Goal: Information Seeking & Learning: Learn about a topic

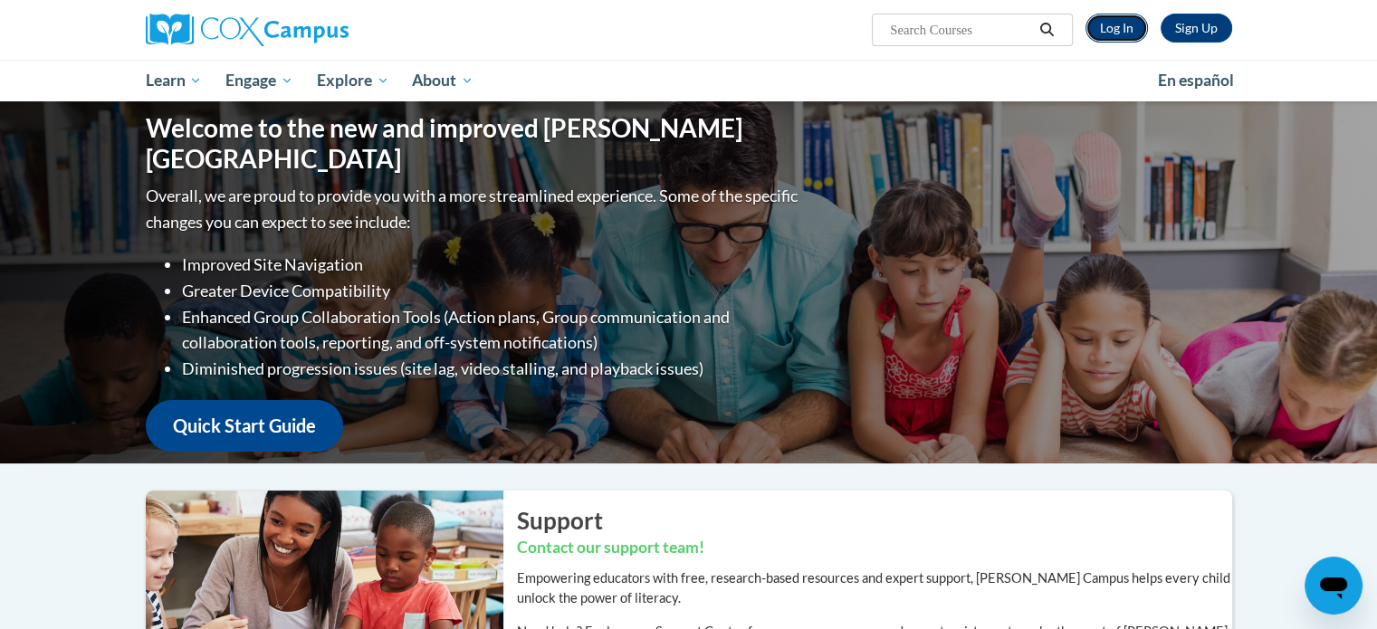
click at [1122, 24] on link "Log In" at bounding box center [1117, 28] width 62 height 29
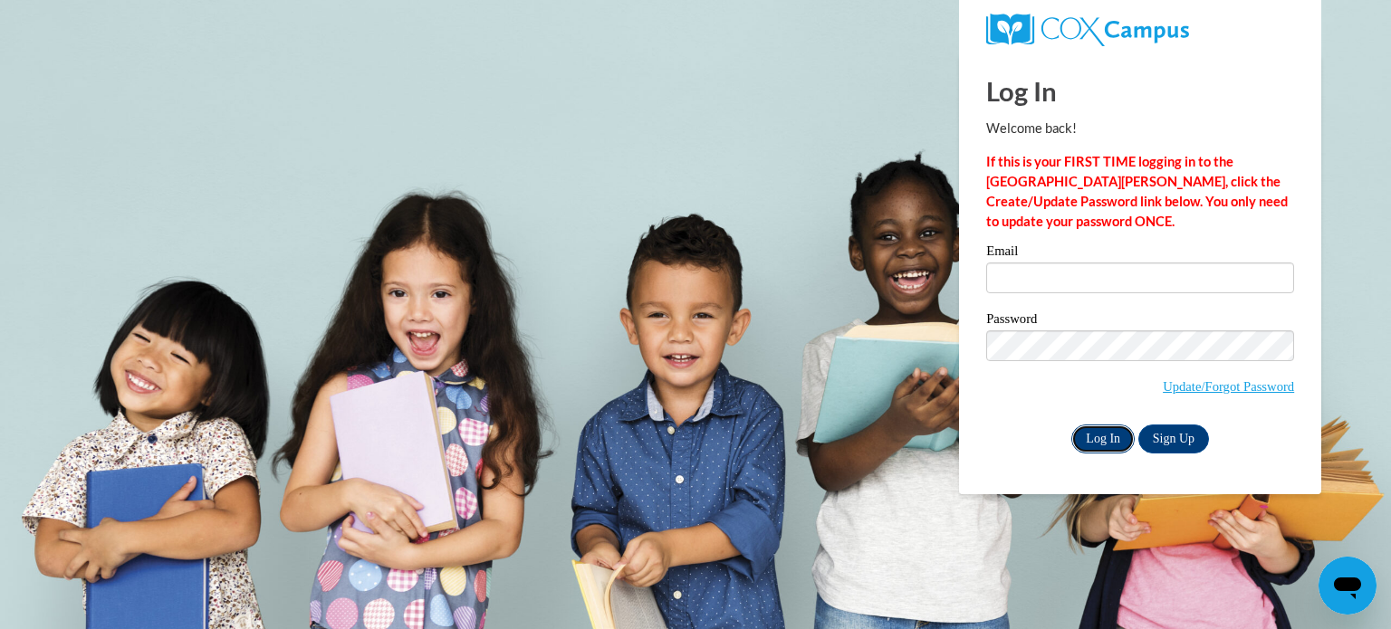
click at [1090, 441] on input "Log In" at bounding box center [1102, 439] width 63 height 29
type input "kristinhawkinberry7@yahoo.com"
click at [1105, 442] on input "Log In" at bounding box center [1102, 439] width 63 height 29
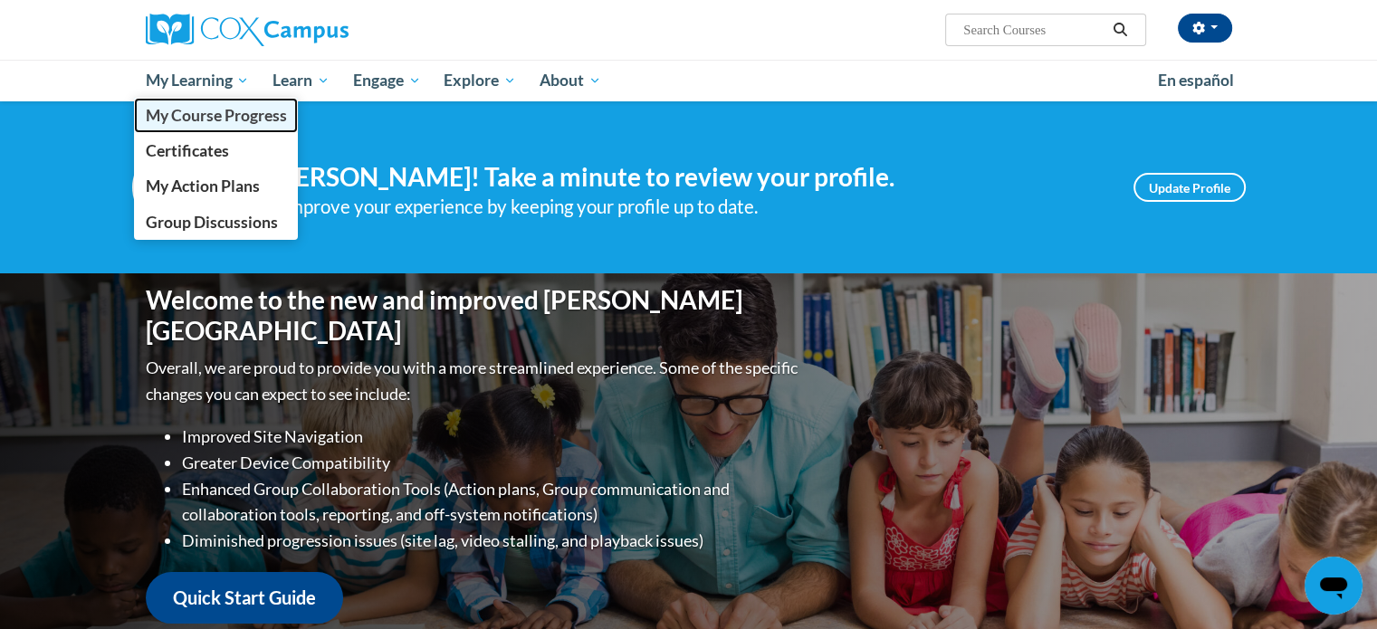
click at [238, 113] on span "My Course Progress" at bounding box center [215, 115] width 141 height 19
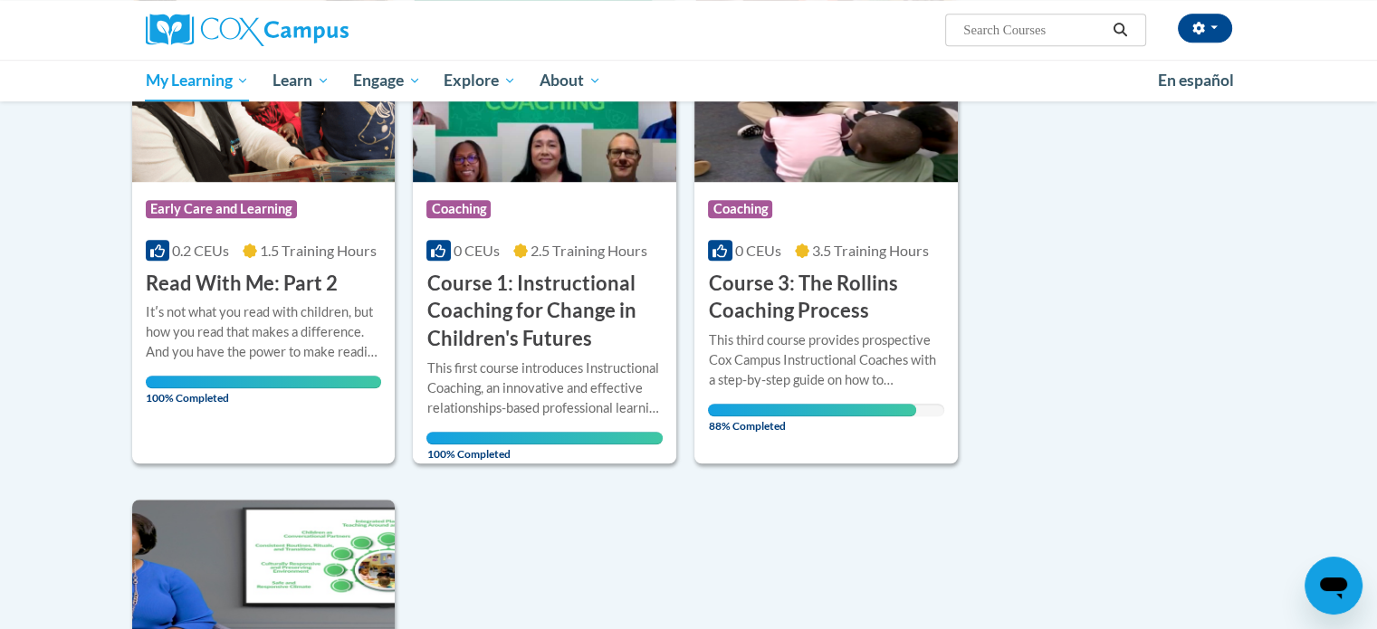
scroll to position [1449, 0]
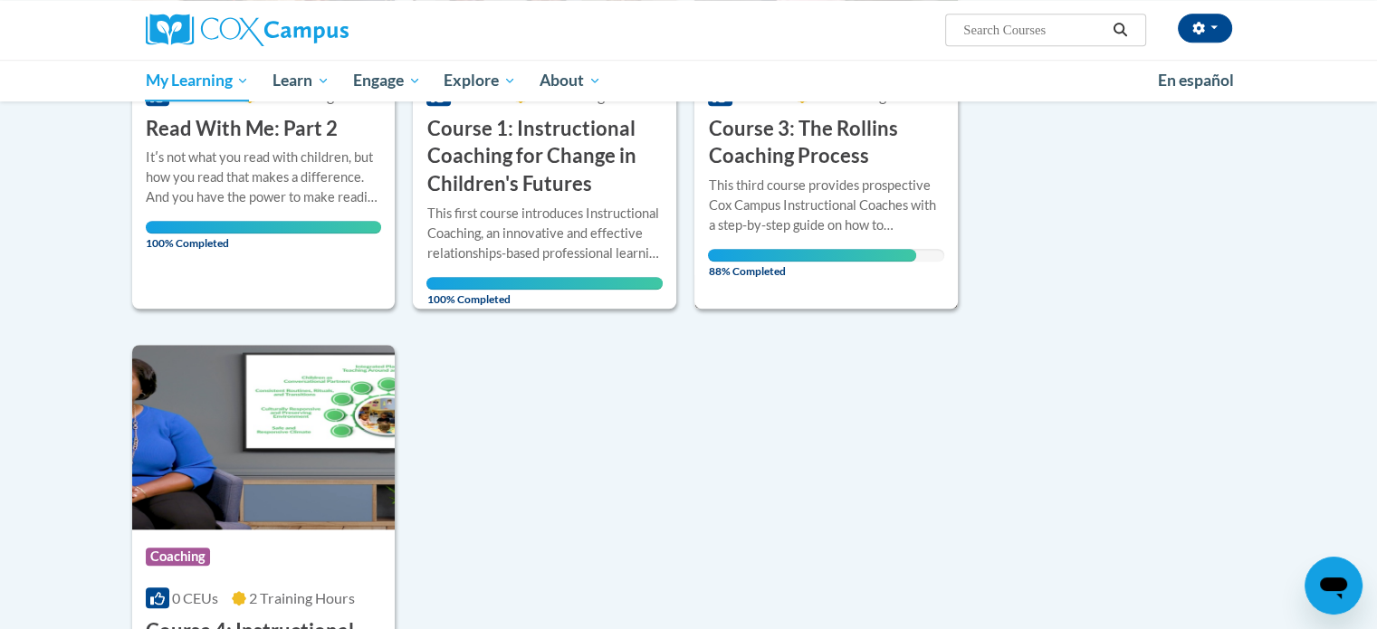
click at [868, 177] on div "This third course provides prospective Cox Campus Instructional Coaches with a …" at bounding box center [826, 206] width 236 height 60
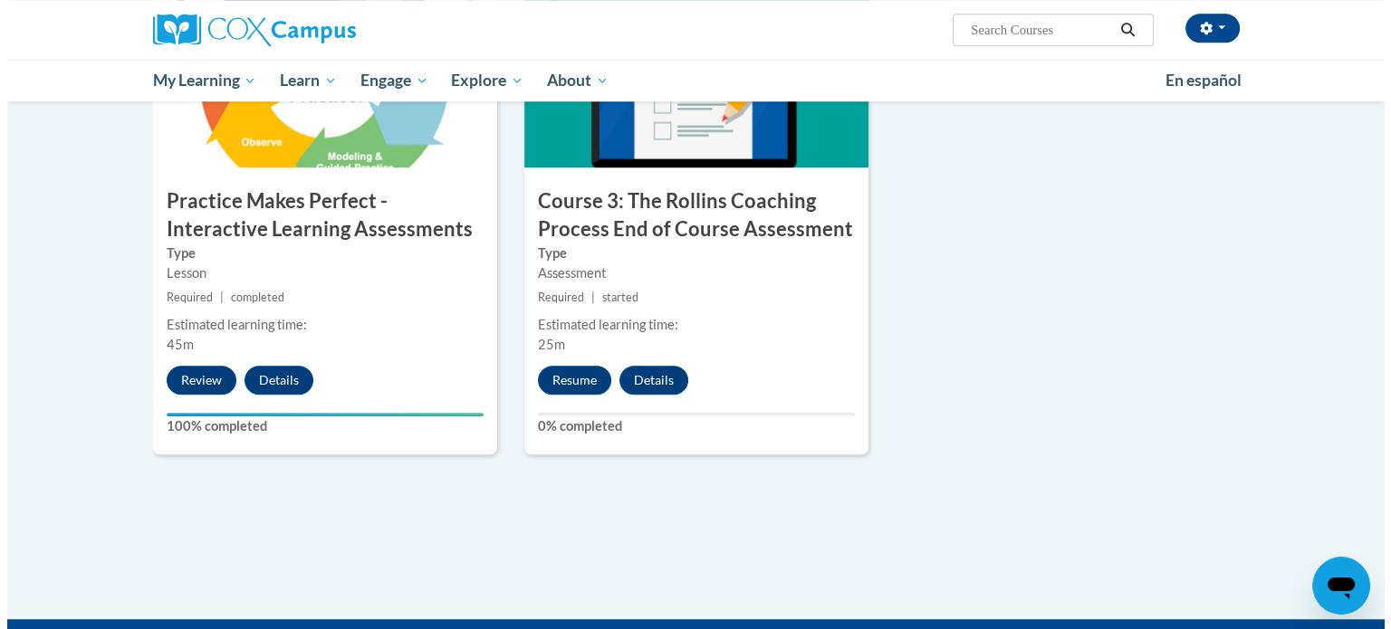
scroll to position [1539, 0]
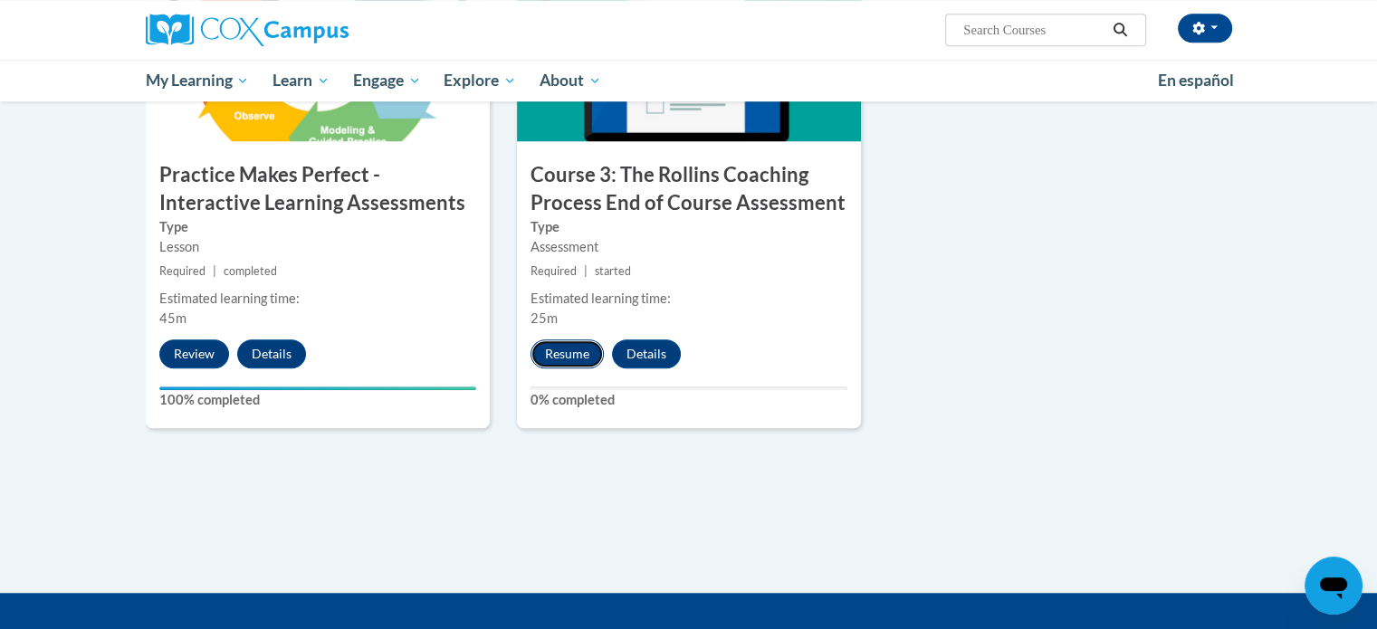
click at [563, 355] on button "Resume" at bounding box center [567, 354] width 73 height 29
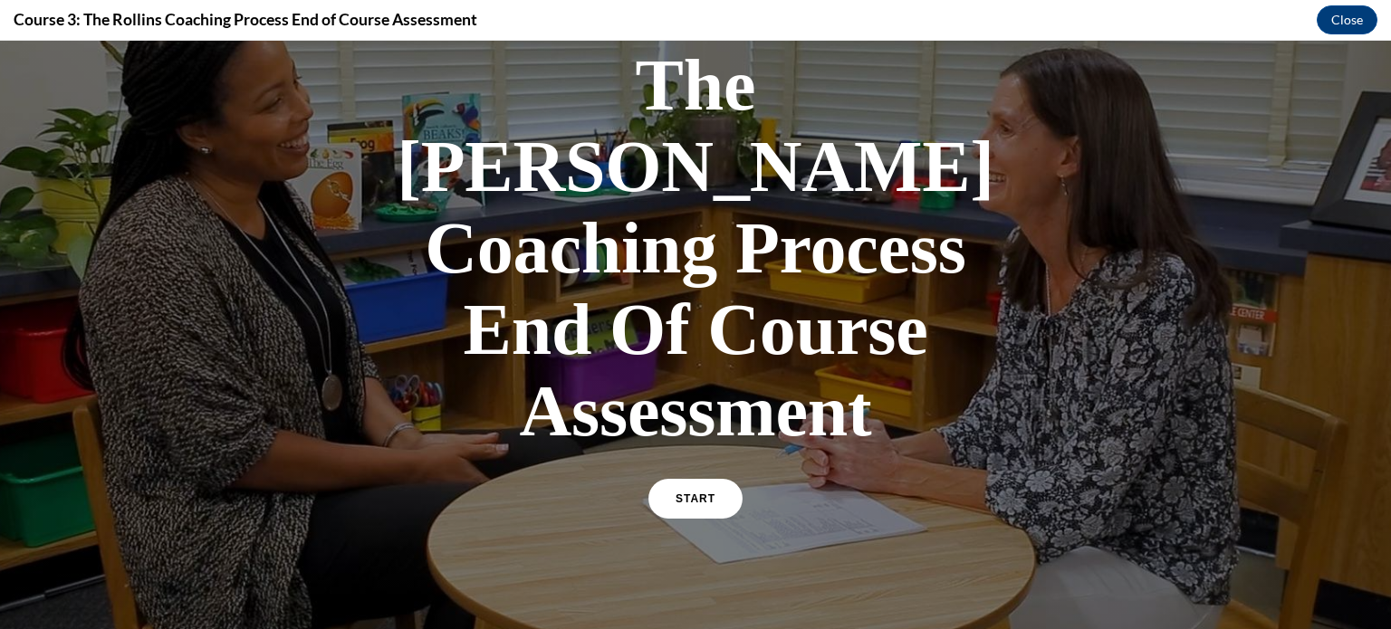
scroll to position [319, 0]
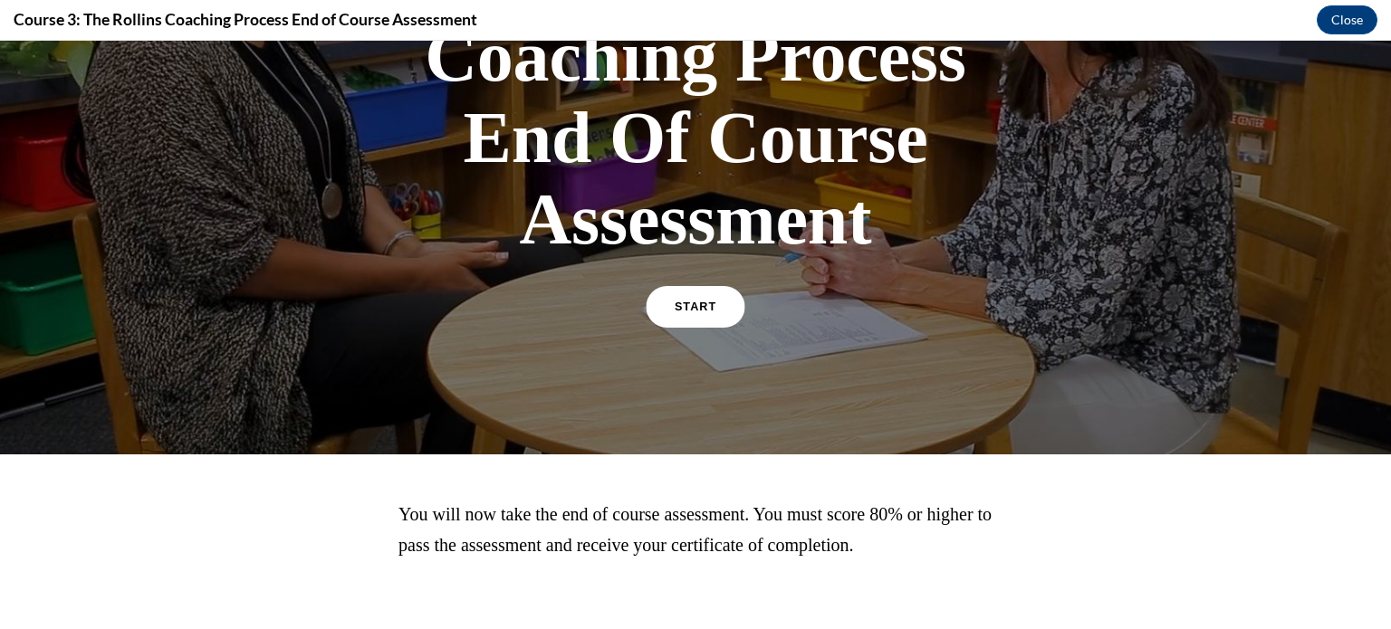
click at [681, 286] on link "START" at bounding box center [695, 307] width 99 height 42
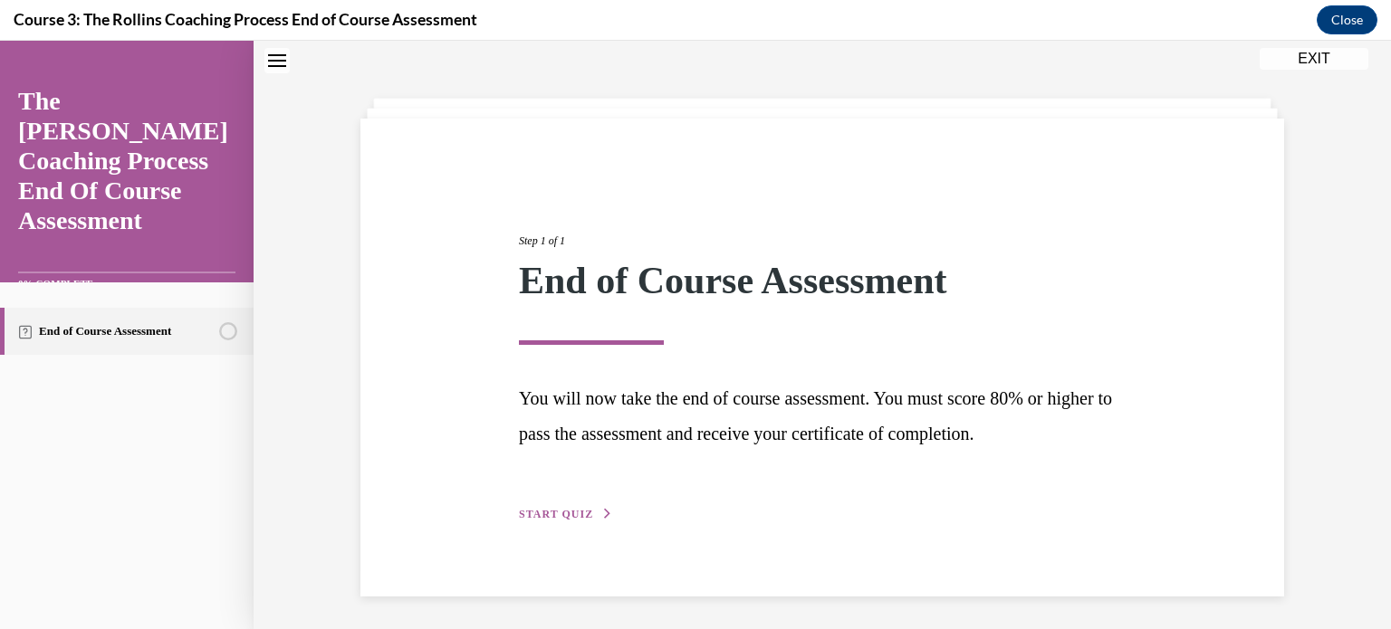
scroll to position [62, 0]
click at [560, 516] on button "START QUIZ" at bounding box center [566, 512] width 94 height 16
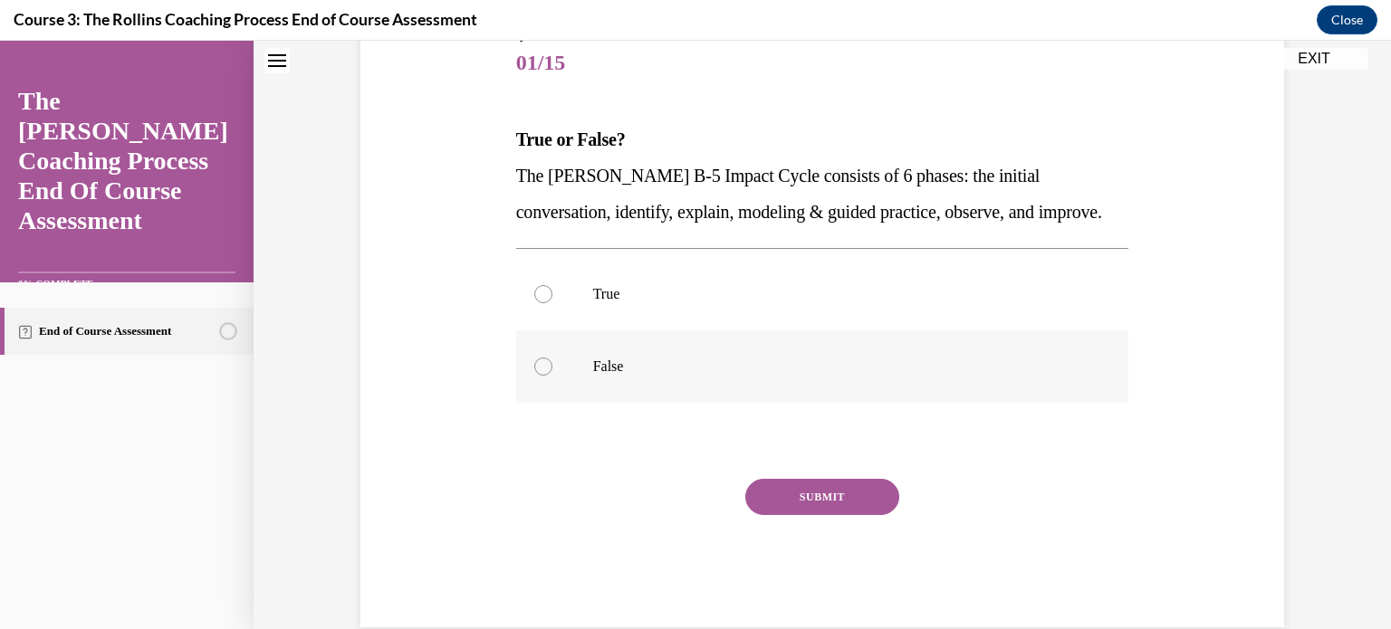
scroll to position [244, 0]
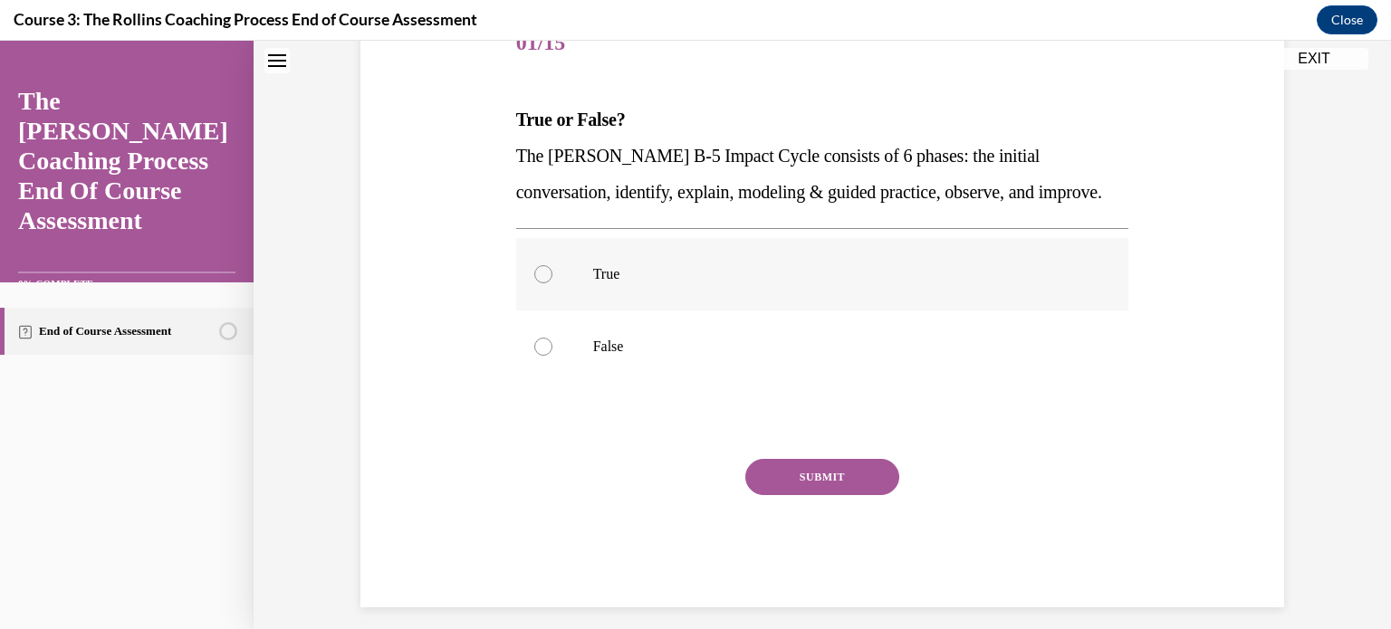
click at [538, 275] on div at bounding box center [543, 274] width 18 height 18
click at [538, 275] on input "True" at bounding box center [543, 274] width 18 height 18
radio input "true"
click at [811, 481] on button "SUBMIT" at bounding box center [822, 477] width 154 height 36
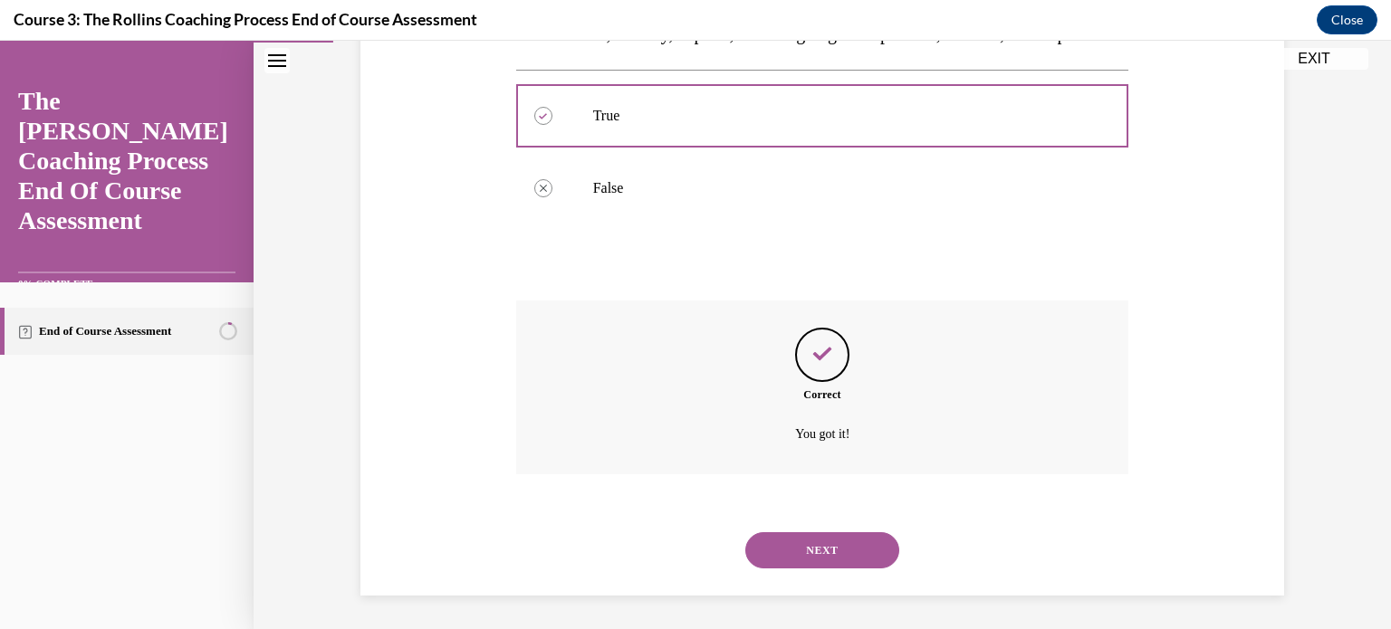
scroll to position [404, 0]
click at [813, 549] on button "NEXT" at bounding box center [822, 549] width 154 height 36
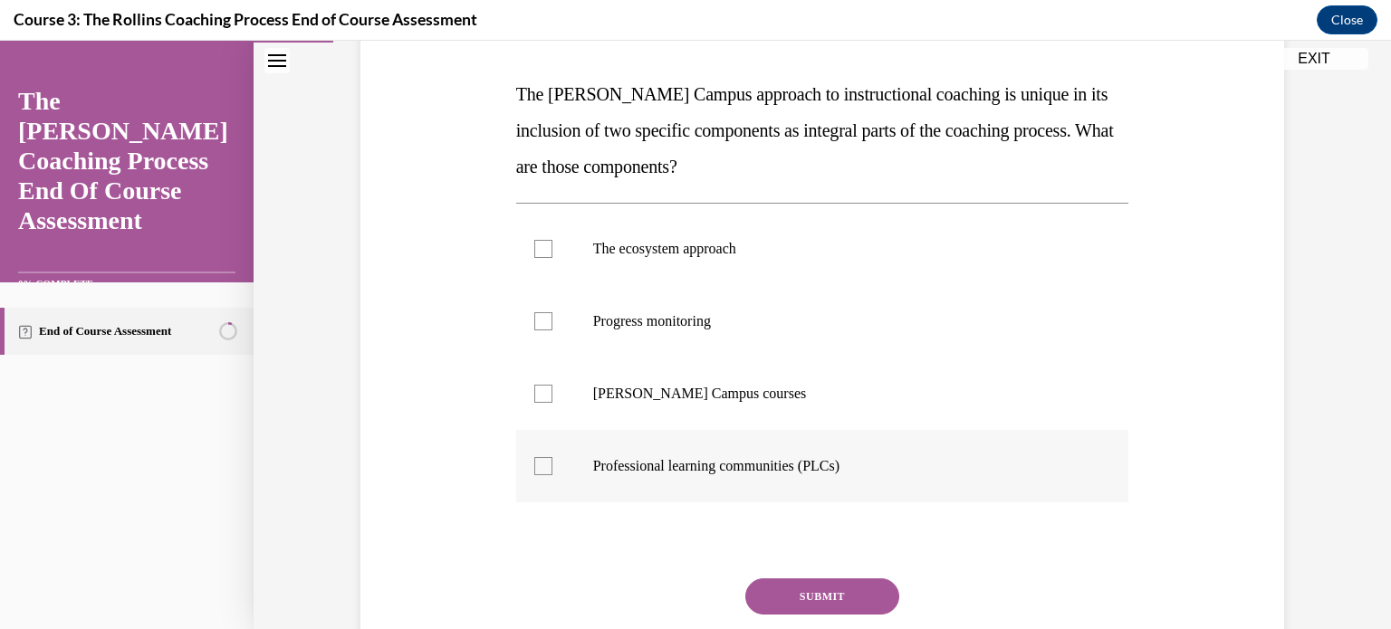
scroll to position [272, 0]
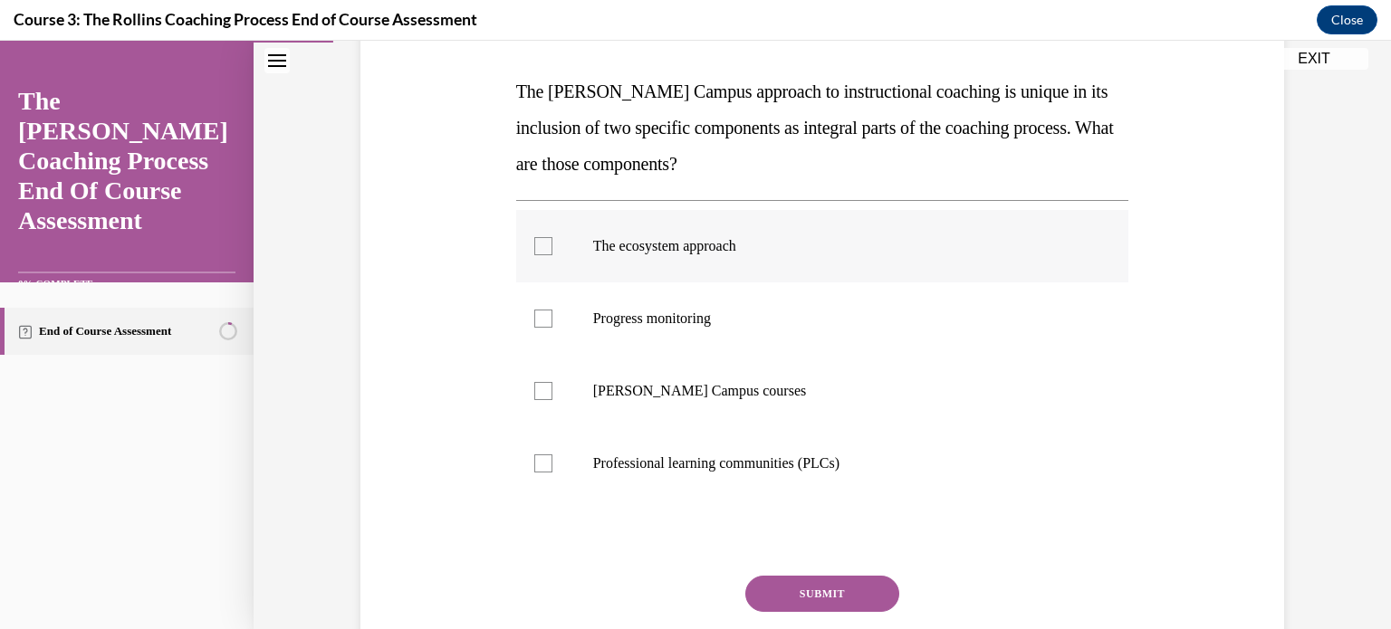
click at [541, 243] on div at bounding box center [543, 246] width 18 height 18
click at [541, 243] on input "The ecosystem approach" at bounding box center [543, 246] width 18 height 18
checkbox input "true"
click at [535, 401] on label "Cox Campus courses" at bounding box center [822, 391] width 613 height 72
click at [535, 400] on input "Cox Campus courses" at bounding box center [543, 391] width 18 height 18
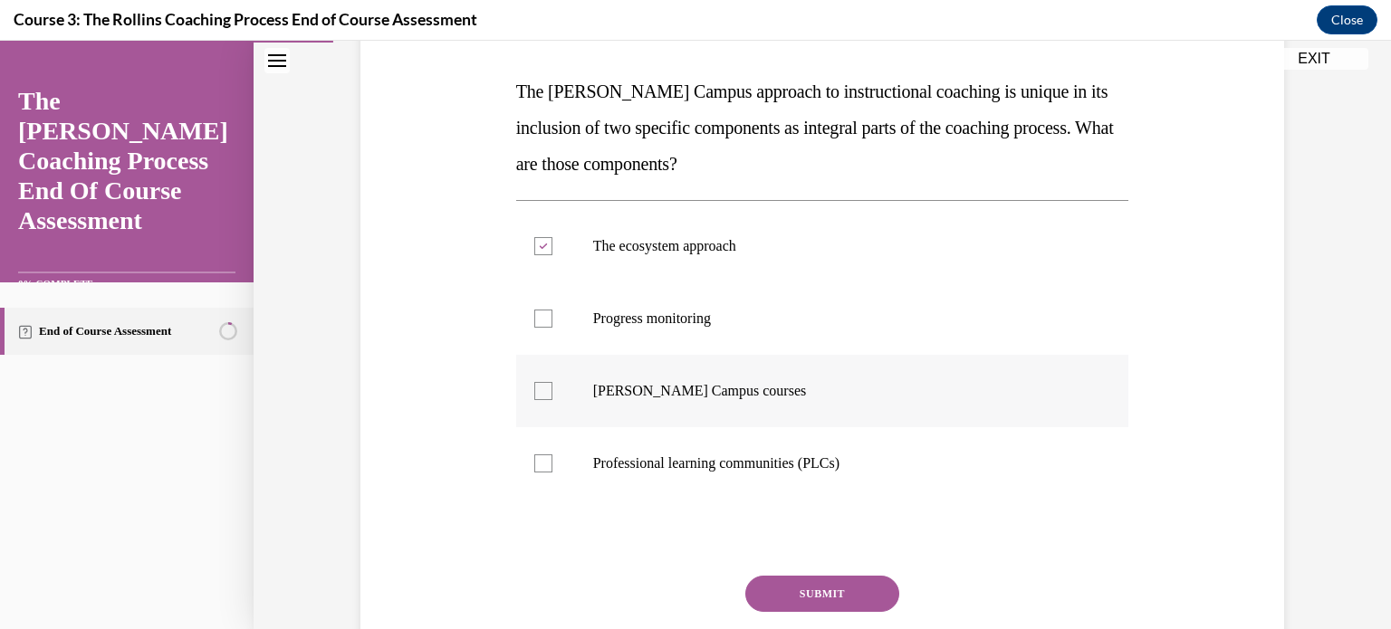
checkbox input "true"
click at [833, 603] on button "SUBMIT" at bounding box center [822, 594] width 154 height 36
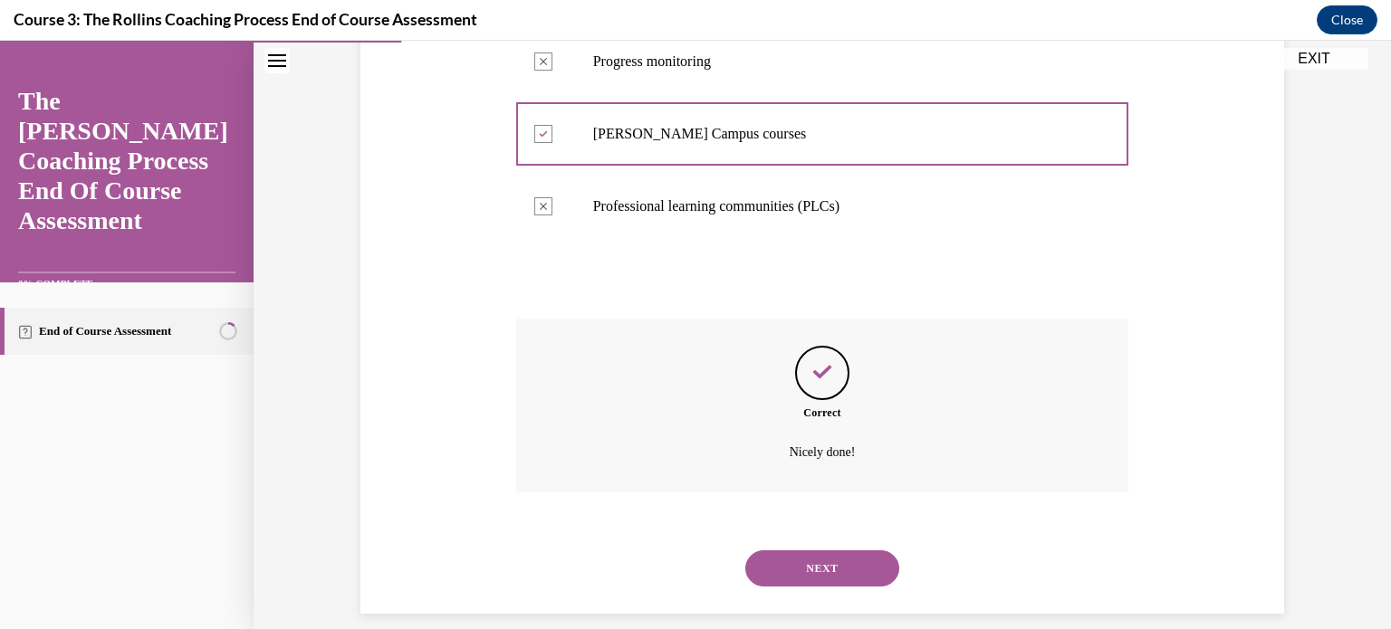
scroll to position [549, 0]
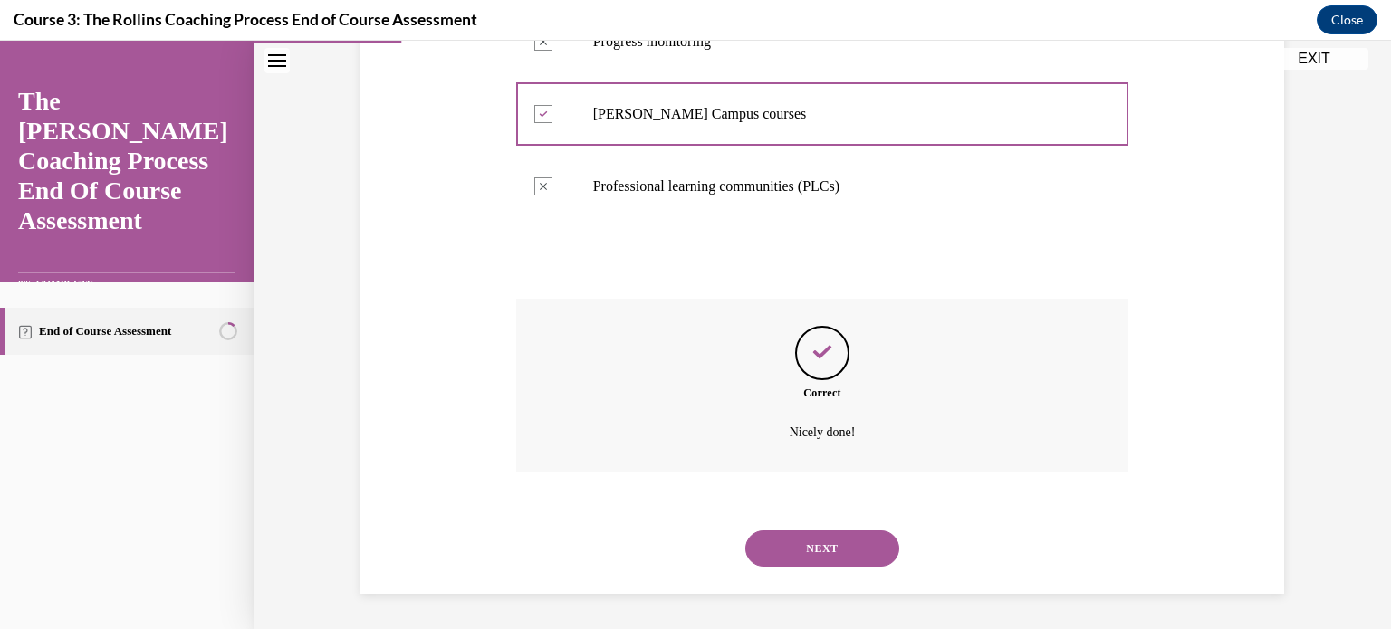
click at [833, 545] on button "NEXT" at bounding box center [822, 549] width 154 height 36
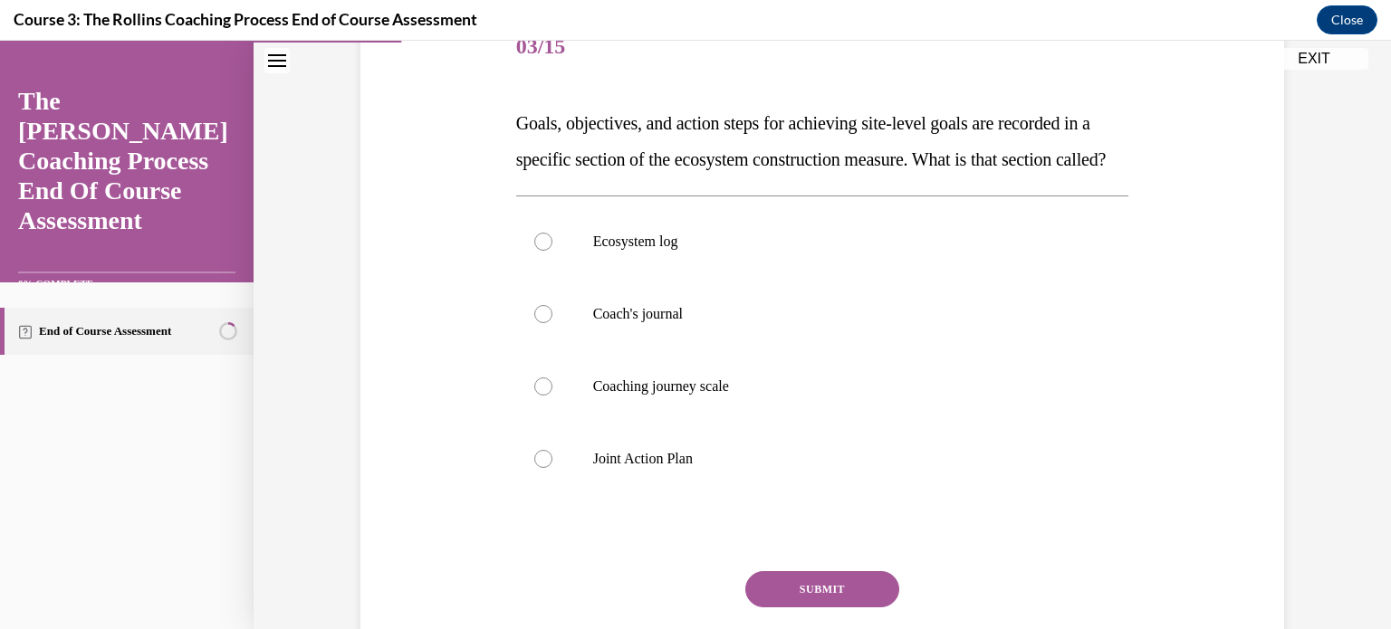
scroll to position [272, 0]
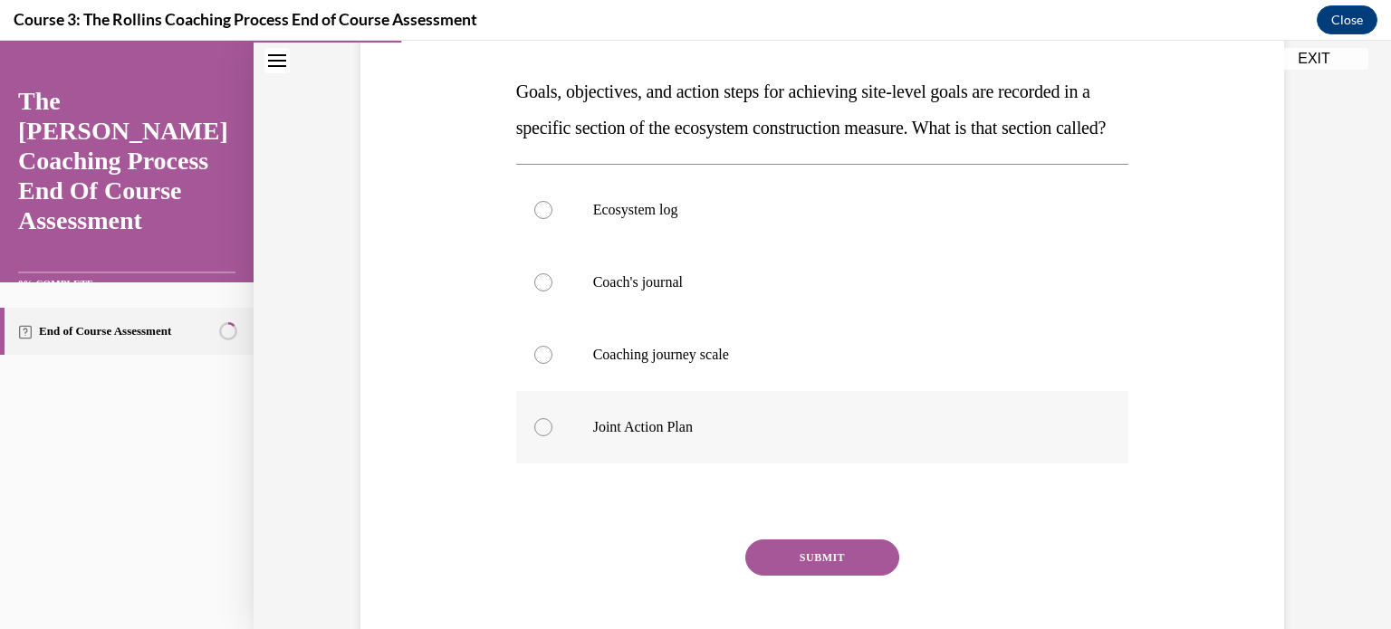
click at [534, 436] on div at bounding box center [543, 427] width 18 height 18
click at [534, 436] on input "Joint Action Plan" at bounding box center [543, 427] width 18 height 18
radio input "true"
click at [819, 576] on button "SUBMIT" at bounding box center [822, 558] width 154 height 36
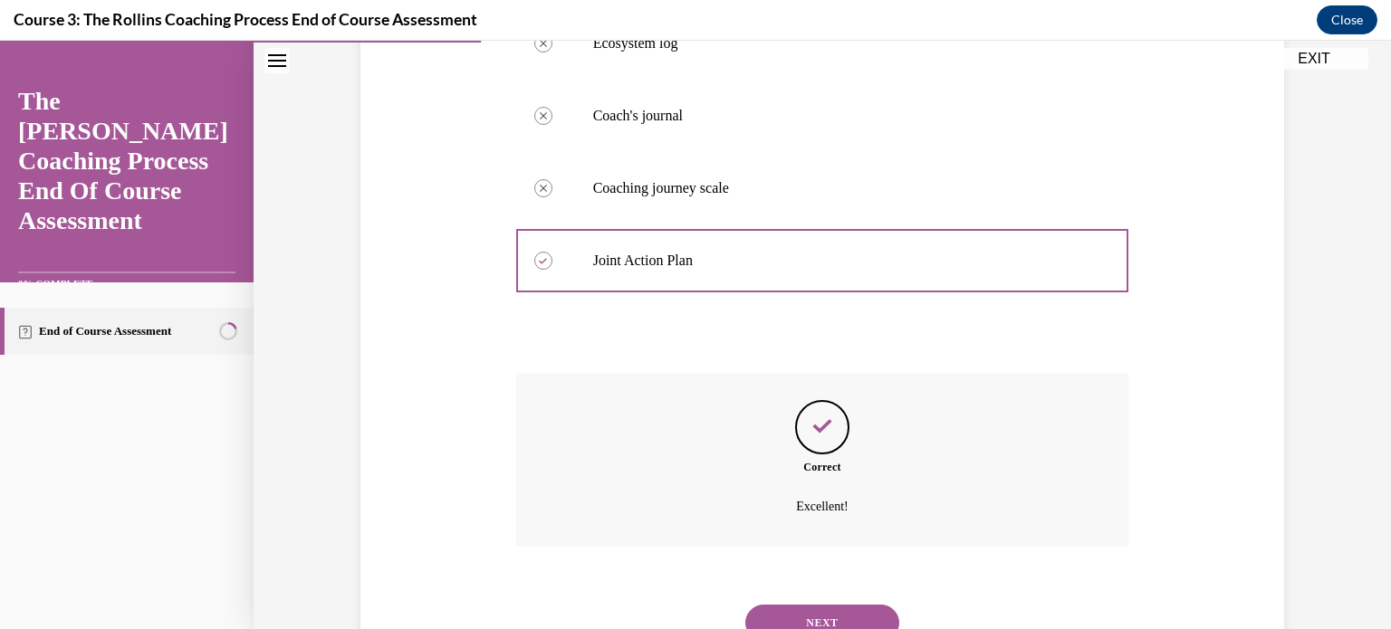
scroll to position [549, 0]
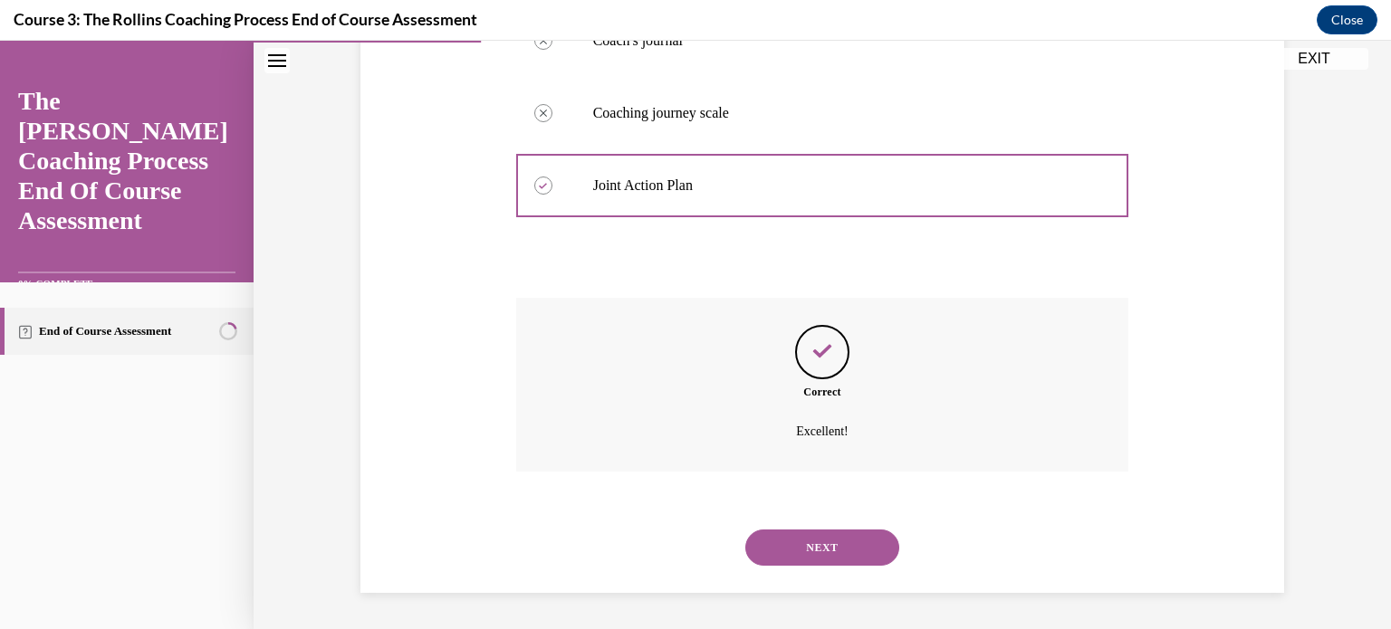
click at [796, 552] on button "NEXT" at bounding box center [822, 548] width 154 height 36
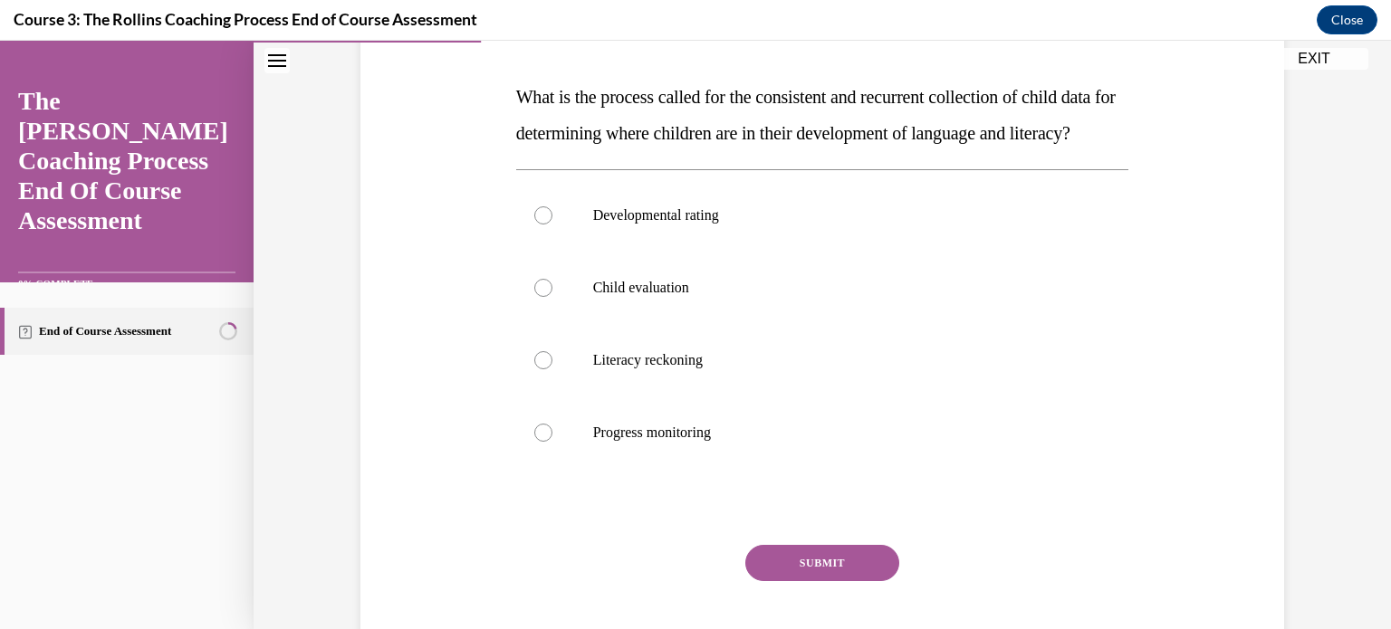
scroll to position [272, 0]
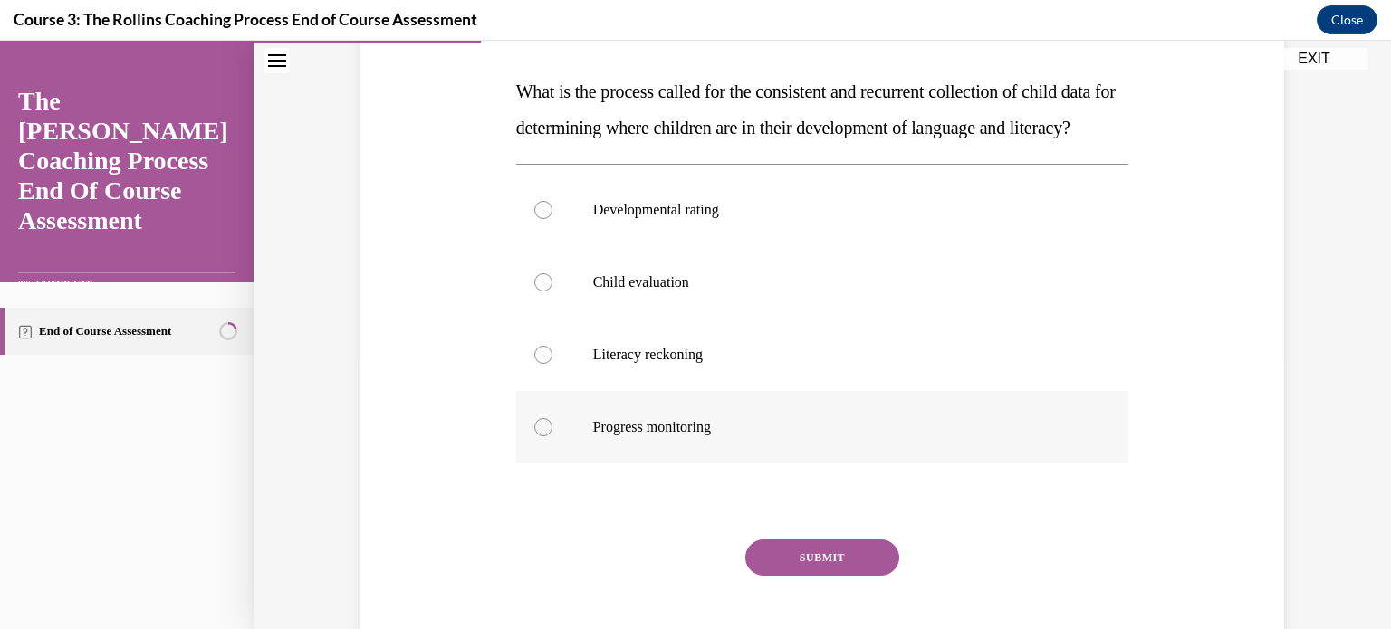
click at [534, 436] on div at bounding box center [543, 427] width 18 height 18
click at [534, 436] on input "Progress monitoring" at bounding box center [543, 427] width 18 height 18
radio input "true"
click at [801, 576] on button "SUBMIT" at bounding box center [822, 558] width 154 height 36
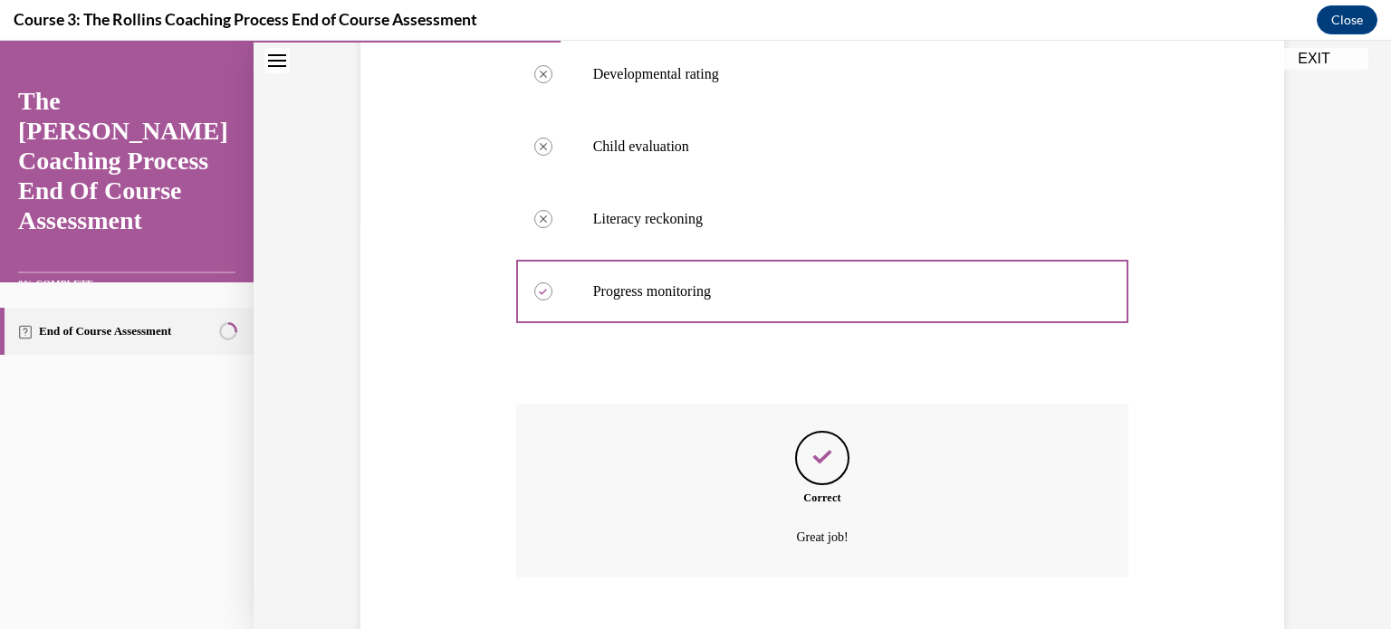
scroll to position [549, 0]
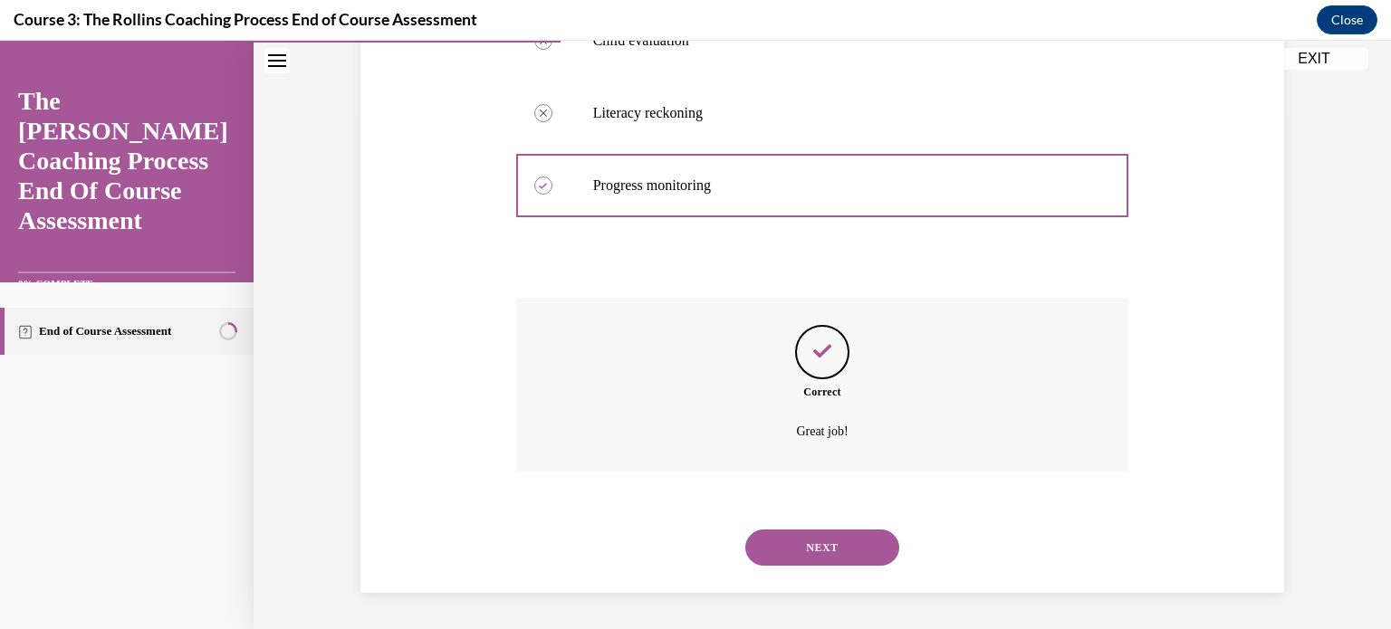
click at [790, 549] on button "NEXT" at bounding box center [822, 548] width 154 height 36
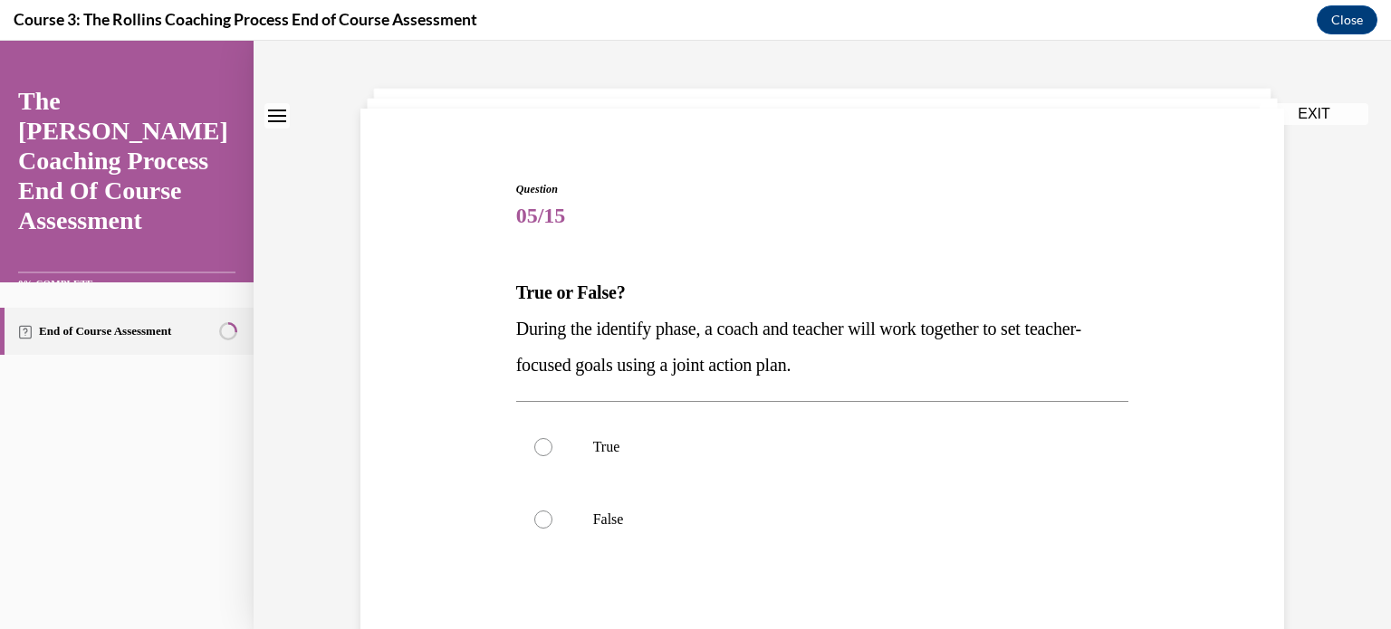
scroll to position [181, 0]
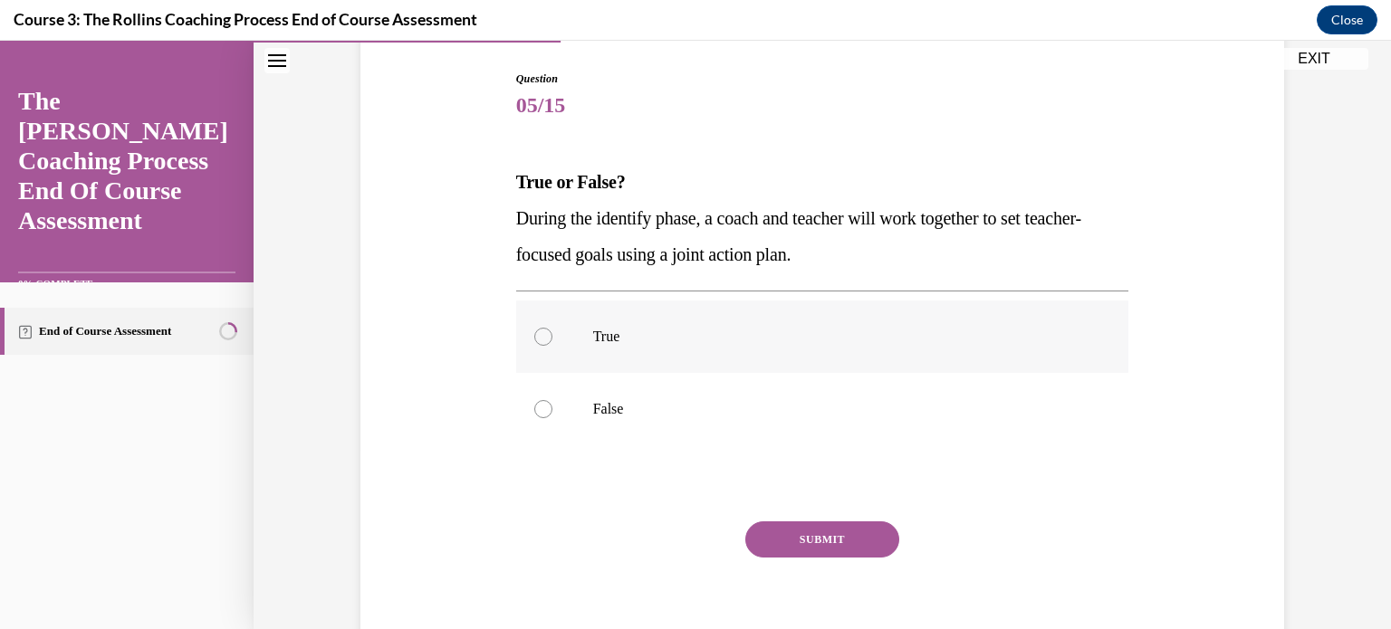
click at [534, 332] on div at bounding box center [543, 337] width 18 height 18
click at [534, 332] on input "True" at bounding box center [543, 337] width 18 height 18
radio input "true"
click at [802, 546] on button "SUBMIT" at bounding box center [822, 540] width 154 height 36
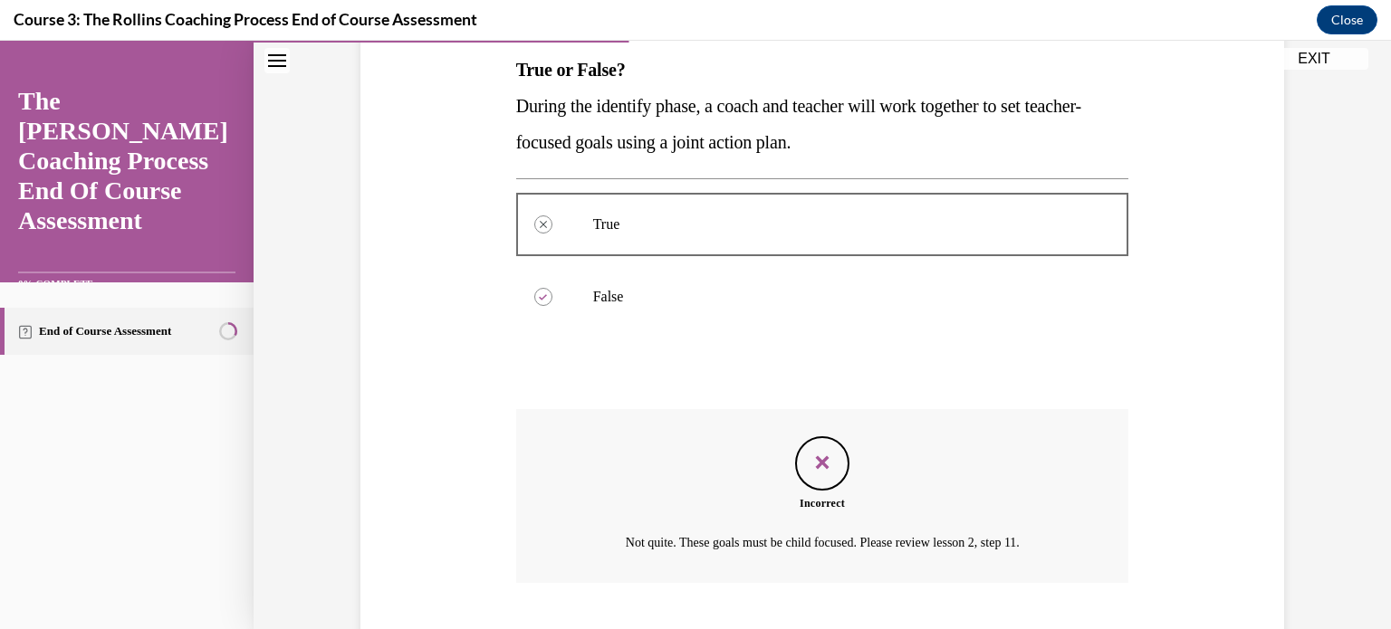
scroll to position [404, 0]
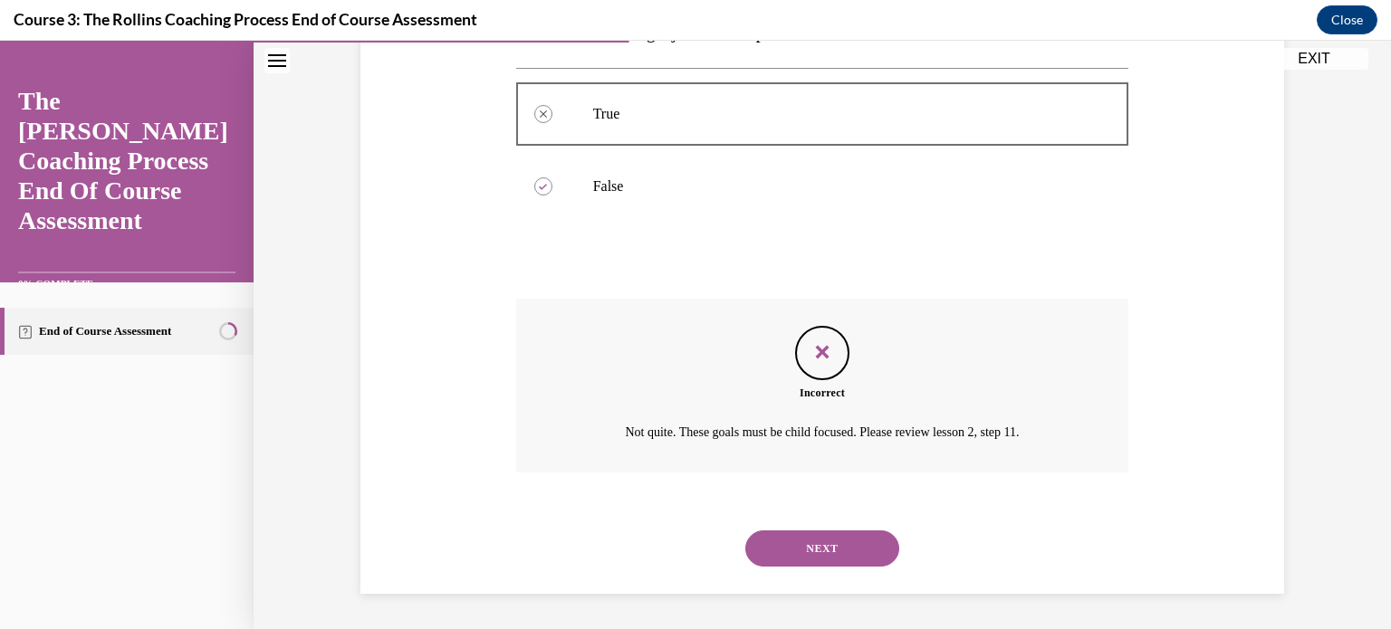
click at [780, 546] on button "NEXT" at bounding box center [822, 549] width 154 height 36
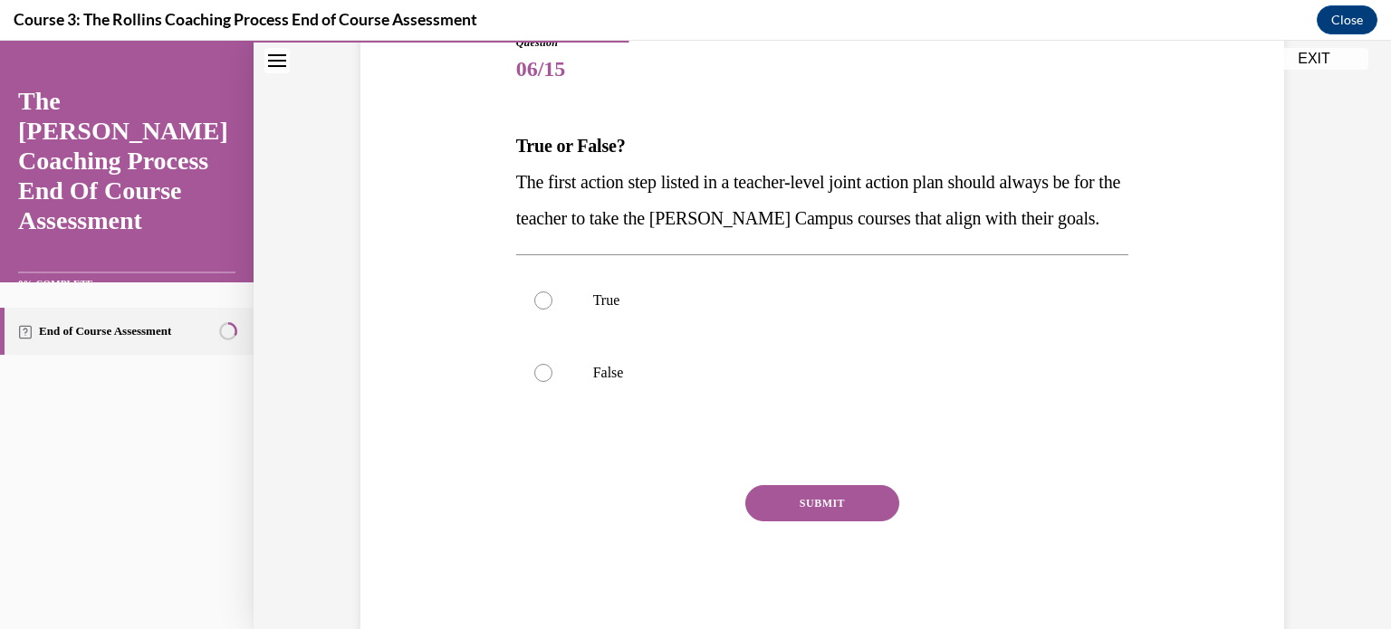
scroll to position [257, 0]
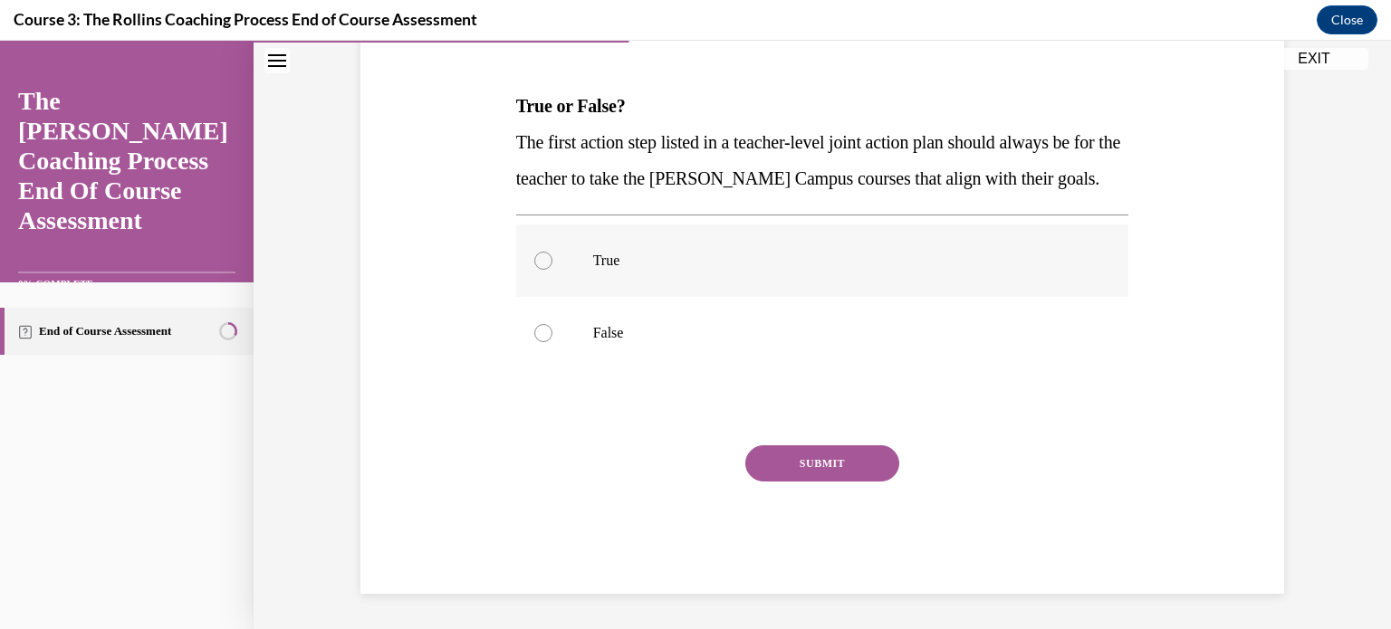
click at [535, 263] on div at bounding box center [543, 261] width 18 height 18
click at [535, 263] on input "True" at bounding box center [543, 261] width 18 height 18
radio input "true"
click at [819, 462] on button "SUBMIT" at bounding box center [822, 463] width 154 height 36
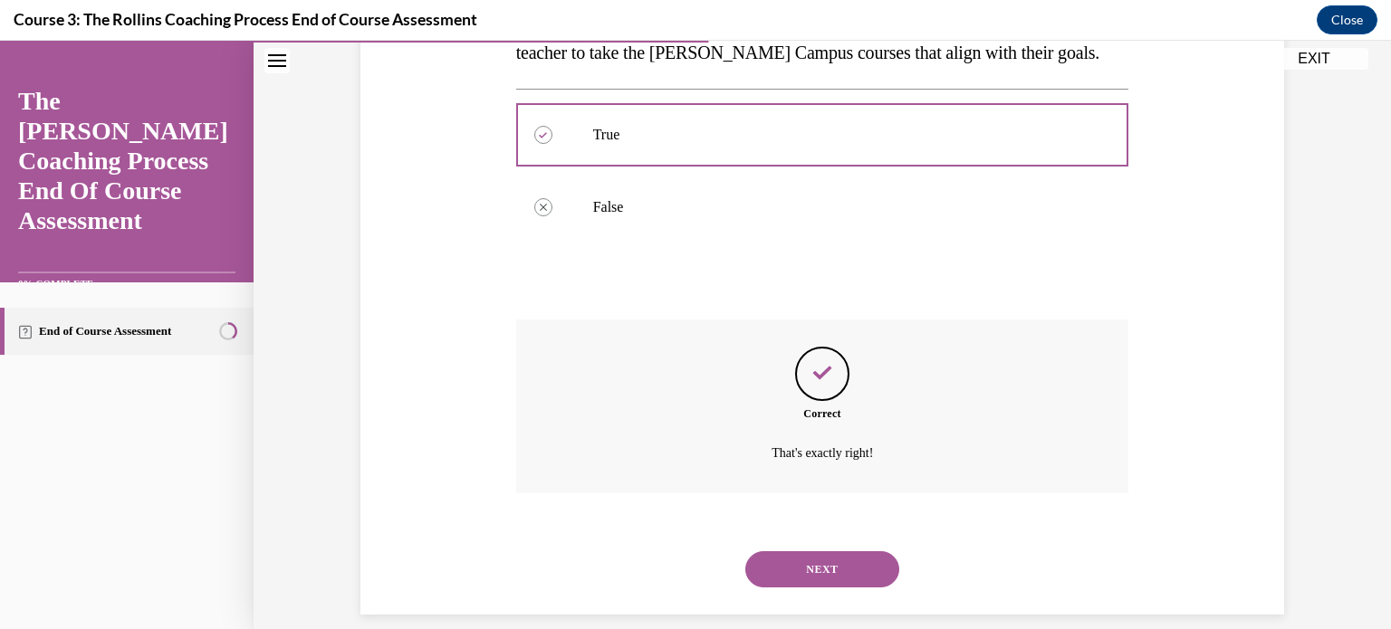
scroll to position [404, 0]
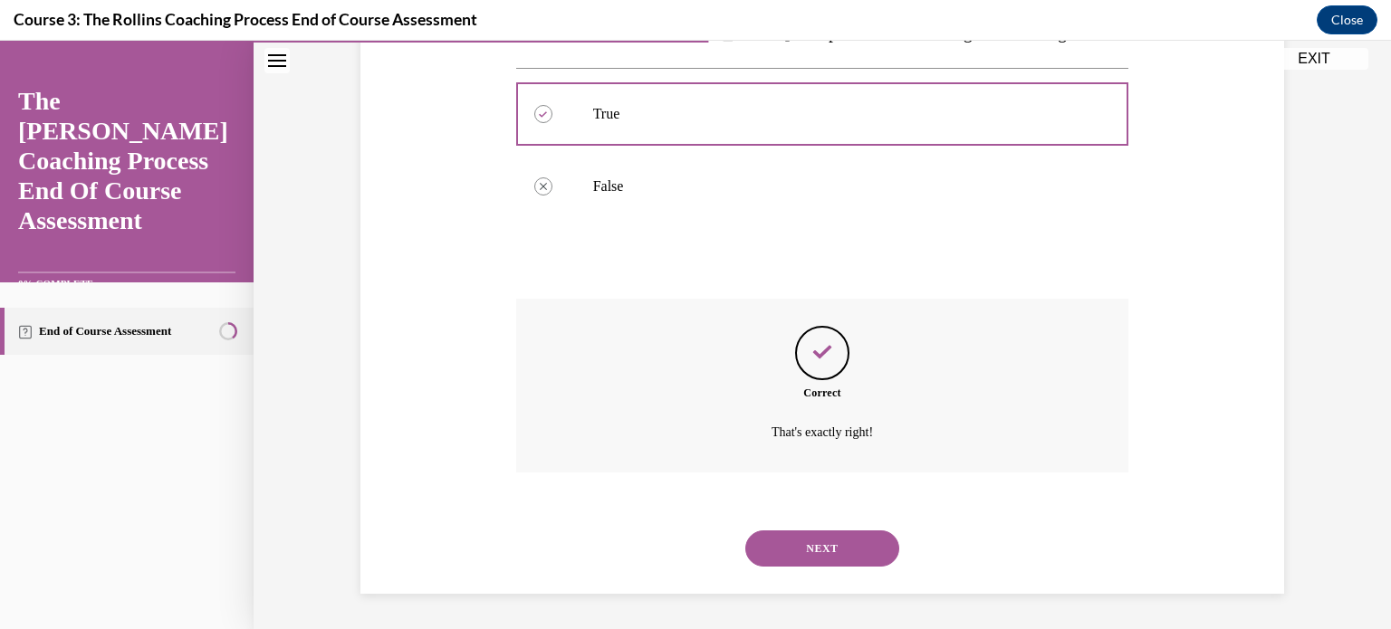
click at [808, 542] on button "NEXT" at bounding box center [822, 549] width 154 height 36
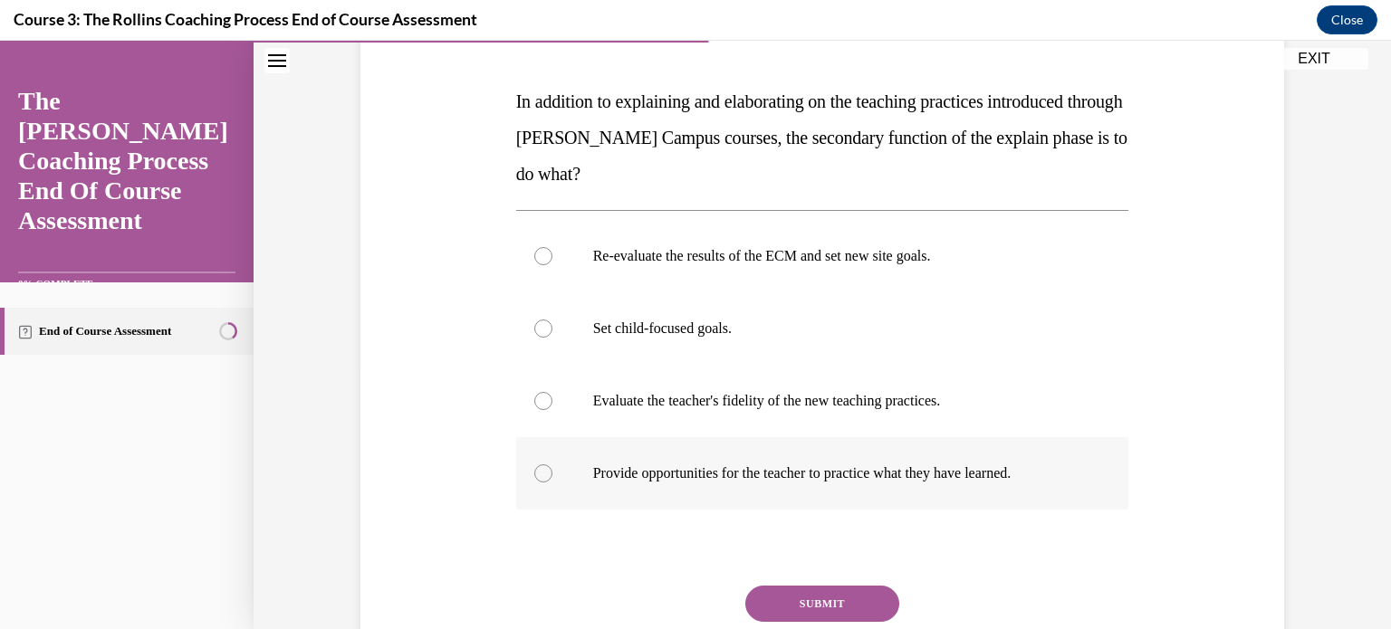
scroll to position [272, 0]
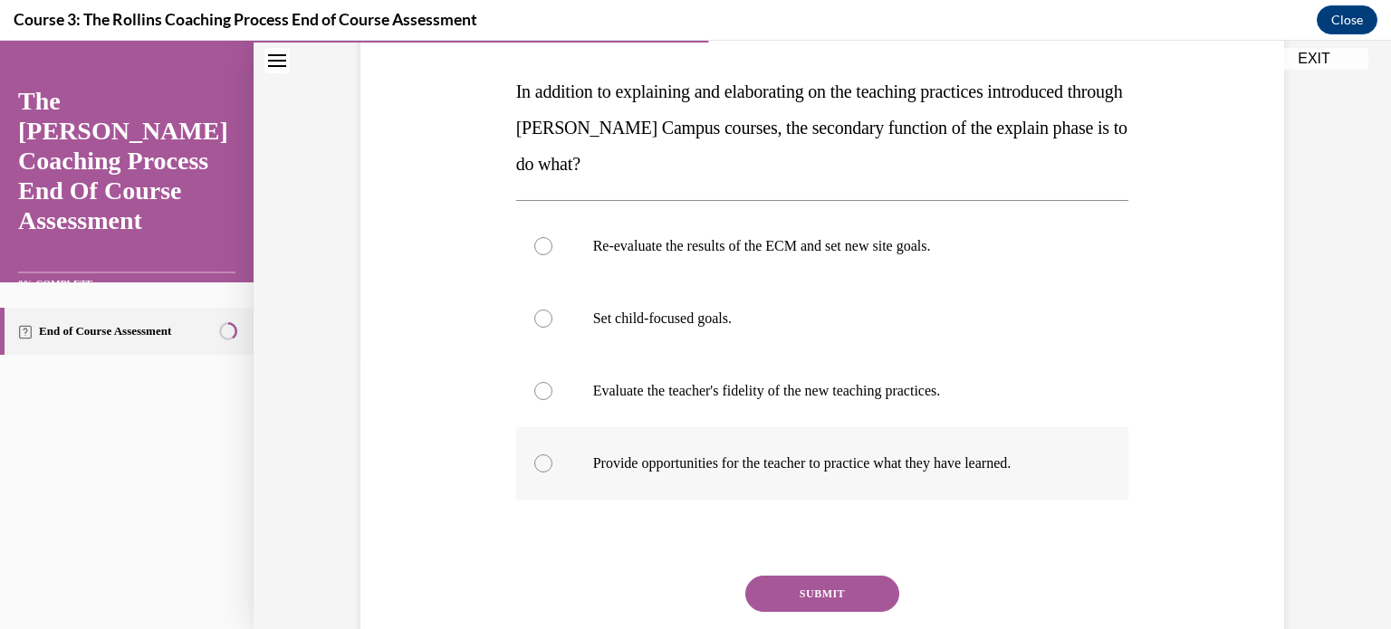
click at [541, 461] on div at bounding box center [543, 464] width 18 height 18
click at [541, 461] on input "Provide opportunities for the teacher to practice what they have learned." at bounding box center [543, 464] width 18 height 18
radio input "true"
click at [790, 594] on button "SUBMIT" at bounding box center [822, 594] width 154 height 36
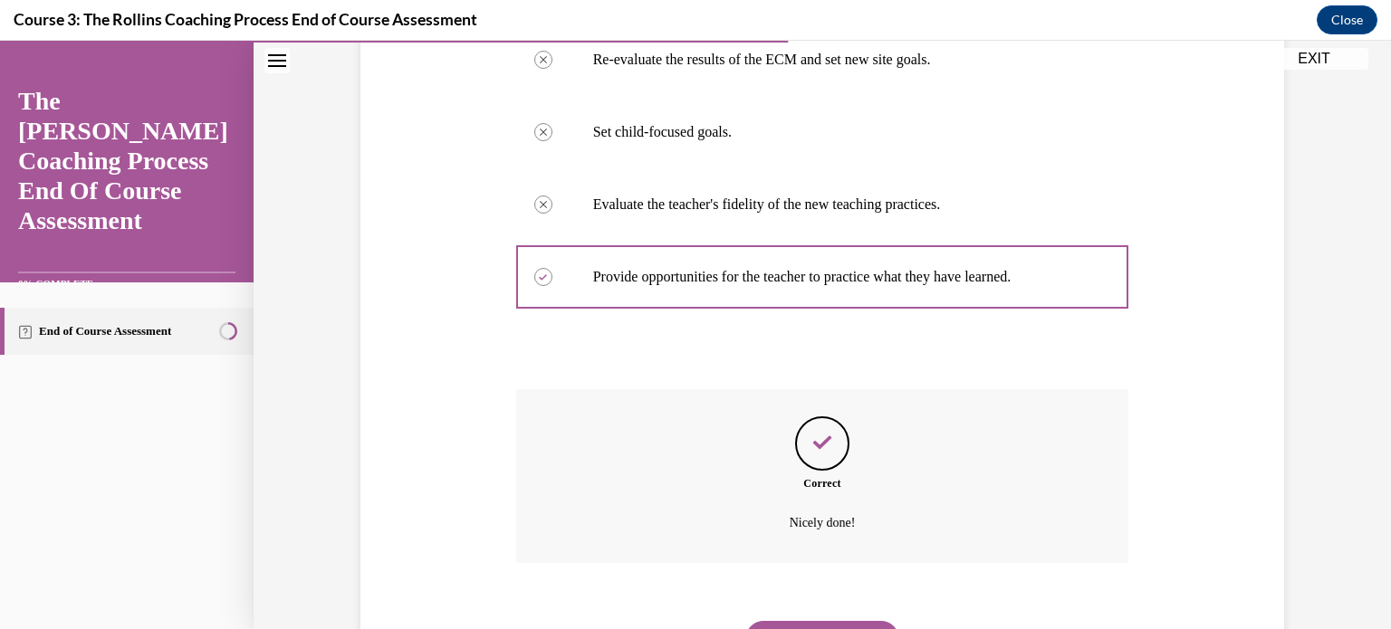
scroll to position [549, 0]
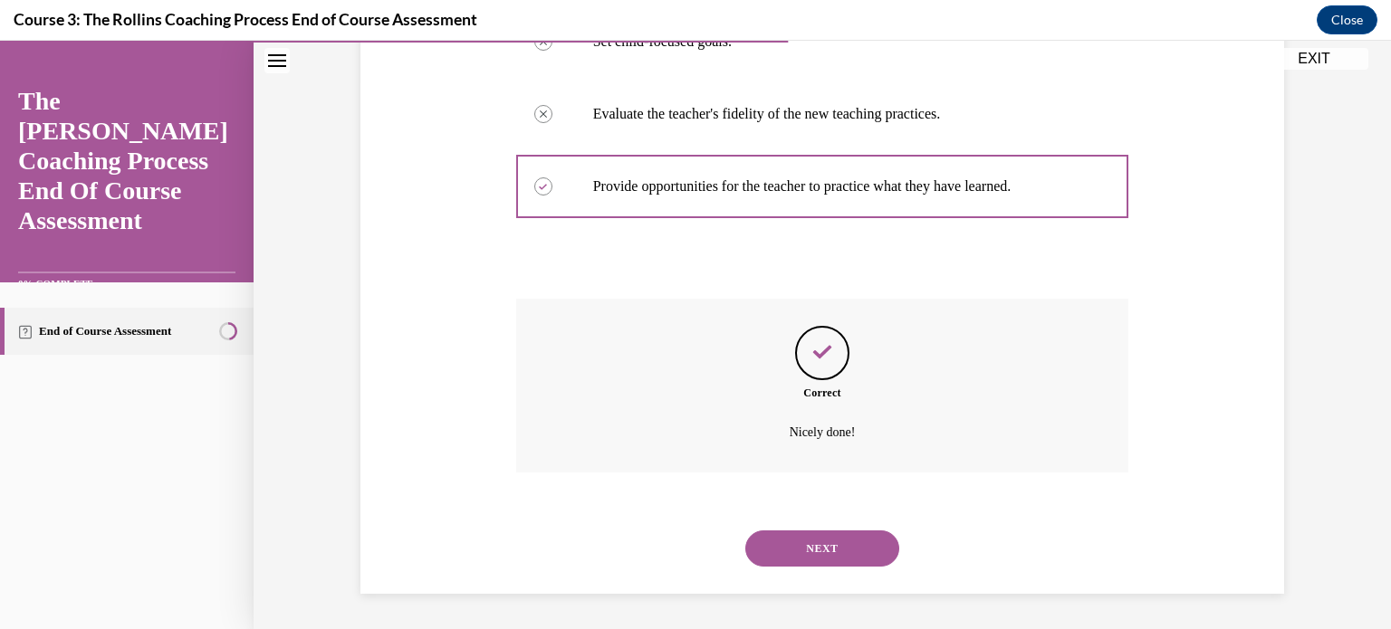
click at [802, 535] on button "NEXT" at bounding box center [822, 549] width 154 height 36
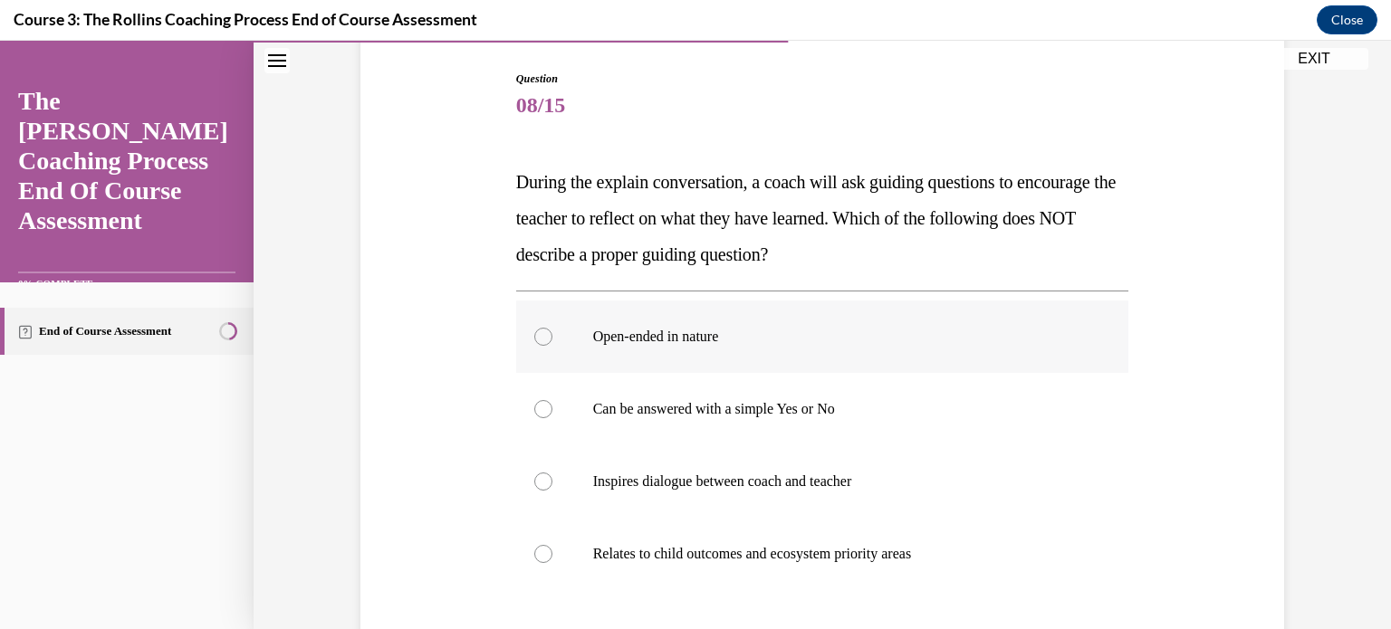
scroll to position [272, 0]
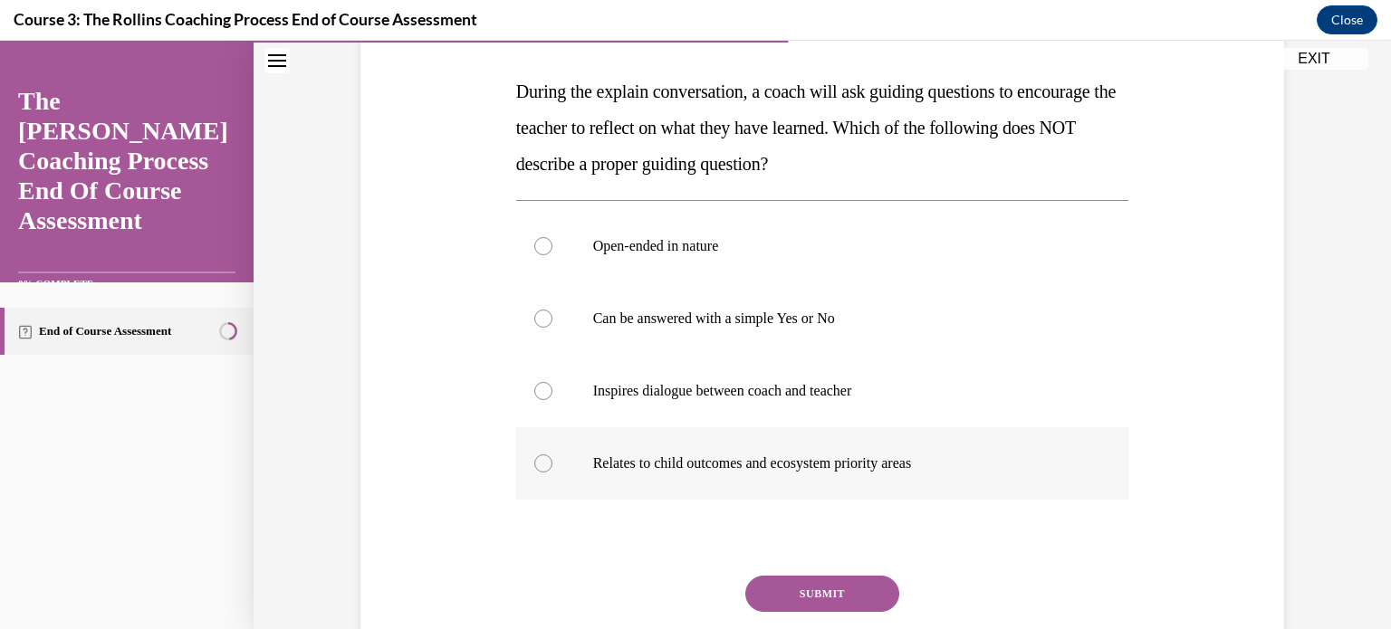
click at [536, 461] on div at bounding box center [543, 464] width 18 height 18
click at [536, 461] on input "Relates to child outcomes and ecosystem priority areas" at bounding box center [543, 464] width 18 height 18
radio input "true"
click at [788, 592] on button "SUBMIT" at bounding box center [822, 594] width 154 height 36
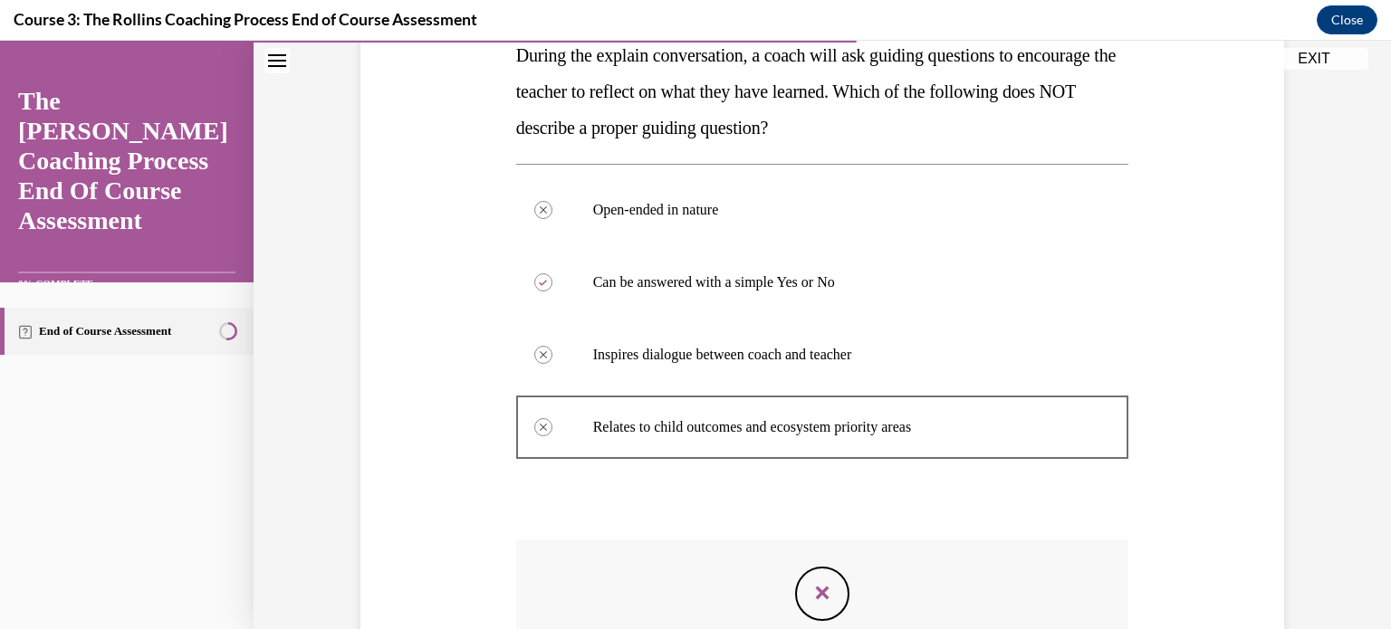
scroll to position [277, 0]
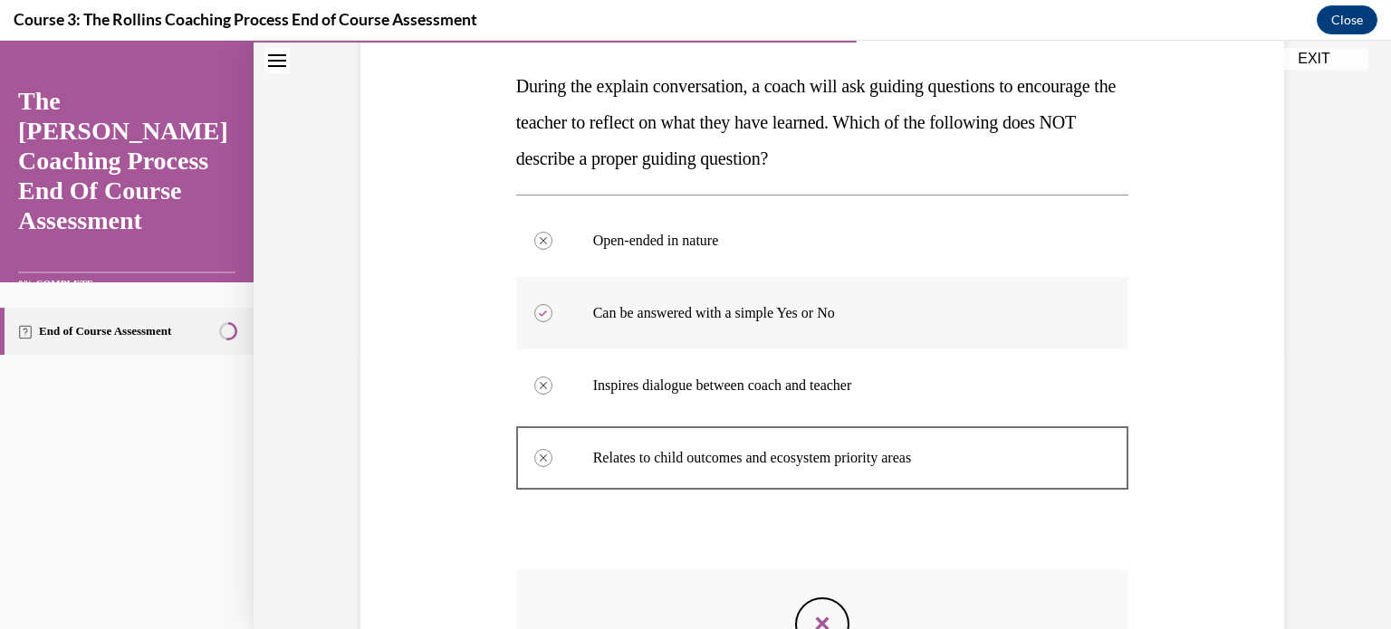
click at [672, 323] on label "Can be answered with a simple Yes or No" at bounding box center [822, 313] width 613 height 72
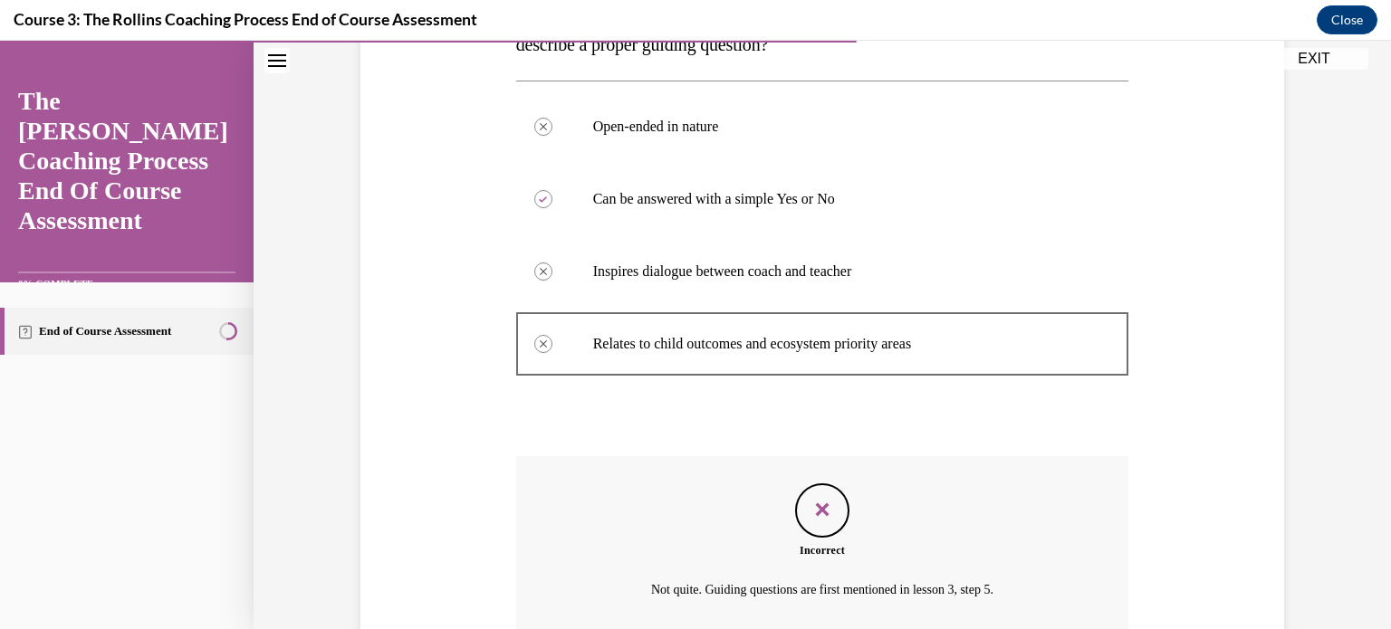
scroll to position [549, 0]
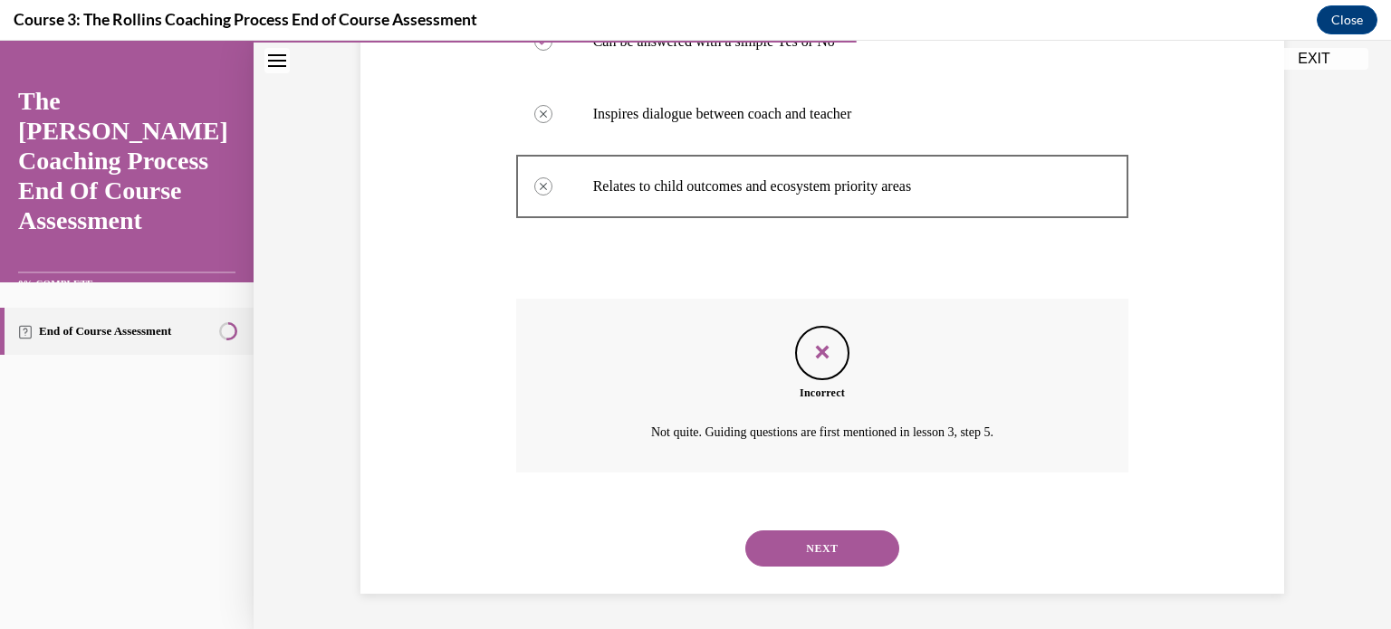
click at [819, 357] on icon "Feedback" at bounding box center [822, 352] width 27 height 27
click at [819, 358] on icon "Feedback" at bounding box center [822, 352] width 27 height 27
click at [826, 545] on button "NEXT" at bounding box center [822, 549] width 154 height 36
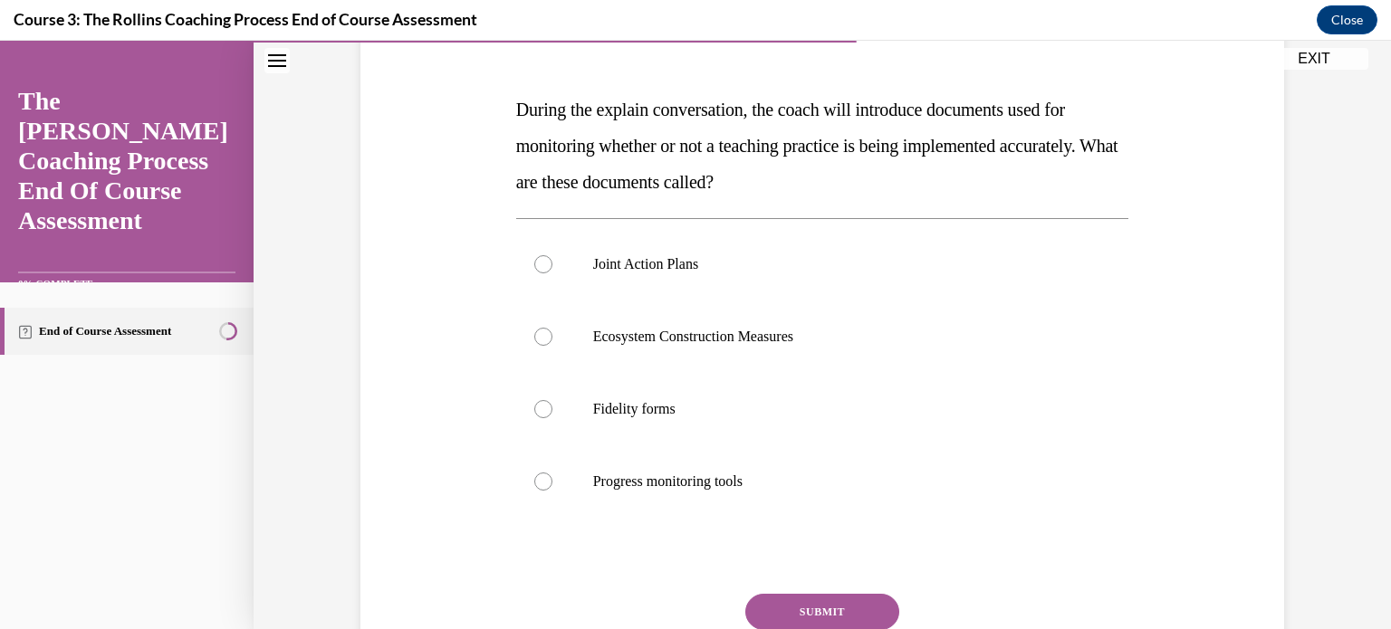
scroll to position [221, 0]
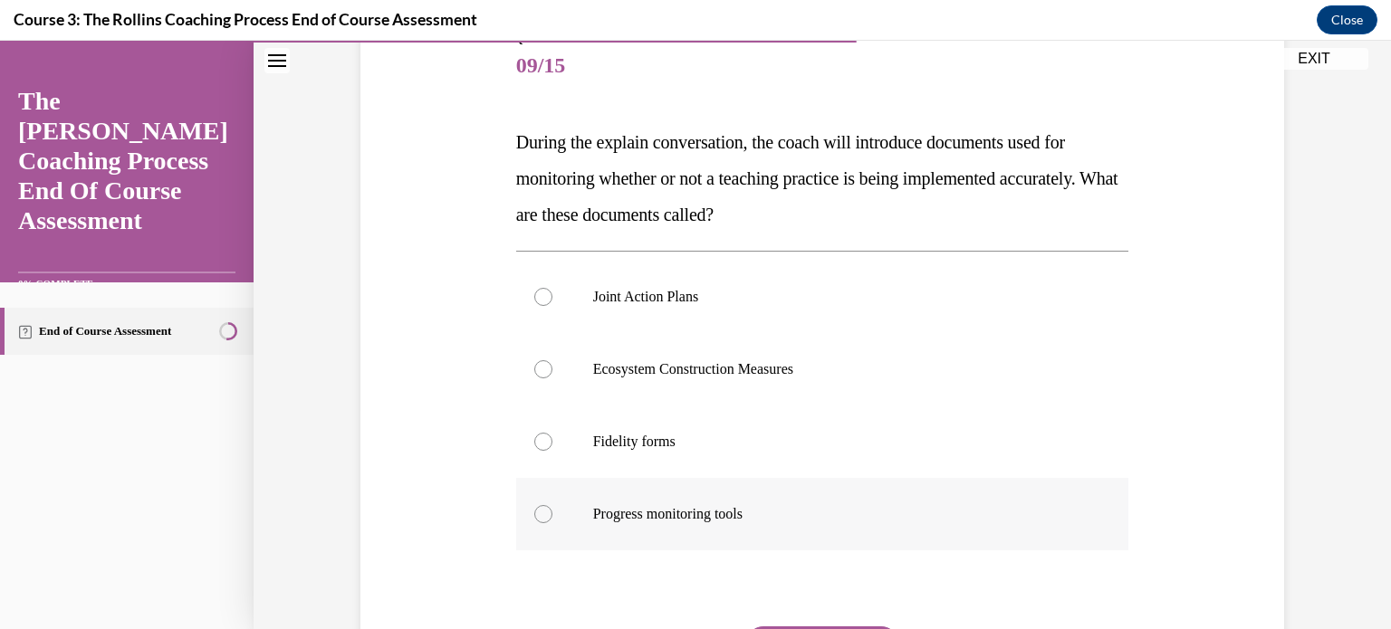
click at [534, 517] on div at bounding box center [543, 514] width 18 height 18
click at [534, 517] on input "Progress monitoring tools" at bounding box center [543, 514] width 18 height 18
radio input "true"
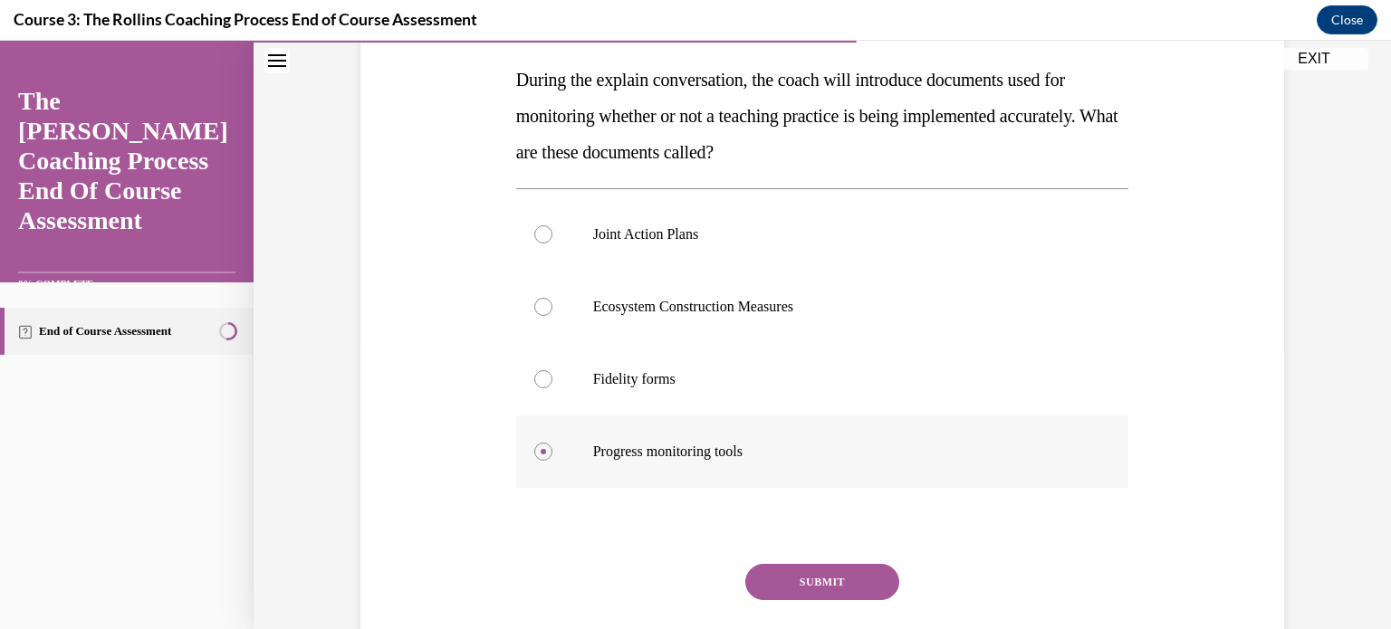
scroll to position [311, 0]
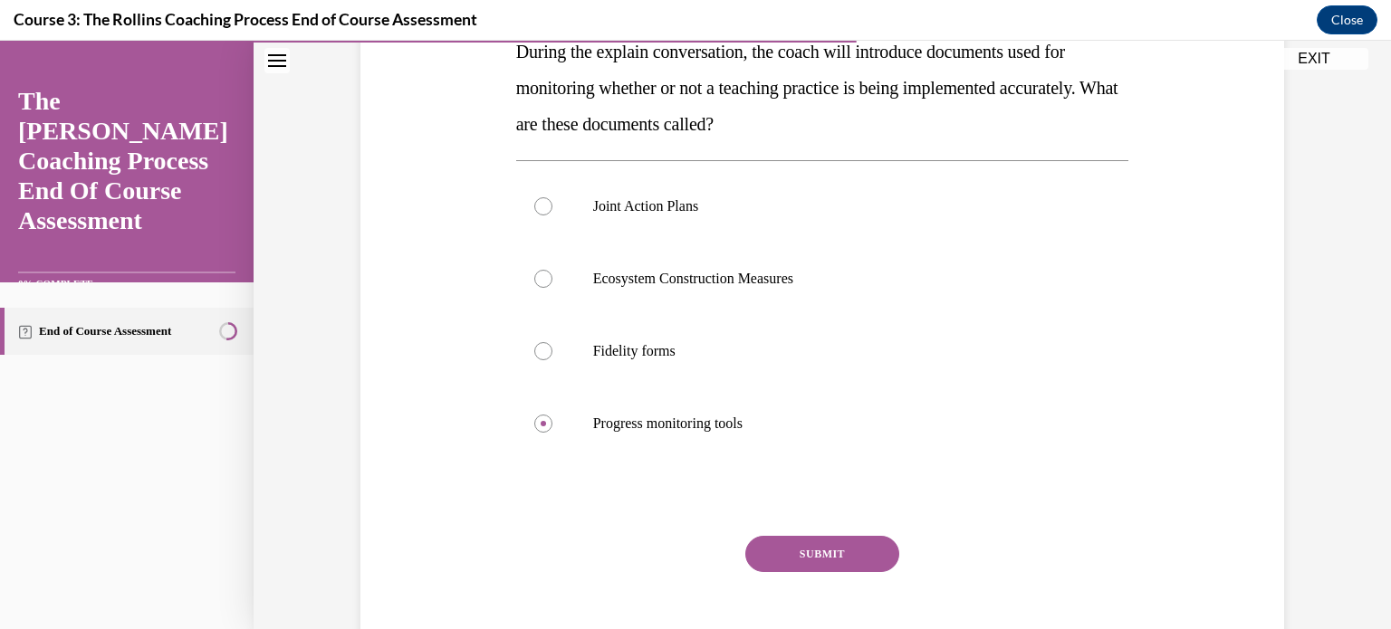
click at [800, 556] on button "SUBMIT" at bounding box center [822, 554] width 154 height 36
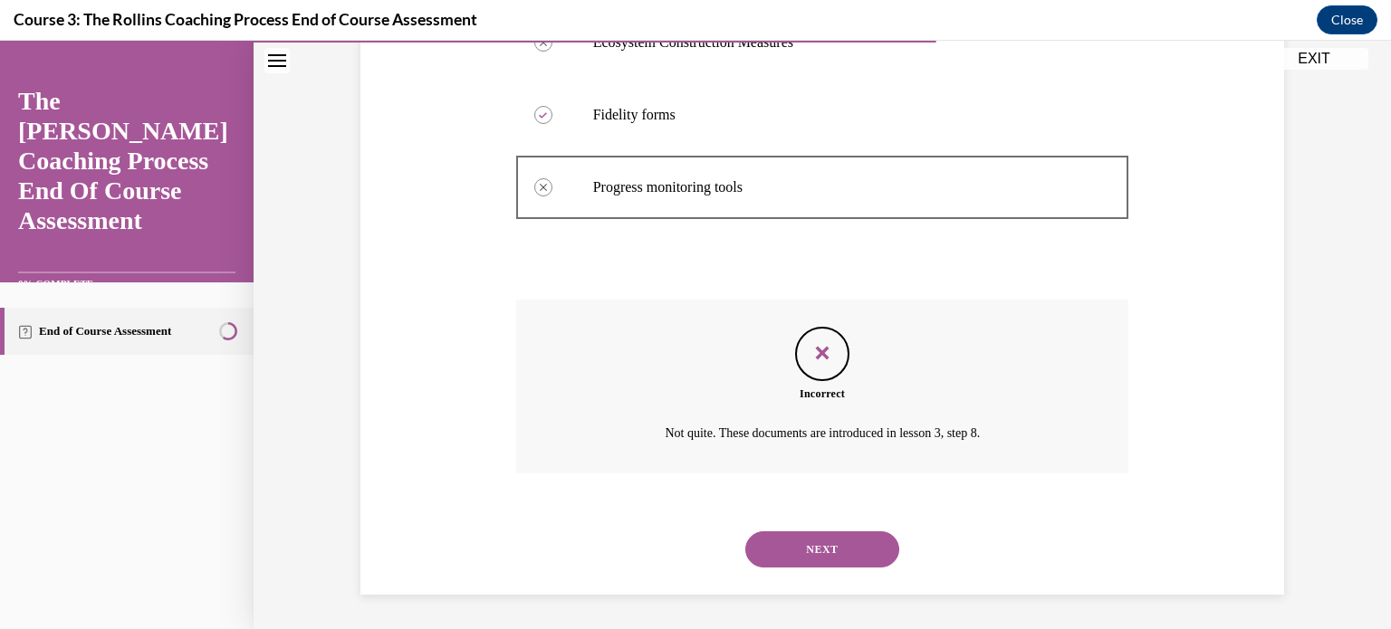
scroll to position [549, 0]
click at [819, 542] on button "NEXT" at bounding box center [822, 549] width 154 height 36
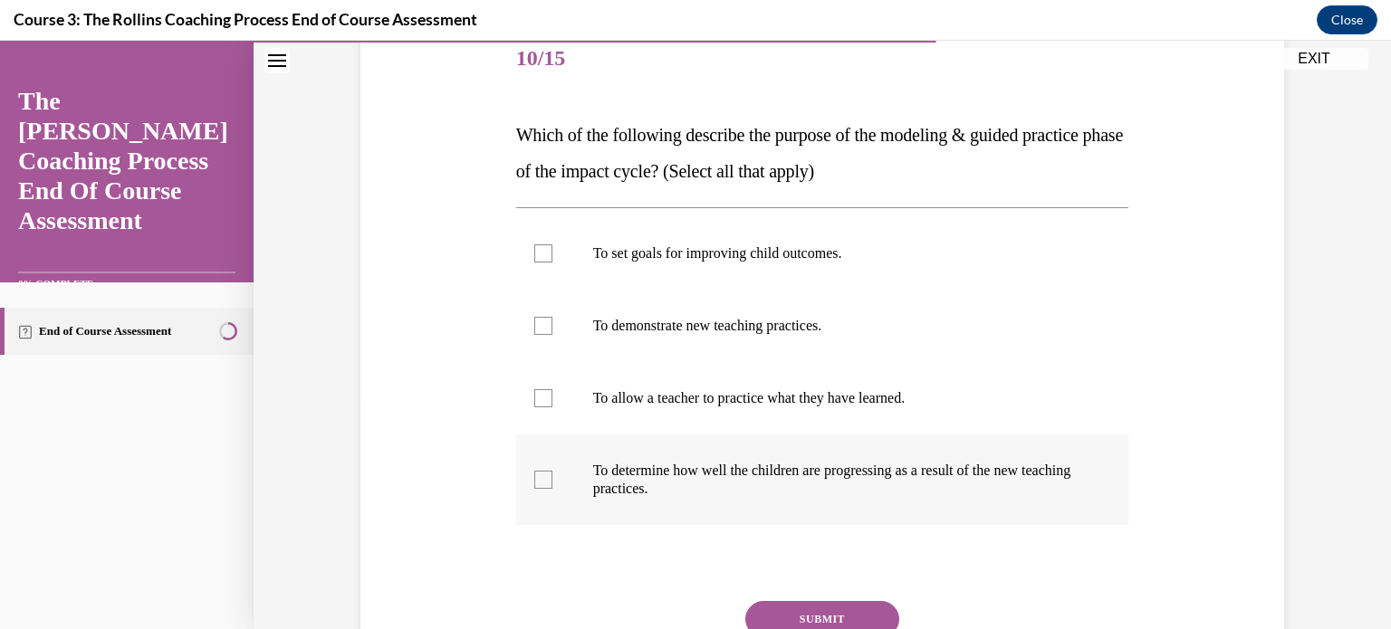
scroll to position [272, 0]
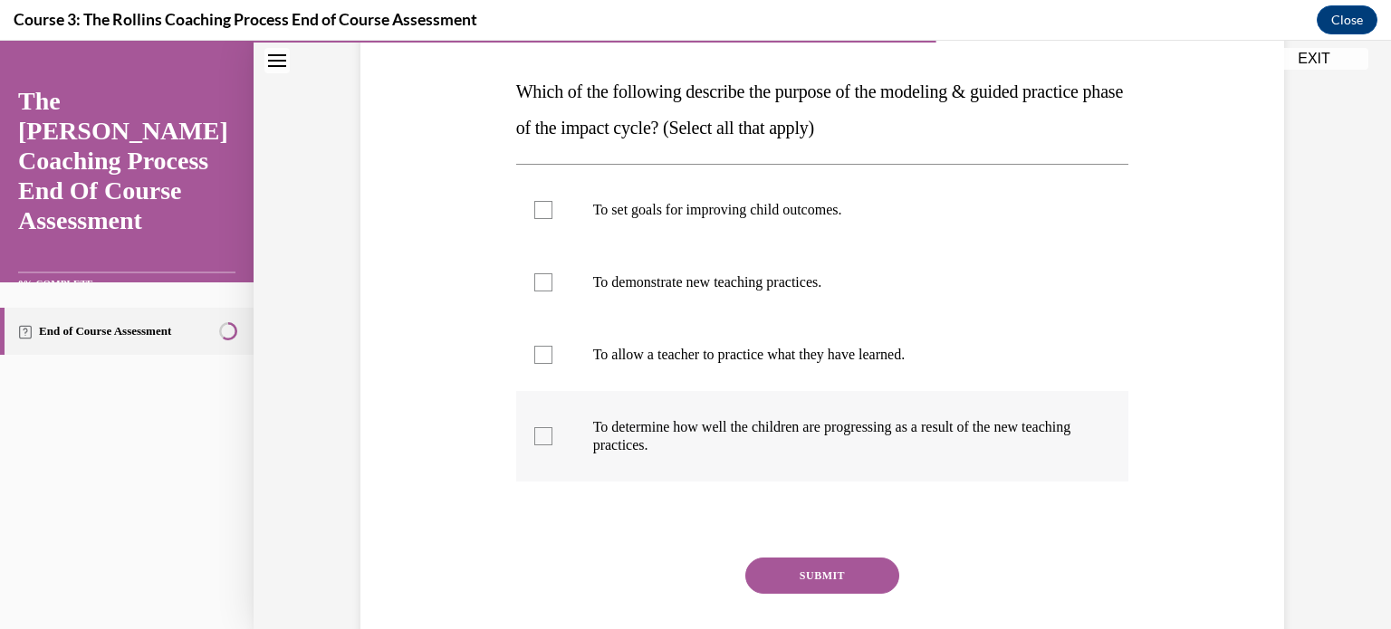
click at [536, 436] on div at bounding box center [543, 436] width 18 height 18
click at [536, 436] on input "To determine how well the children are progressing as a result of the new teach…" at bounding box center [543, 436] width 18 height 18
checkbox input "true"
drag, startPoint x: 537, startPoint y: 354, endPoint x: 542, endPoint y: 318, distance: 36.6
click at [537, 352] on div at bounding box center [543, 355] width 18 height 18
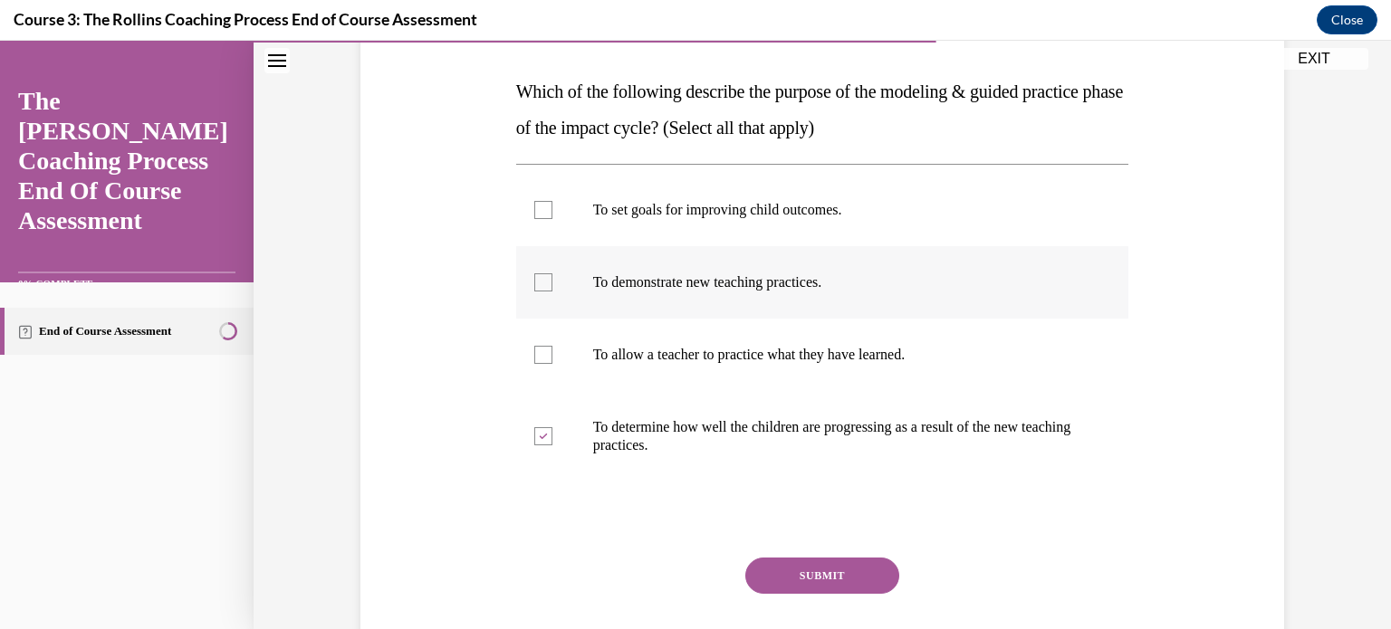
click at [537, 352] on input "To allow a teacher to practice what they have learned." at bounding box center [543, 355] width 18 height 18
checkbox input "true"
click at [532, 261] on label "To demonstrate new teaching practices." at bounding box center [822, 282] width 613 height 72
click at [534, 273] on input "To demonstrate new teaching practices." at bounding box center [543, 282] width 18 height 18
click at [539, 282] on icon at bounding box center [543, 283] width 8 height 6
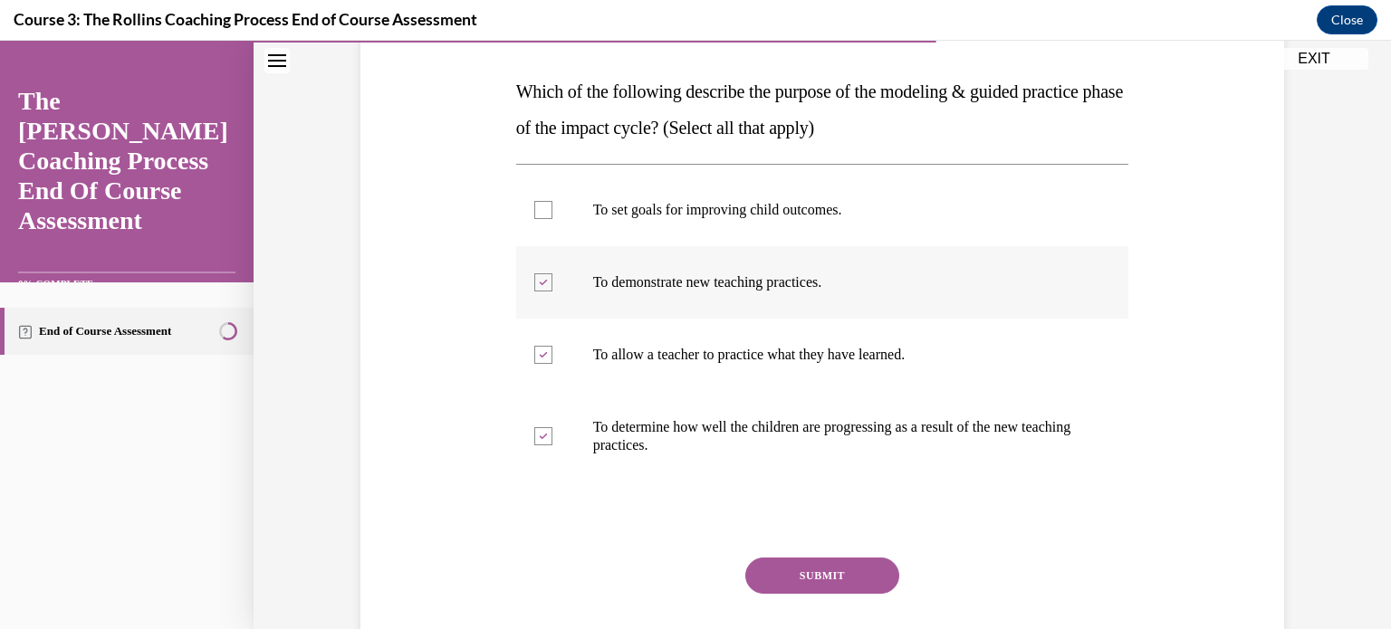
click at [534, 282] on input "To demonstrate new teaching practices." at bounding box center [543, 282] width 18 height 18
checkbox input "false"
click at [534, 206] on div at bounding box center [543, 210] width 18 height 18
click at [534, 206] on input "To set goals for improving child outcomes." at bounding box center [543, 210] width 18 height 18
checkbox input "true"
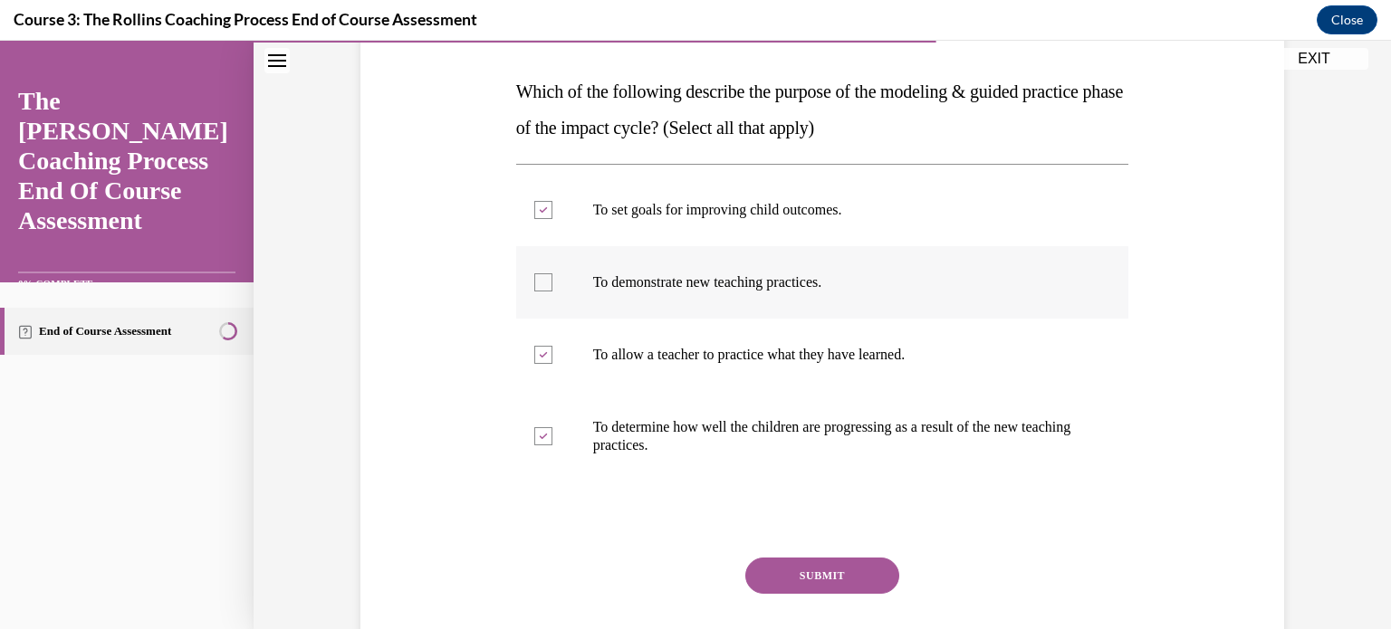
click at [536, 278] on div at bounding box center [543, 282] width 18 height 18
click at [536, 278] on input "To demonstrate new teaching practices." at bounding box center [543, 282] width 18 height 18
checkbox input "true"
click at [823, 565] on button "SUBMIT" at bounding box center [822, 576] width 154 height 36
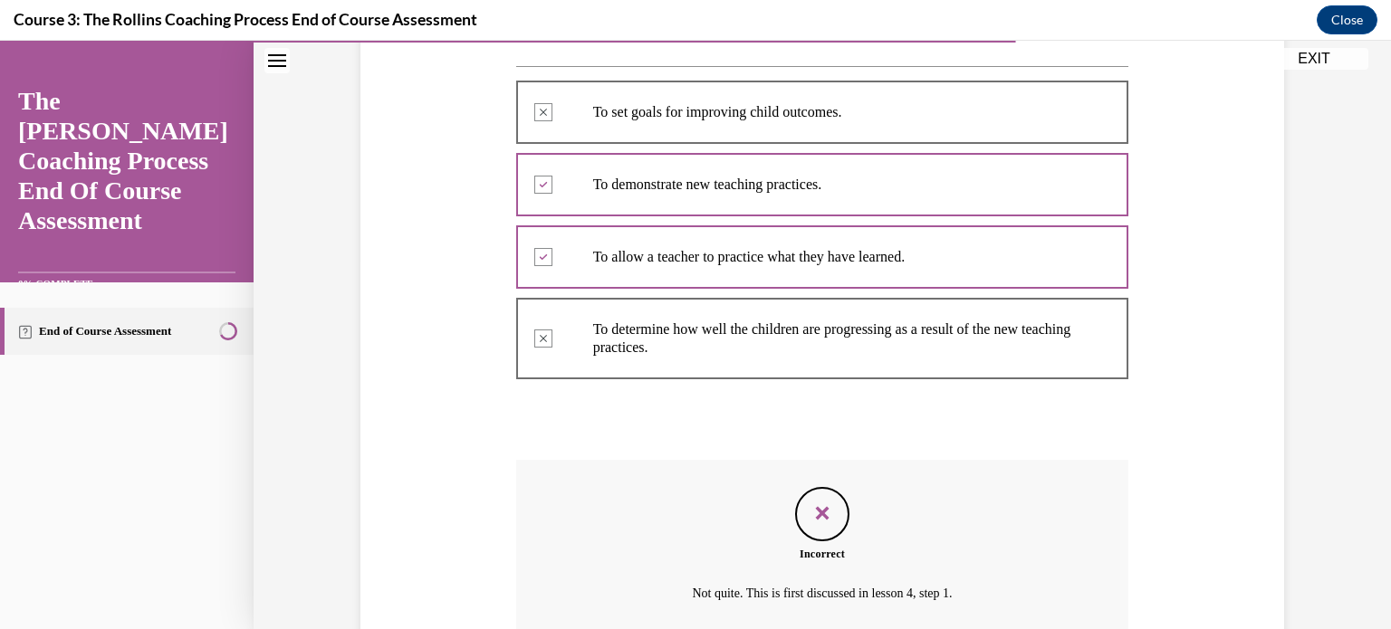
scroll to position [531, 0]
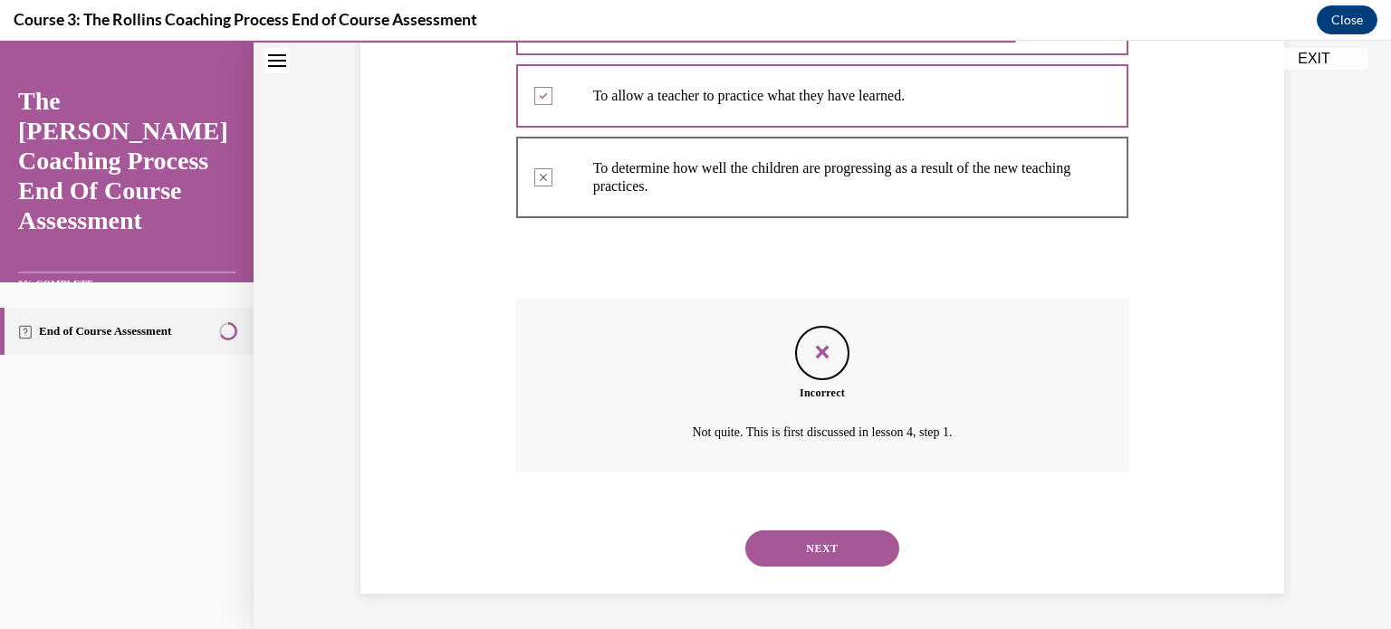
click at [780, 553] on button "NEXT" at bounding box center [822, 549] width 154 height 36
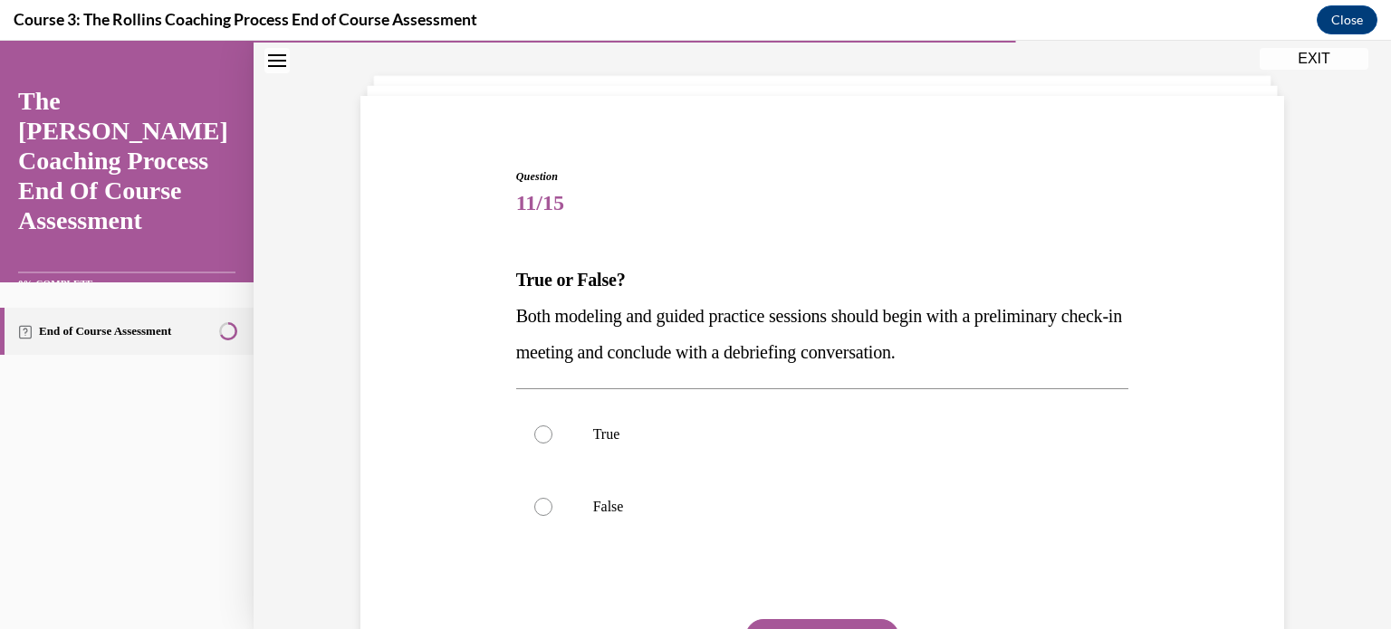
scroll to position [181, 0]
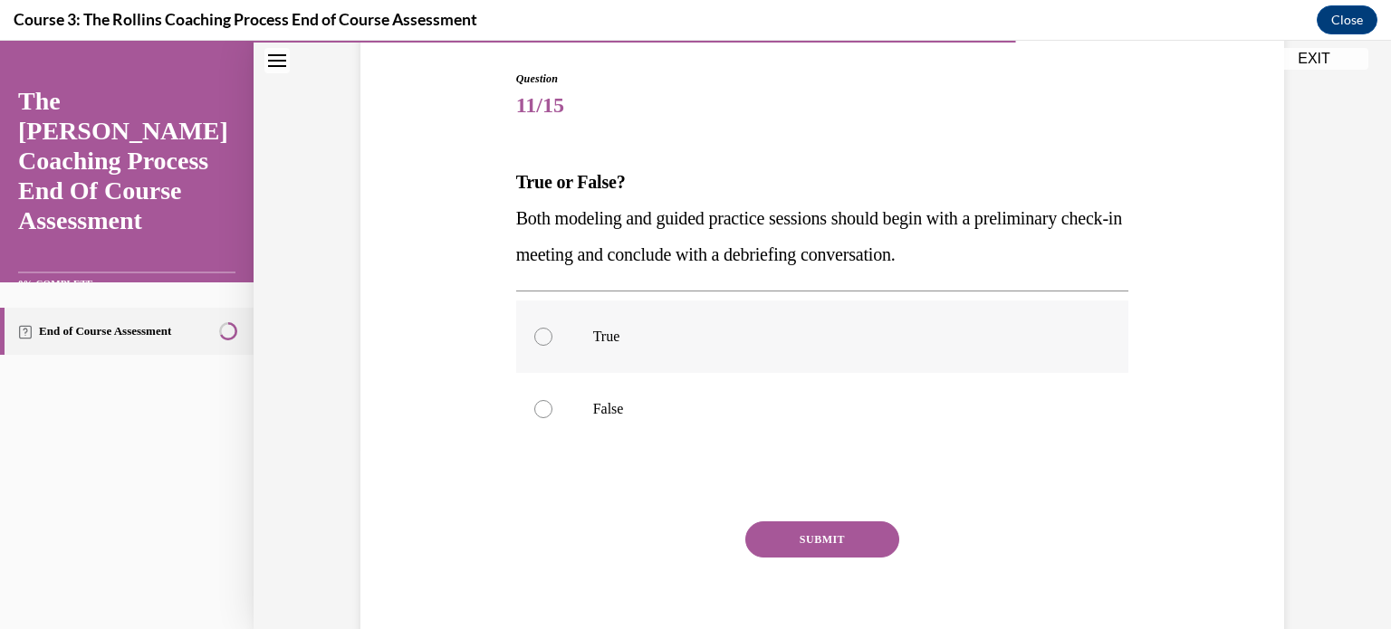
click at [539, 329] on div at bounding box center [543, 337] width 18 height 18
click at [539, 329] on input "True" at bounding box center [543, 337] width 18 height 18
radio input "true"
click at [793, 550] on button "SUBMIT" at bounding box center [822, 540] width 154 height 36
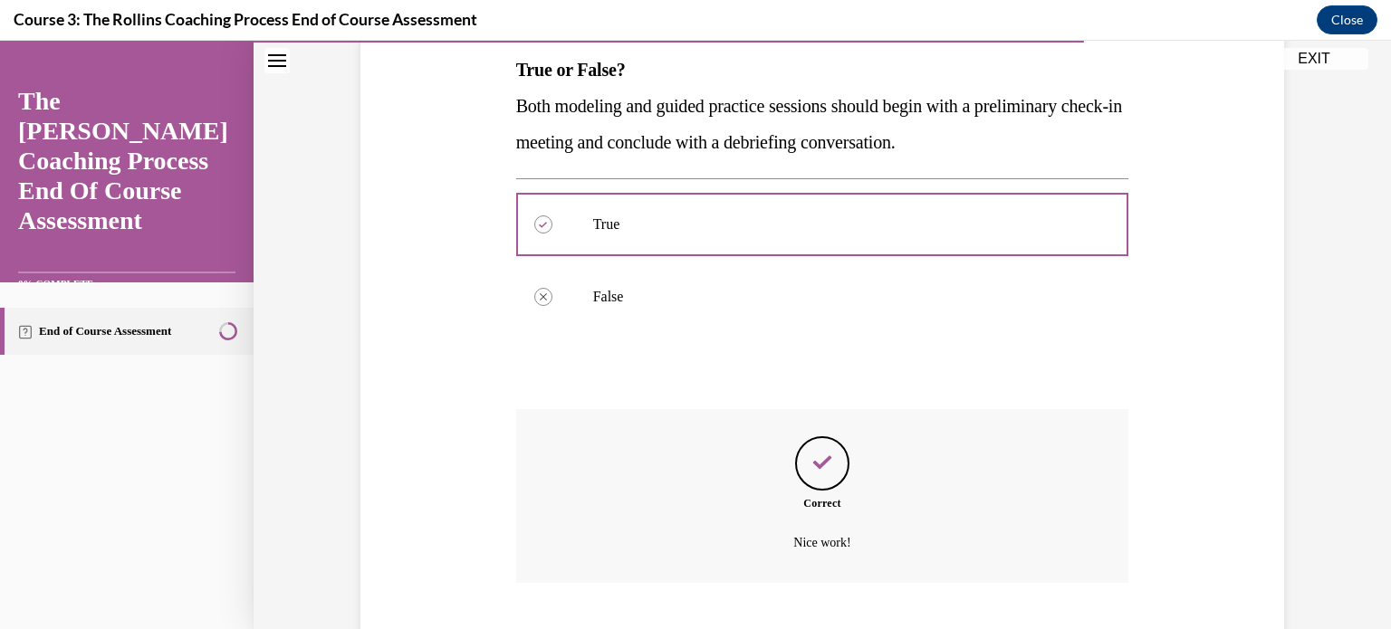
scroll to position [404, 0]
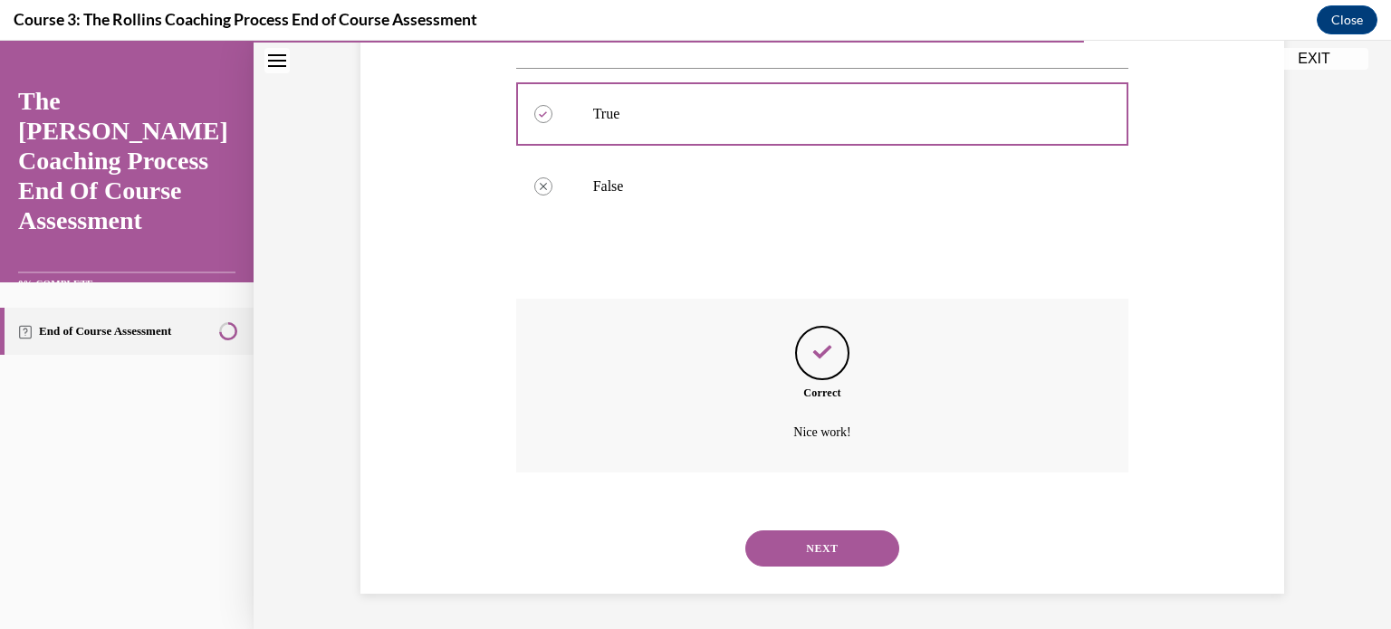
click at [795, 556] on button "NEXT" at bounding box center [822, 549] width 154 height 36
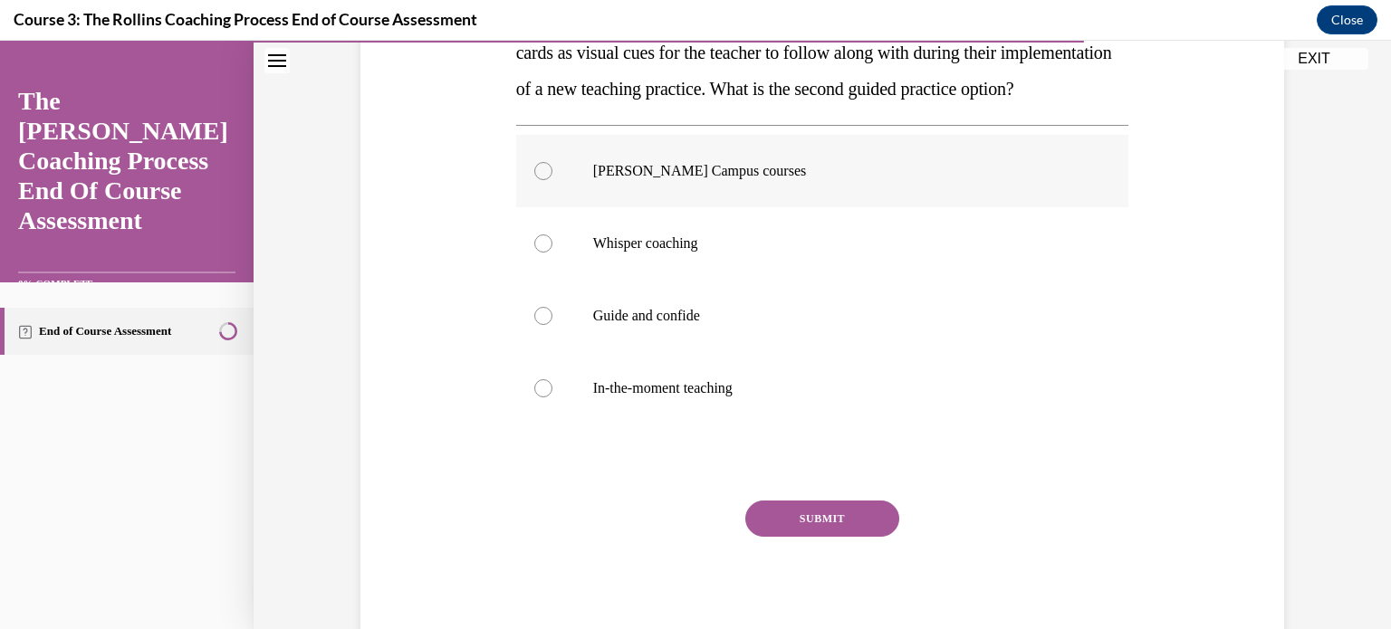
scroll to position [256, 0]
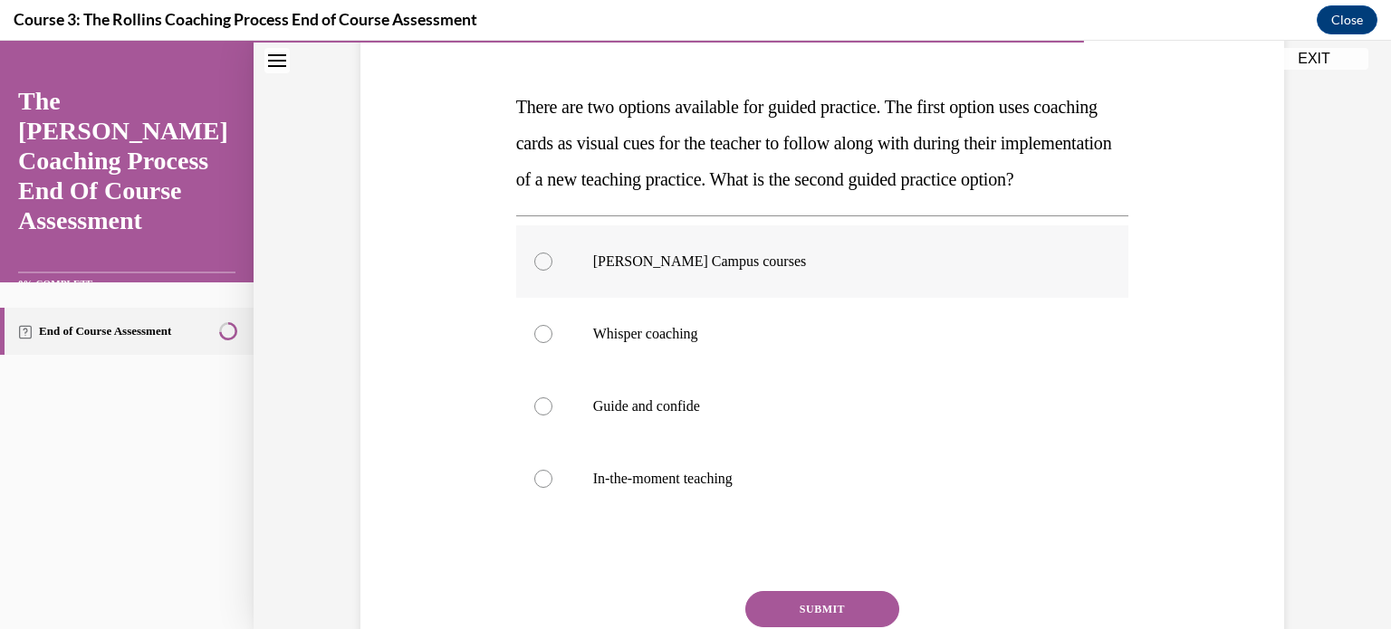
click at [528, 291] on label "Cox Campus courses" at bounding box center [822, 261] width 613 height 72
click at [534, 271] on input "Cox Campus courses" at bounding box center [543, 262] width 18 height 18
radio input "true"
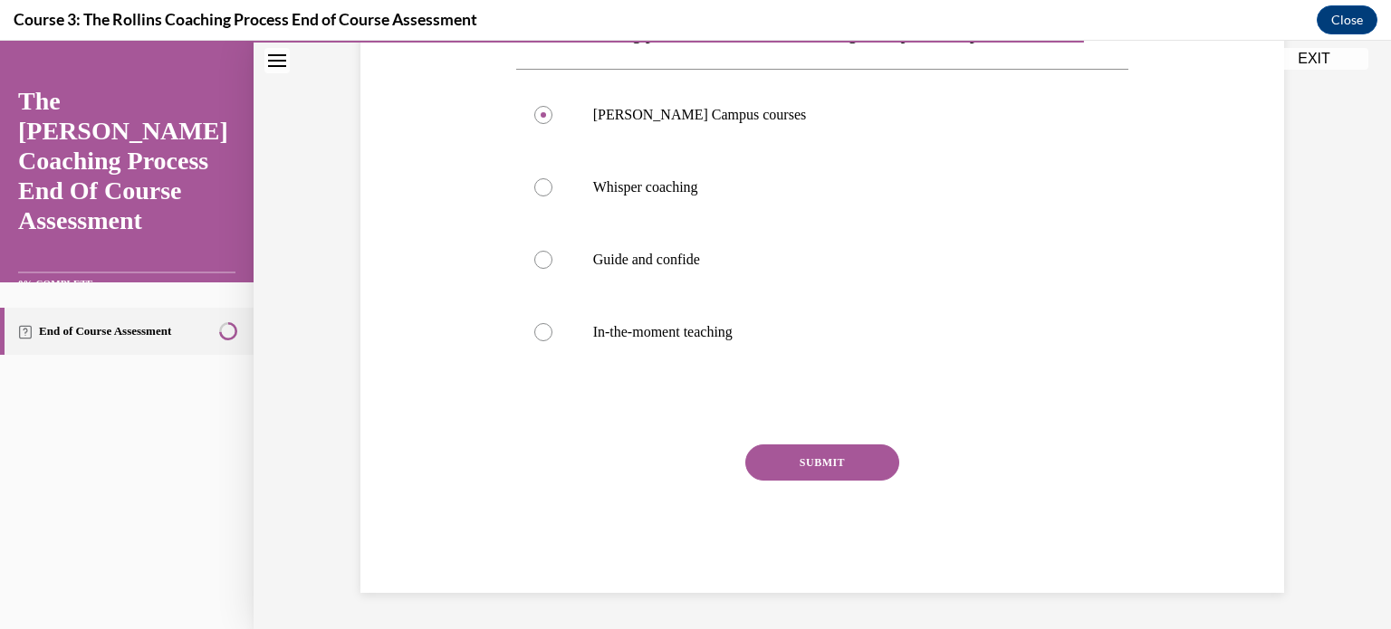
click at [822, 474] on button "SUBMIT" at bounding box center [822, 463] width 154 height 36
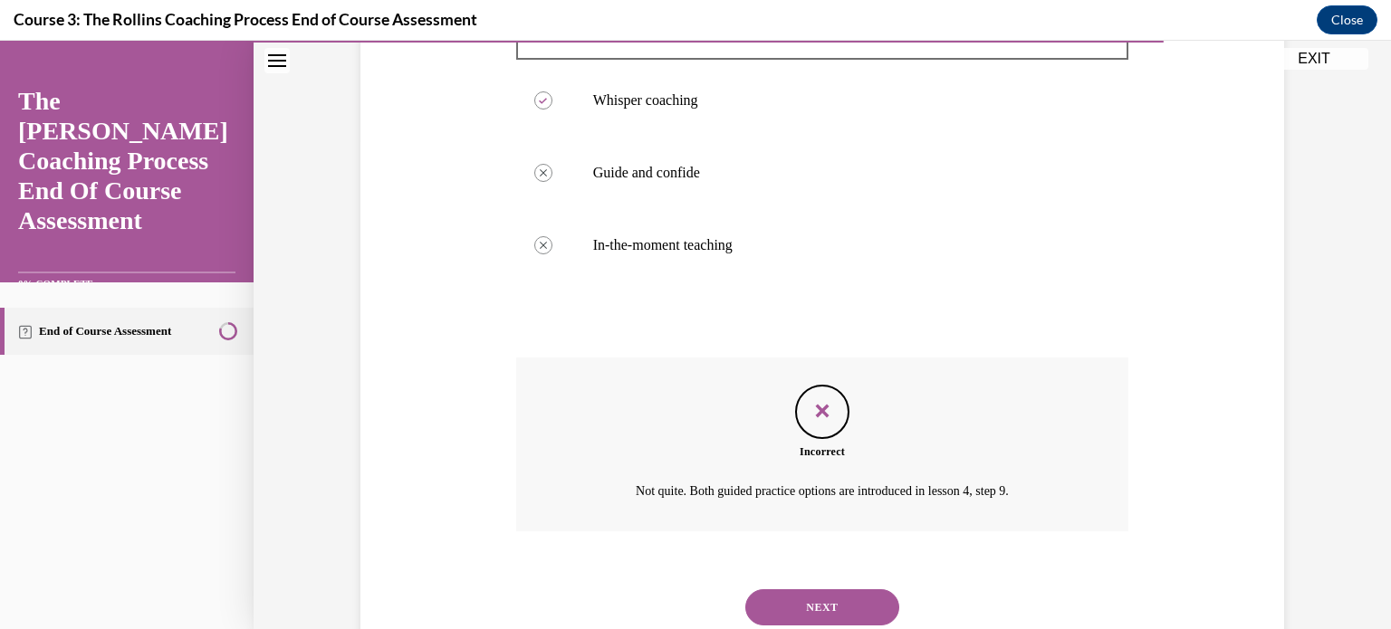
scroll to position [585, 0]
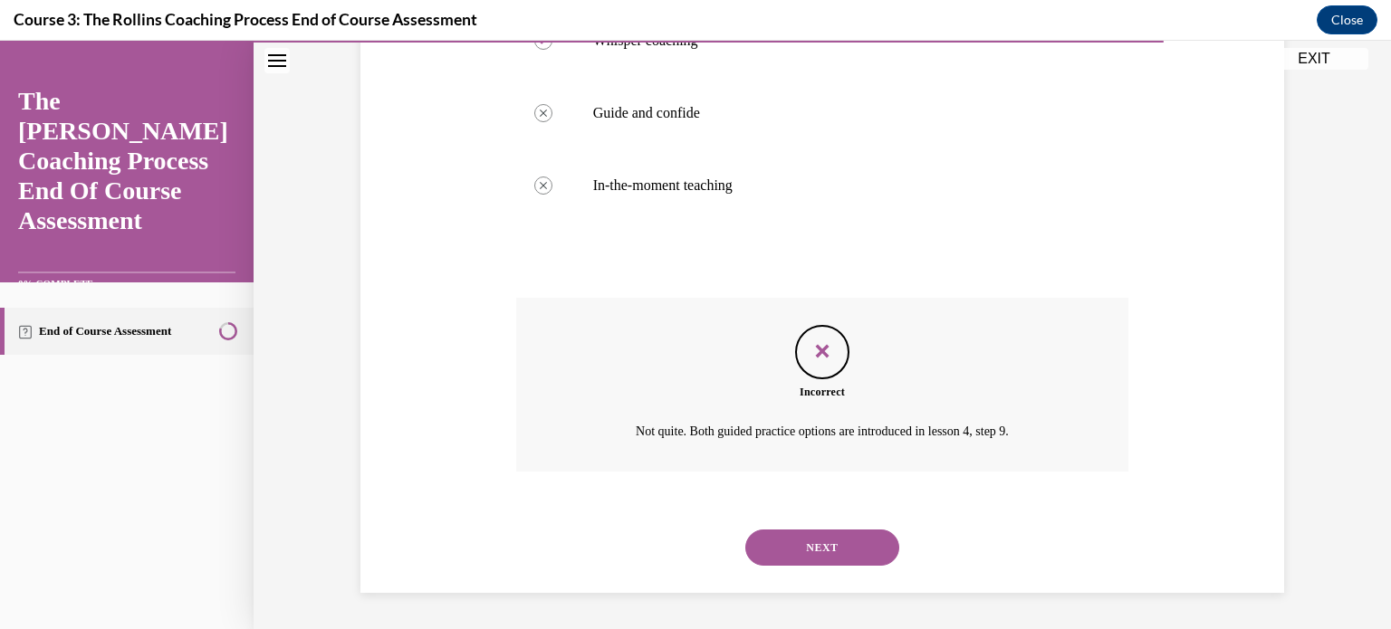
click at [809, 556] on button "NEXT" at bounding box center [822, 548] width 154 height 36
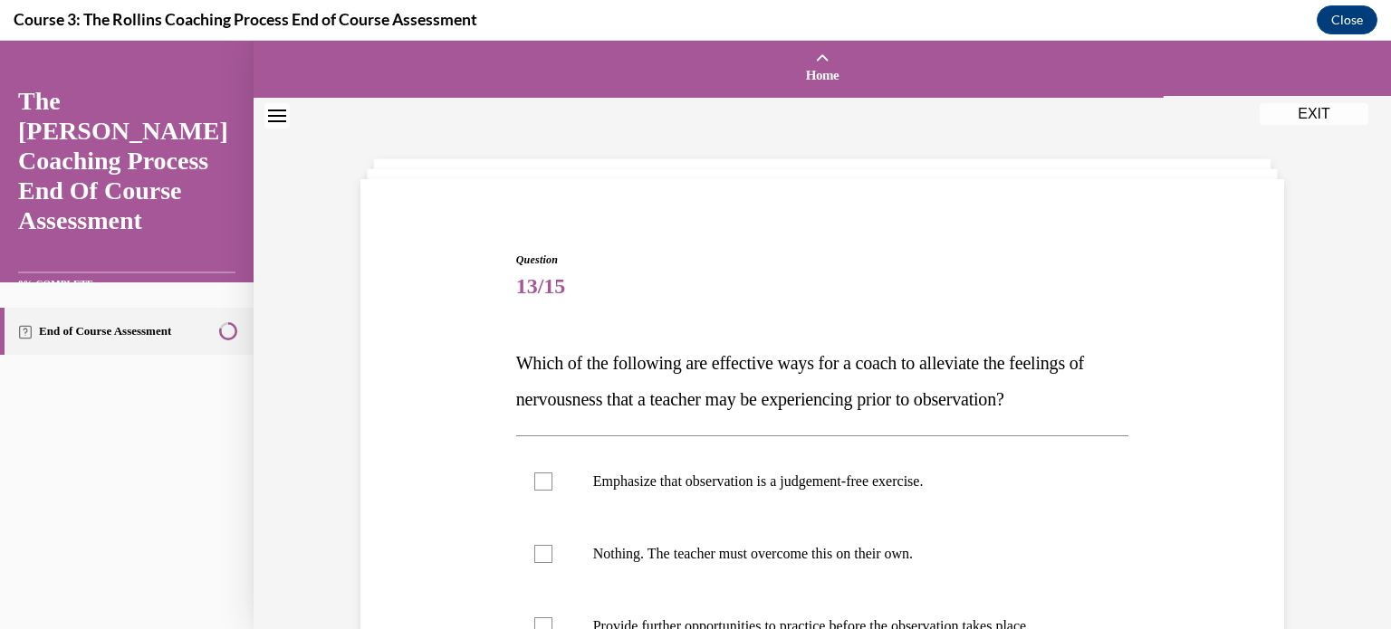
scroll to position [272, 0]
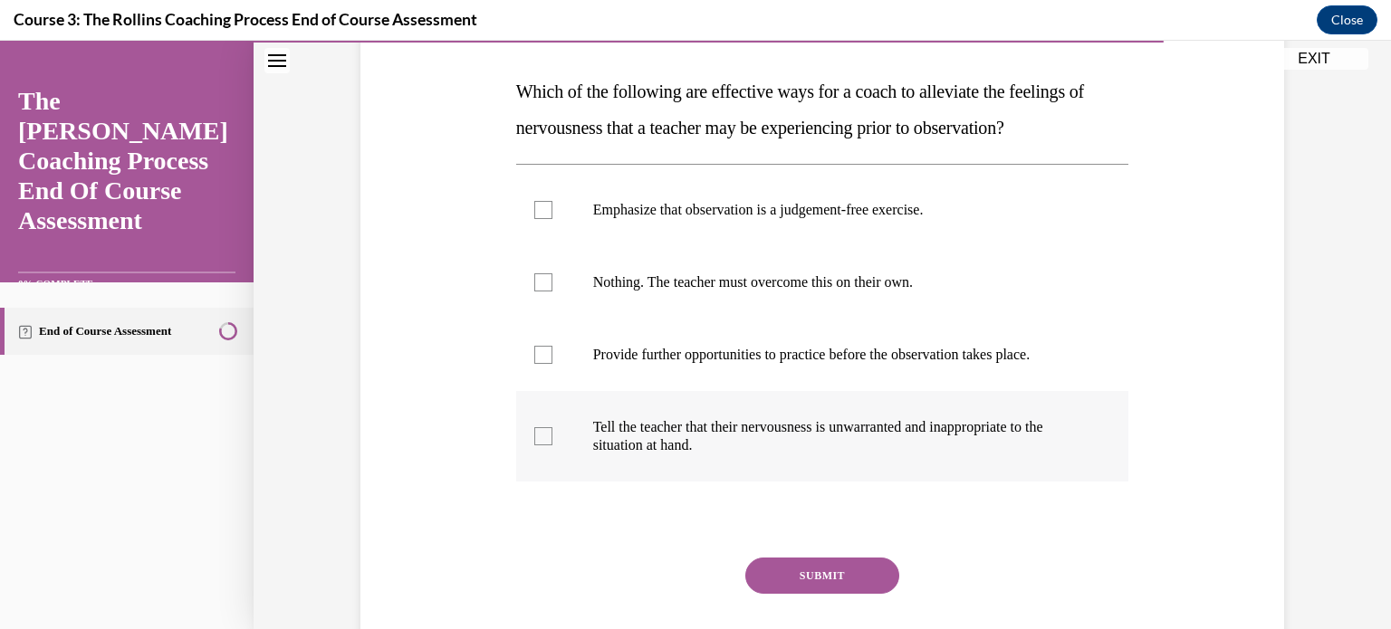
click at [540, 437] on div at bounding box center [543, 436] width 18 height 18
click at [540, 437] on input "Tell the teacher that their nervousness is unwarranted and inappropriate to the…" at bounding box center [543, 436] width 18 height 18
checkbox input "true"
click at [813, 579] on button "SUBMIT" at bounding box center [822, 576] width 154 height 36
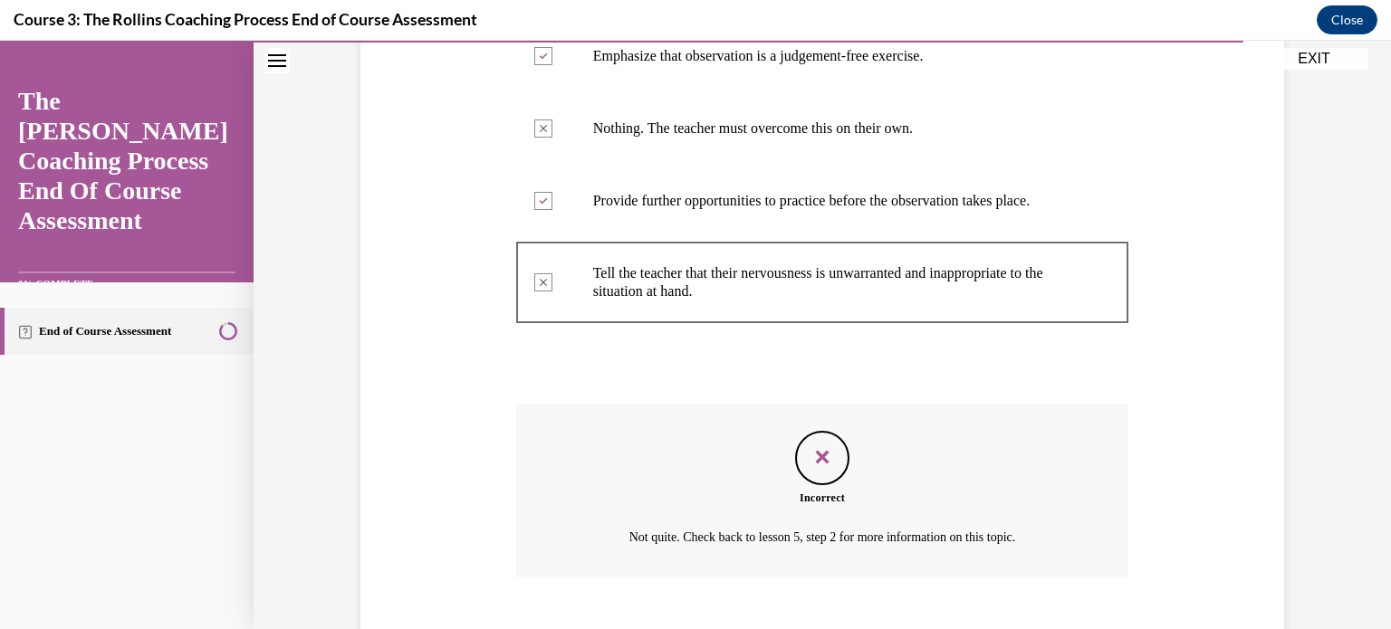
scroll to position [531, 0]
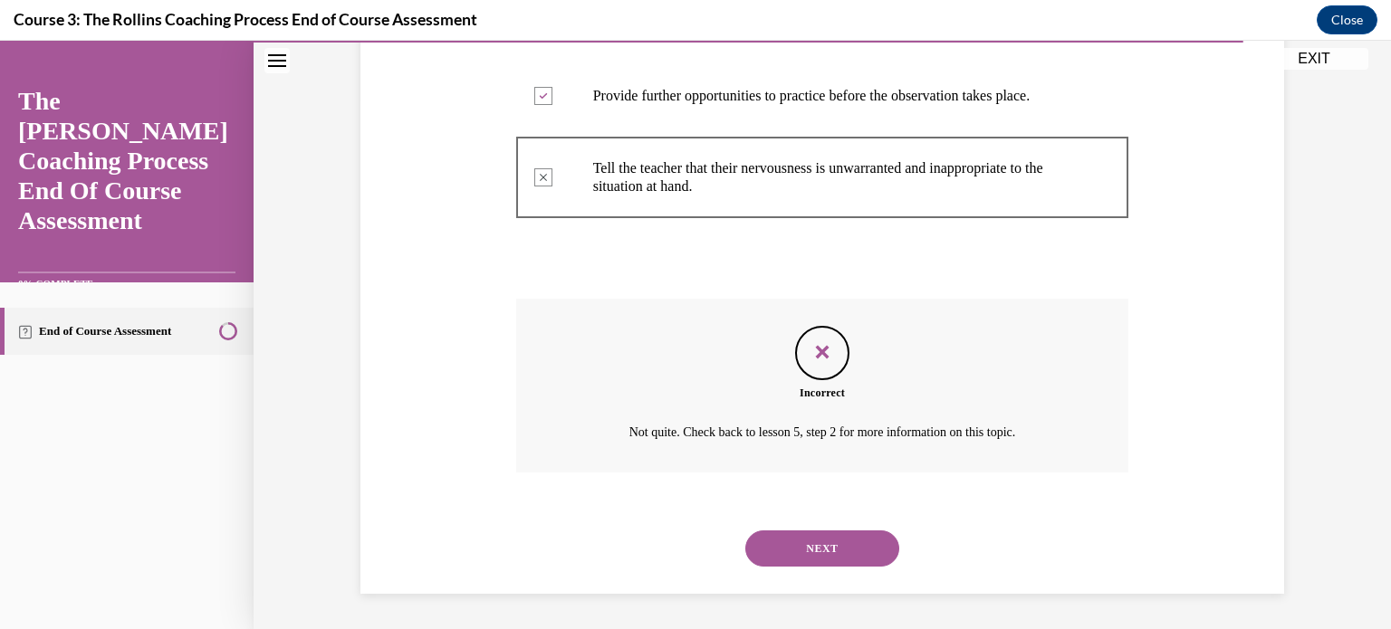
click at [804, 546] on button "NEXT" at bounding box center [822, 549] width 154 height 36
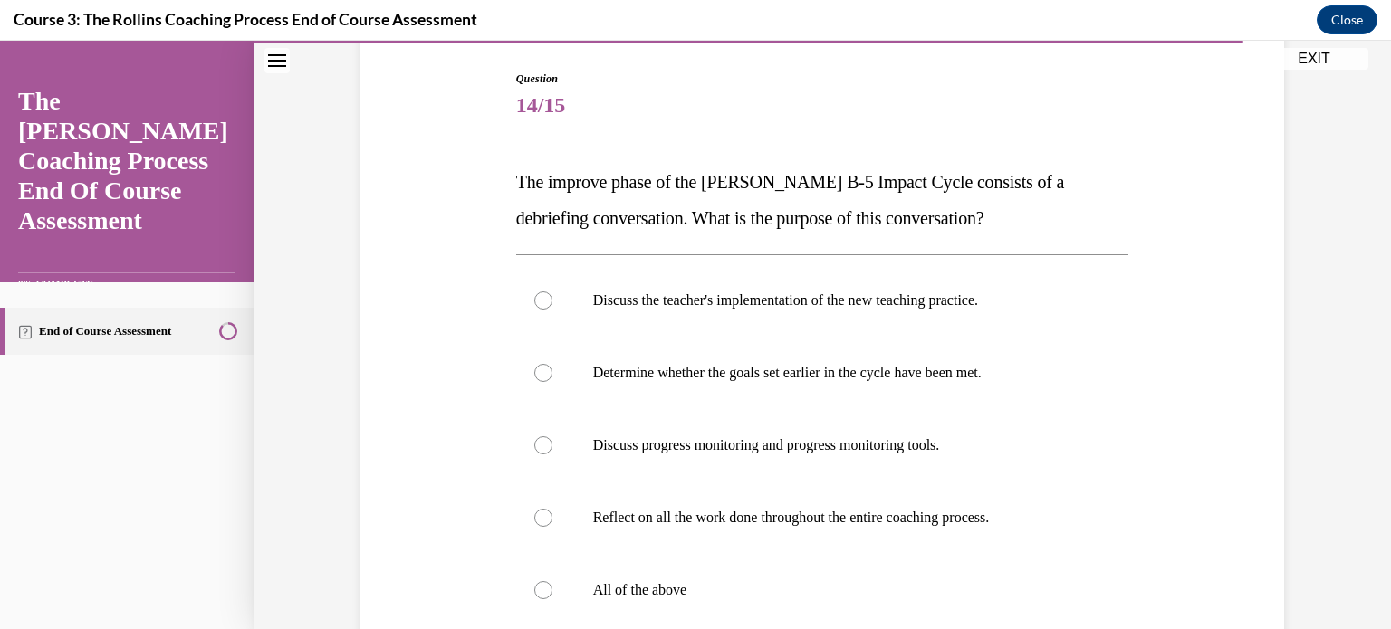
scroll to position [272, 0]
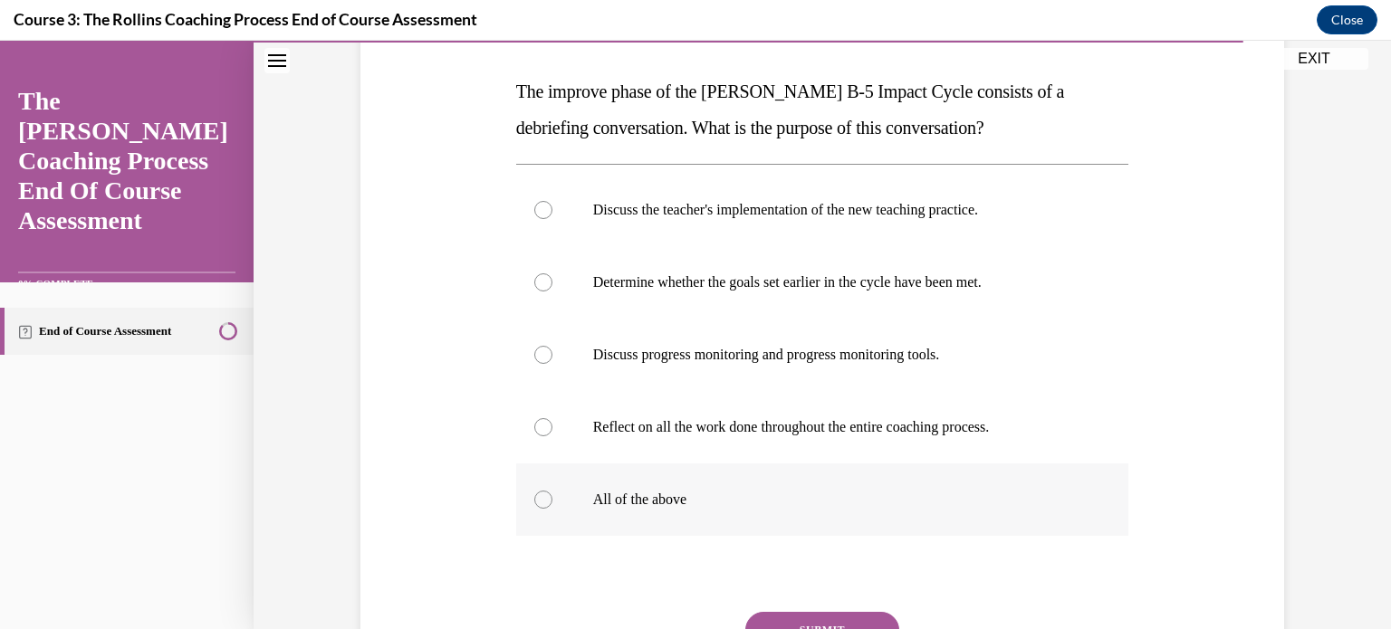
click at [539, 503] on div at bounding box center [543, 500] width 18 height 18
click at [539, 503] on input "All of the above" at bounding box center [543, 500] width 18 height 18
radio input "true"
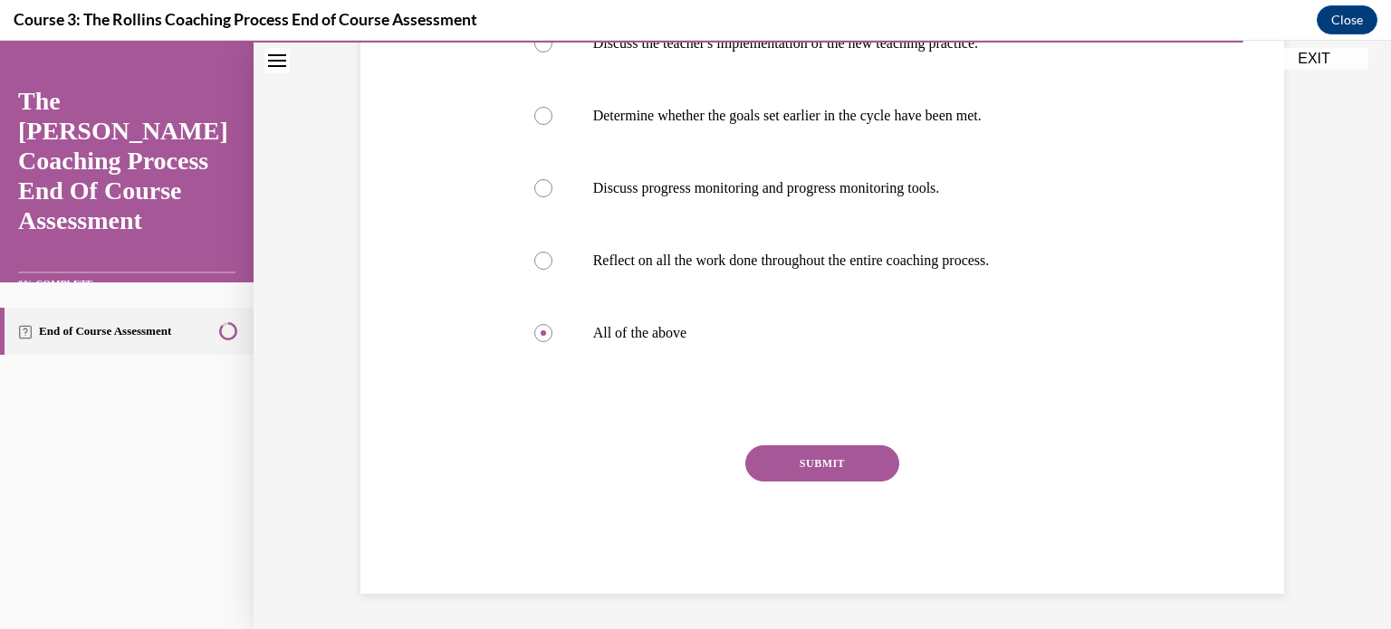
click at [816, 470] on button "SUBMIT" at bounding box center [822, 463] width 154 height 36
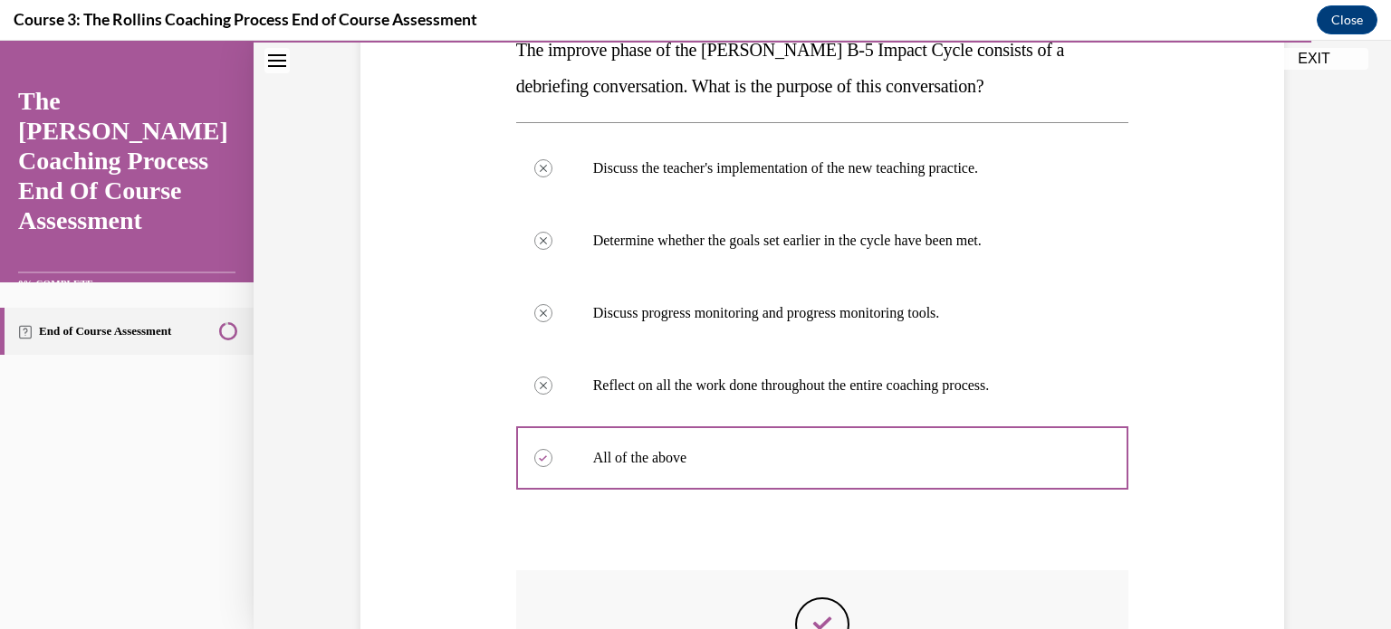
scroll to position [585, 0]
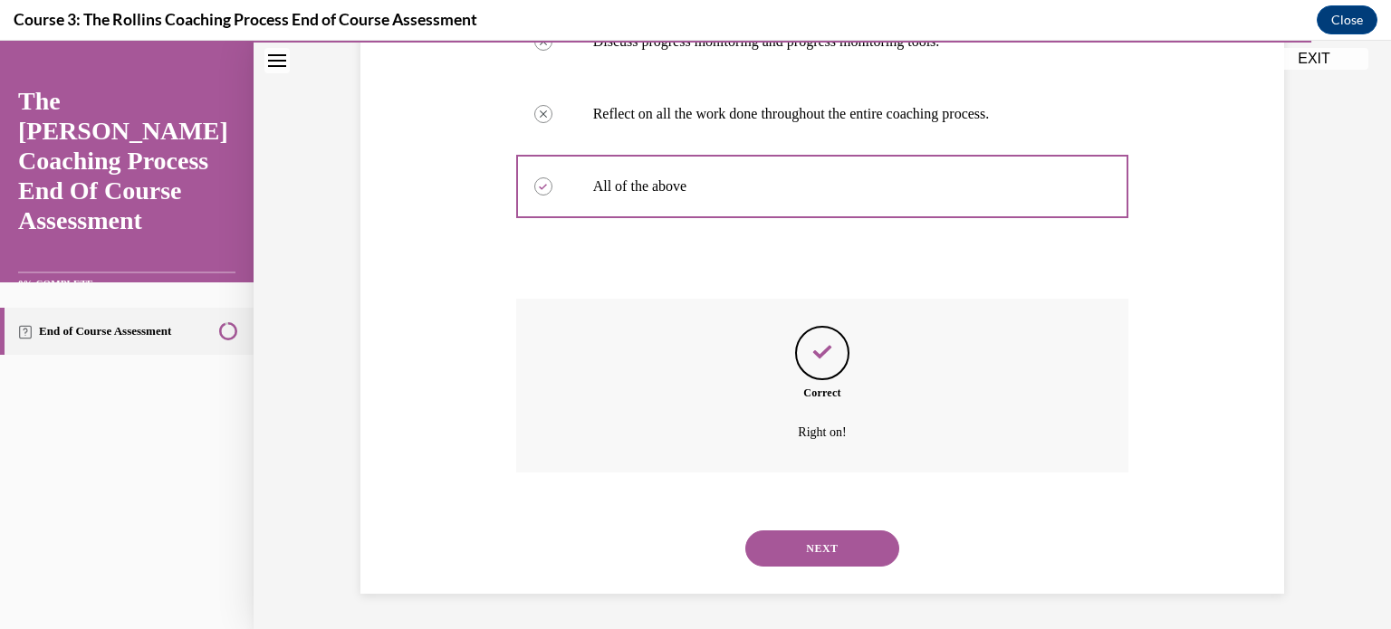
click at [817, 543] on button "NEXT" at bounding box center [822, 549] width 154 height 36
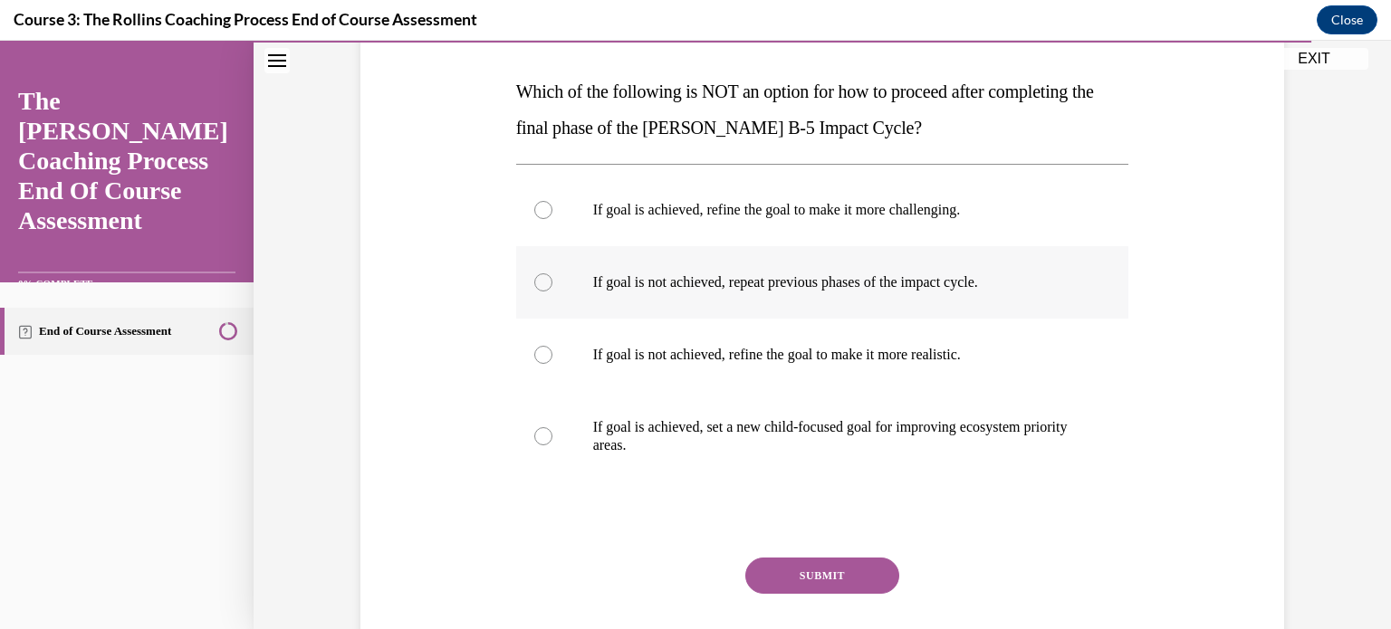
scroll to position [181, 0]
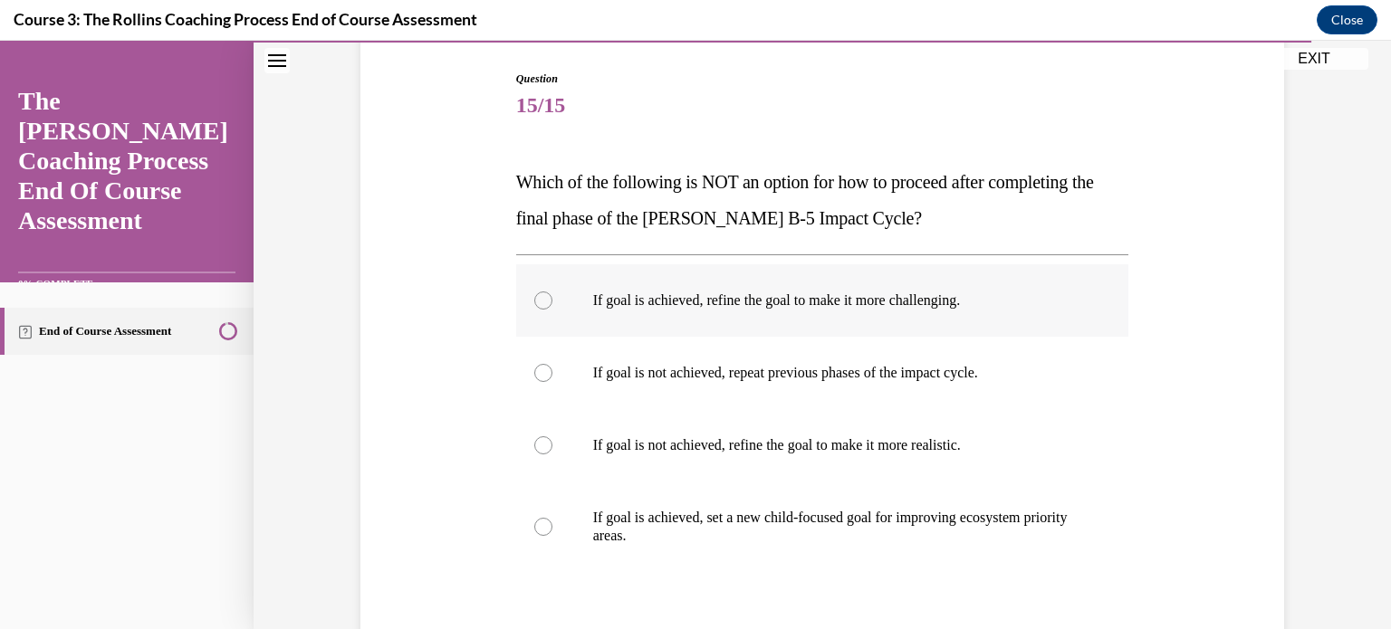
click at [541, 298] on div at bounding box center [543, 301] width 18 height 18
click at [541, 298] on input "If goal is achieved, refine the goal to make it more challenging." at bounding box center [543, 301] width 18 height 18
radio input "true"
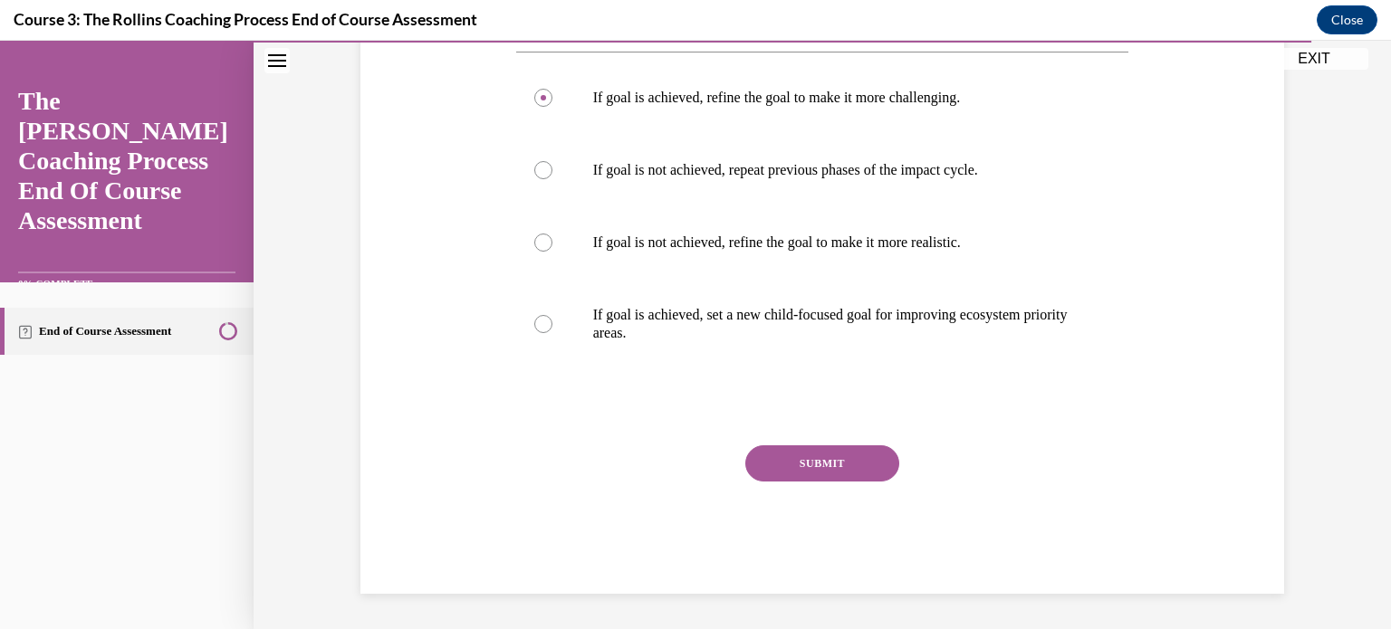
click at [796, 467] on button "SUBMIT" at bounding box center [822, 463] width 154 height 36
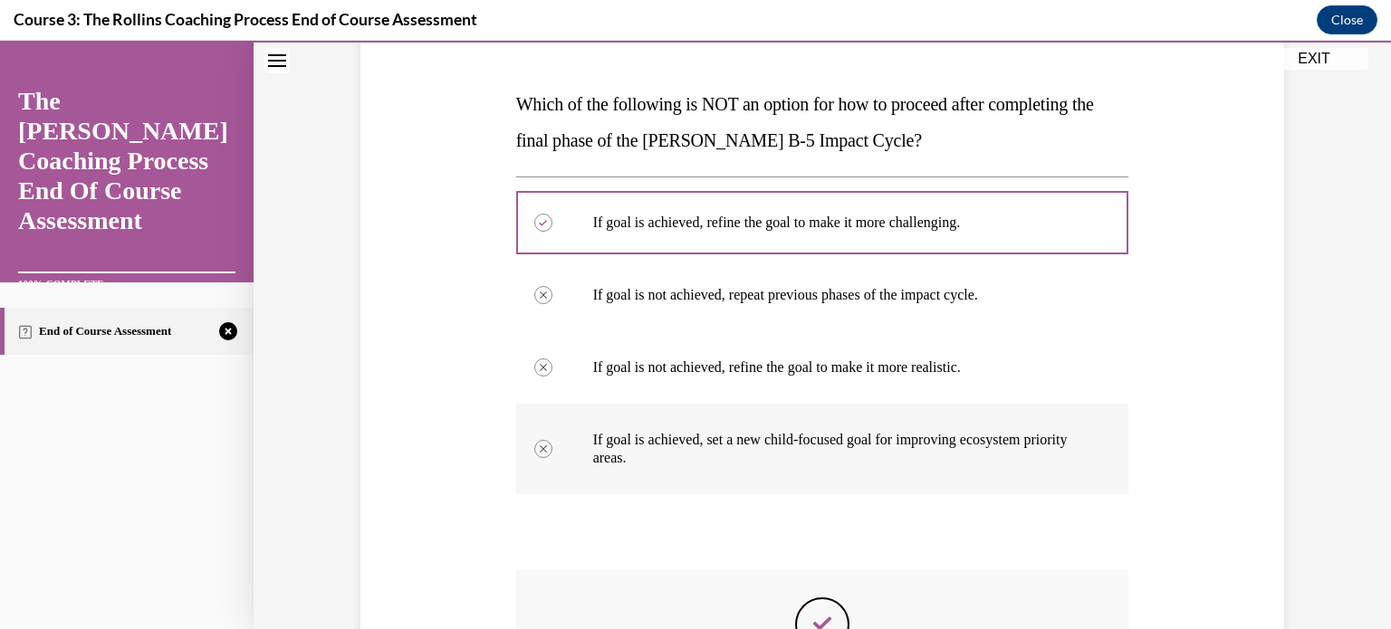
scroll to position [531, 0]
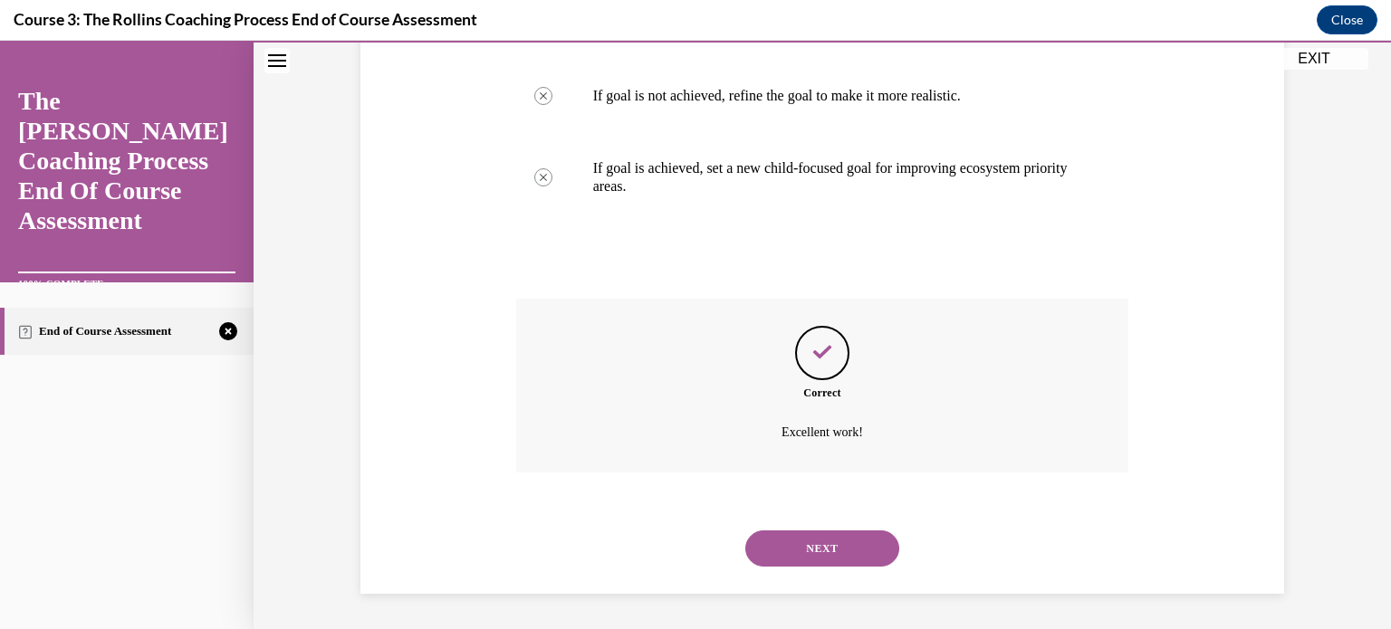
click at [822, 536] on button "NEXT" at bounding box center [822, 549] width 154 height 36
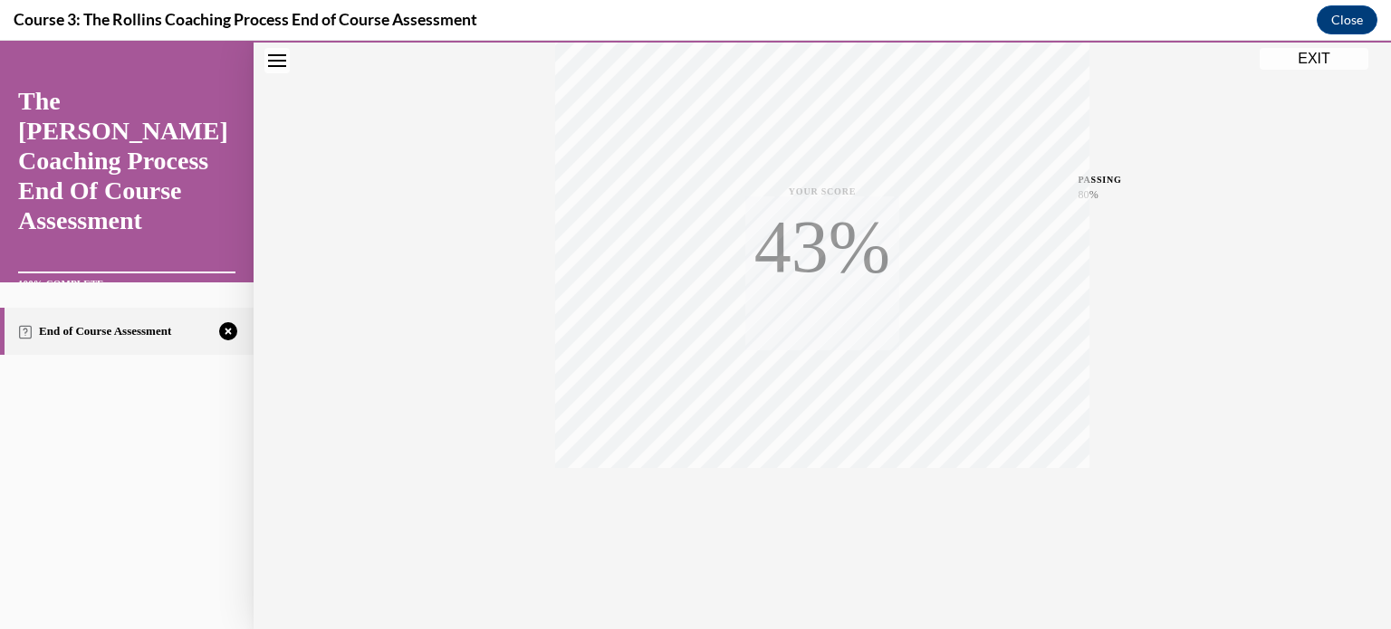
scroll to position [339, 0]
click at [814, 519] on icon "button" at bounding box center [822, 520] width 64 height 20
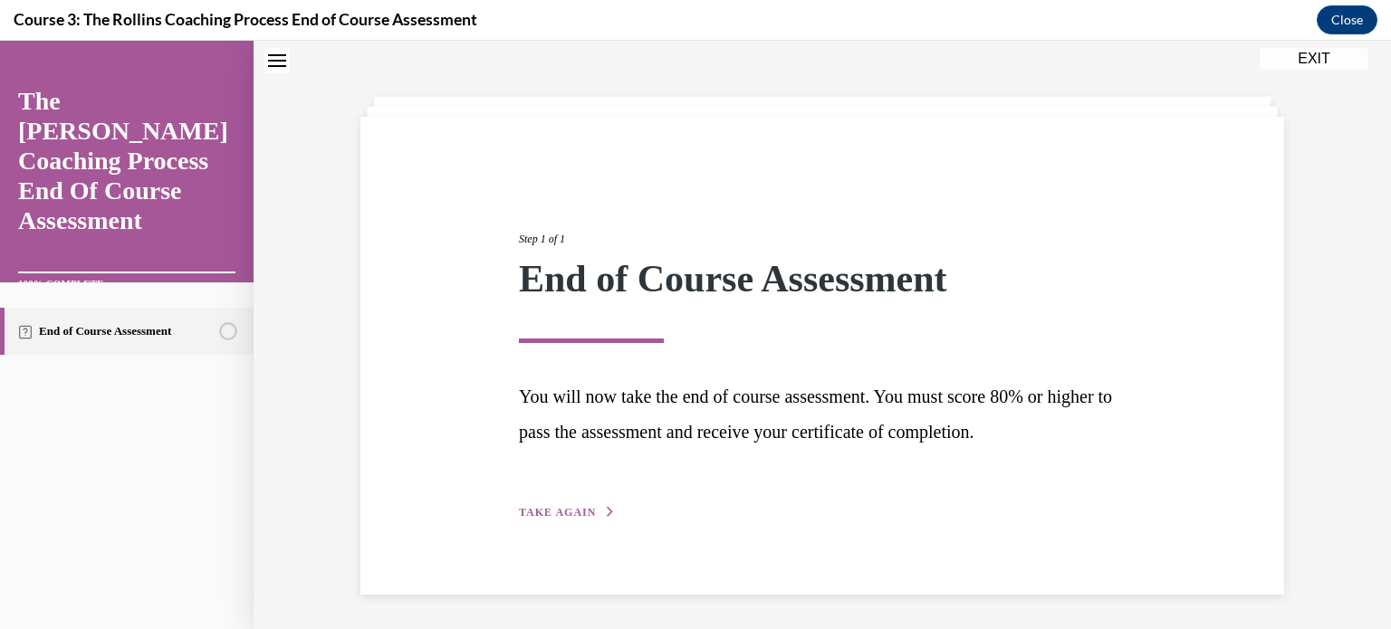
click at [583, 512] on span "TAKE AGAIN" at bounding box center [557, 512] width 77 height 13
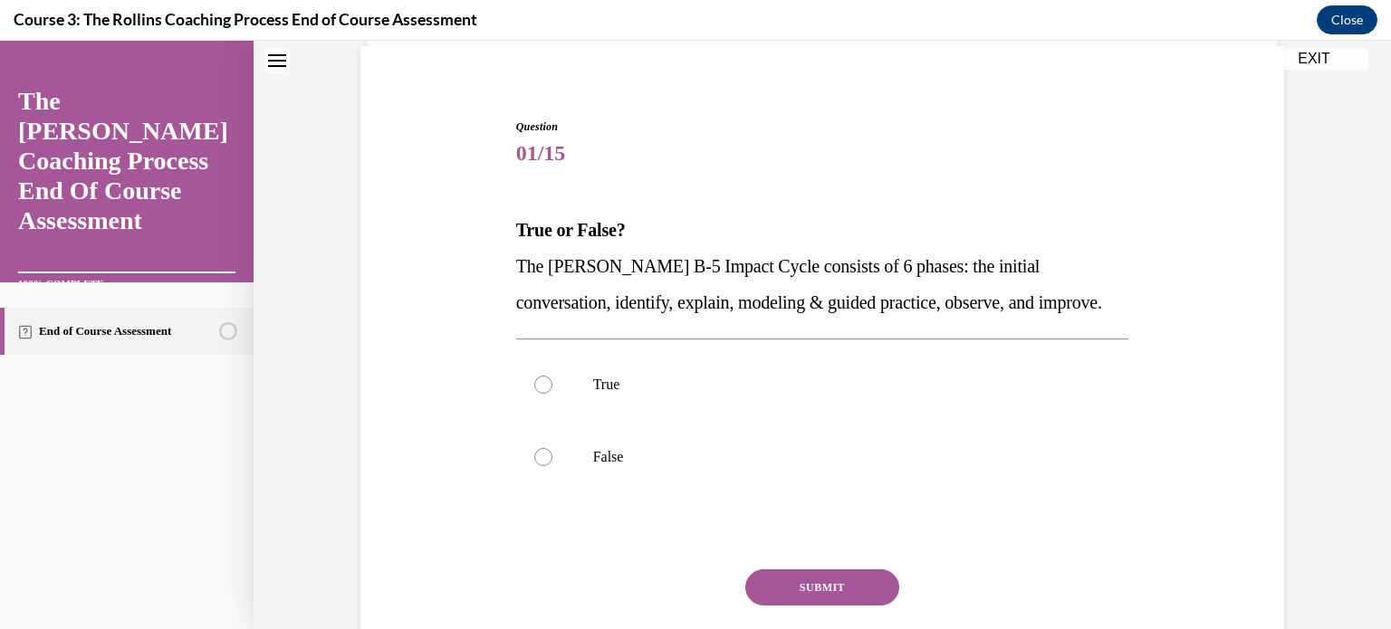
scroll to position [244, 0]
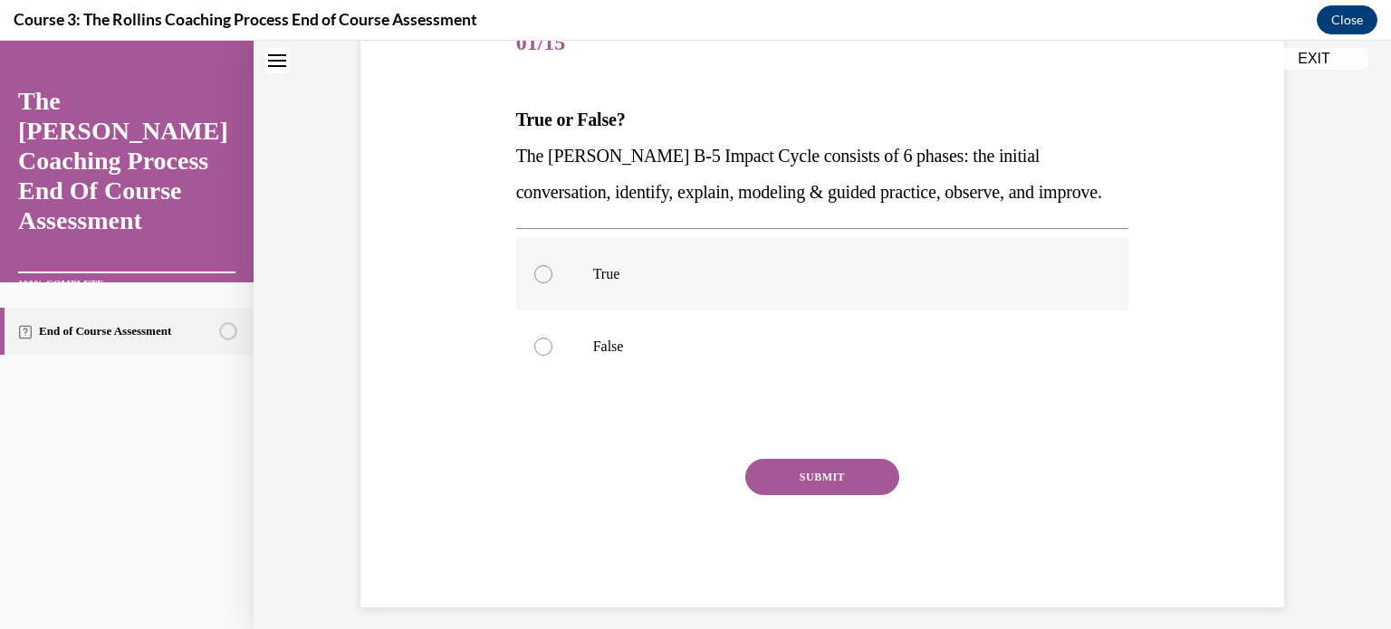
click at [540, 268] on div at bounding box center [543, 274] width 18 height 18
click at [540, 268] on input "True" at bounding box center [543, 274] width 18 height 18
radio input "true"
click at [803, 479] on button "SUBMIT" at bounding box center [822, 477] width 154 height 36
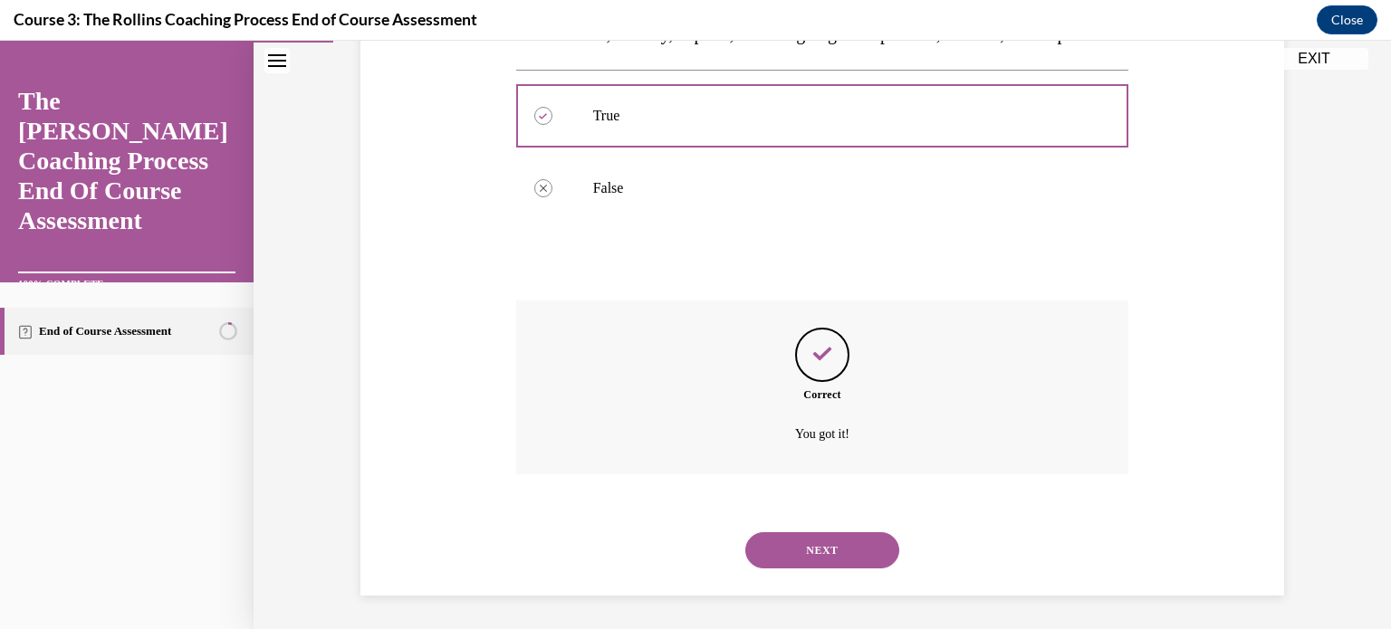
scroll to position [404, 0]
click at [820, 548] on button "NEXT" at bounding box center [822, 549] width 154 height 36
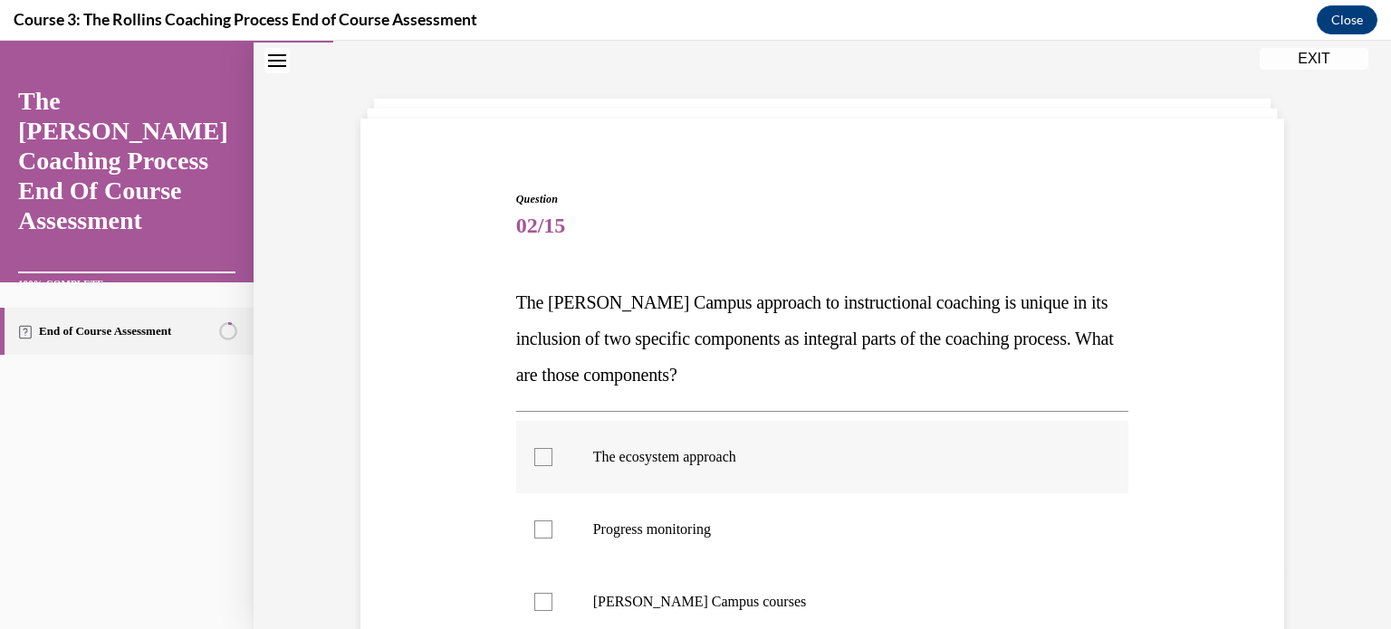
scroll to position [91, 0]
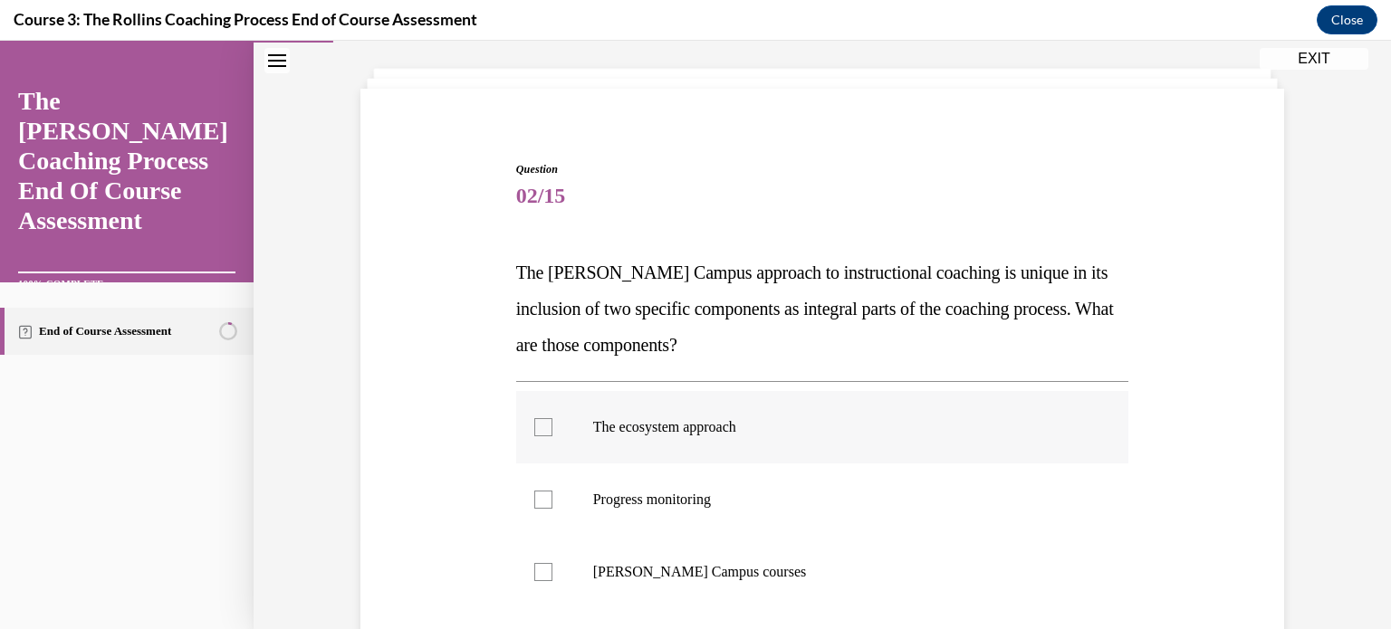
click at [540, 423] on div at bounding box center [543, 427] width 18 height 18
click at [540, 423] on input "The ecosystem approach" at bounding box center [543, 427] width 18 height 18
checkbox input "true"
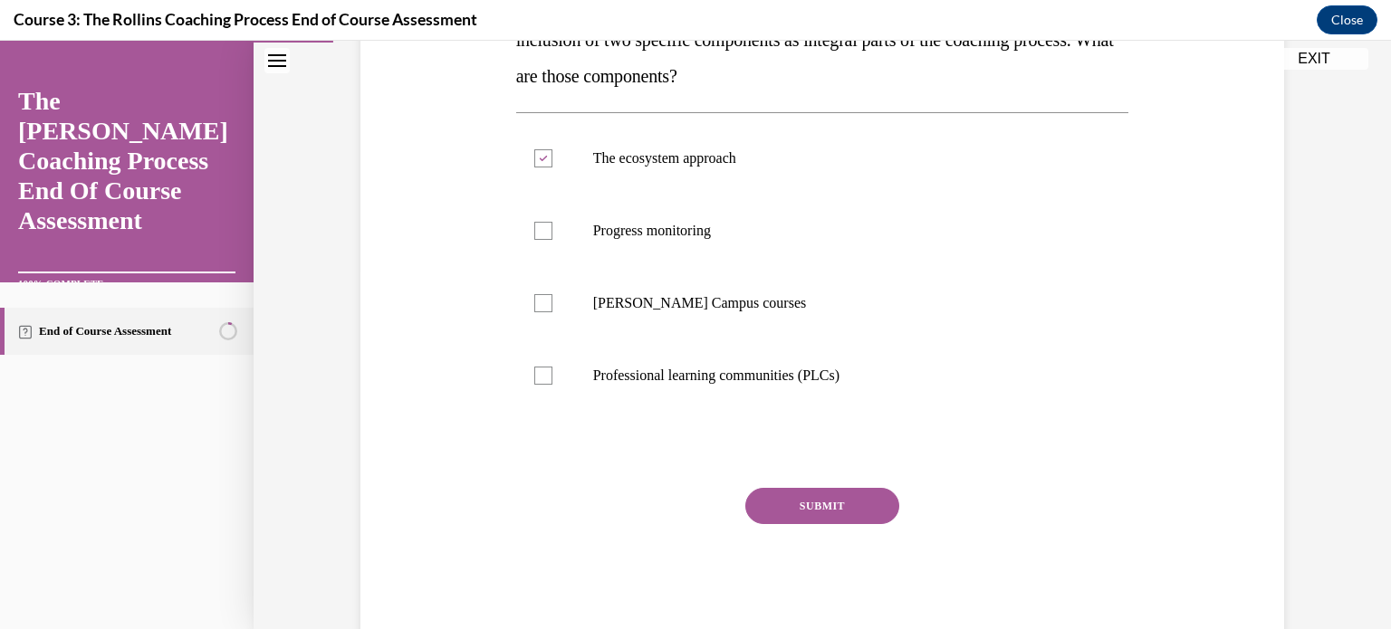
scroll to position [362, 0]
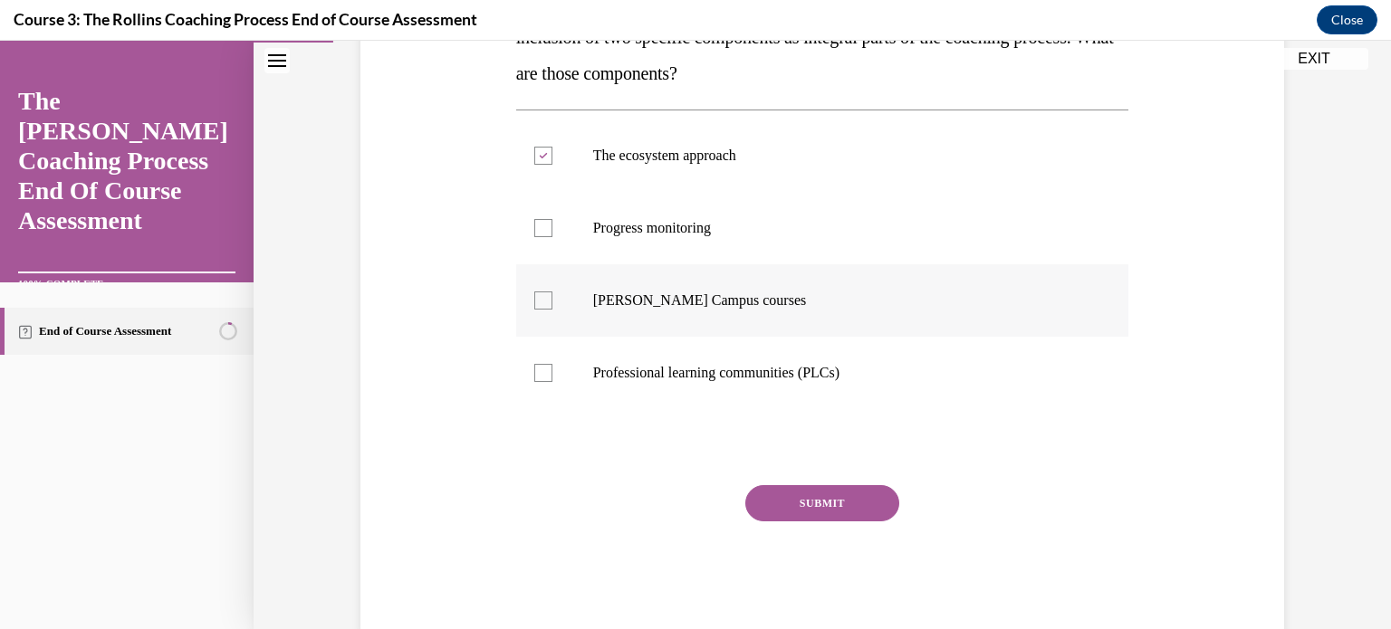
click at [534, 301] on div at bounding box center [543, 301] width 18 height 18
click at [534, 301] on input "Cox Campus courses" at bounding box center [543, 301] width 18 height 18
checkbox input "true"
click at [790, 503] on button "SUBMIT" at bounding box center [822, 503] width 154 height 36
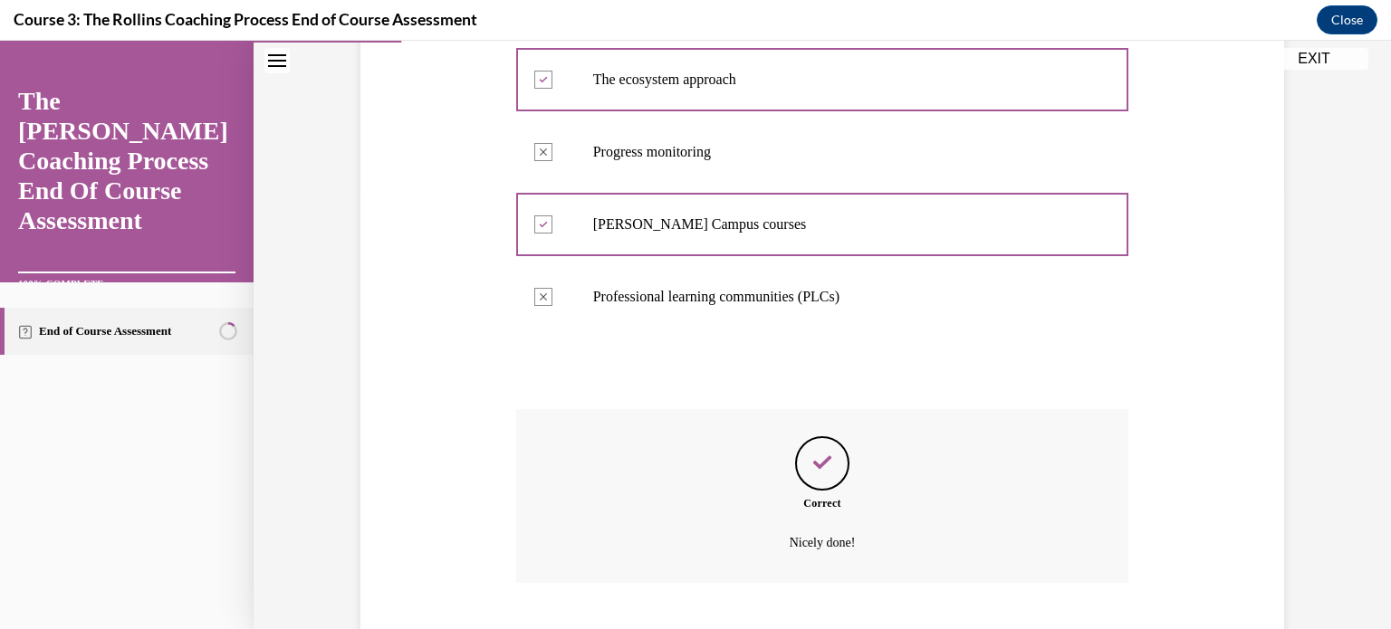
scroll to position [549, 0]
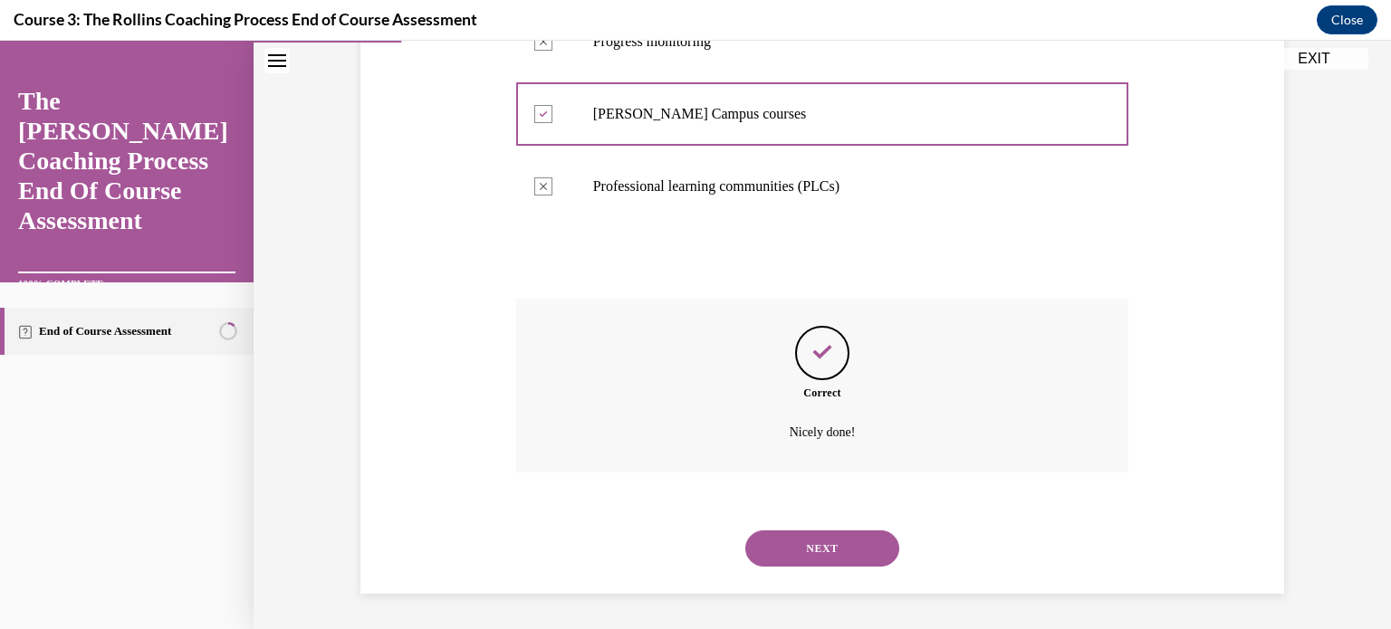
click at [790, 553] on button "NEXT" at bounding box center [822, 549] width 154 height 36
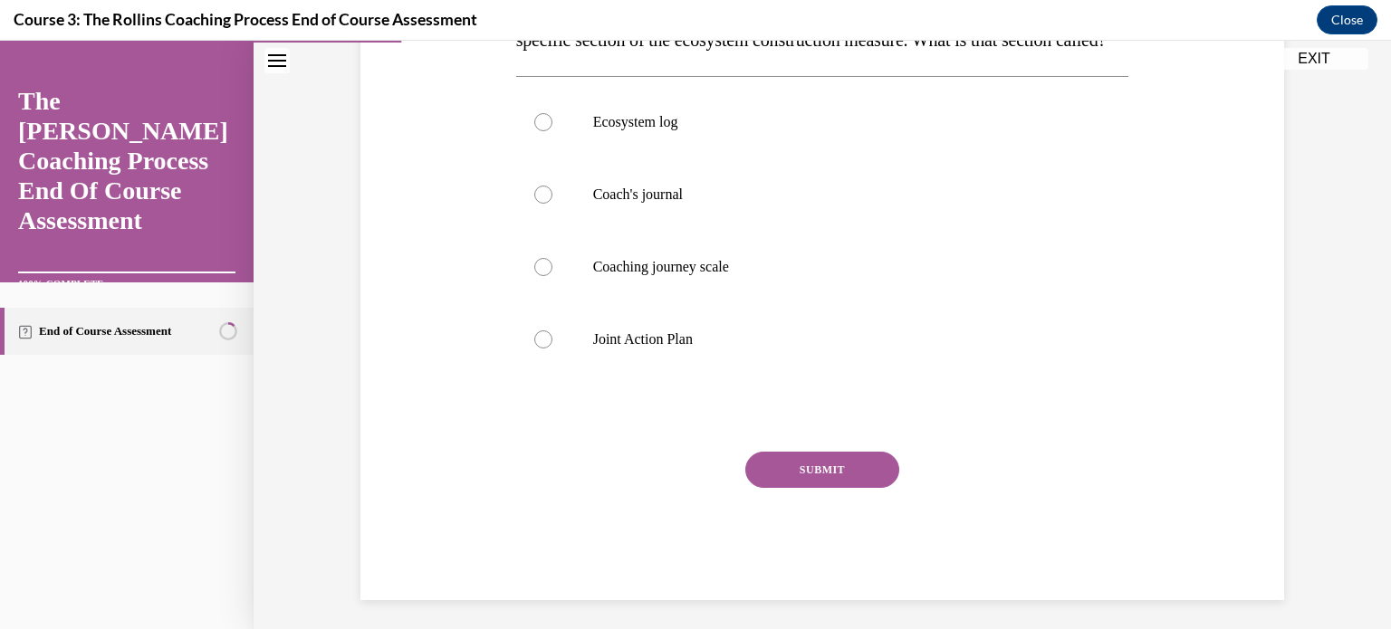
scroll to position [362, 0]
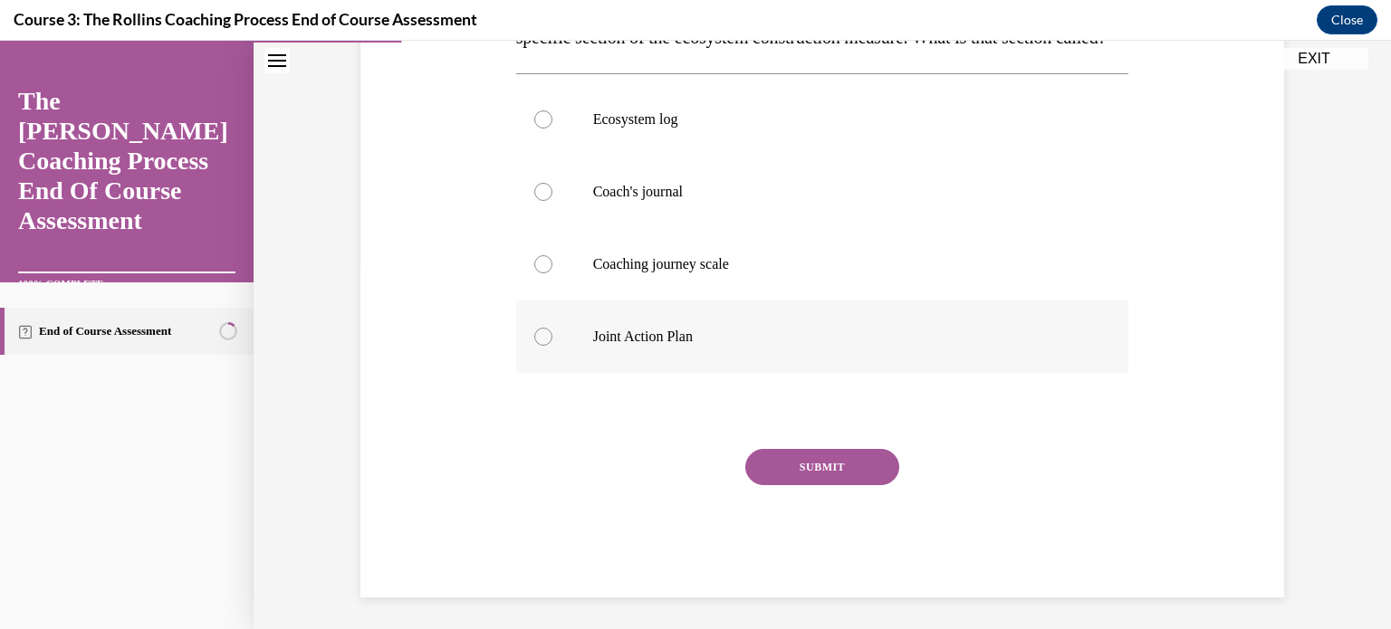
click at [534, 346] on div at bounding box center [543, 337] width 18 height 18
click at [534, 346] on input "Joint Action Plan" at bounding box center [543, 337] width 18 height 18
radio input "true"
click at [771, 485] on button "SUBMIT" at bounding box center [822, 467] width 154 height 36
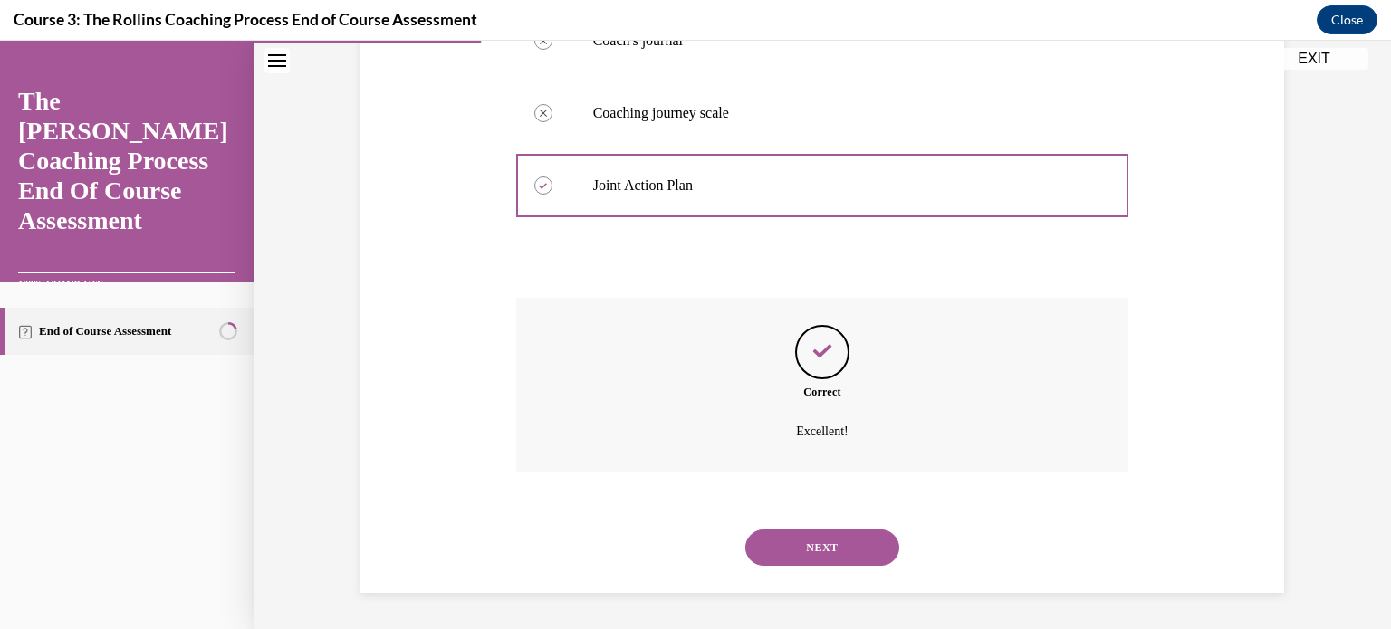
scroll to position [549, 0]
click at [800, 542] on button "NEXT" at bounding box center [822, 548] width 154 height 36
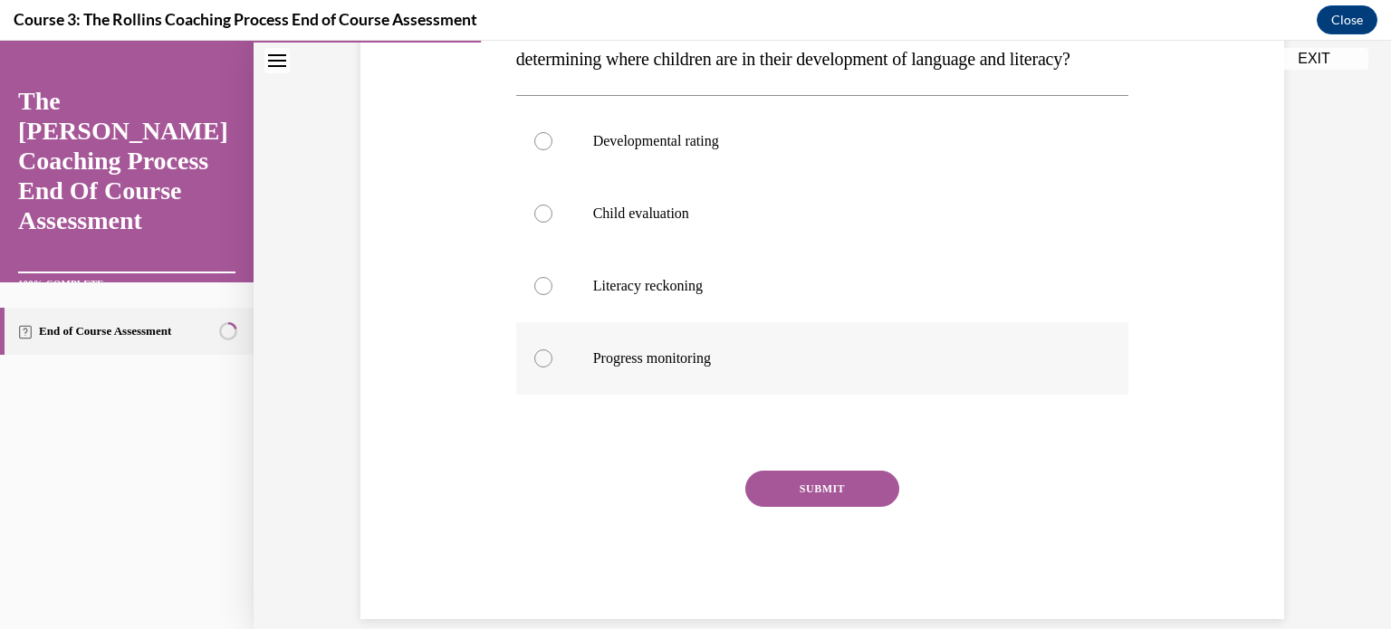
scroll to position [362, 0]
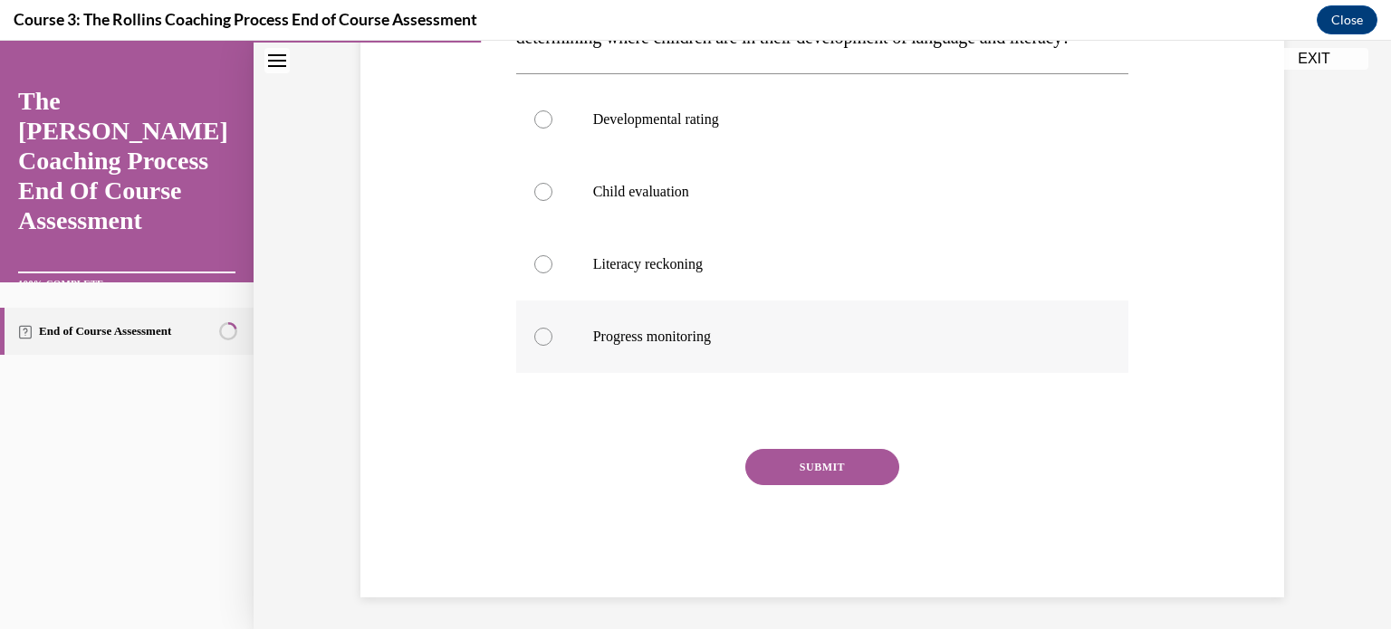
drag, startPoint x: 529, startPoint y: 371, endPoint x: 567, endPoint y: 383, distance: 39.8
click at [534, 346] on div at bounding box center [543, 337] width 18 height 18
click at [534, 346] on input "Progress monitoring" at bounding box center [543, 337] width 18 height 18
radio input "true"
click at [771, 485] on button "SUBMIT" at bounding box center [822, 467] width 154 height 36
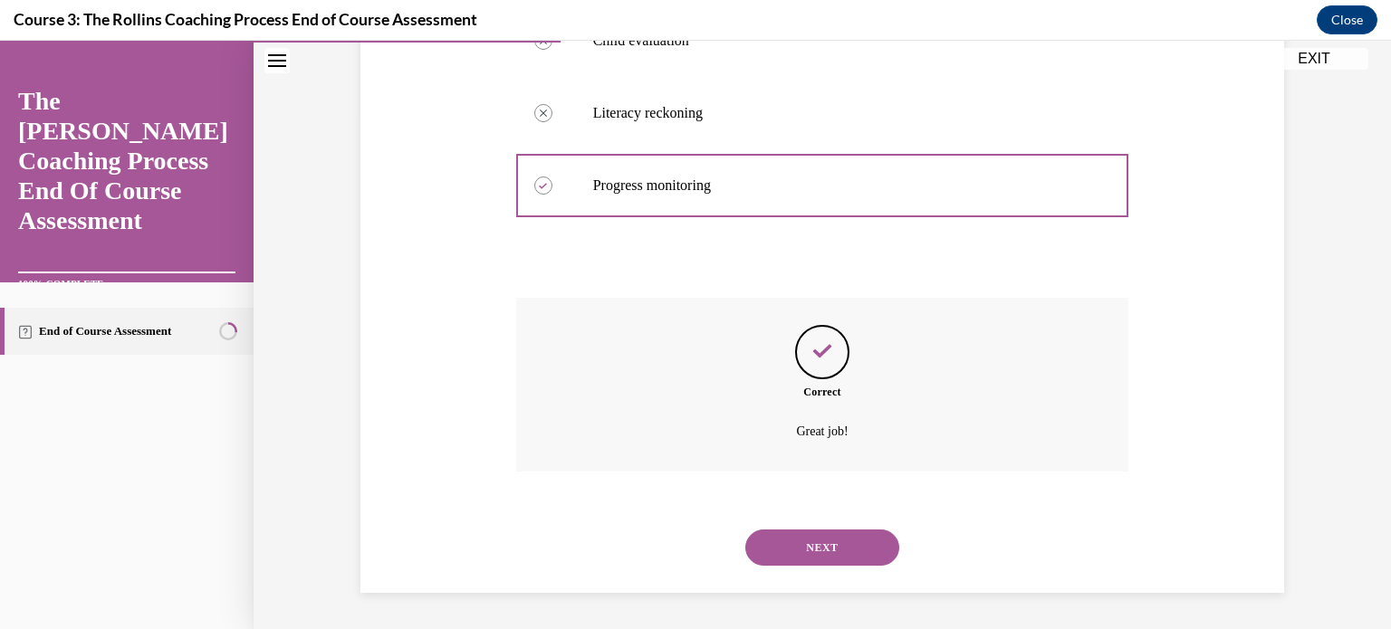
scroll to position [549, 0]
click at [801, 552] on button "NEXT" at bounding box center [822, 548] width 154 height 36
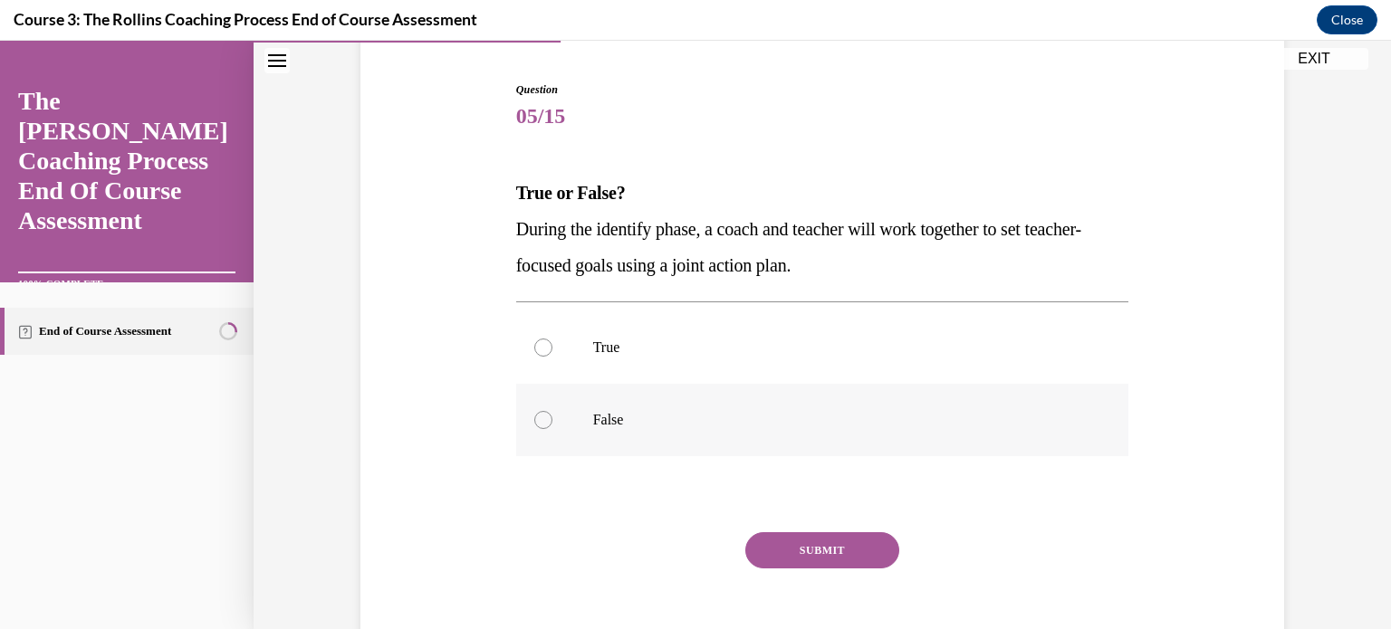
scroll to position [181, 0]
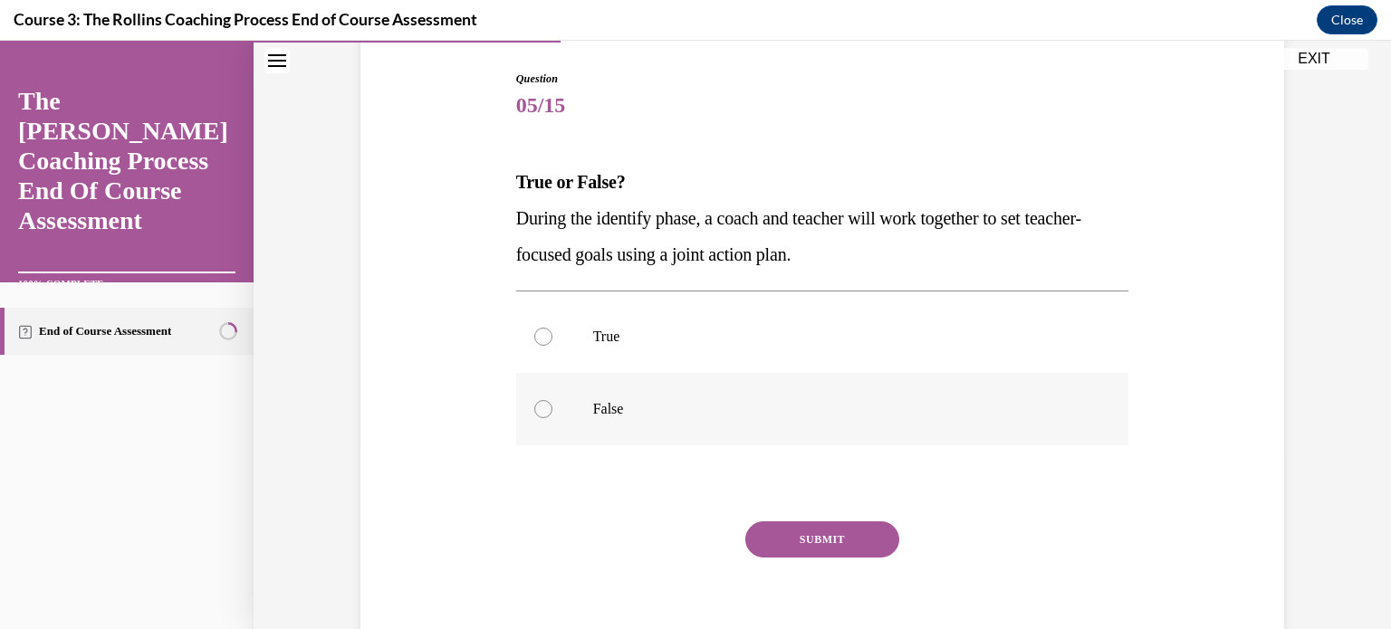
click at [536, 404] on div at bounding box center [543, 409] width 18 height 18
click at [536, 404] on input "False" at bounding box center [543, 409] width 18 height 18
radio input "true"
click at [772, 546] on button "SUBMIT" at bounding box center [822, 540] width 154 height 36
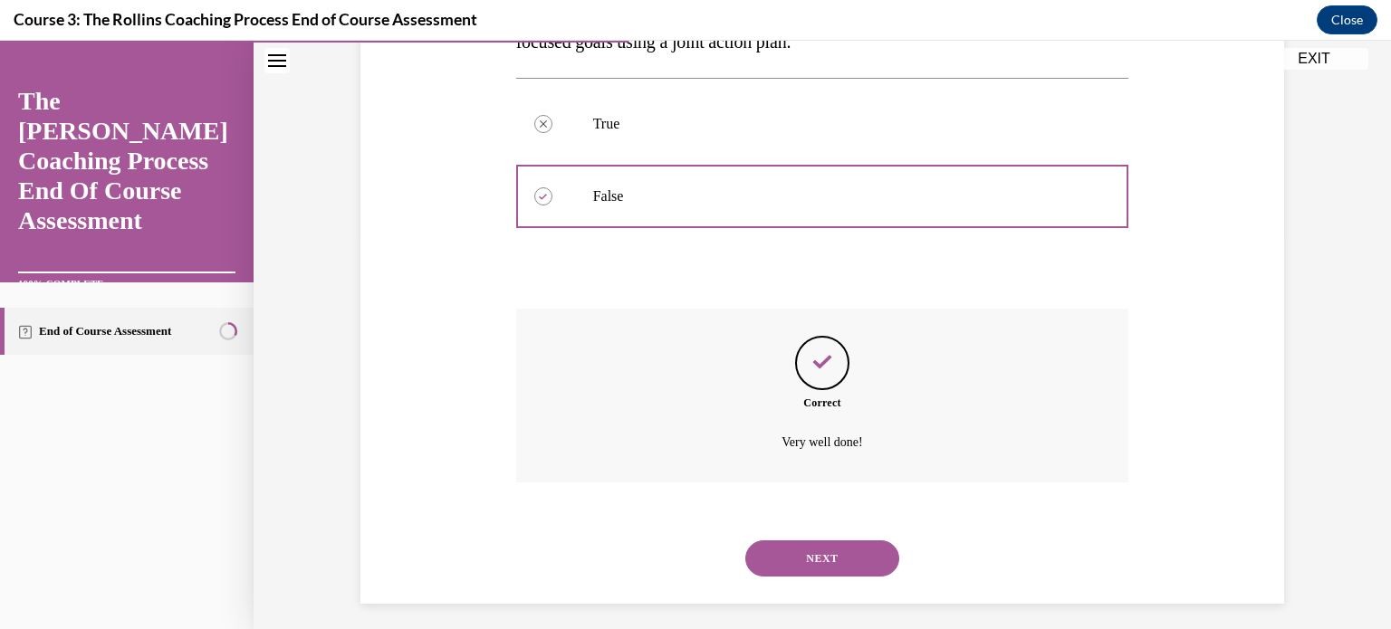
scroll to position [404, 0]
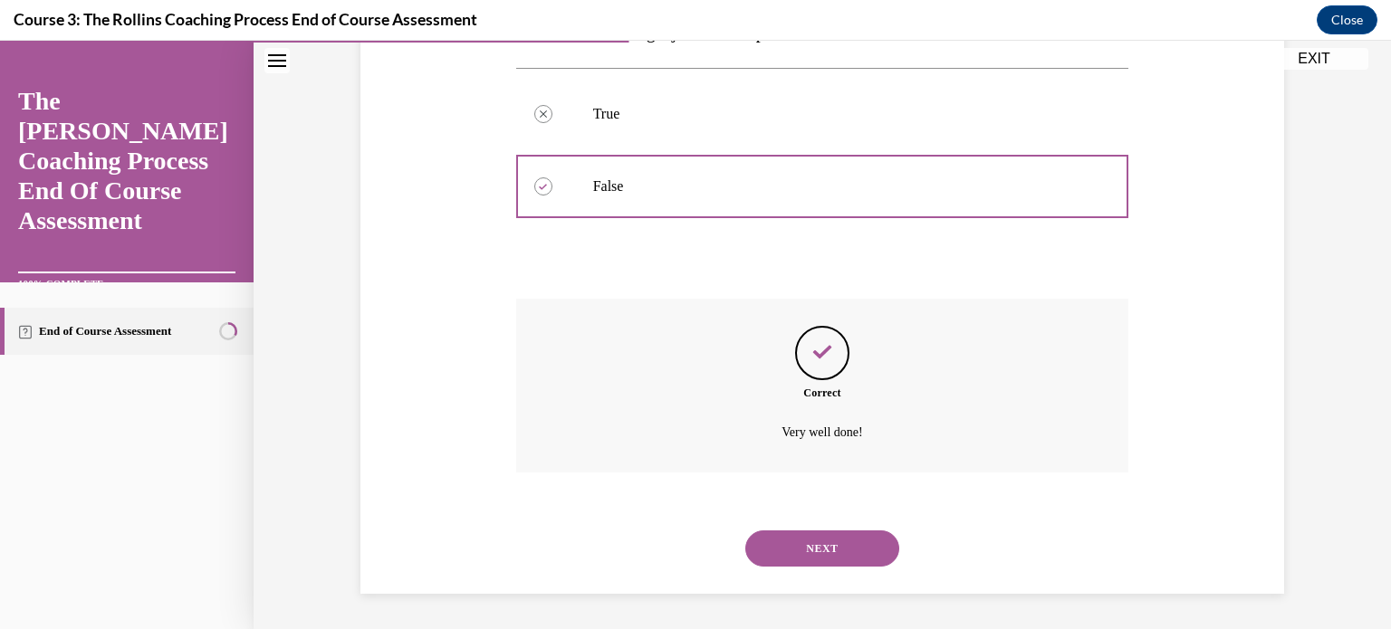
click at [773, 546] on button "NEXT" at bounding box center [822, 549] width 154 height 36
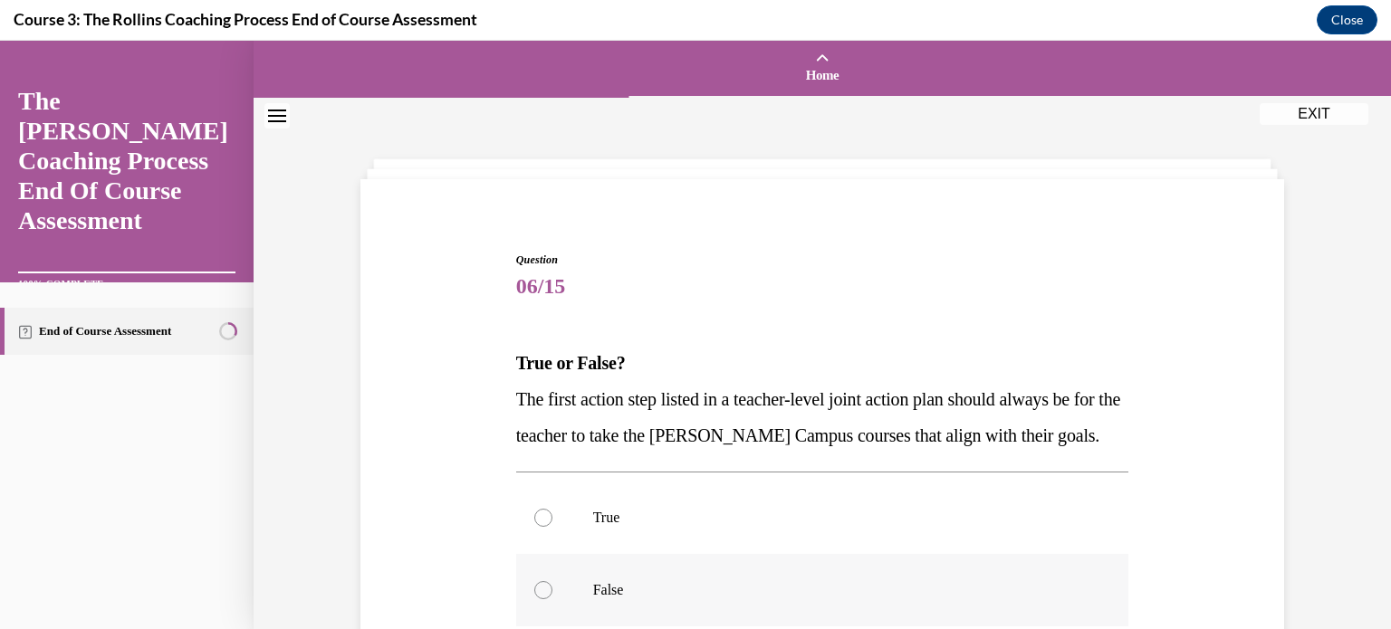
scroll to position [91, 0]
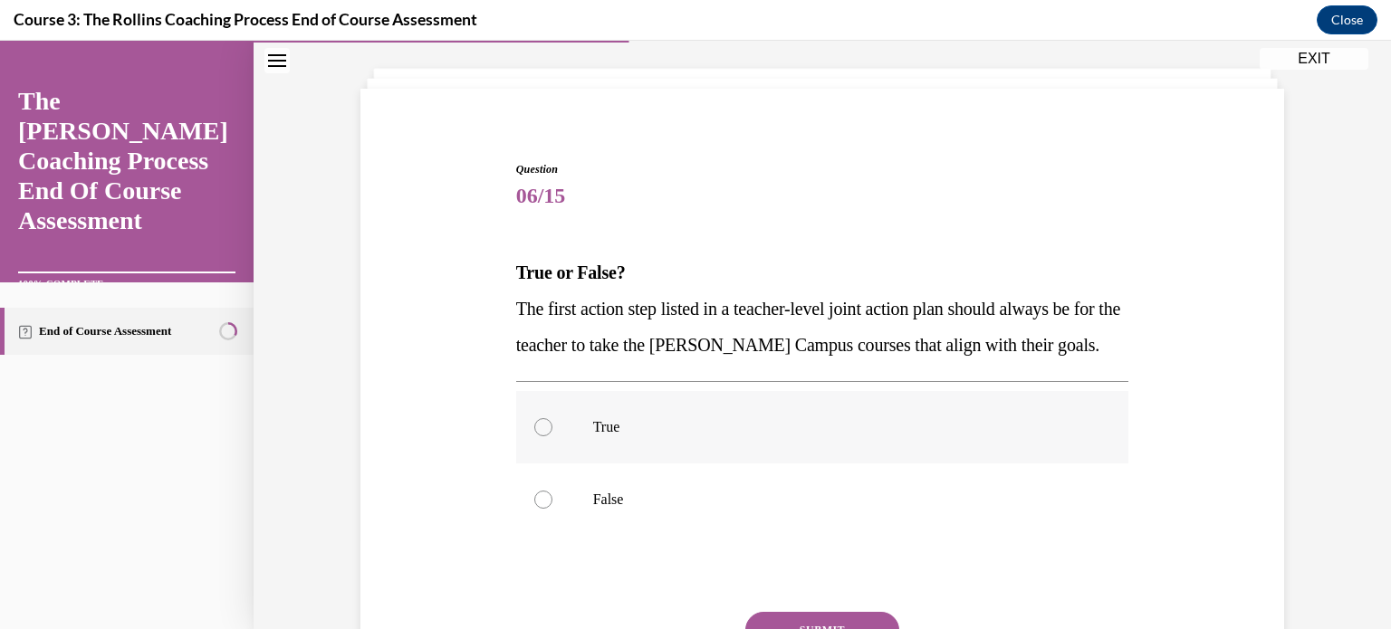
click at [535, 419] on div at bounding box center [543, 427] width 18 height 18
click at [535, 419] on input "True" at bounding box center [543, 427] width 18 height 18
radio input "true"
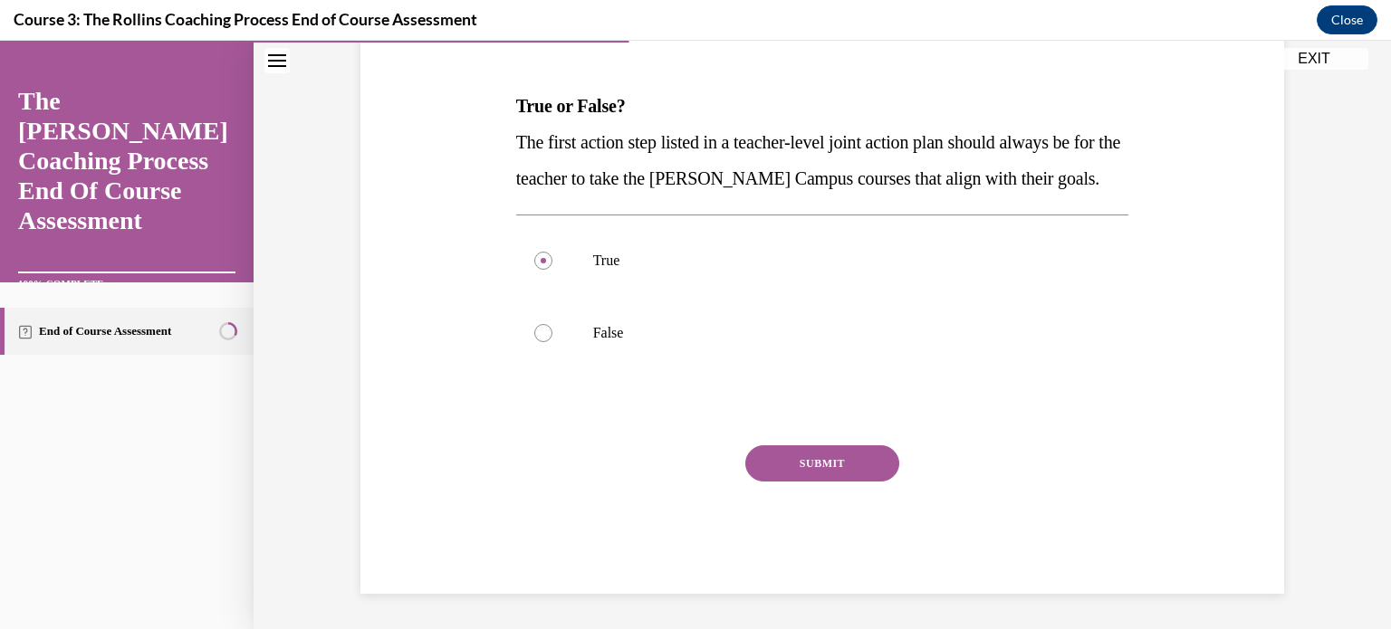
click at [776, 459] on button "SUBMIT" at bounding box center [822, 463] width 154 height 36
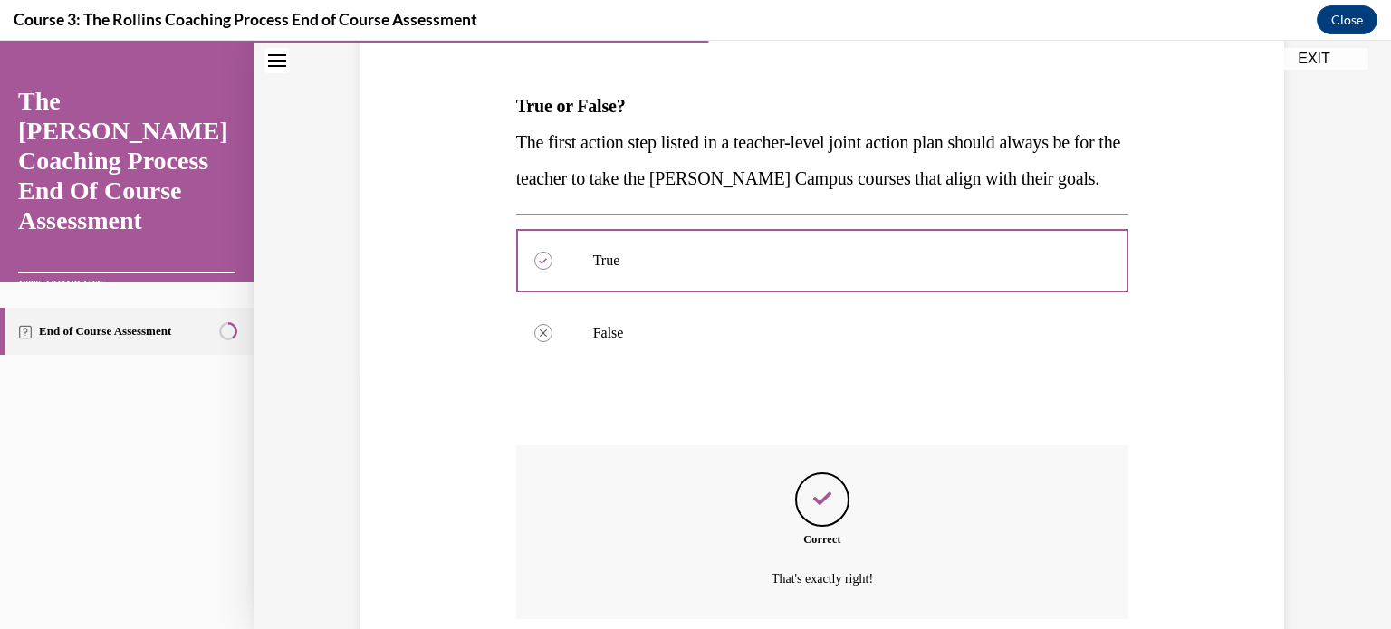
scroll to position [404, 0]
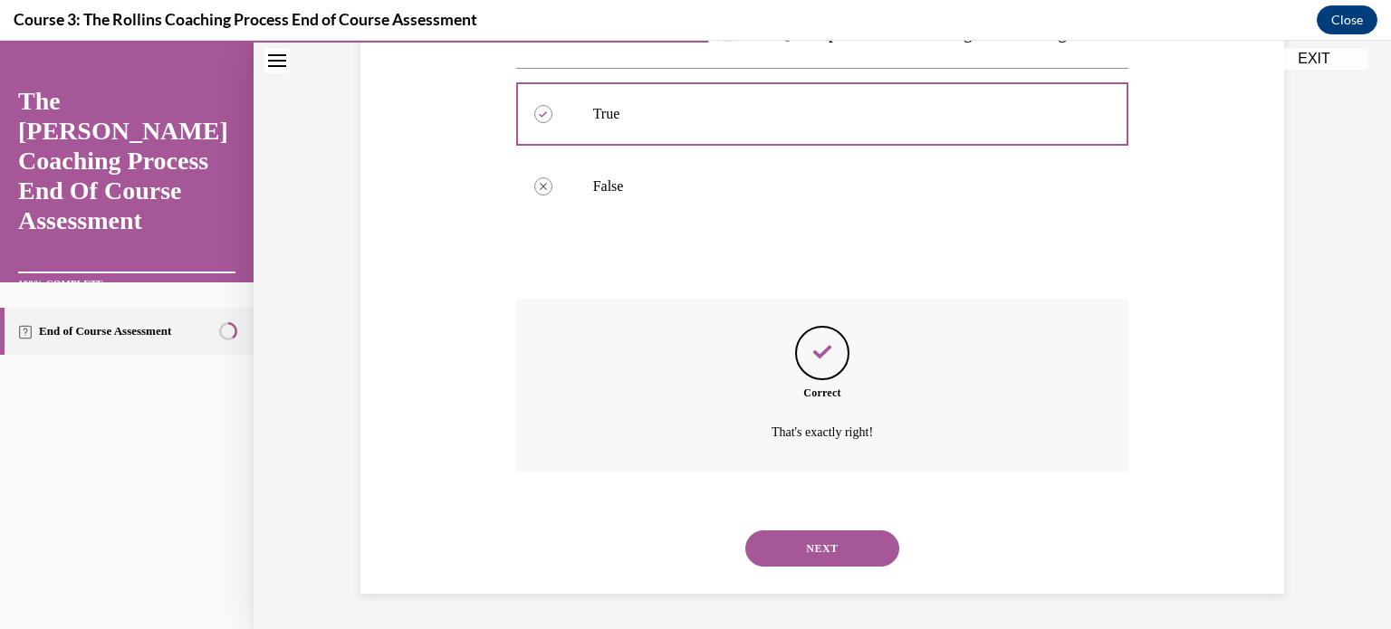
click at [786, 541] on button "NEXT" at bounding box center [822, 549] width 154 height 36
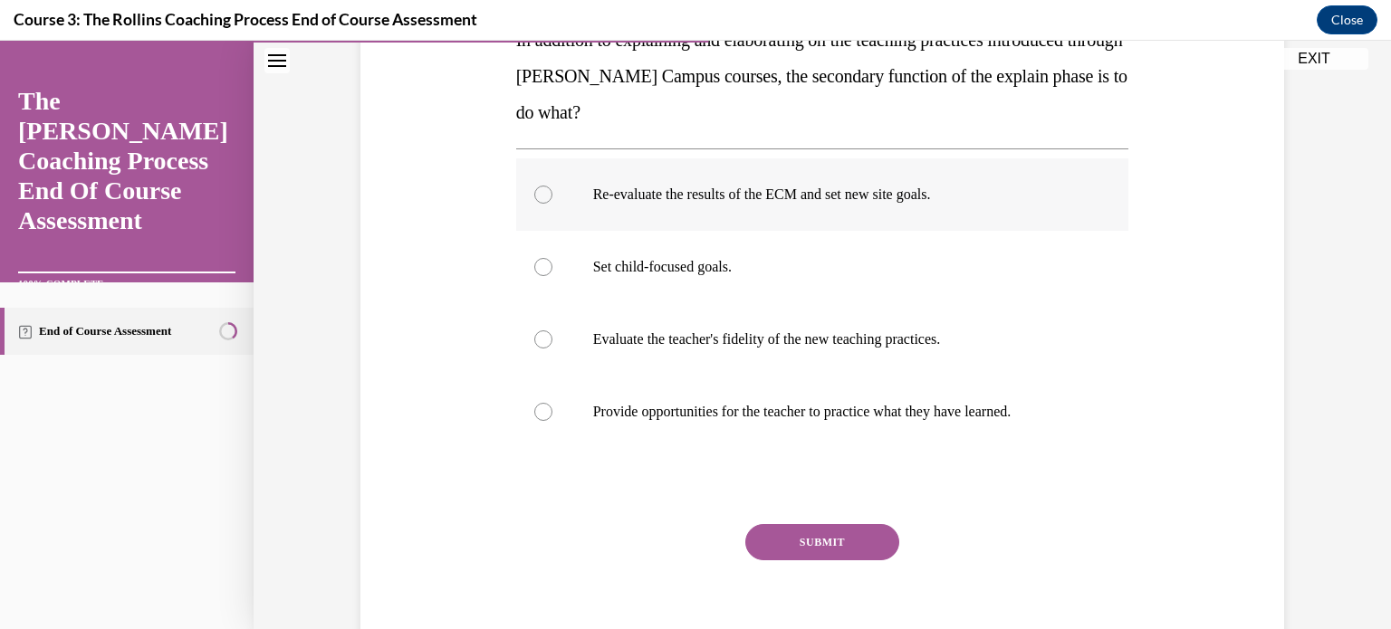
scroll to position [362, 0]
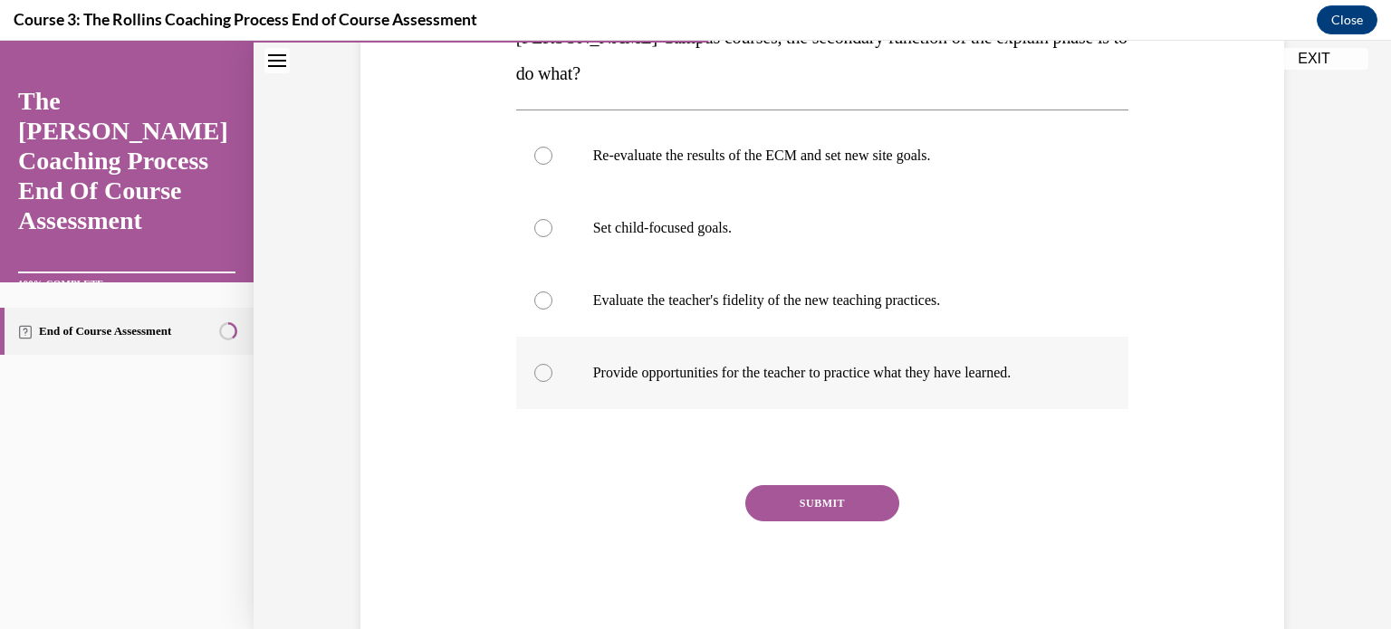
click at [534, 376] on div at bounding box center [543, 373] width 18 height 18
click at [534, 376] on input "Provide opportunities for the teacher to practice what they have learned." at bounding box center [543, 373] width 18 height 18
radio input "true"
click at [779, 503] on button "SUBMIT" at bounding box center [822, 503] width 154 height 36
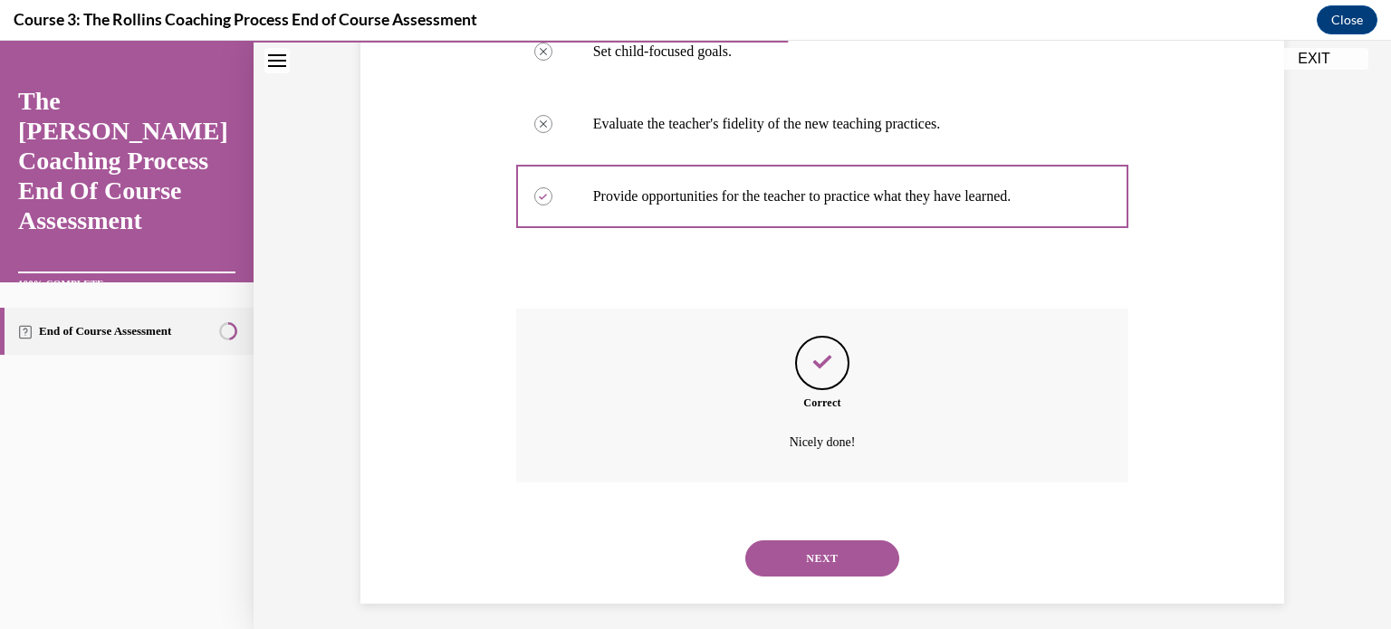
scroll to position [549, 0]
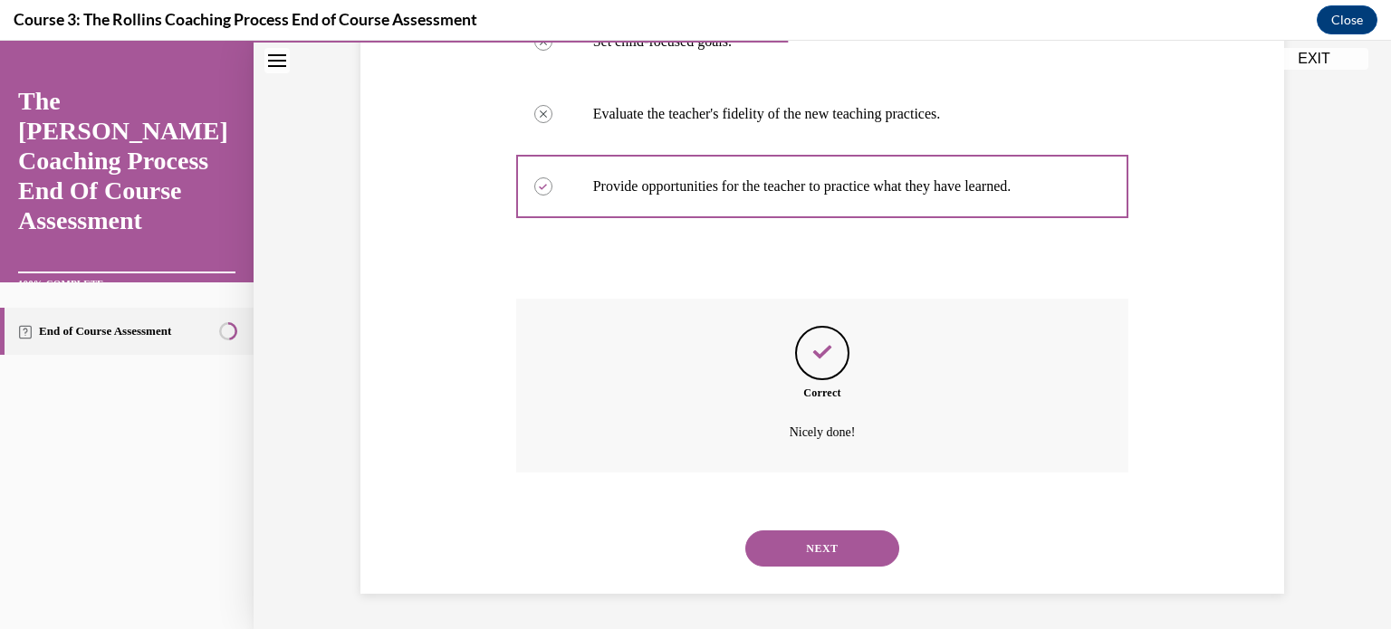
click at [788, 547] on button "NEXT" at bounding box center [822, 549] width 154 height 36
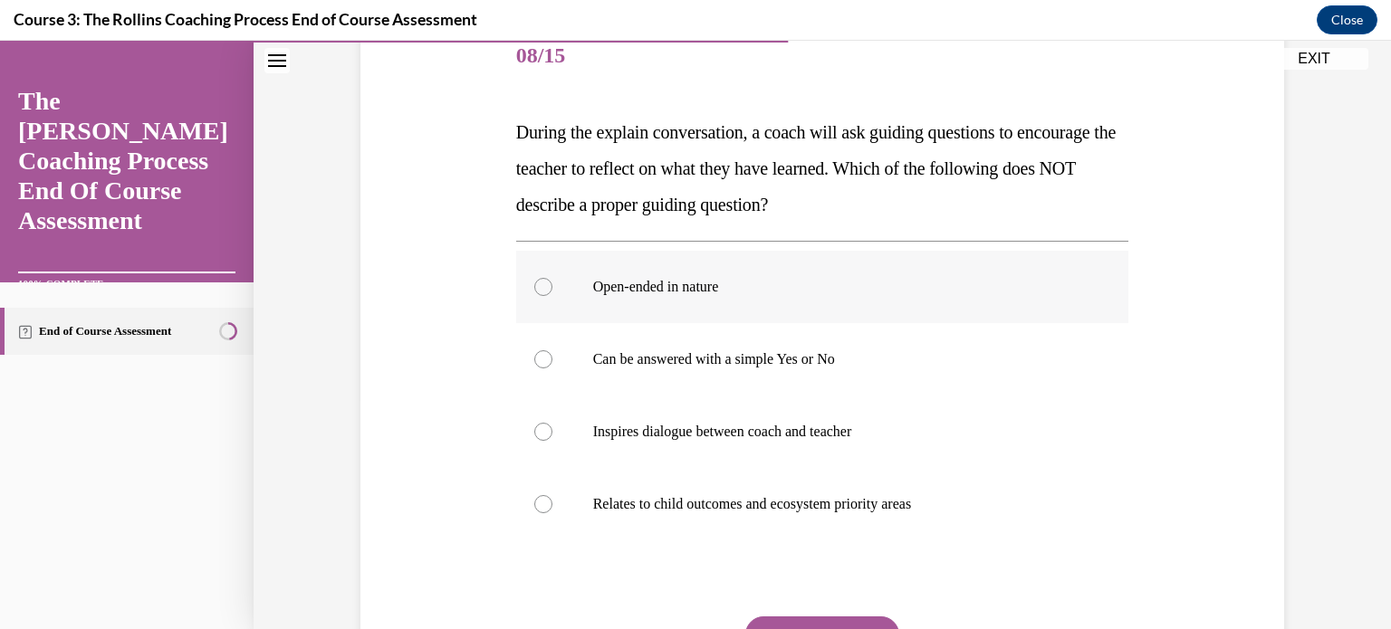
scroll to position [272, 0]
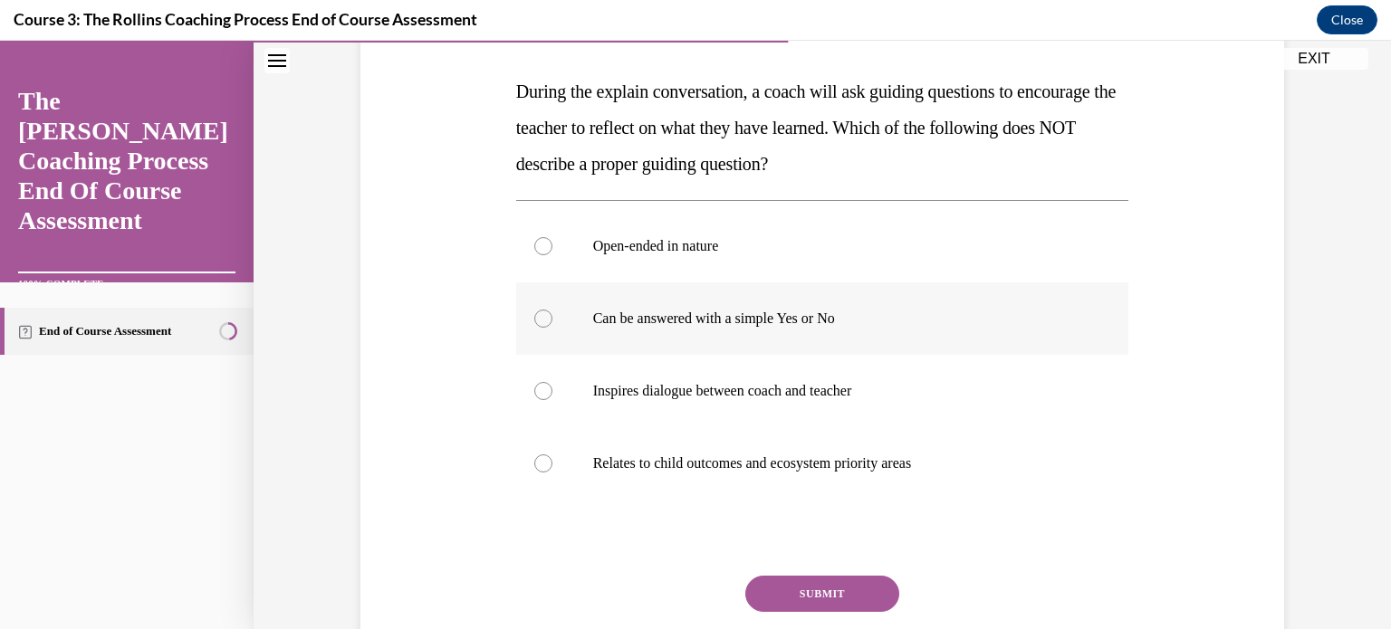
click at [536, 314] on div at bounding box center [543, 319] width 18 height 18
click at [536, 314] on input "Can be answered with a simple Yes or No" at bounding box center [543, 319] width 18 height 18
radio input "true"
click at [811, 598] on button "SUBMIT" at bounding box center [822, 594] width 154 height 36
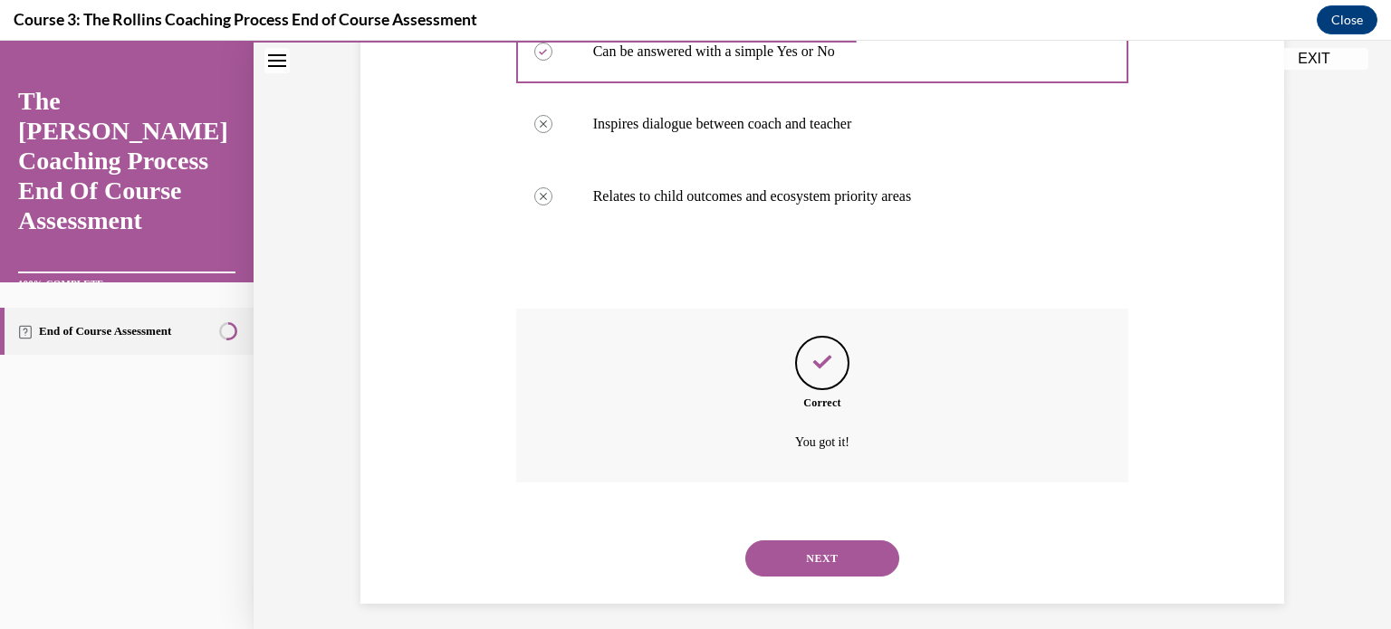
scroll to position [549, 0]
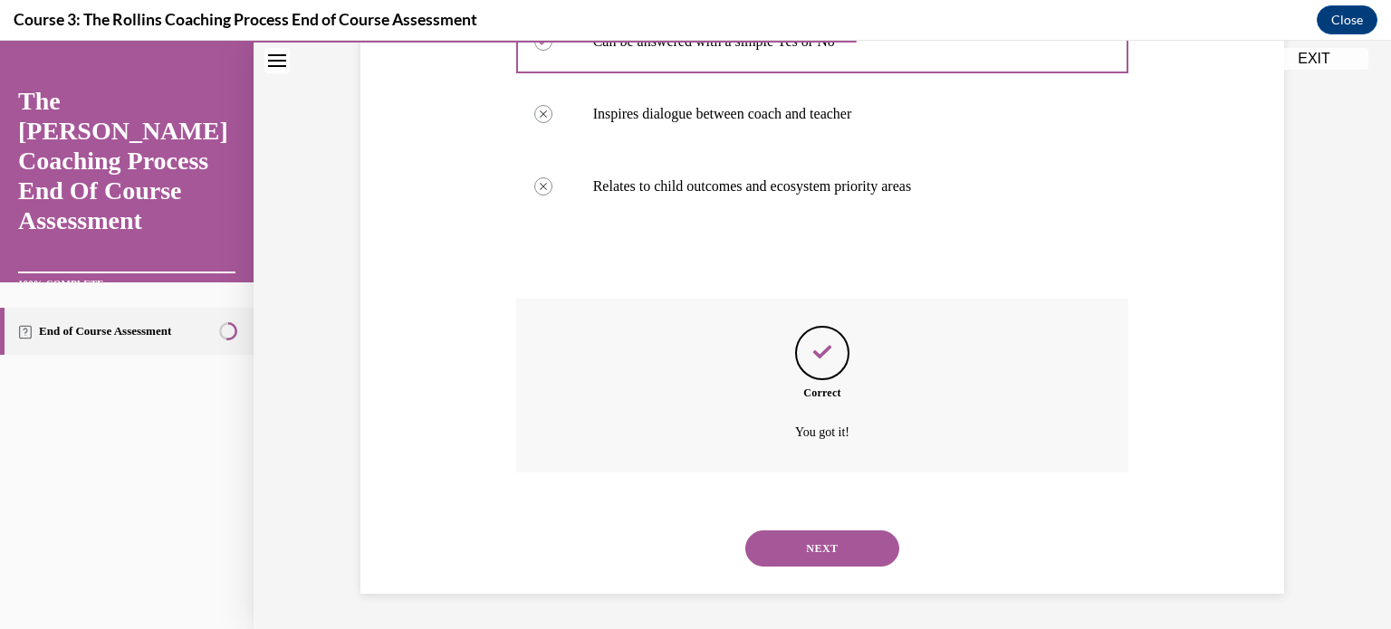
click at [790, 551] on button "NEXT" at bounding box center [822, 549] width 154 height 36
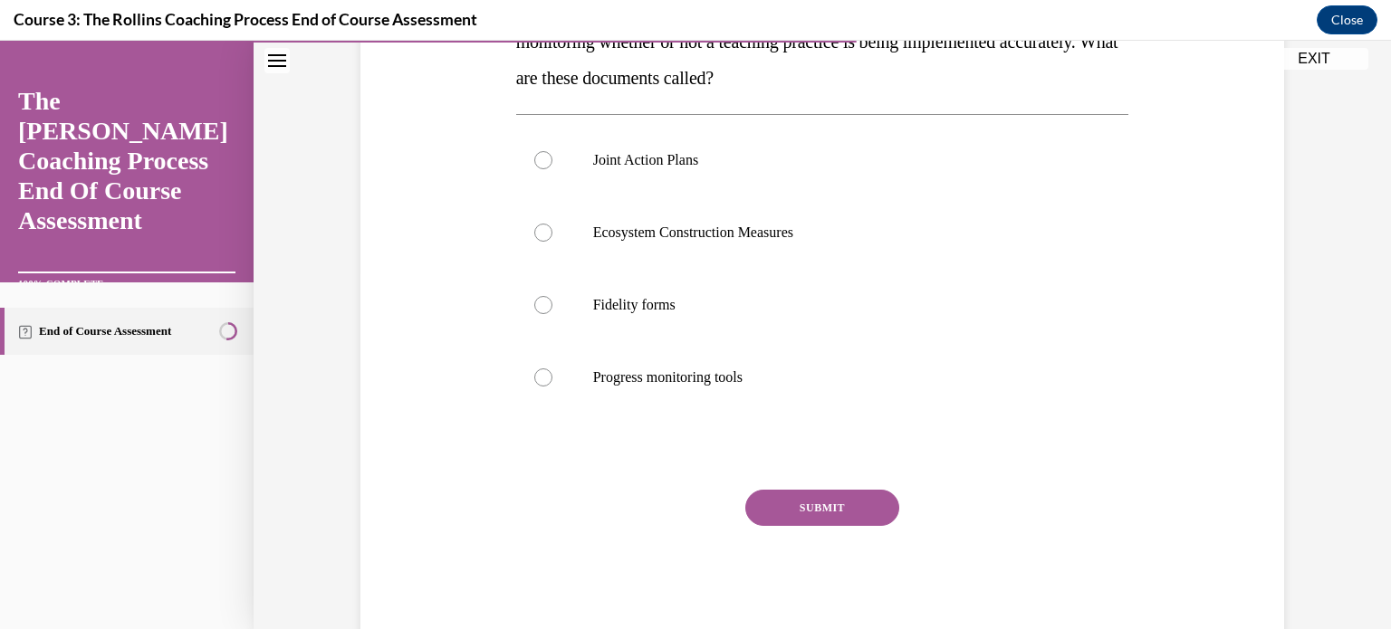
scroll to position [362, 0]
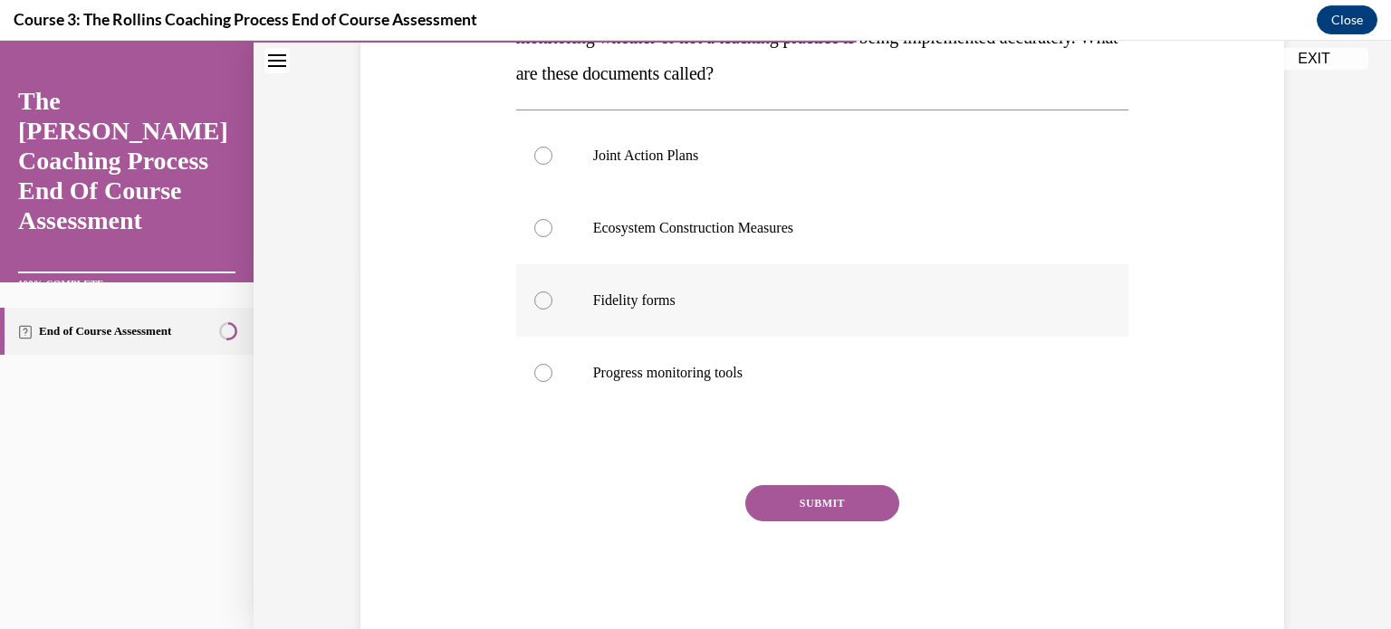
click at [535, 296] on div at bounding box center [543, 301] width 18 height 18
click at [535, 296] on input "Fidelity forms" at bounding box center [543, 301] width 18 height 18
radio input "true"
click at [780, 509] on button "SUBMIT" at bounding box center [822, 503] width 154 height 36
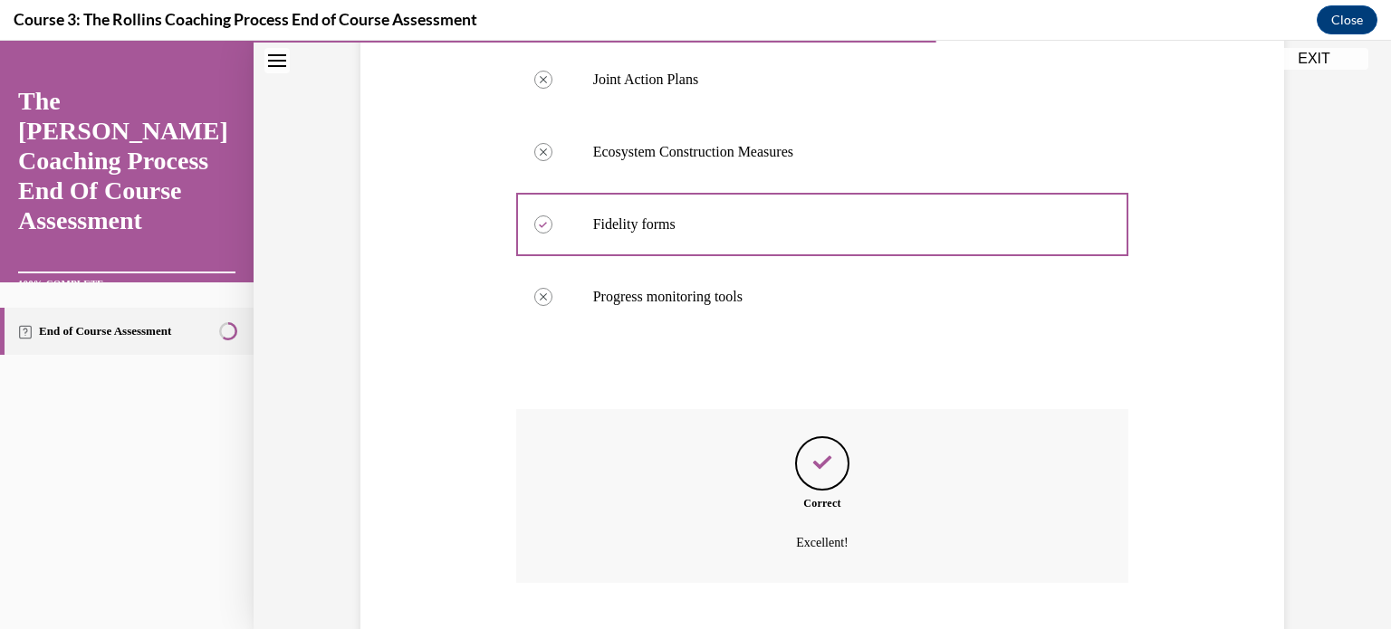
scroll to position [549, 0]
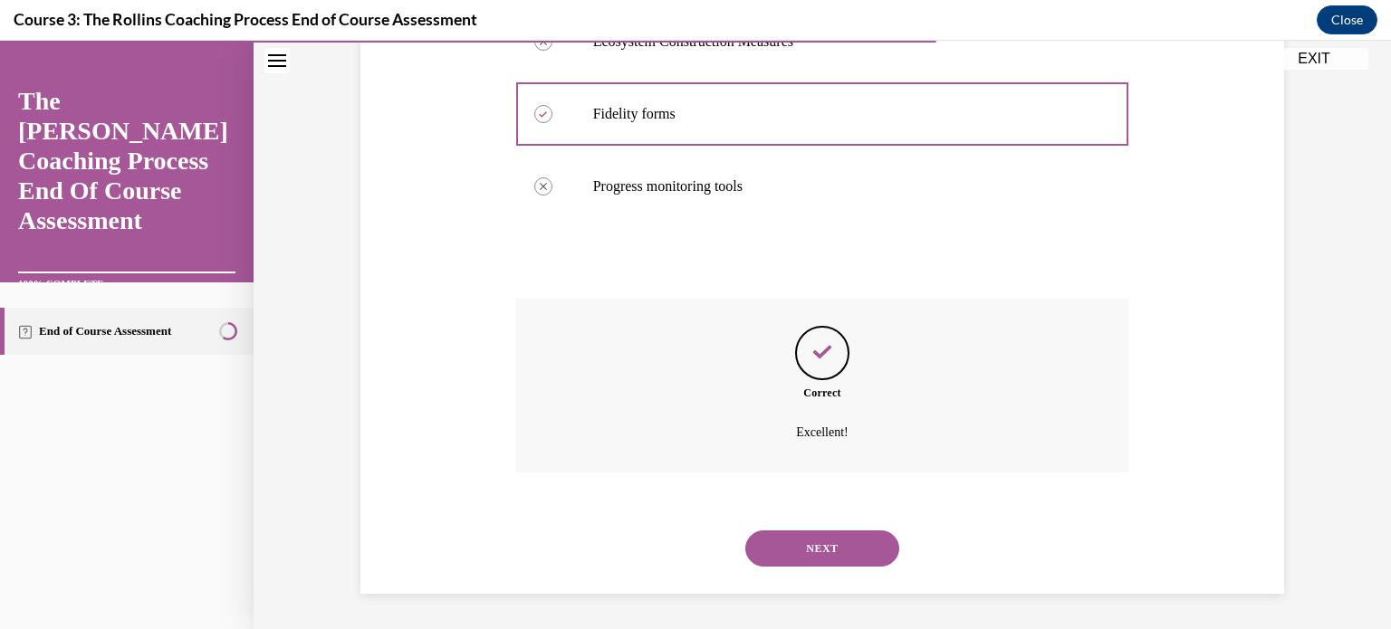
click at [790, 546] on button "NEXT" at bounding box center [822, 549] width 154 height 36
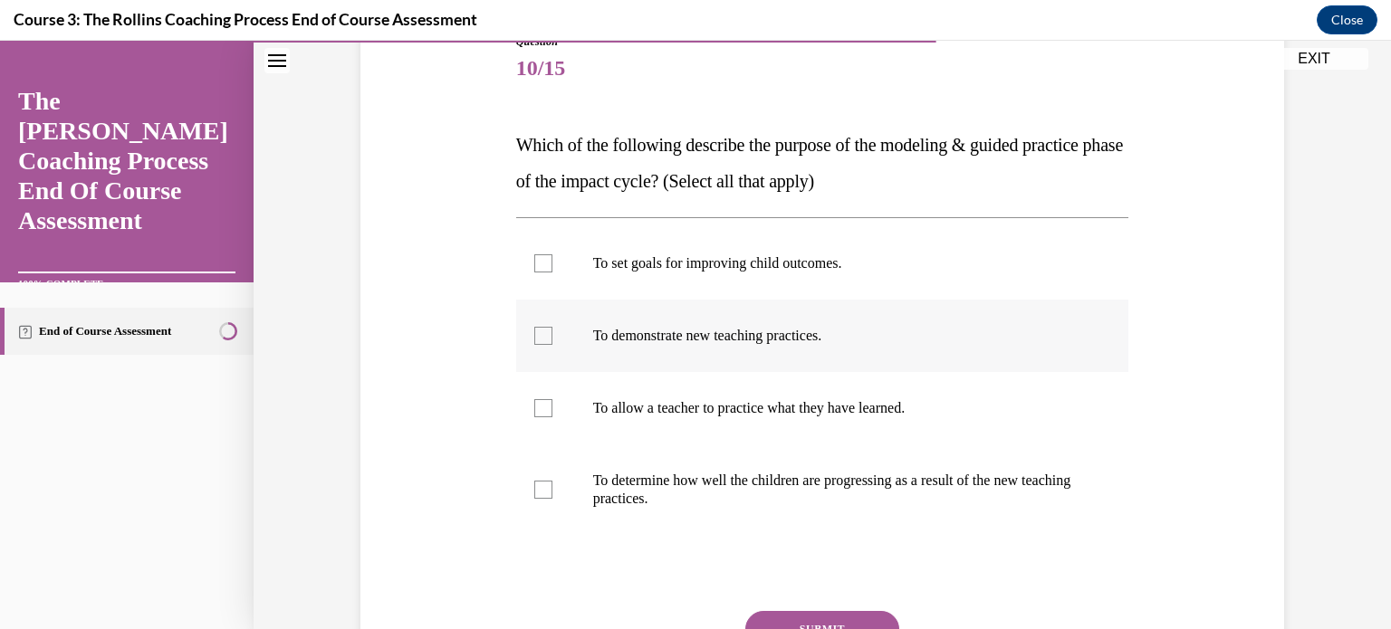
scroll to position [181, 0]
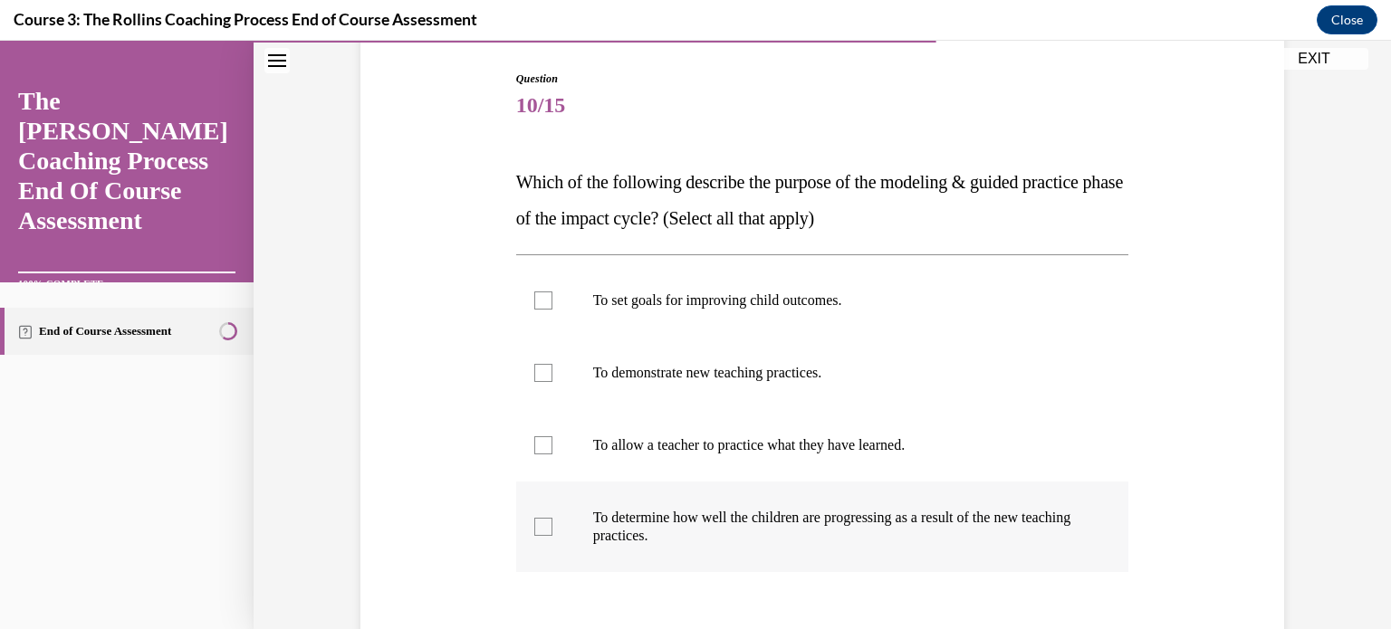
click at [538, 531] on div at bounding box center [543, 527] width 18 height 18
click at [538, 531] on input "To determine how well the children are progressing as a result of the new teach…" at bounding box center [543, 527] width 18 height 18
checkbox input "true"
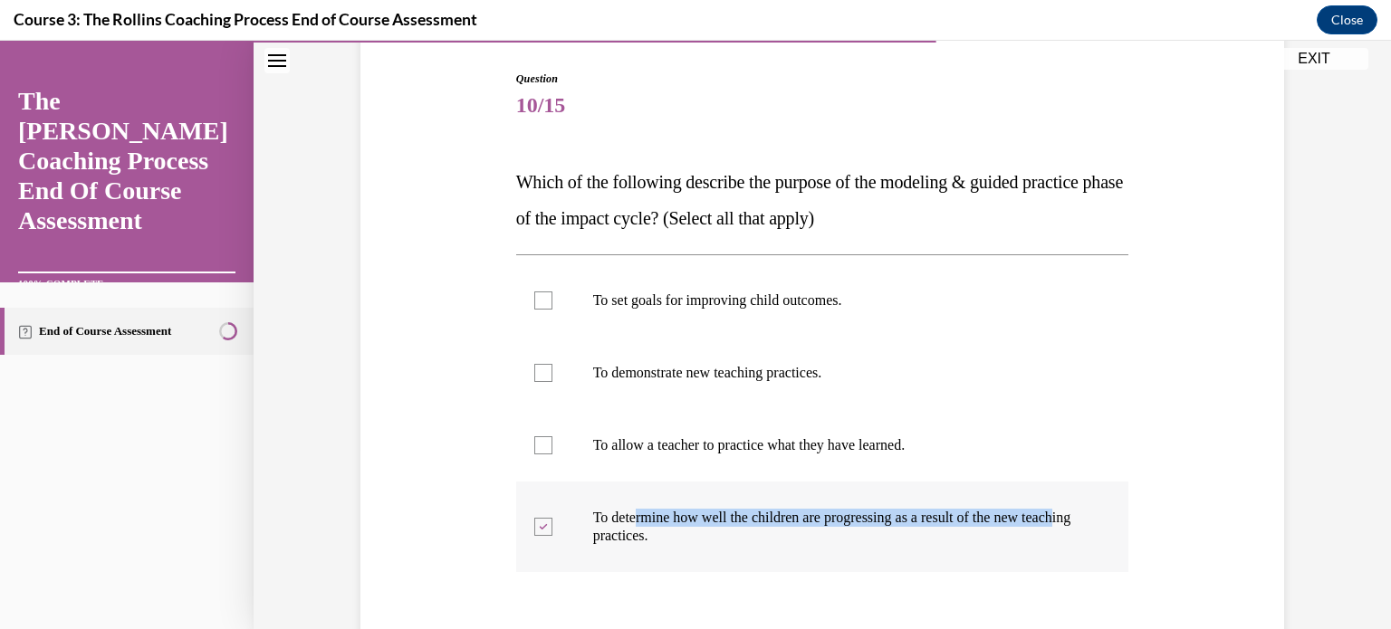
drag, startPoint x: 625, startPoint y: 528, endPoint x: 616, endPoint y: 531, distance: 9.8
click at [618, 531] on p "To determine how well the children are progressing as a result of the new teach…" at bounding box center [838, 527] width 491 height 36
click at [323, 539] on div "Question 10/15 Which of the following describe the purpose of the modeling & gu…" at bounding box center [822, 375] width 1137 height 916
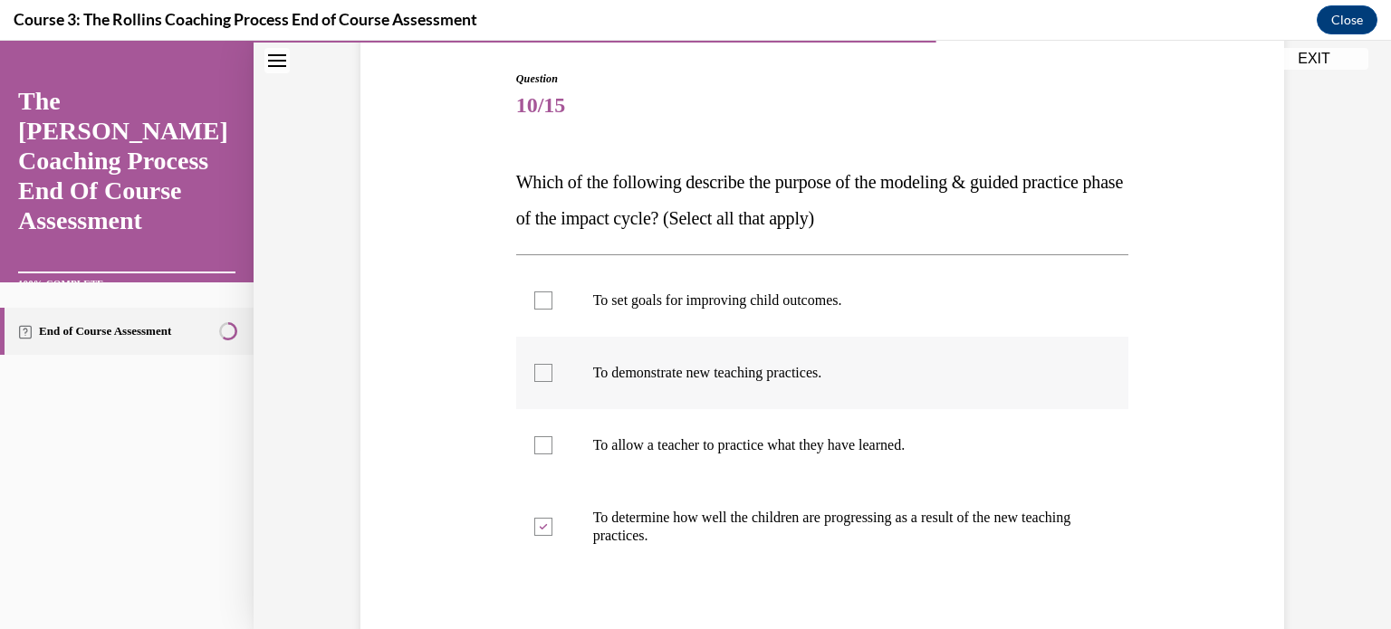
click at [534, 369] on div at bounding box center [543, 373] width 18 height 18
click at [534, 369] on input "To demonstrate new teaching practices." at bounding box center [543, 373] width 18 height 18
checkbox input "true"
click at [534, 526] on div at bounding box center [543, 527] width 18 height 18
click at [534, 526] on input "To determine how well the children are progressing as a result of the new teach…" at bounding box center [543, 527] width 18 height 18
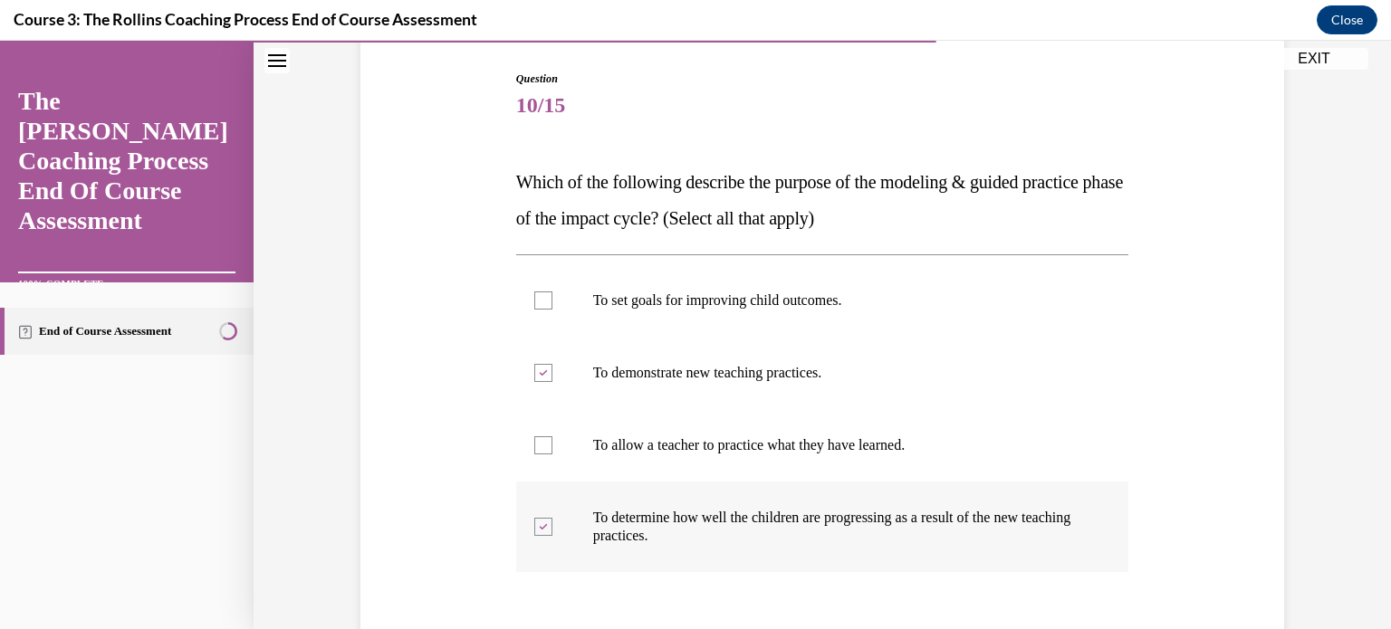
checkbox input "false"
click at [541, 445] on div at bounding box center [543, 445] width 18 height 18
click at [541, 445] on input "To allow a teacher to practice what they have learned." at bounding box center [543, 445] width 18 height 18
checkbox input "true"
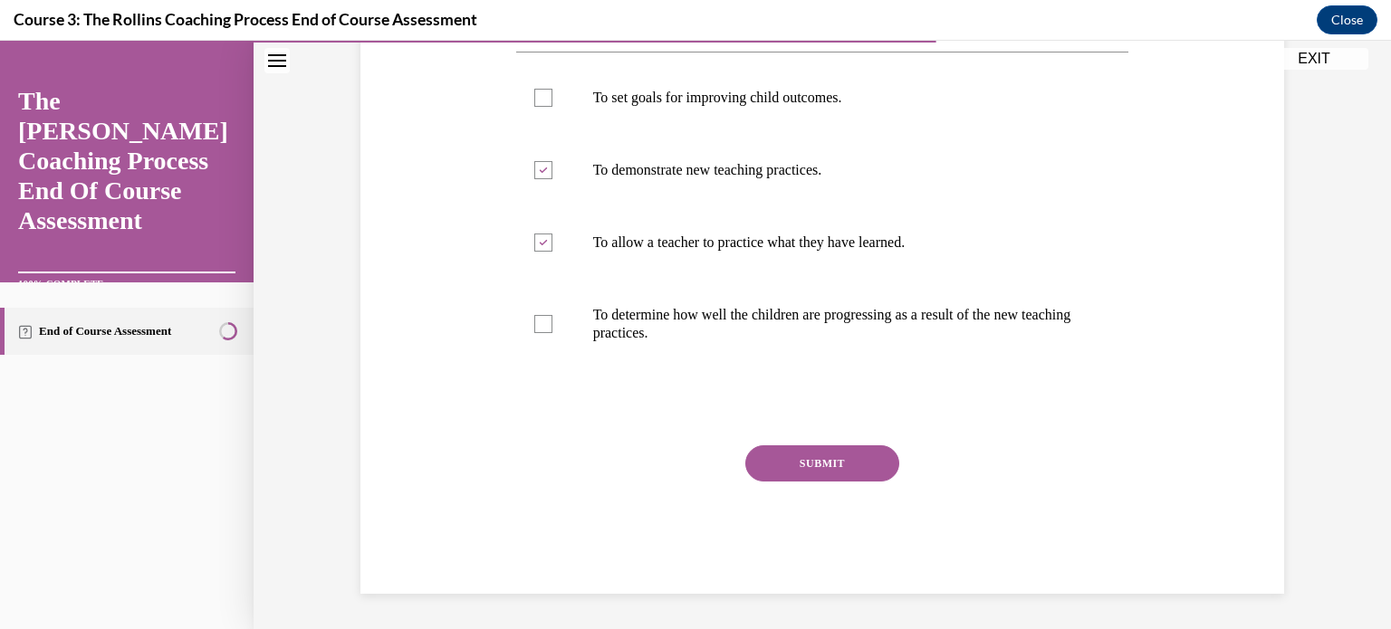
click at [810, 474] on button "SUBMIT" at bounding box center [822, 463] width 154 height 36
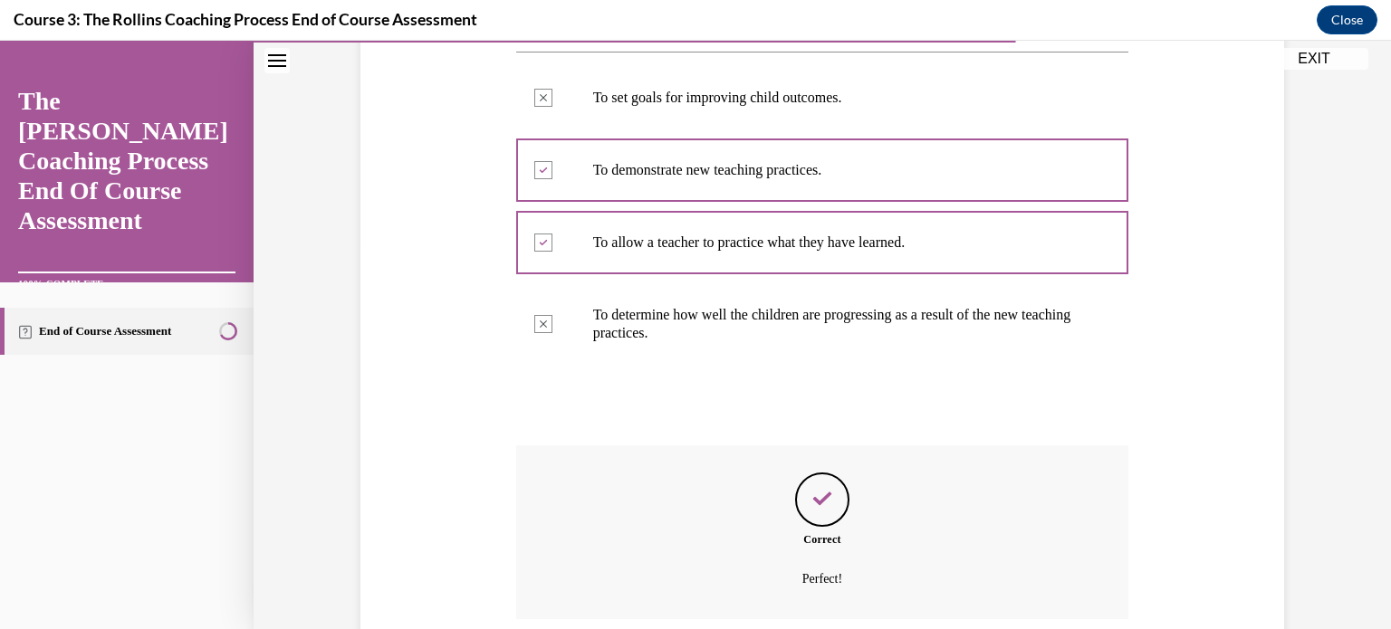
scroll to position [531, 0]
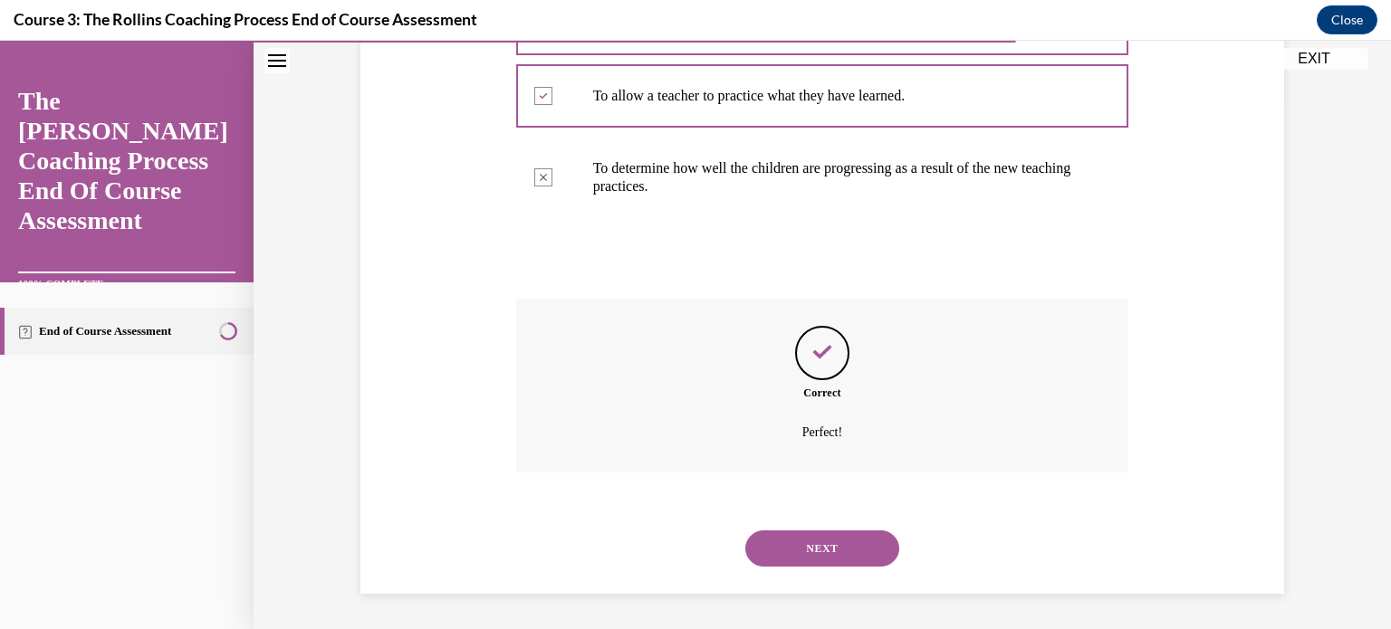
click at [802, 550] on button "NEXT" at bounding box center [822, 549] width 154 height 36
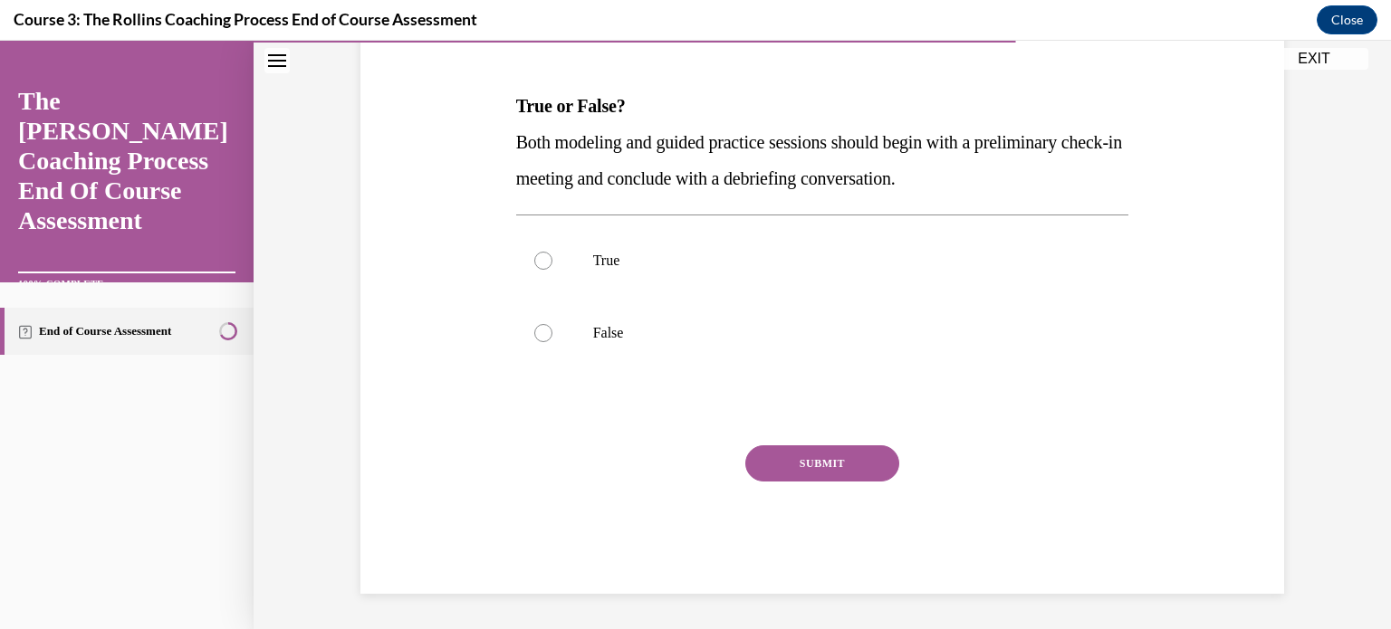
scroll to position [257, 0]
click at [542, 261] on div at bounding box center [543, 261] width 18 height 18
click at [542, 261] on input "True" at bounding box center [543, 261] width 18 height 18
radio input "true"
click at [782, 463] on button "SUBMIT" at bounding box center [822, 463] width 154 height 36
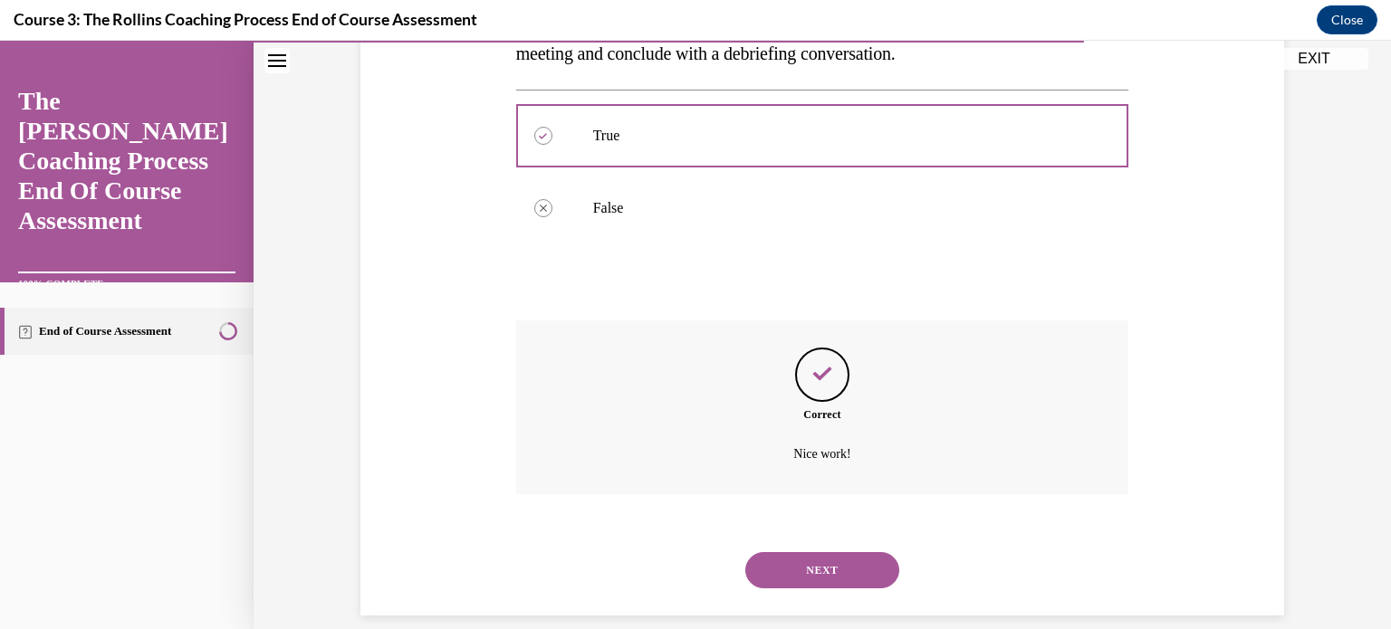
scroll to position [404, 0]
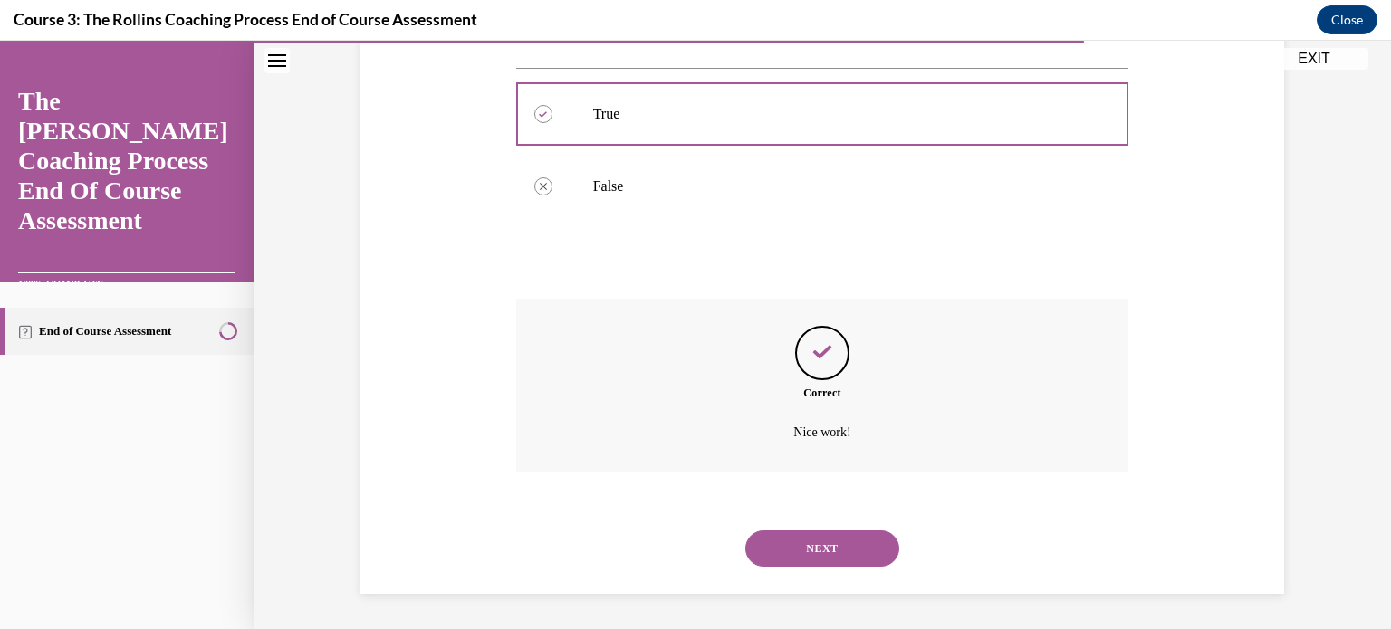
click at [805, 537] on button "NEXT" at bounding box center [822, 549] width 154 height 36
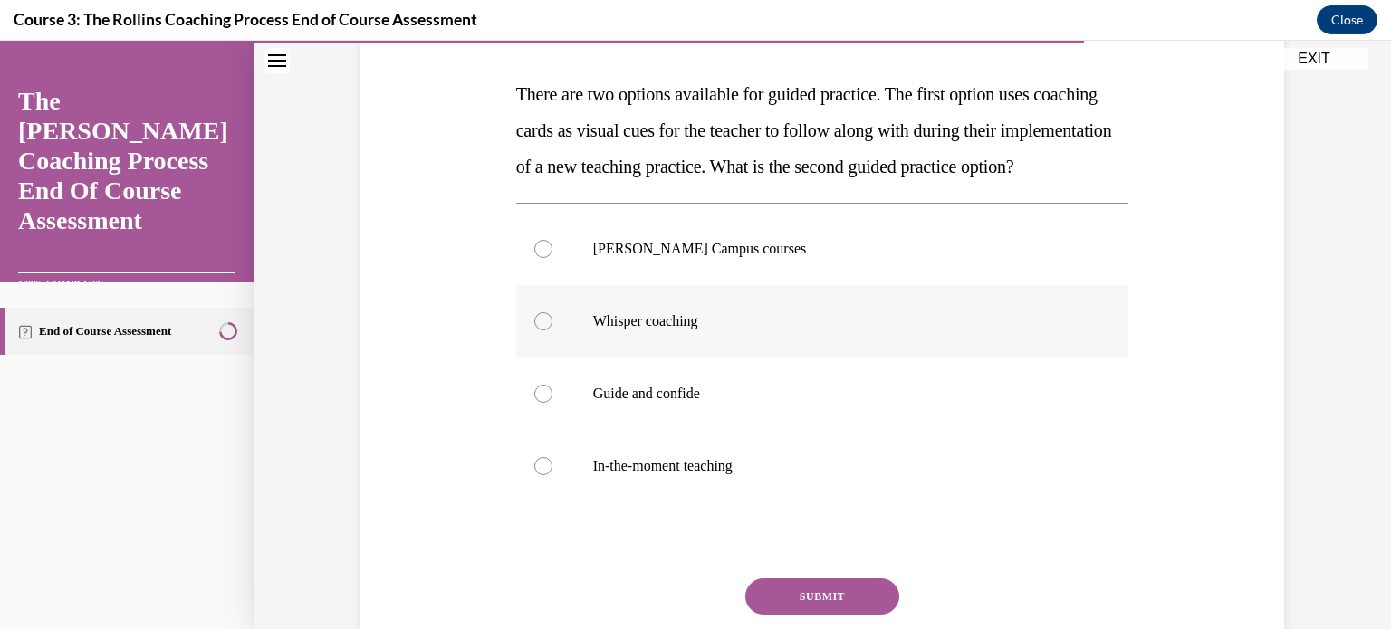
scroll to position [272, 0]
click at [534, 328] on div at bounding box center [543, 319] width 18 height 18
click at [534, 328] on input "Whisper coaching" at bounding box center [543, 319] width 18 height 18
radio input "true"
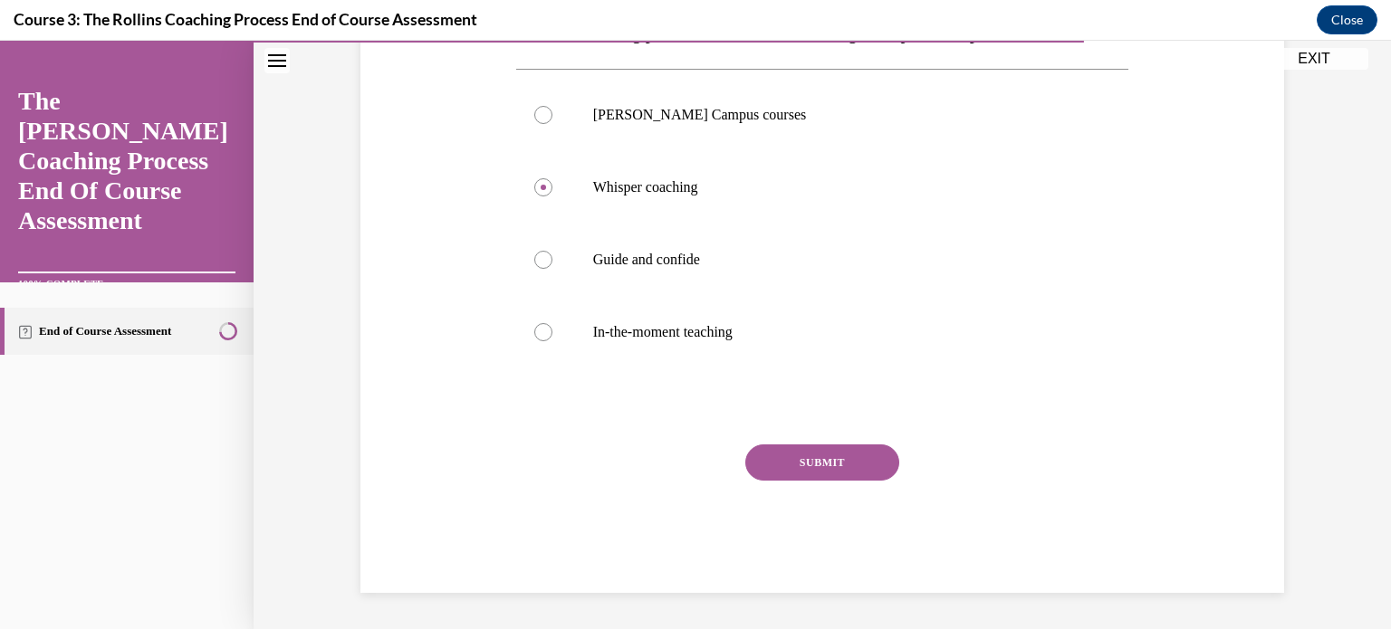
click at [804, 463] on button "SUBMIT" at bounding box center [822, 463] width 154 height 36
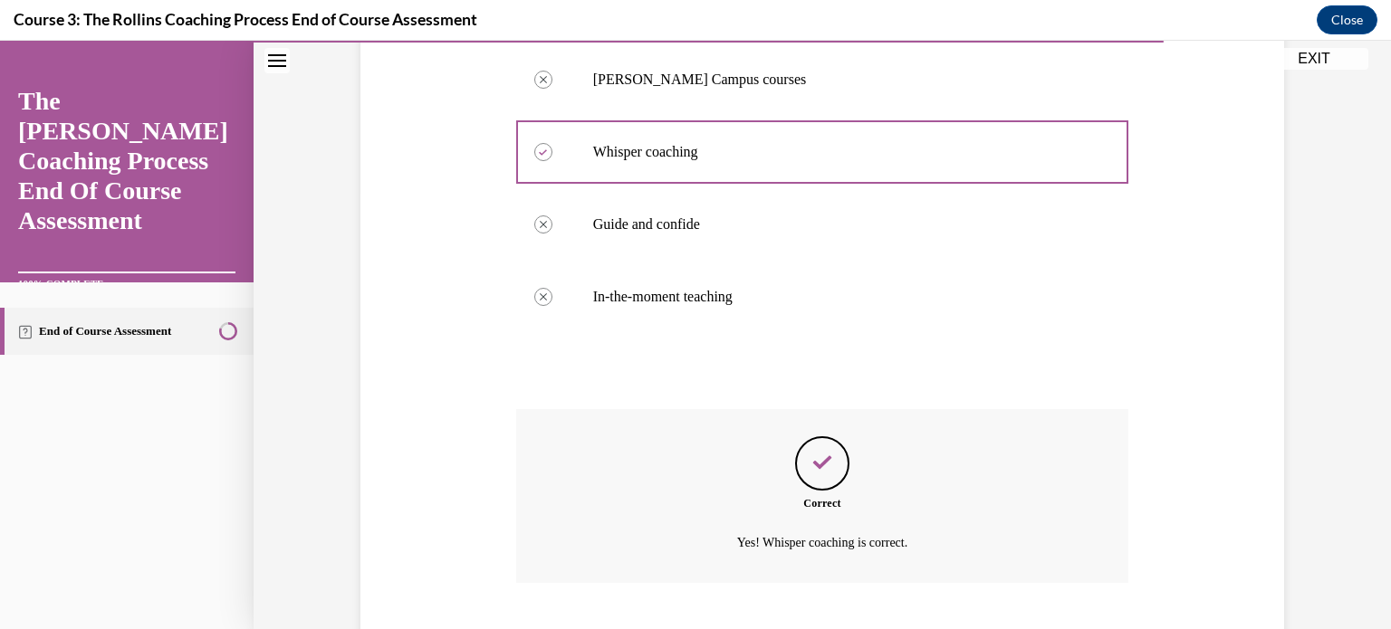
scroll to position [585, 0]
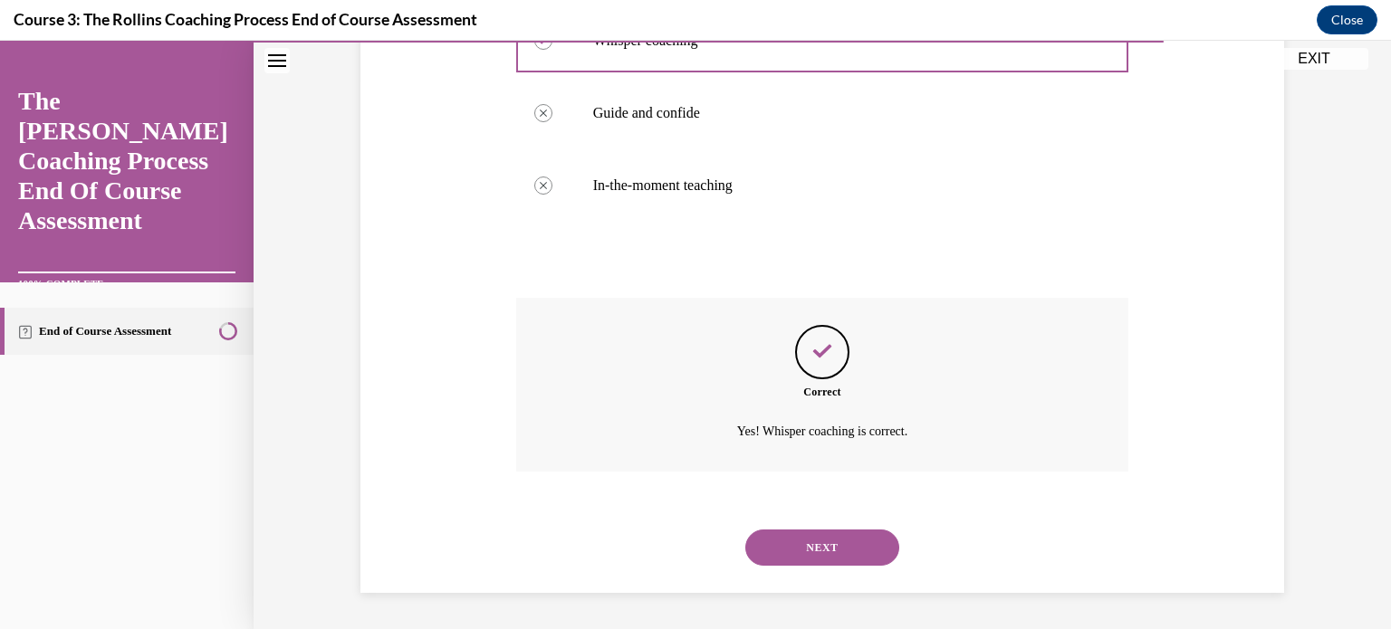
click at [819, 541] on button "NEXT" at bounding box center [822, 548] width 154 height 36
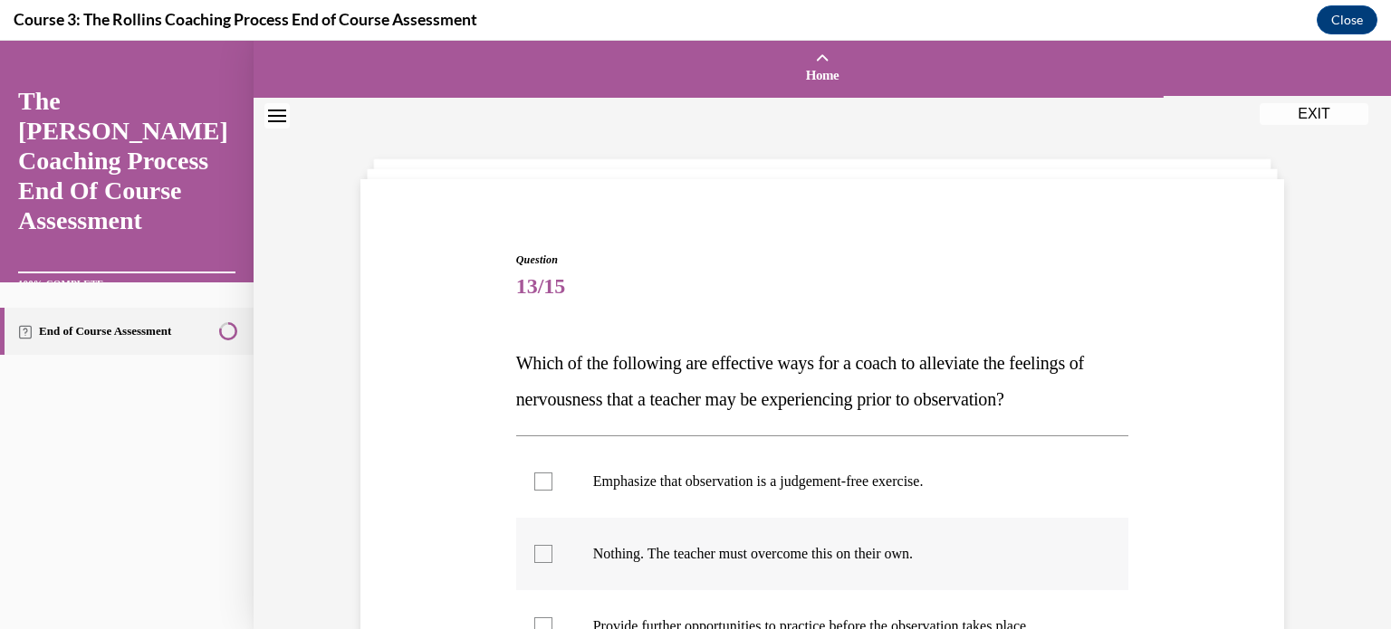
scroll to position [272, 0]
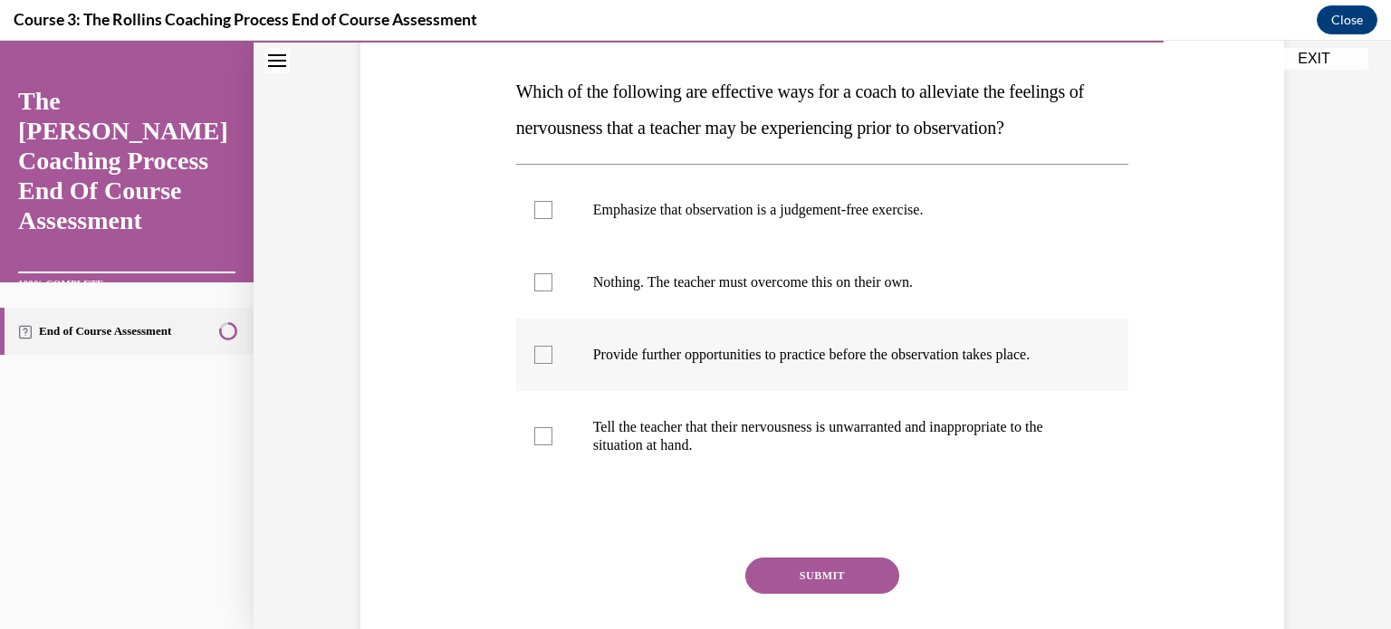
click at [540, 352] on div at bounding box center [543, 355] width 18 height 18
click at [540, 352] on input "Provide further opportunities to practice before the observation takes place." at bounding box center [543, 355] width 18 height 18
checkbox input "true"
click at [799, 535] on div "Question 13/15 Which of the following are effective ways for a coach to allevia…" at bounding box center [822, 343] width 613 height 726
click at [800, 579] on button "SUBMIT" at bounding box center [822, 576] width 154 height 36
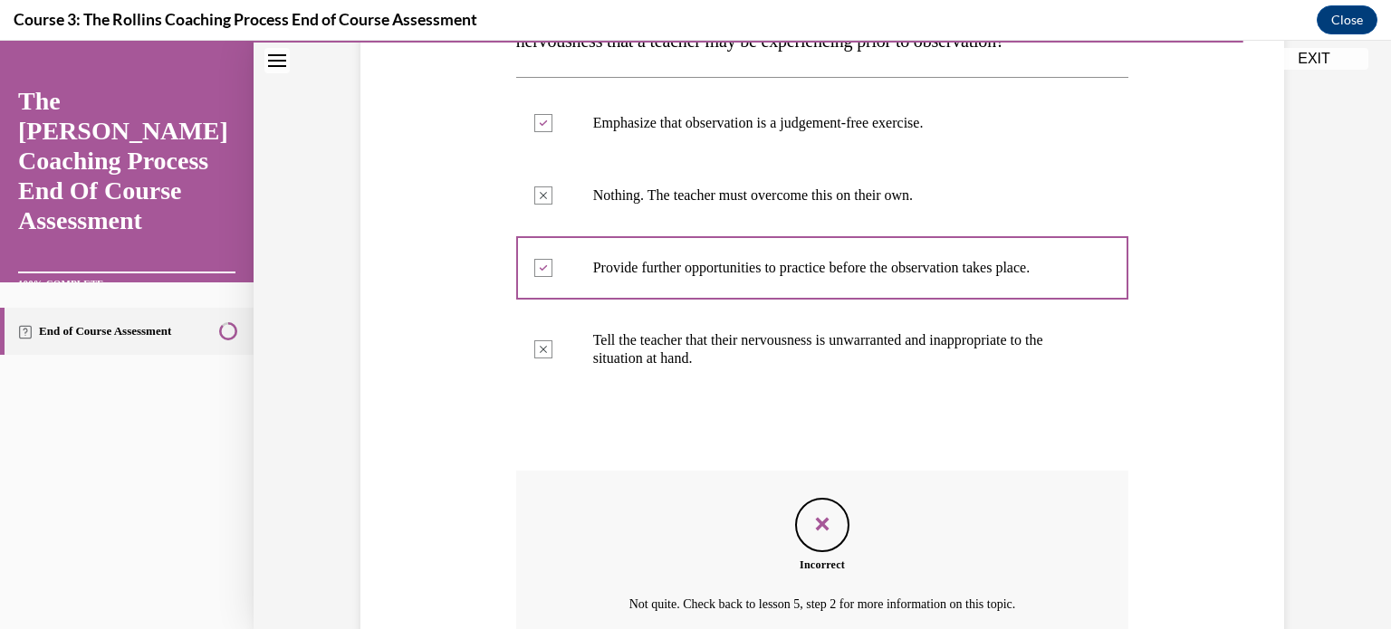
scroll to position [531, 0]
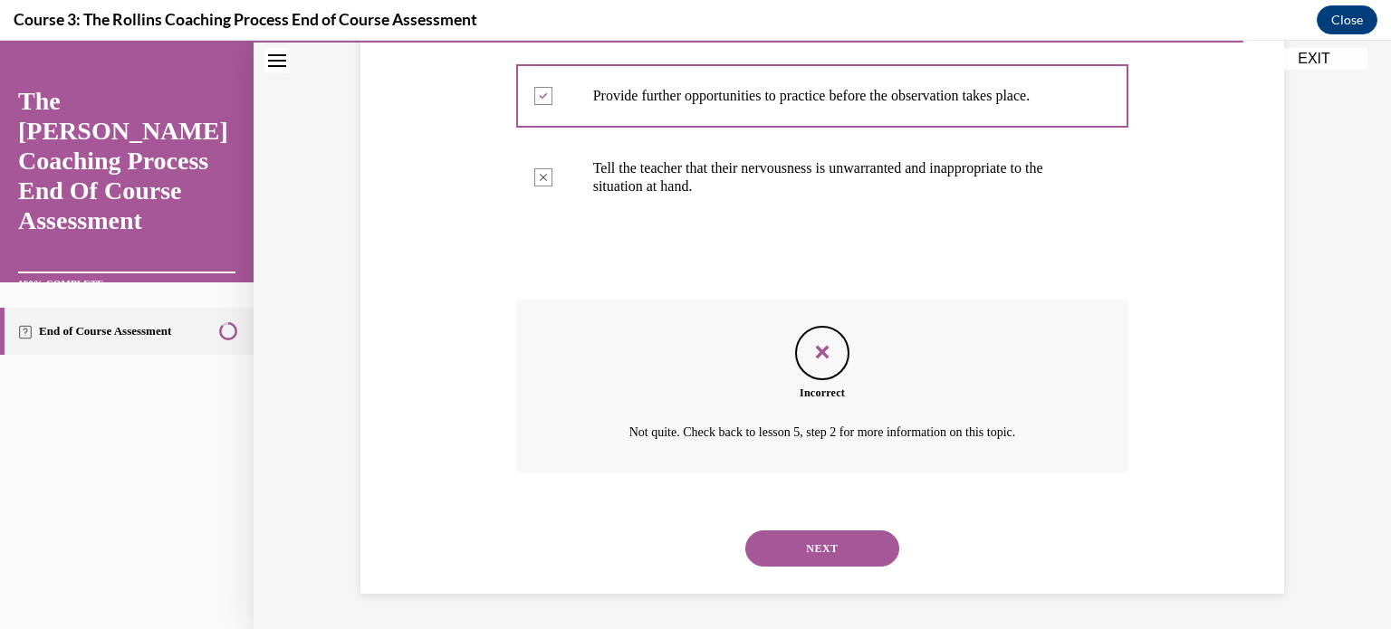
click at [828, 551] on button "NEXT" at bounding box center [822, 549] width 154 height 36
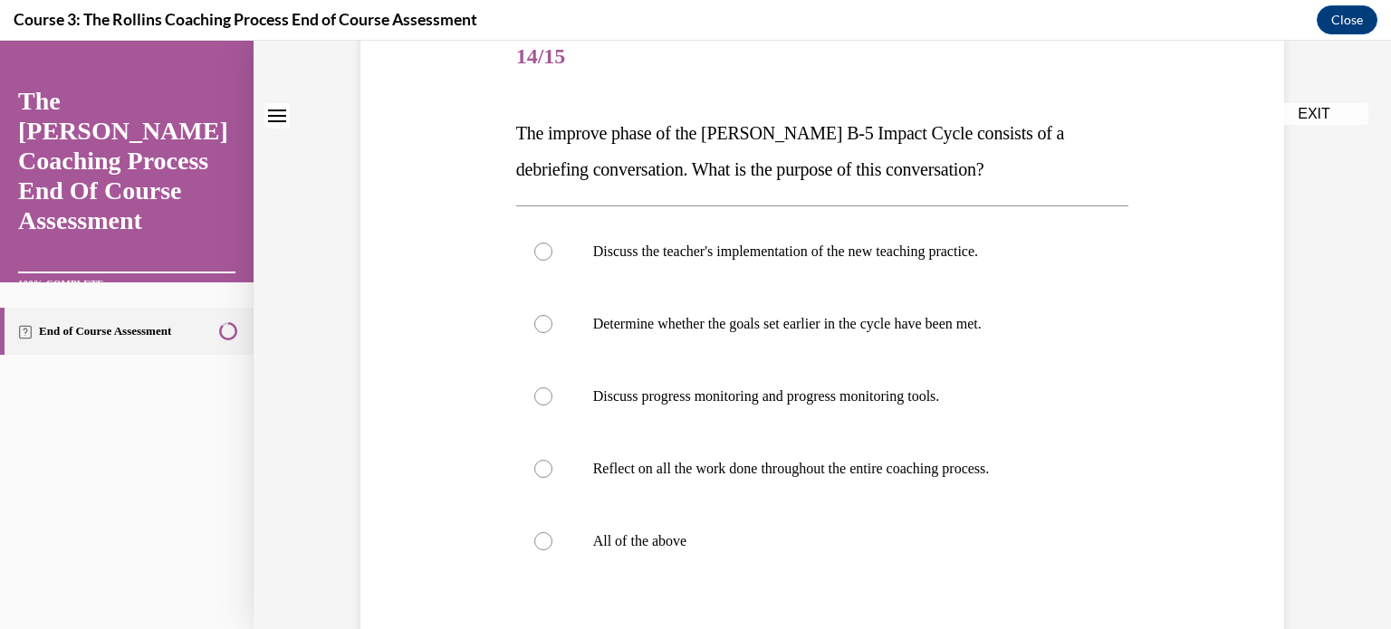
scroll to position [272, 0]
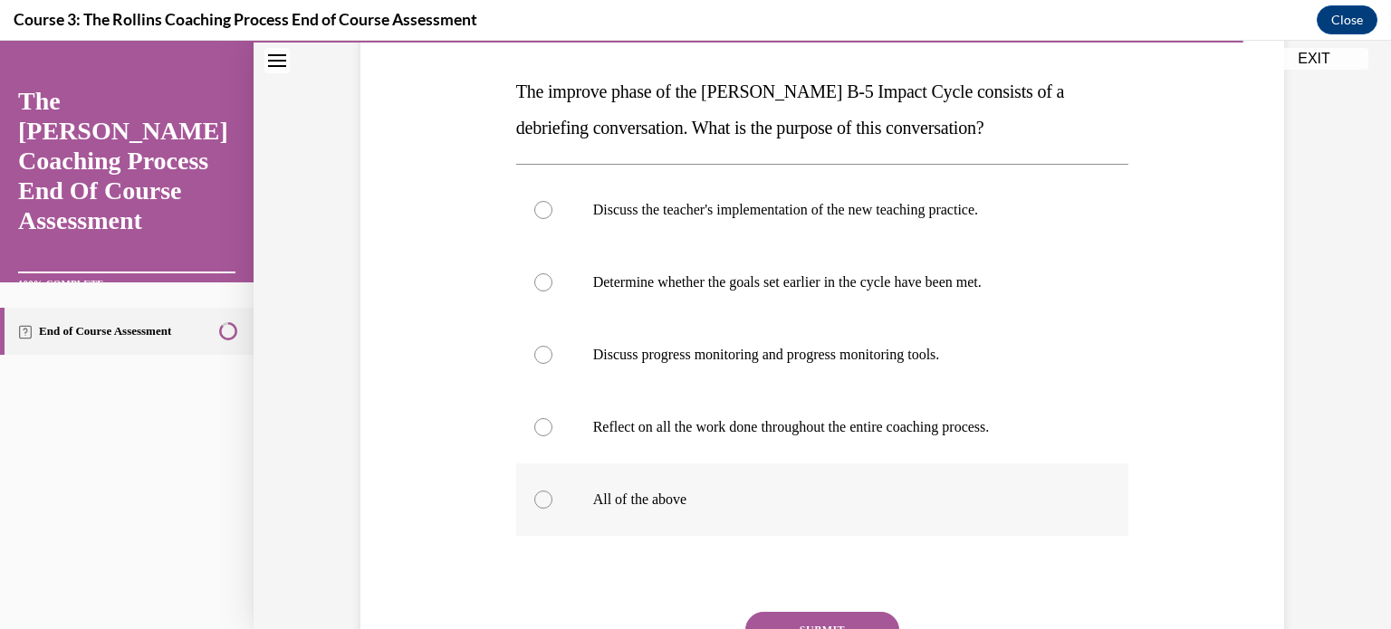
click at [534, 499] on div at bounding box center [543, 500] width 18 height 18
click at [534, 499] on input "All of the above" at bounding box center [543, 500] width 18 height 18
radio input "true"
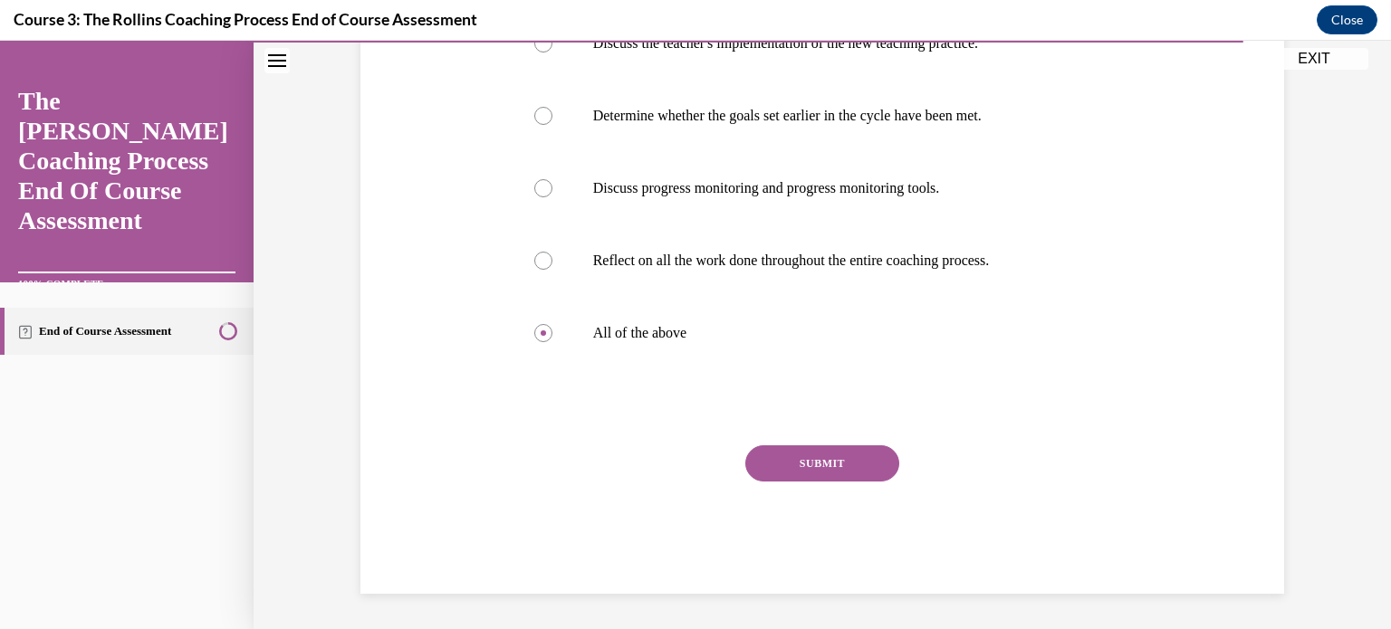
click at [822, 468] on button "SUBMIT" at bounding box center [822, 463] width 154 height 36
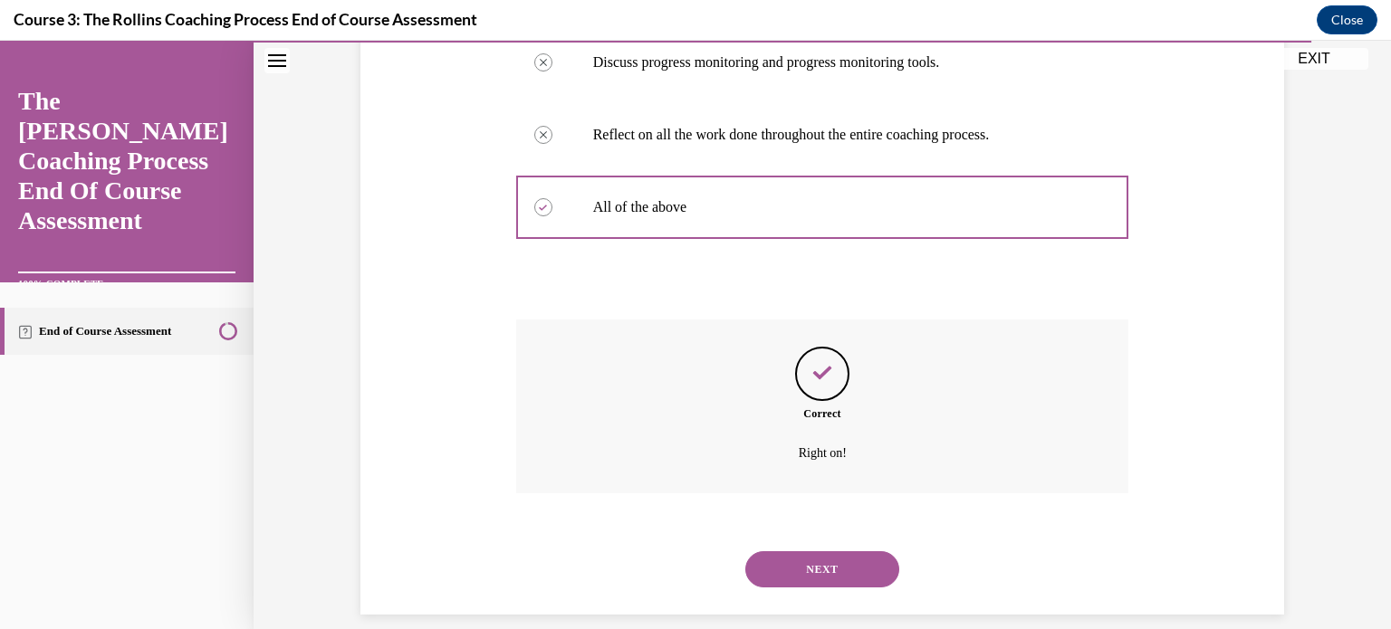
scroll to position [585, 0]
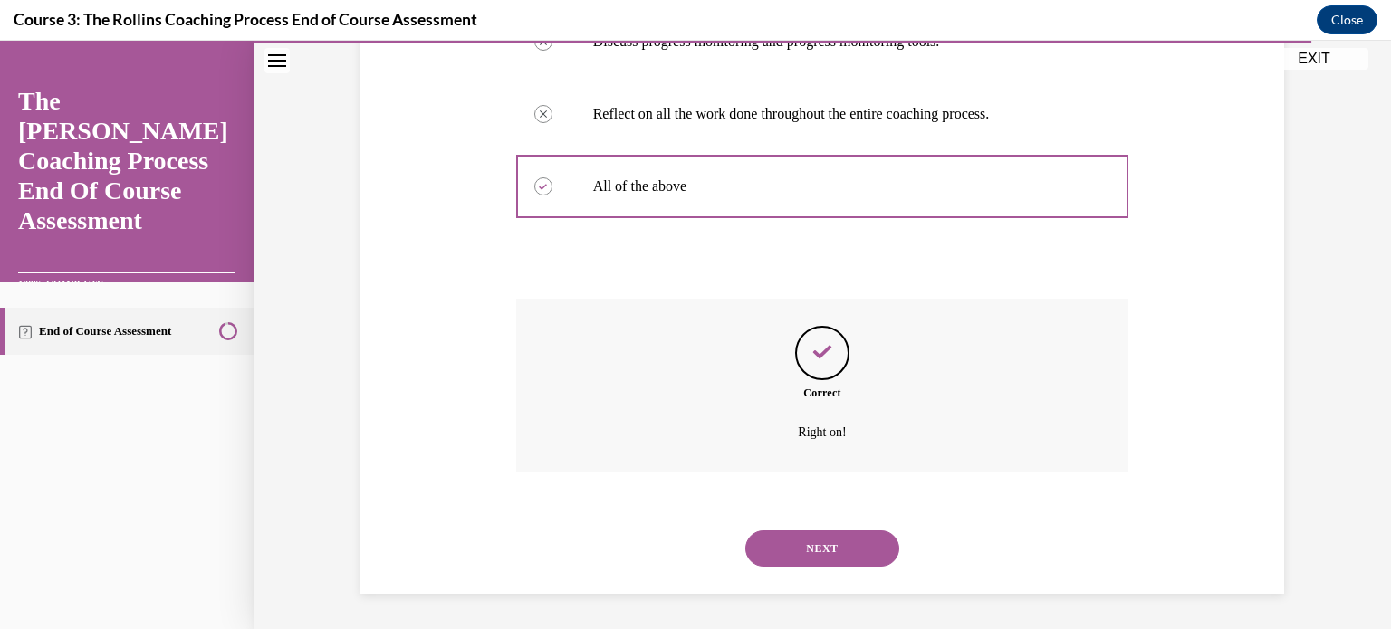
click at [822, 570] on div "NEXT" at bounding box center [822, 548] width 613 height 72
click at [814, 535] on button "NEXT" at bounding box center [822, 549] width 154 height 36
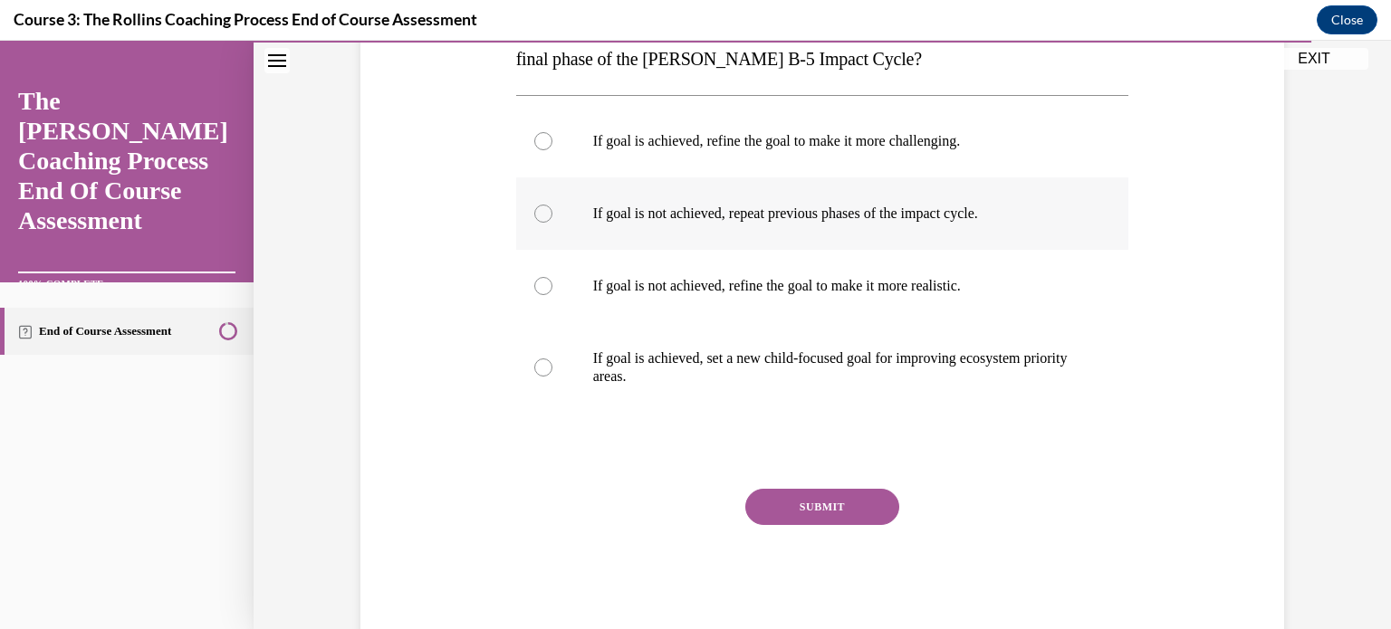
scroll to position [362, 0]
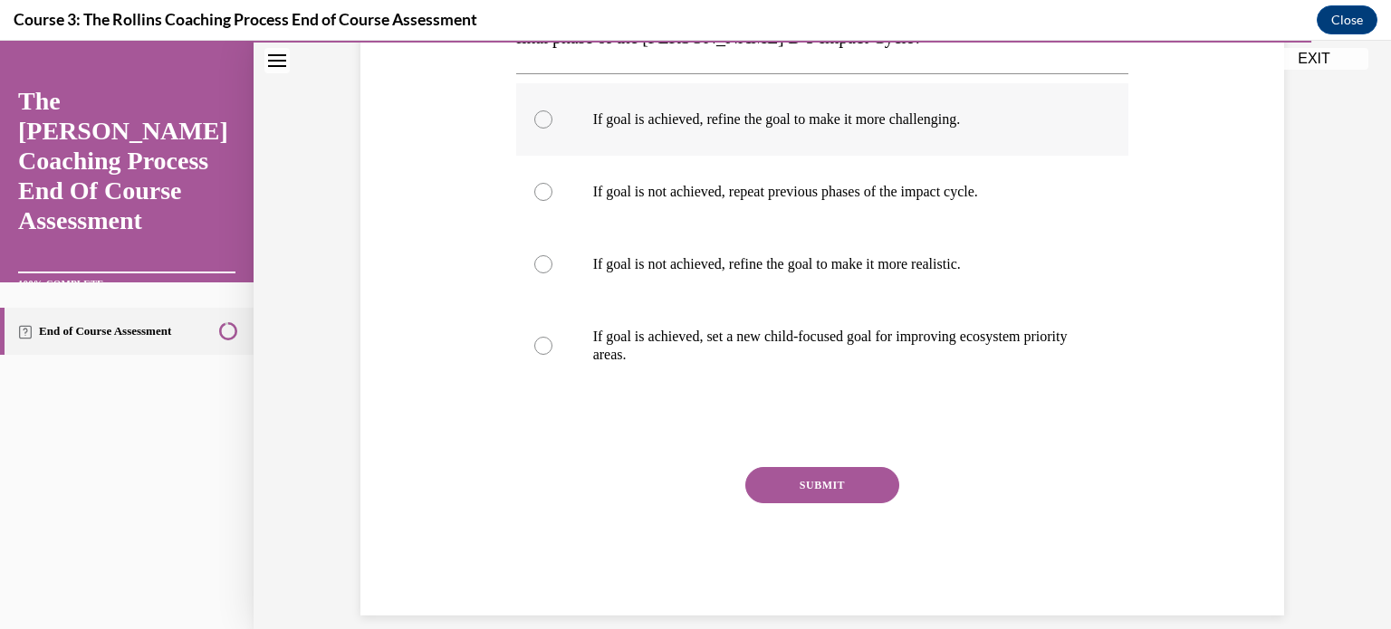
click at [534, 124] on div at bounding box center [543, 119] width 18 height 18
click at [534, 124] on input "If goal is achieved, refine the goal to make it more challenging." at bounding box center [543, 119] width 18 height 18
radio input "true"
click at [813, 497] on button "SUBMIT" at bounding box center [822, 485] width 154 height 36
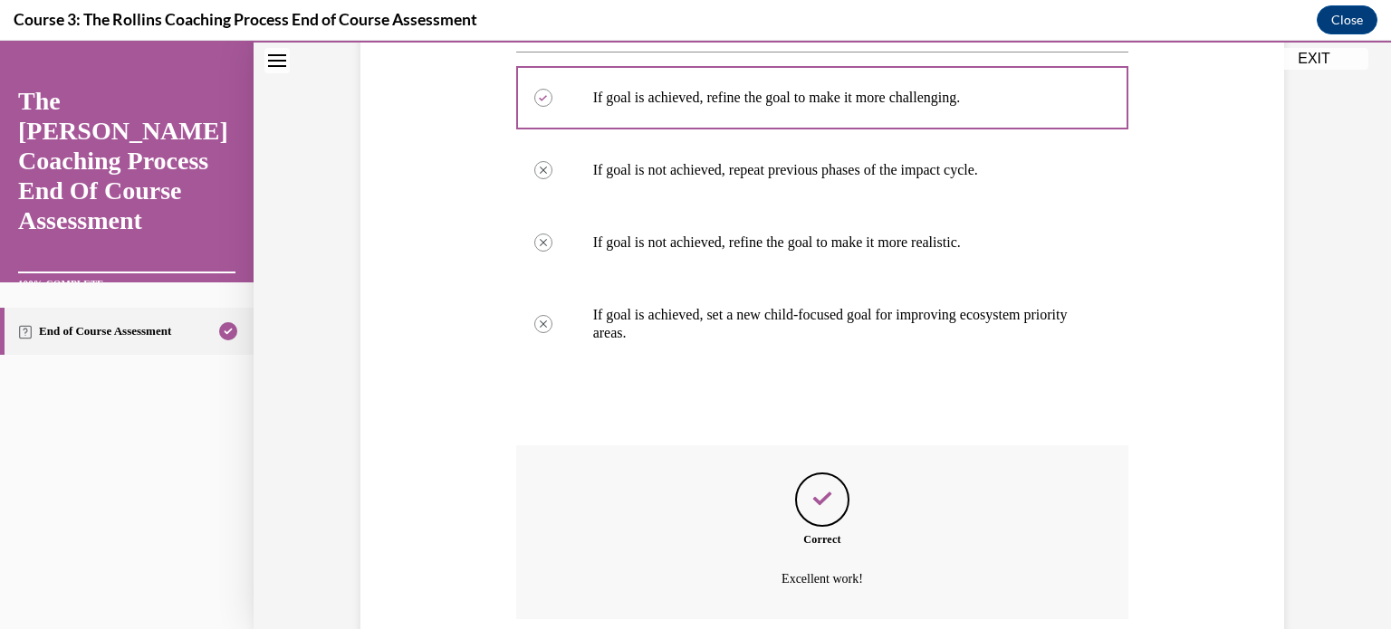
scroll to position [531, 0]
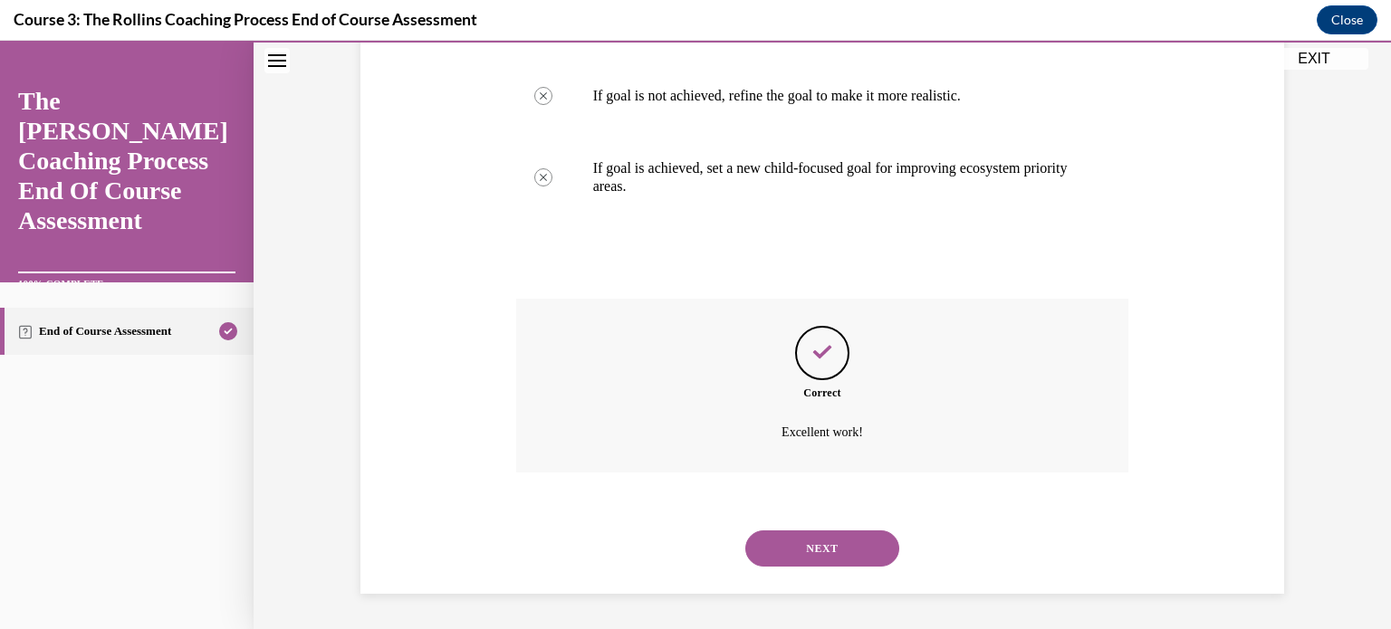
click at [811, 538] on button "NEXT" at bounding box center [822, 549] width 154 height 36
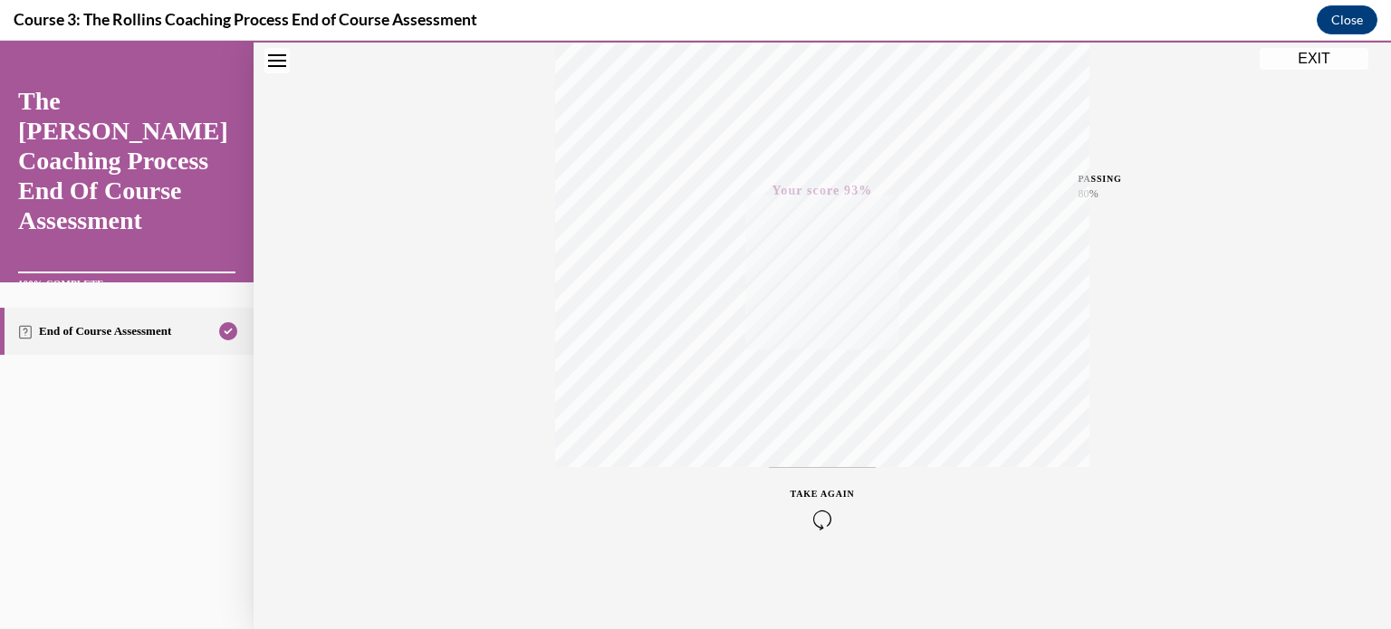
scroll to position [0, 0]
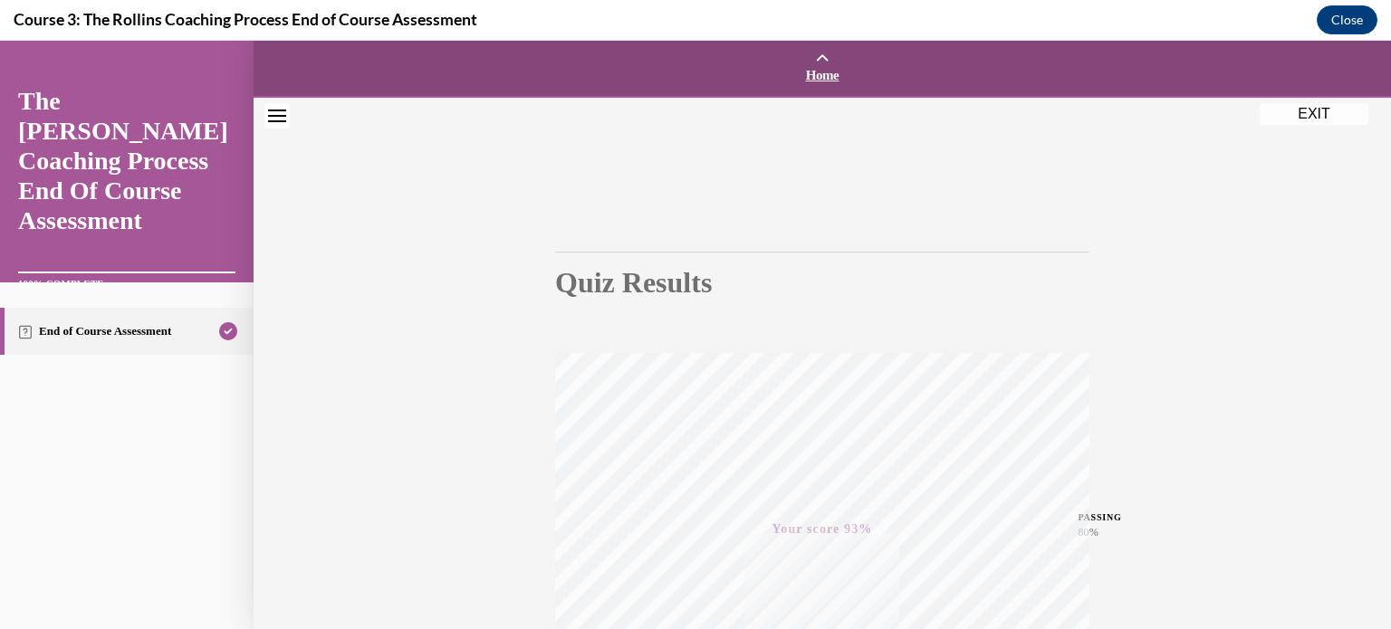
click at [821, 74] on span "Home" at bounding box center [822, 75] width 1128 height 16
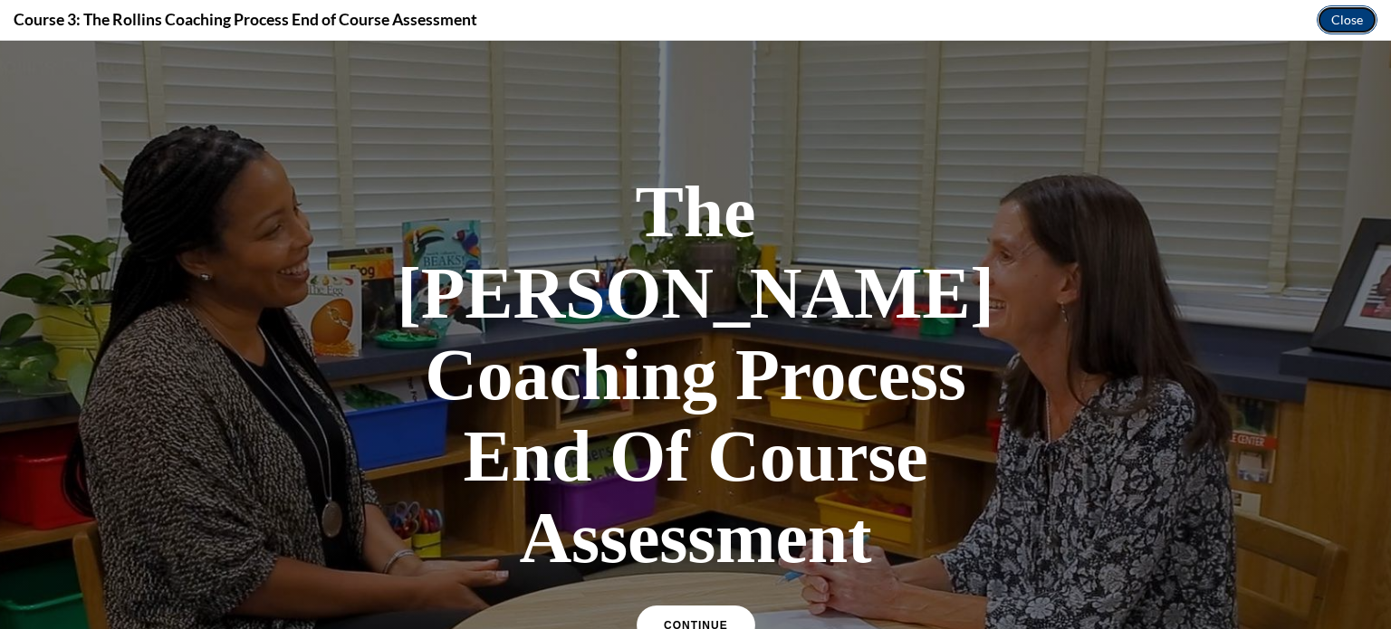
click at [1333, 22] on button "Close" at bounding box center [1347, 19] width 61 height 29
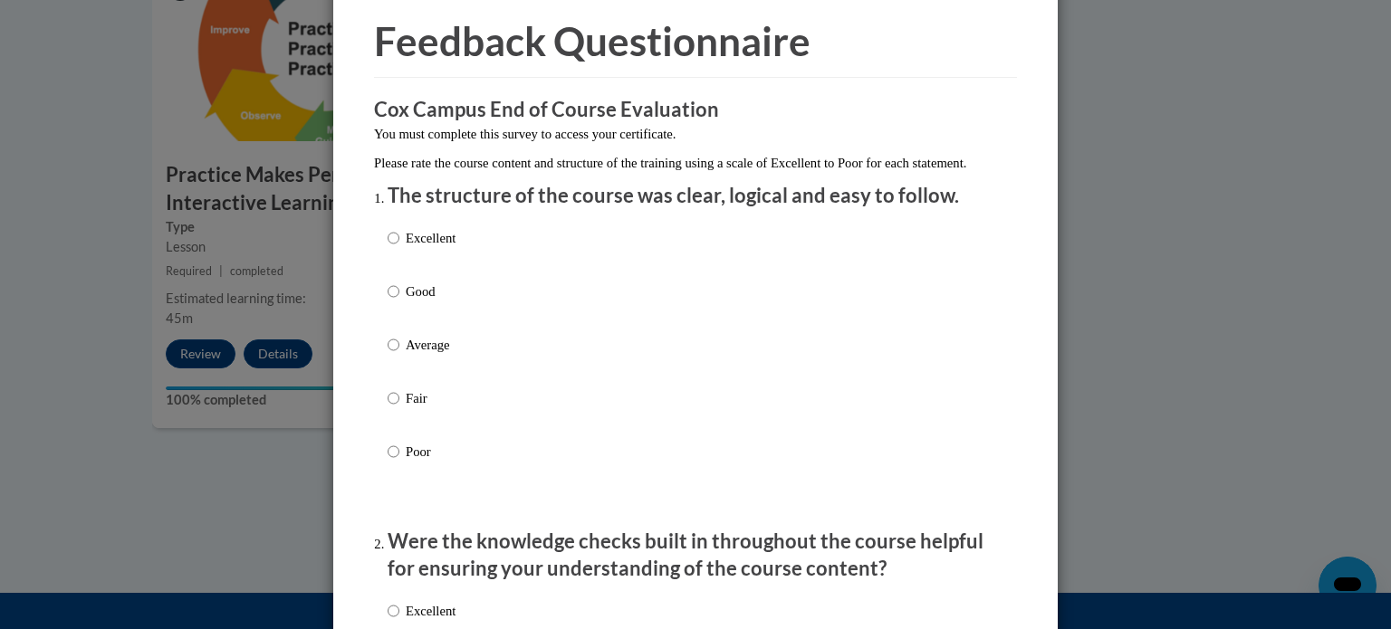
scroll to position [181, 0]
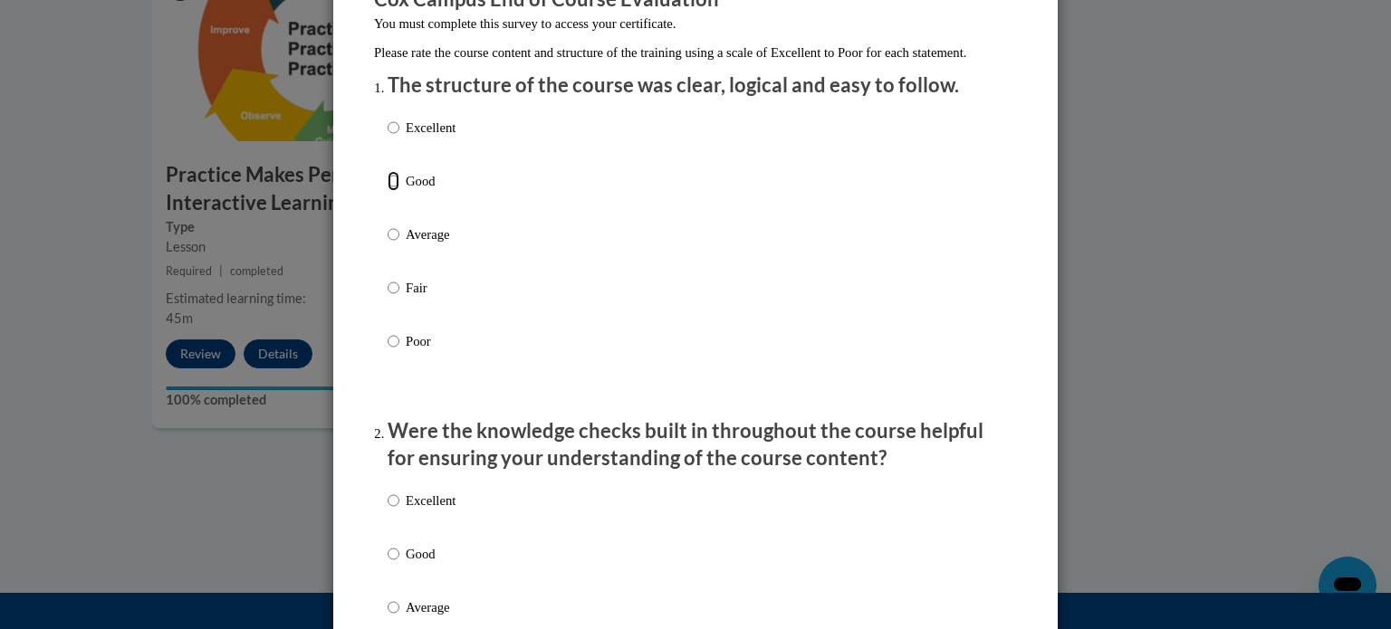
click at [388, 191] on input "Good" at bounding box center [394, 181] width 12 height 20
radio input "true"
click at [388, 564] on input "Good" at bounding box center [394, 554] width 12 height 20
radio input "true"
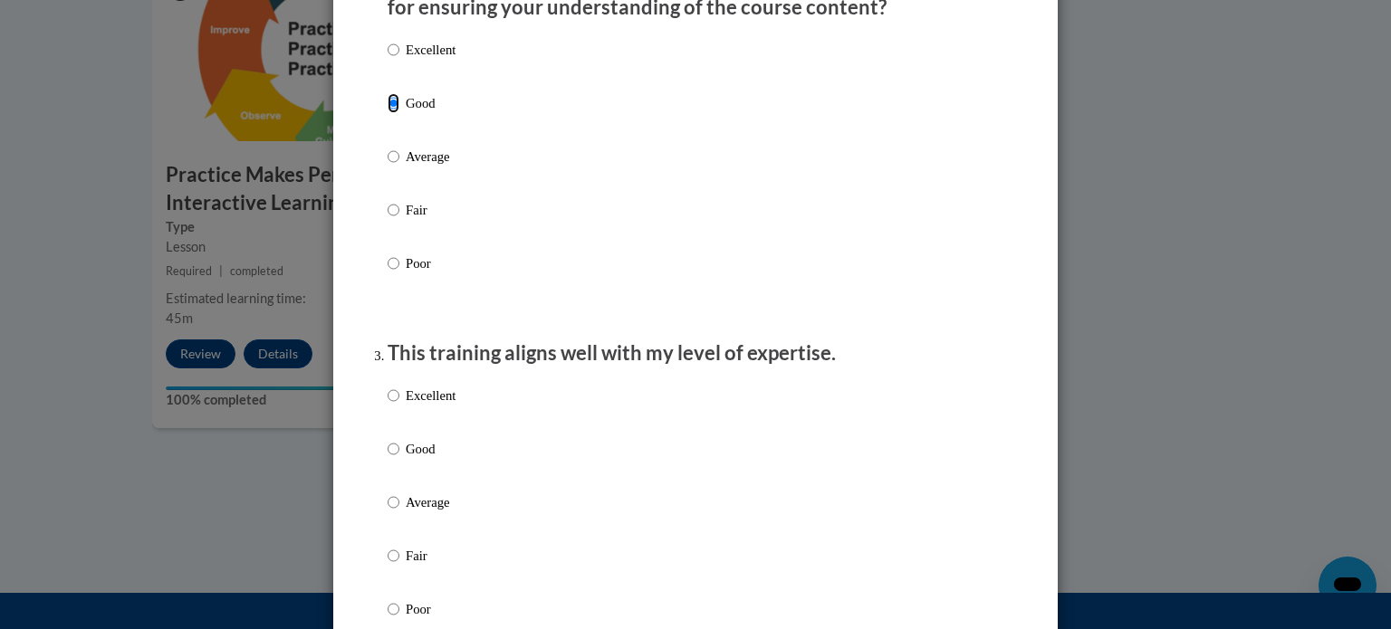
scroll to position [634, 0]
click at [388, 457] on input "Good" at bounding box center [394, 447] width 12 height 20
radio input "true"
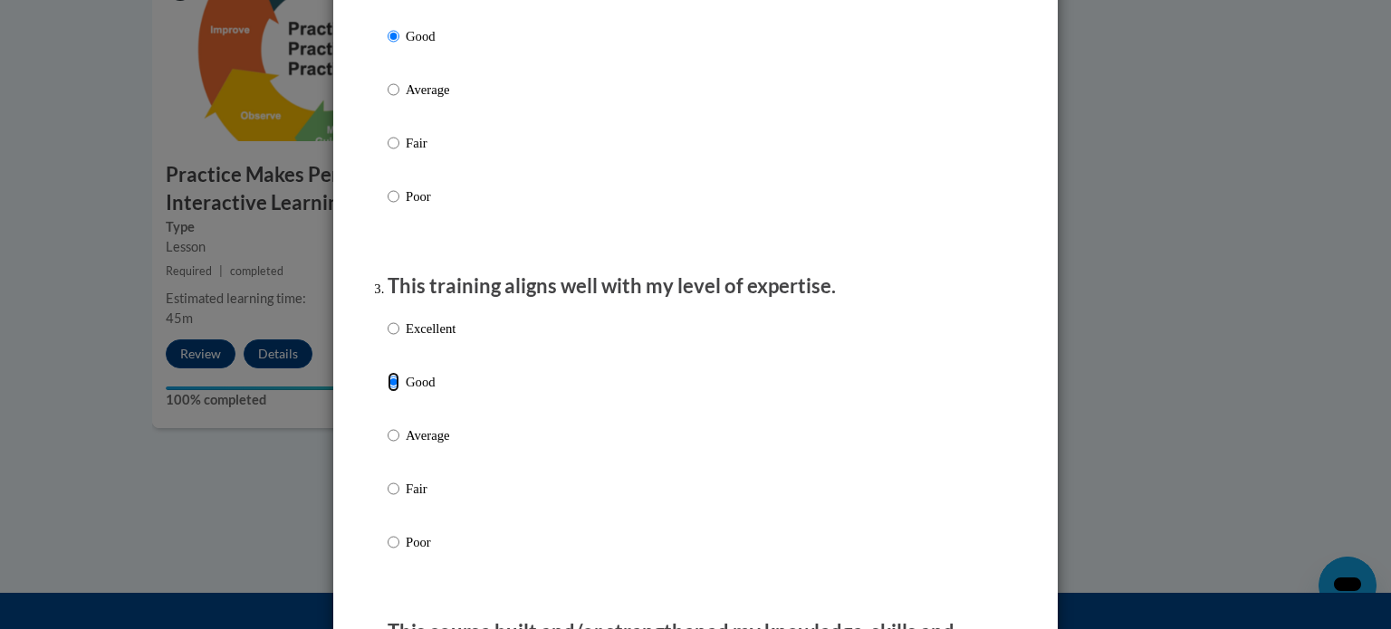
scroll to position [996, 0]
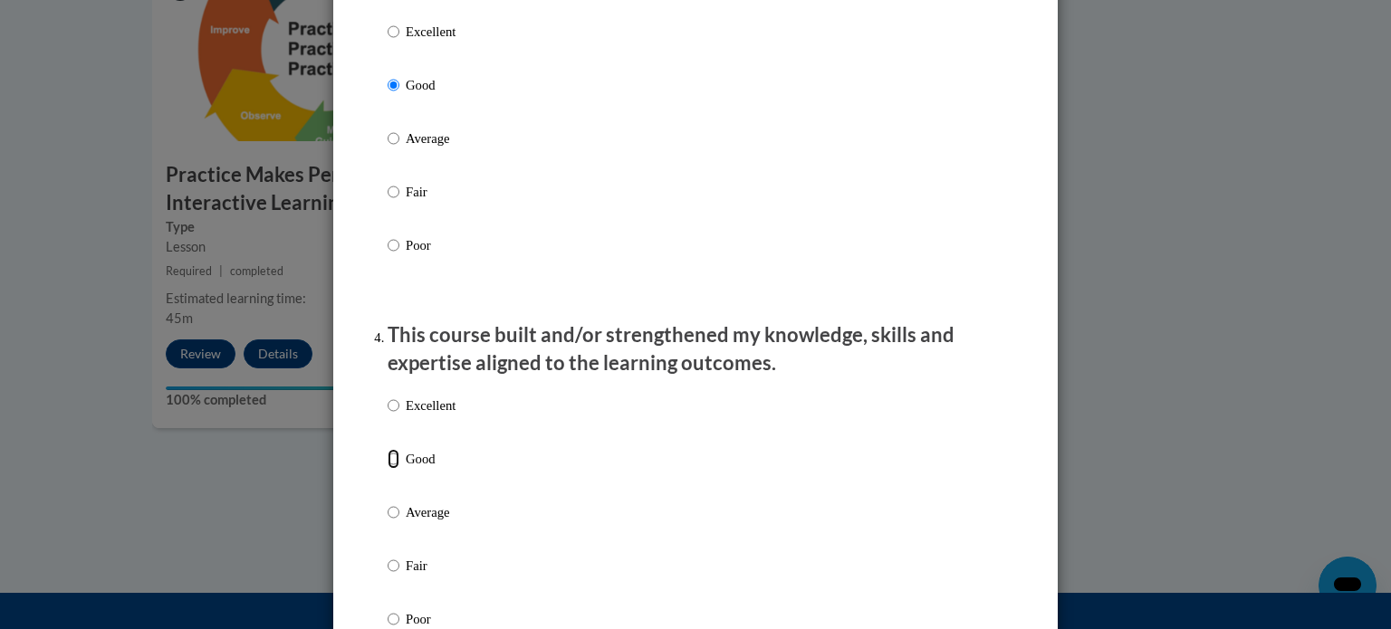
click at [388, 469] on input "Good" at bounding box center [394, 459] width 12 height 20
radio input "true"
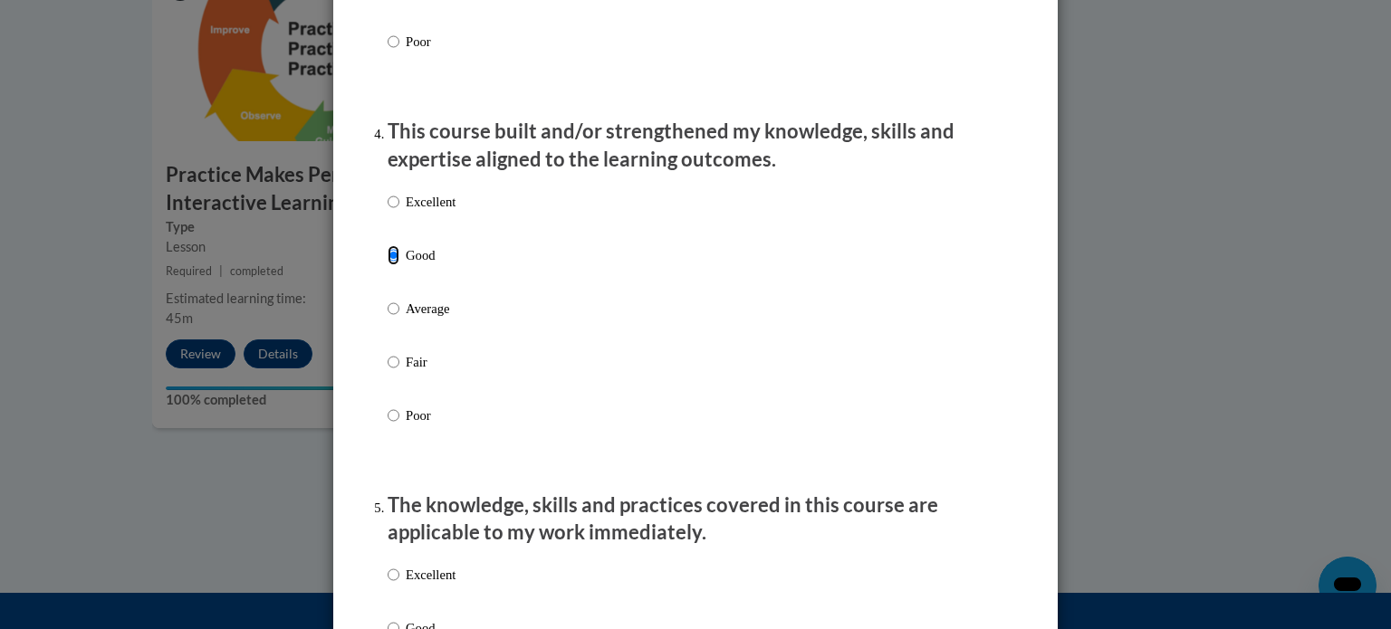
scroll to position [1539, 0]
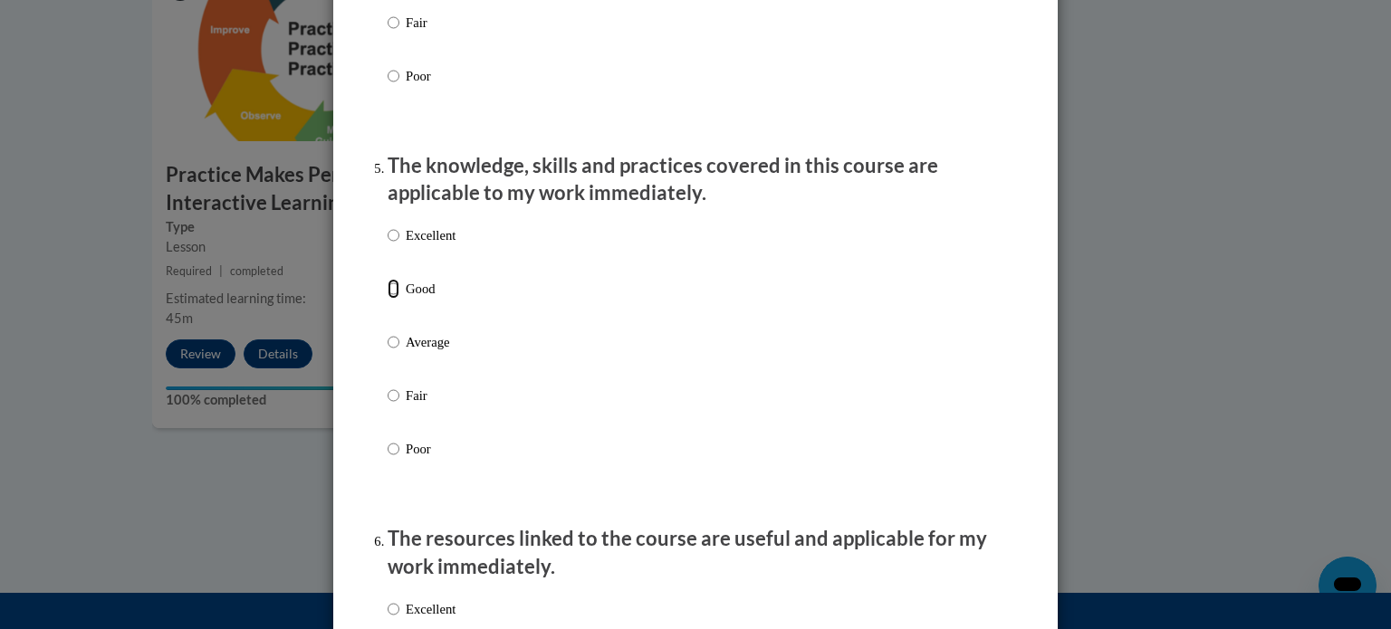
click at [388, 299] on input "Good" at bounding box center [394, 289] width 12 height 20
radio input "true"
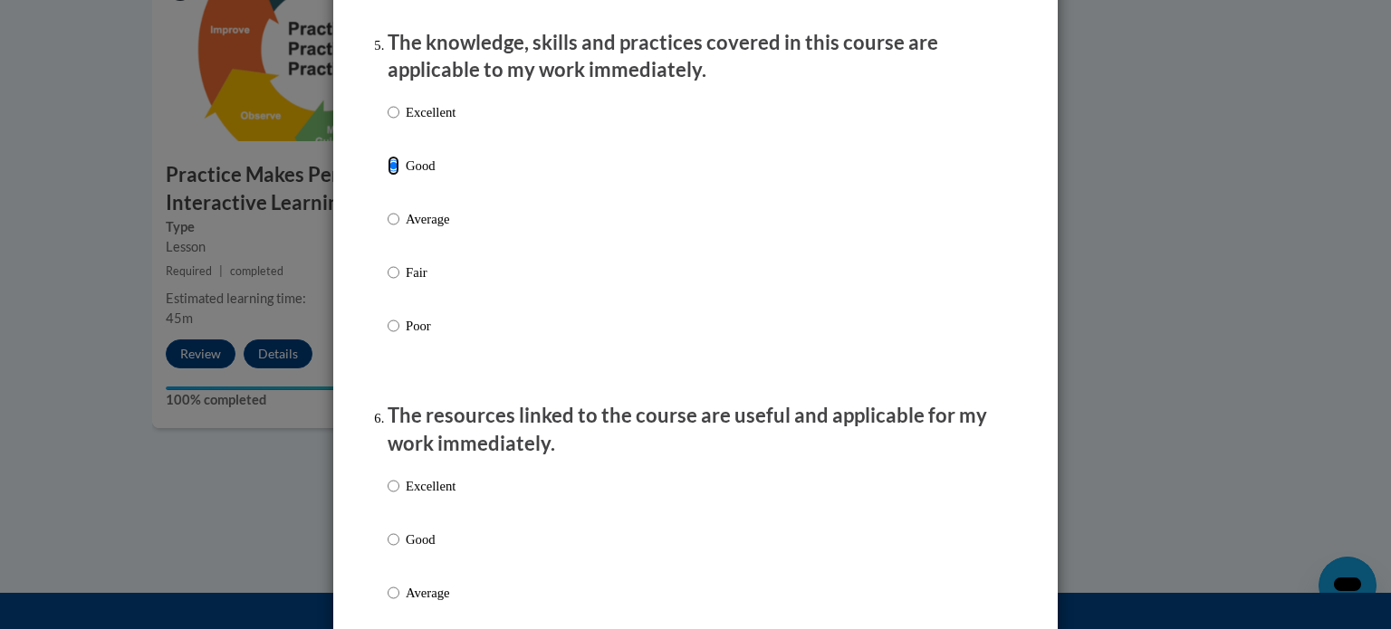
scroll to position [1992, 0]
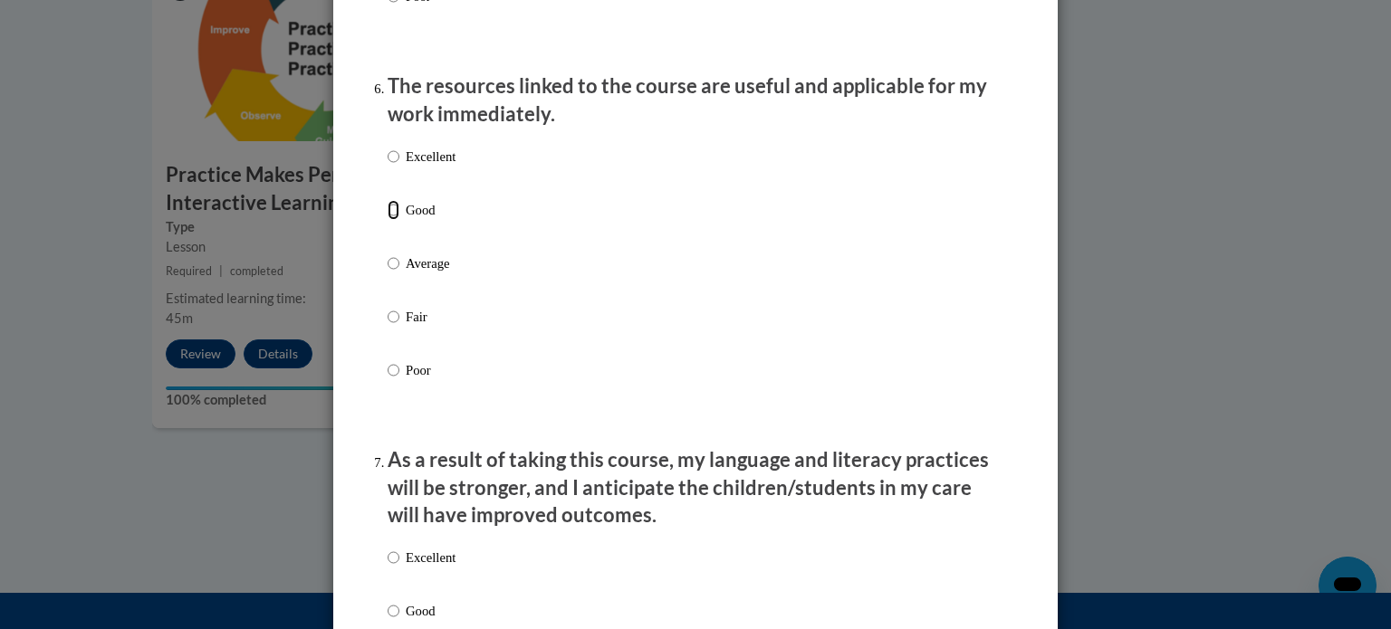
click at [388, 220] on input "Good" at bounding box center [394, 210] width 12 height 20
radio input "true"
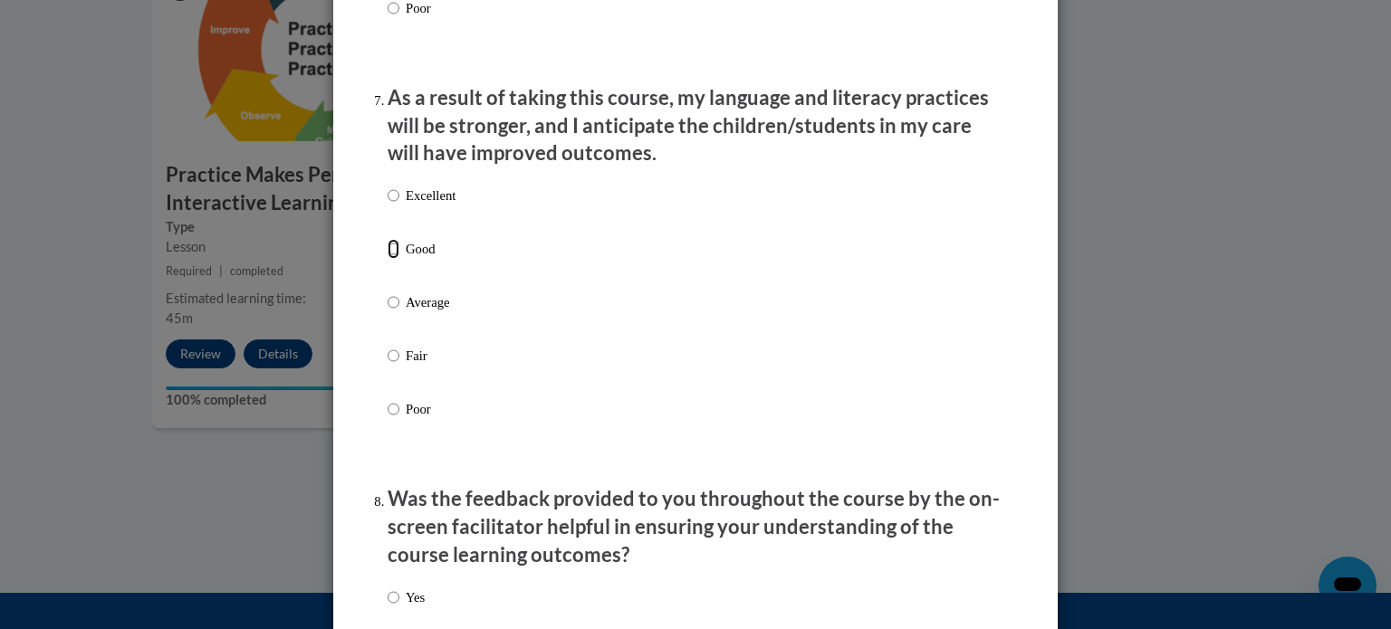
click at [390, 259] on input "Good" at bounding box center [394, 249] width 12 height 20
radio input "true"
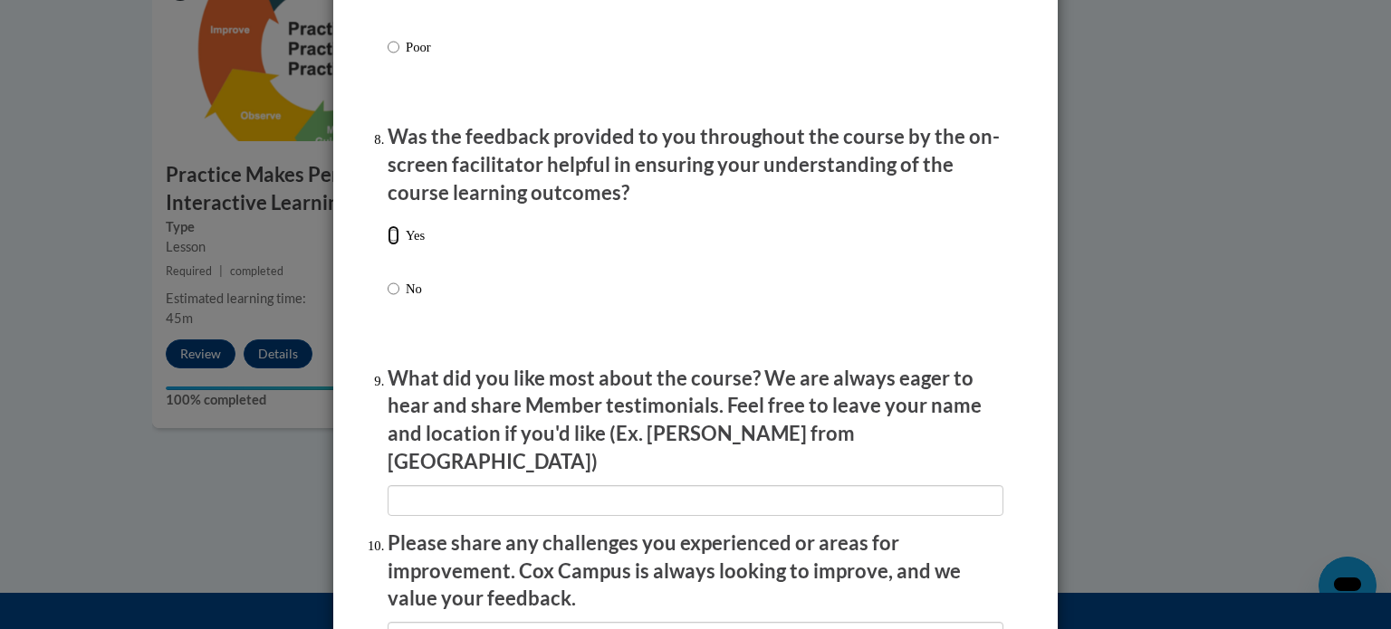
click at [388, 245] on input "Yes" at bounding box center [394, 235] width 12 height 20
radio input "true"
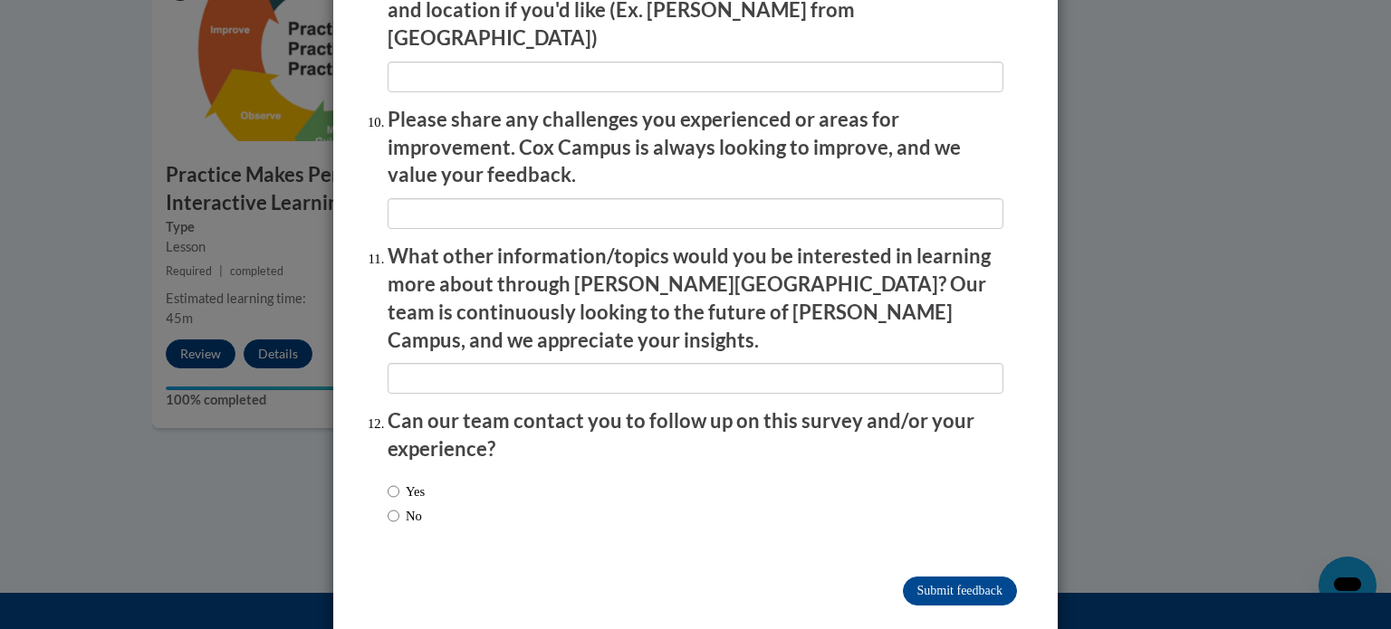
scroll to position [3141, 0]
click at [388, 481] on input "Yes" at bounding box center [394, 491] width 12 height 20
radio input "true"
click at [953, 576] on input "Submit feedback" at bounding box center [960, 590] width 114 height 29
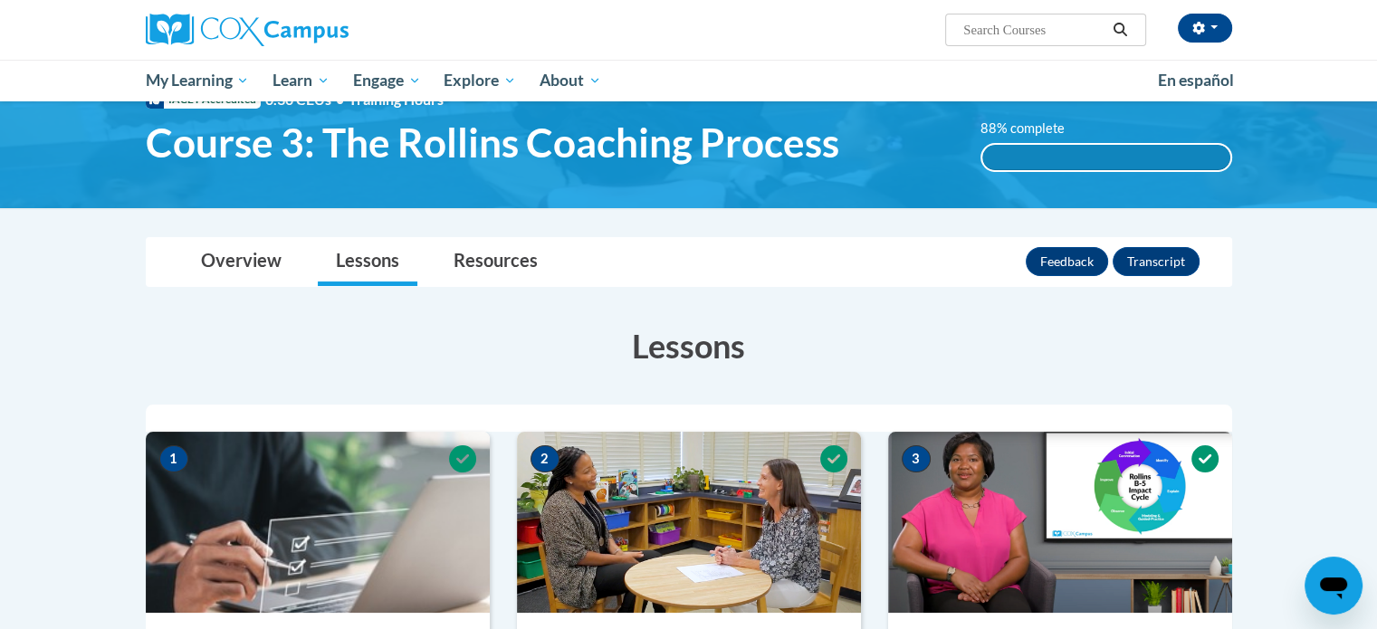
scroll to position [0, 0]
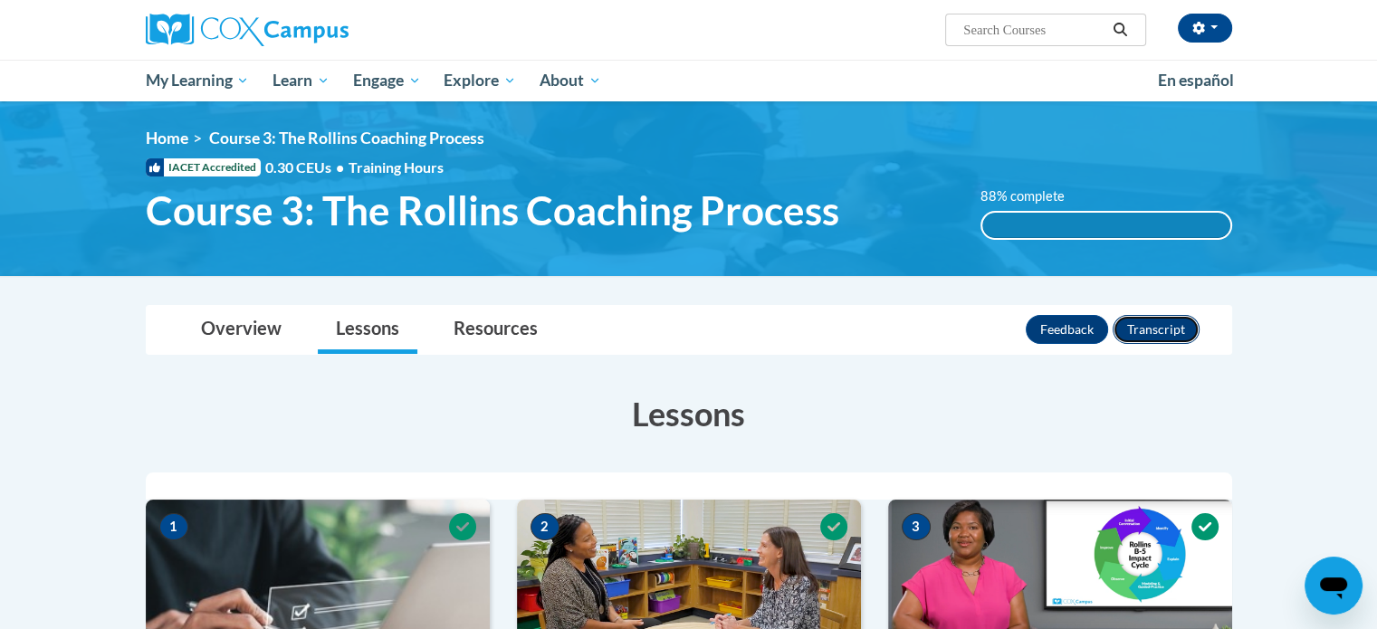
click at [1154, 327] on button "Transcript" at bounding box center [1156, 329] width 87 height 29
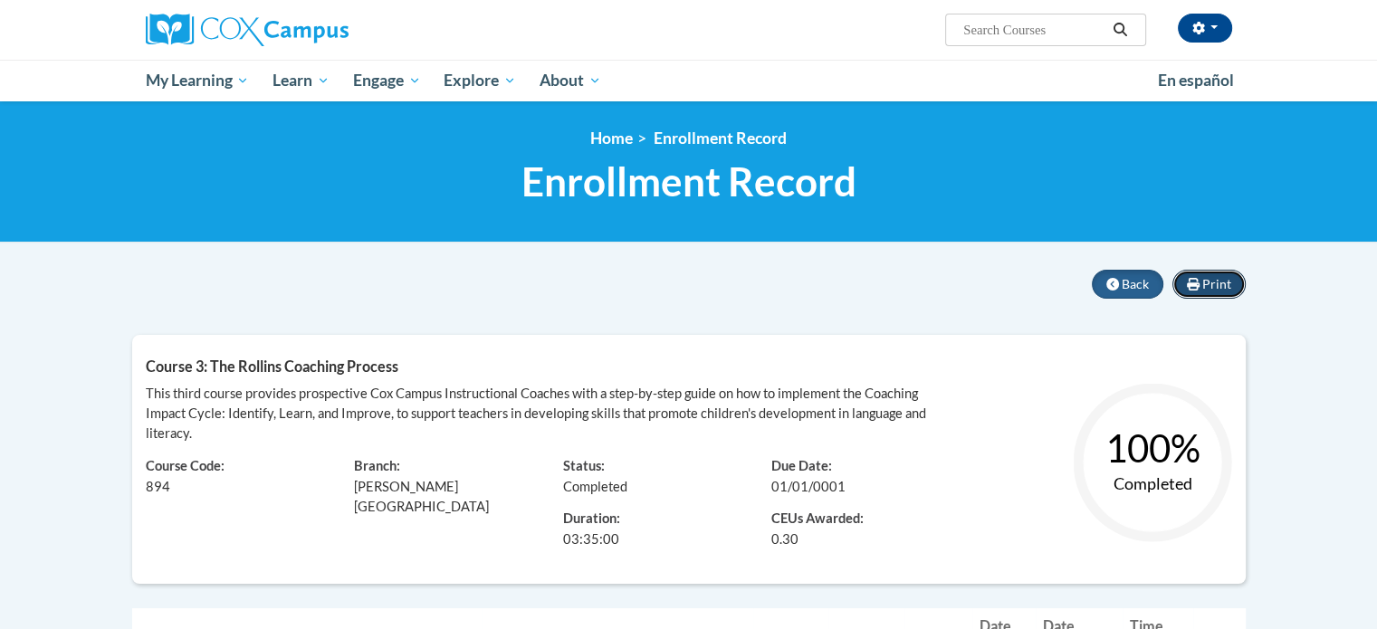
click at [1213, 277] on span "Print" at bounding box center [1216, 283] width 29 height 15
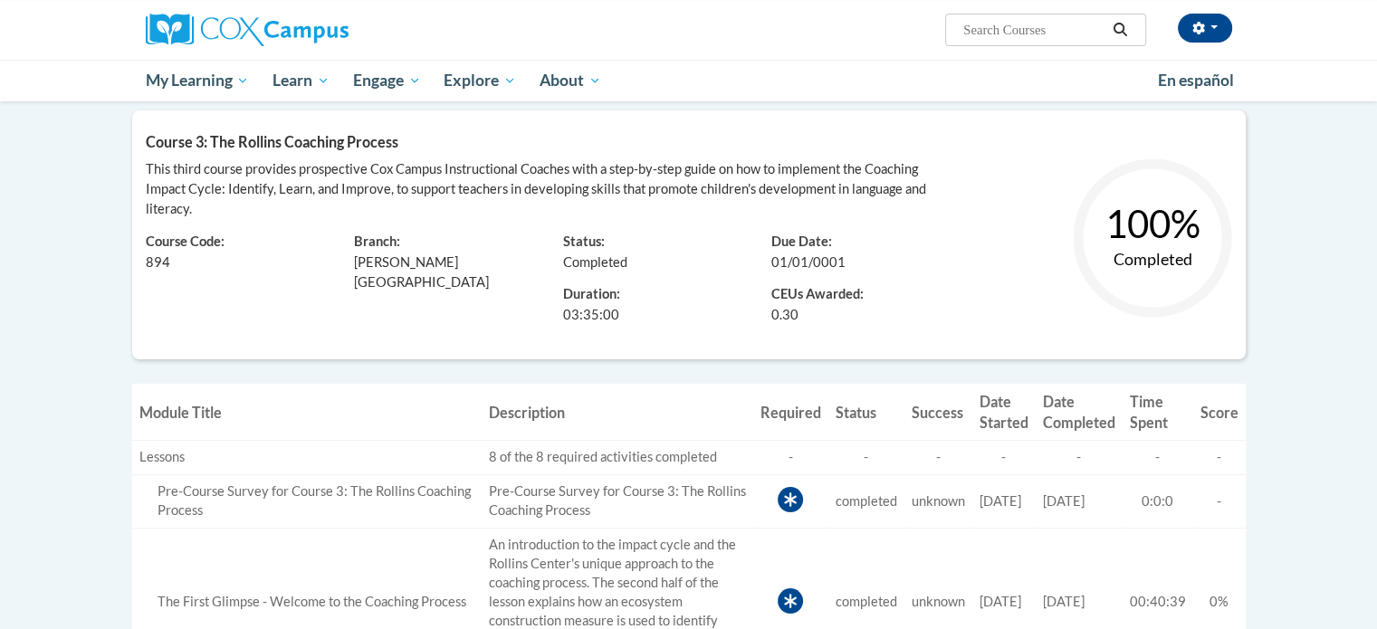
scroll to position [181, 0]
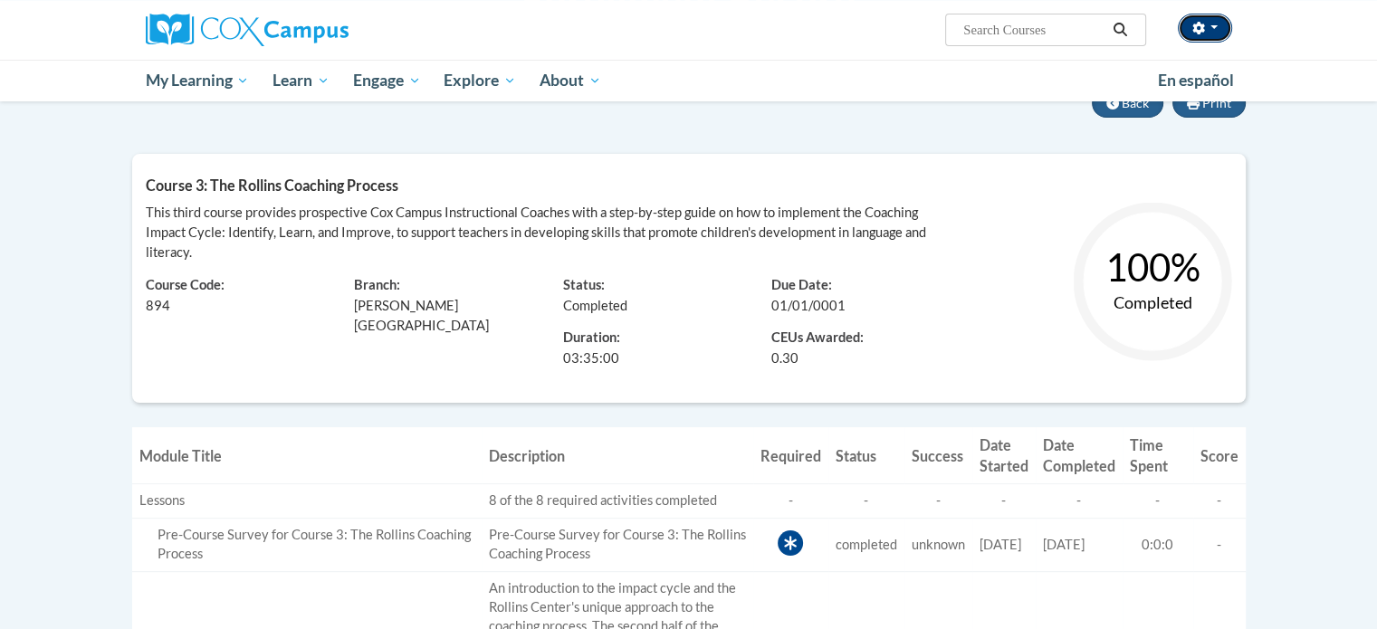
drag, startPoint x: 884, startPoint y: 198, endPoint x: 1202, endPoint y: 32, distance: 359.6
click at [1202, 30] on icon "button" at bounding box center [1198, 28] width 12 height 13
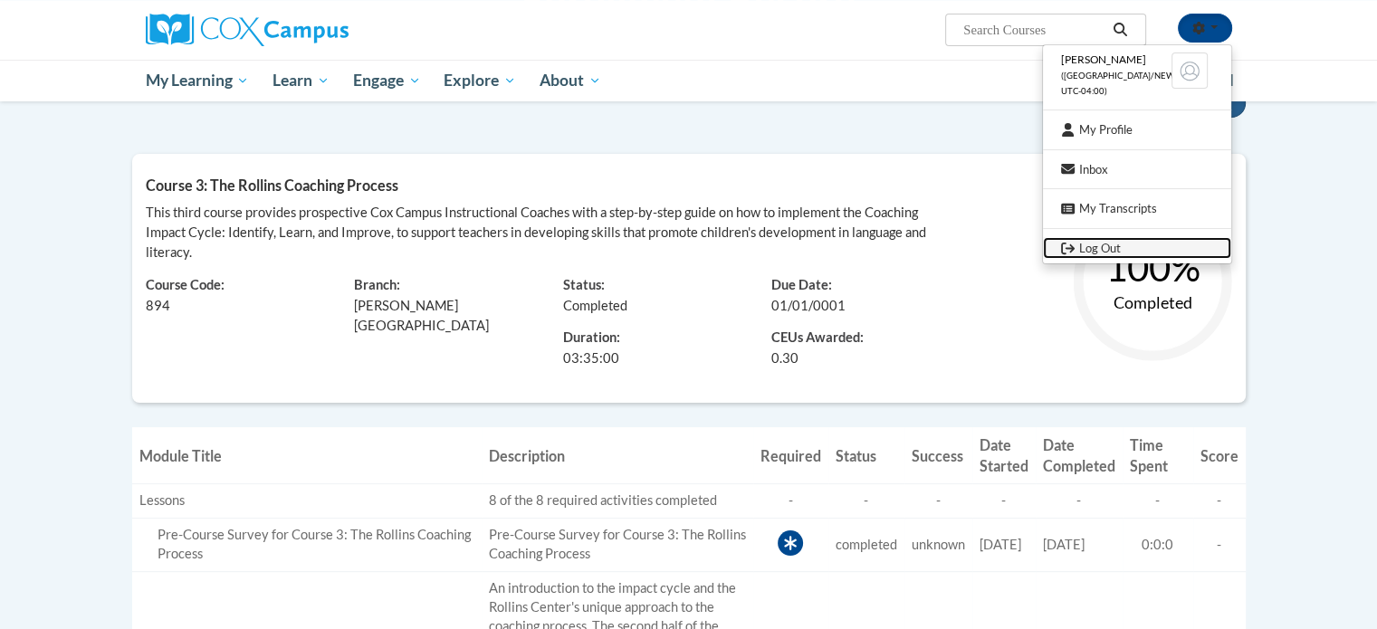
click at [1140, 246] on link "Log Out" at bounding box center [1137, 248] width 188 height 23
